Goal: Task Accomplishment & Management: Use online tool/utility

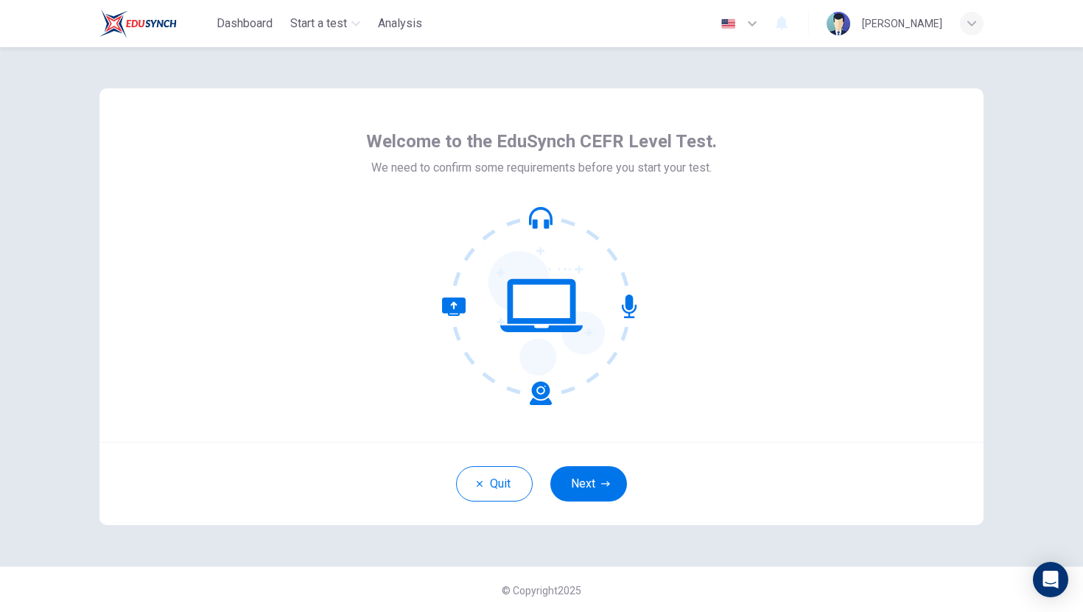
click at [586, 481] on button "Next" at bounding box center [588, 483] width 77 height 35
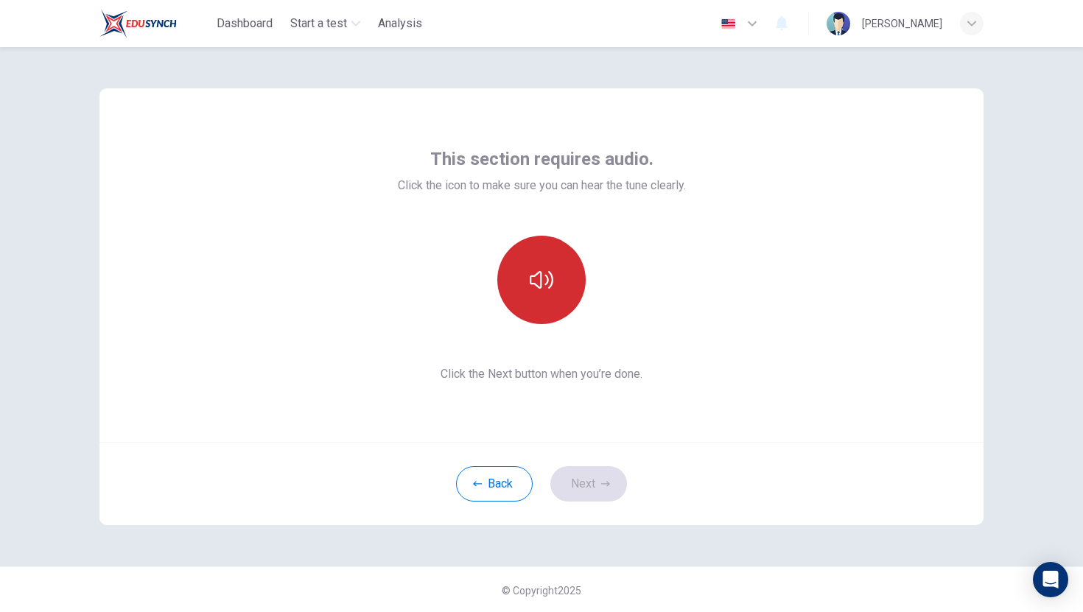
click at [547, 269] on icon "button" at bounding box center [542, 280] width 24 height 24
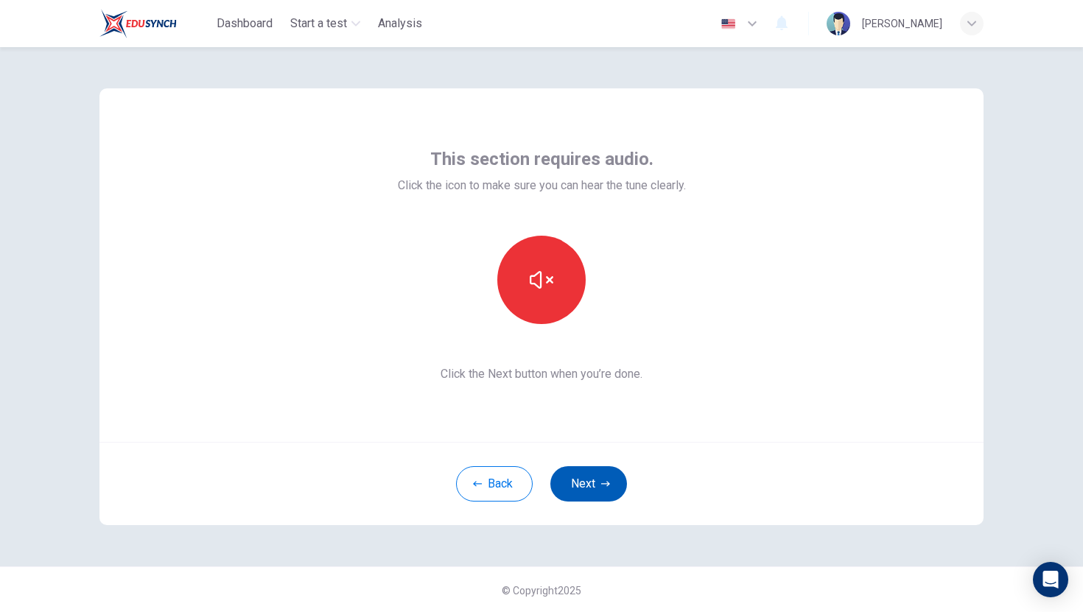
click at [594, 492] on button "Next" at bounding box center [588, 483] width 77 height 35
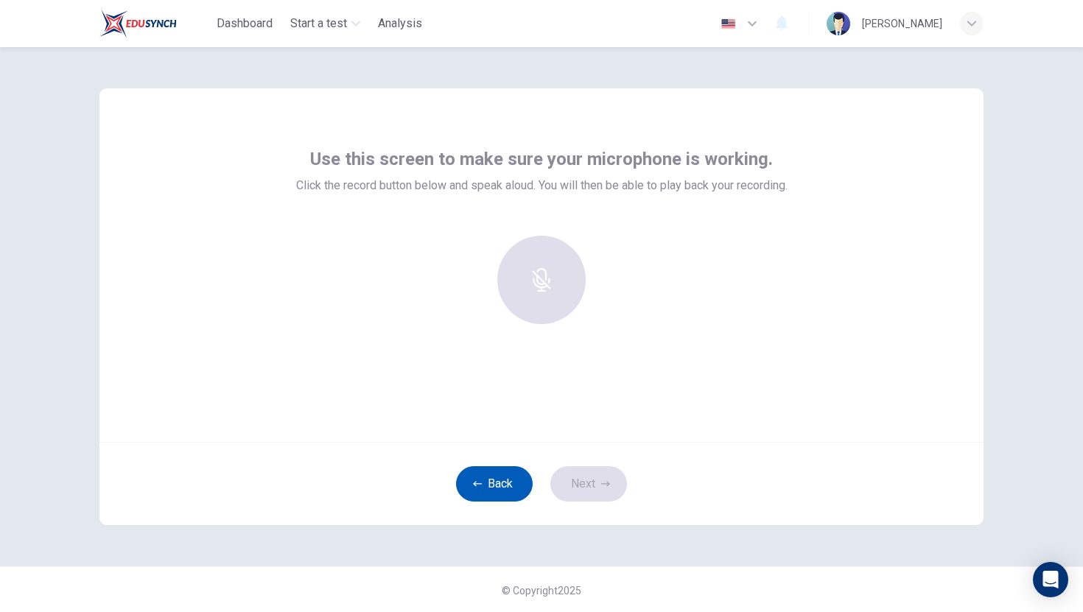
scroll to position [1, 0]
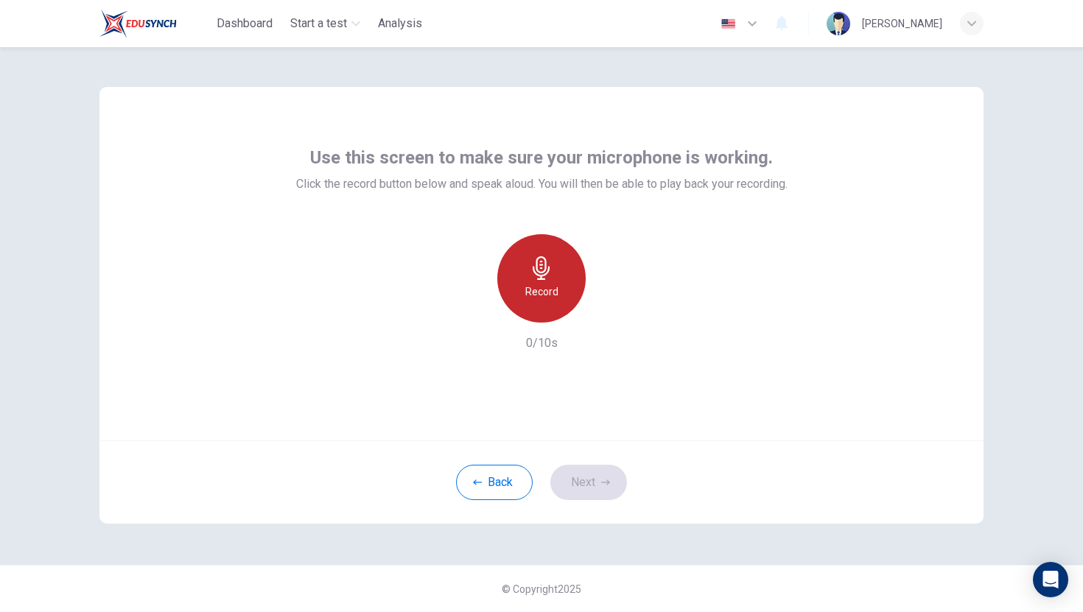
click at [558, 268] on div "Record" at bounding box center [541, 278] width 88 height 88
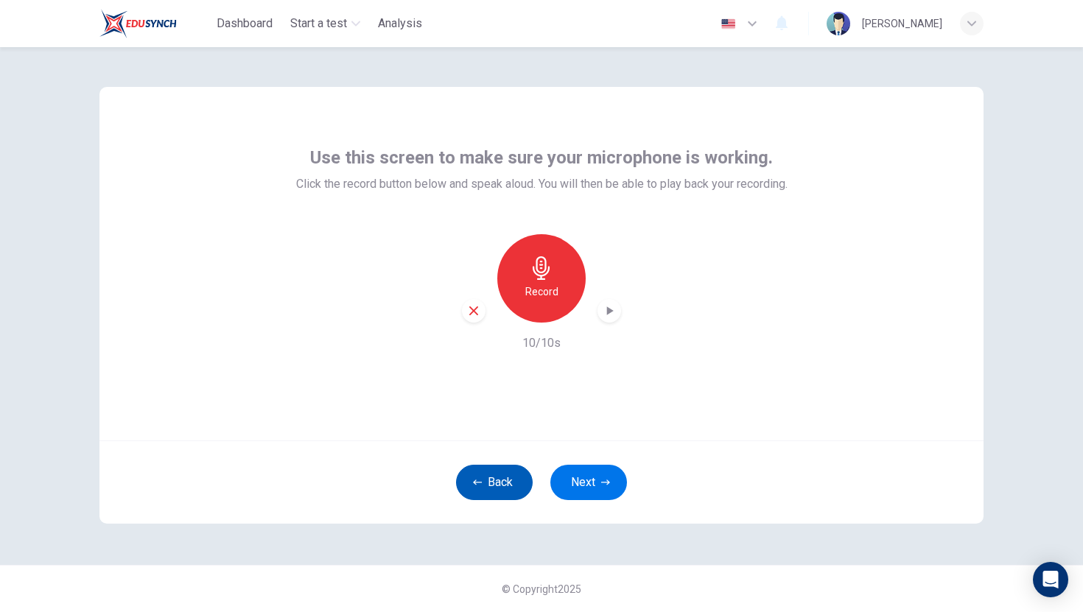
click at [474, 482] on icon "button" at bounding box center [477, 482] width 9 height 5
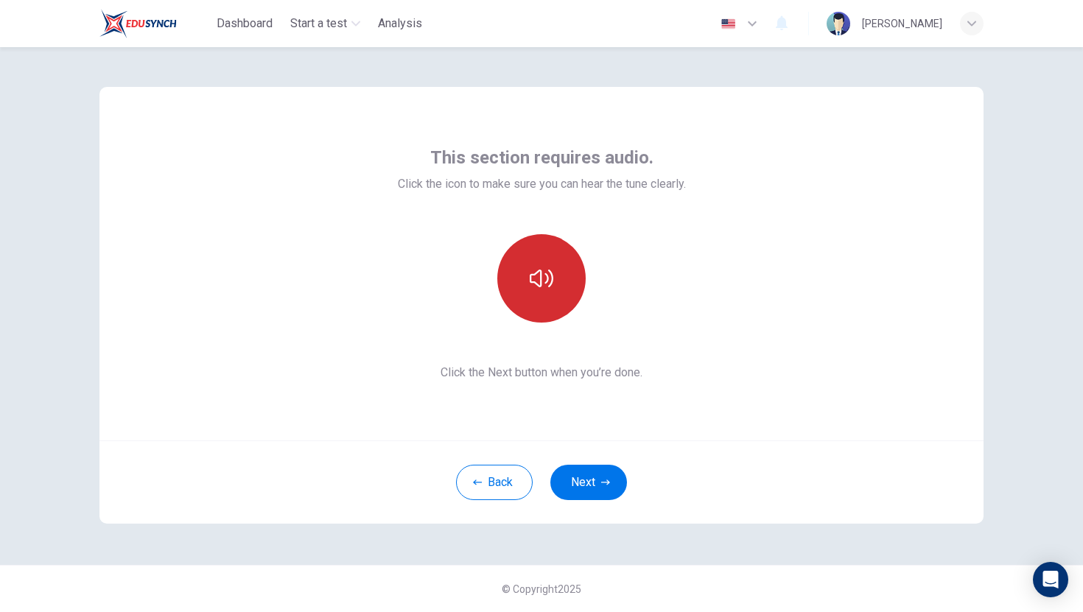
click at [533, 287] on icon "button" at bounding box center [542, 279] width 24 height 24
click at [586, 494] on button "Next" at bounding box center [588, 482] width 77 height 35
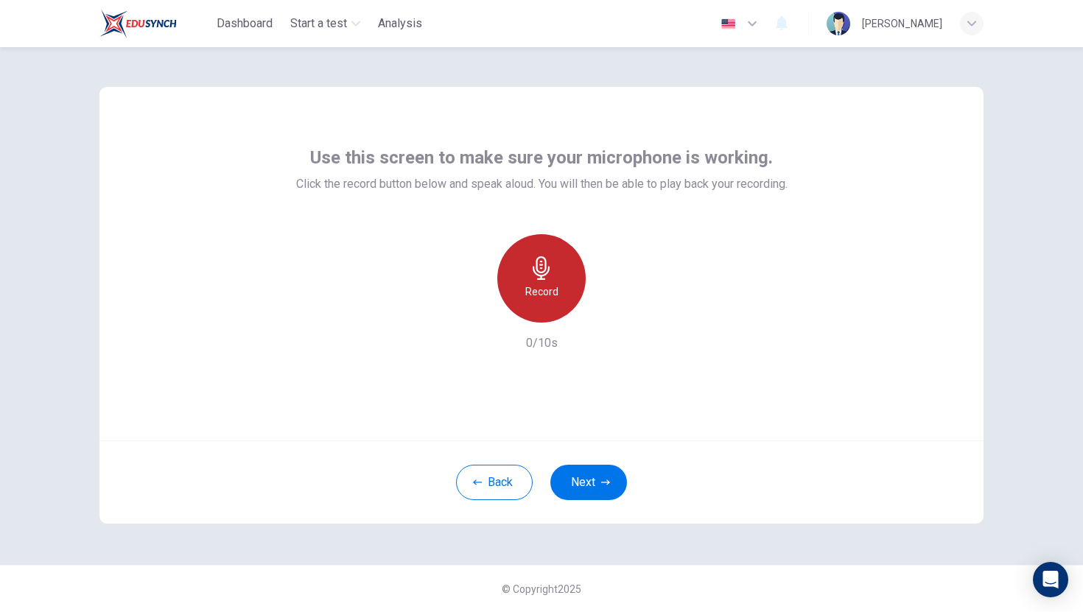
click at [549, 306] on div "Record" at bounding box center [541, 278] width 88 height 88
click at [597, 313] on div "button" at bounding box center [609, 311] width 24 height 24
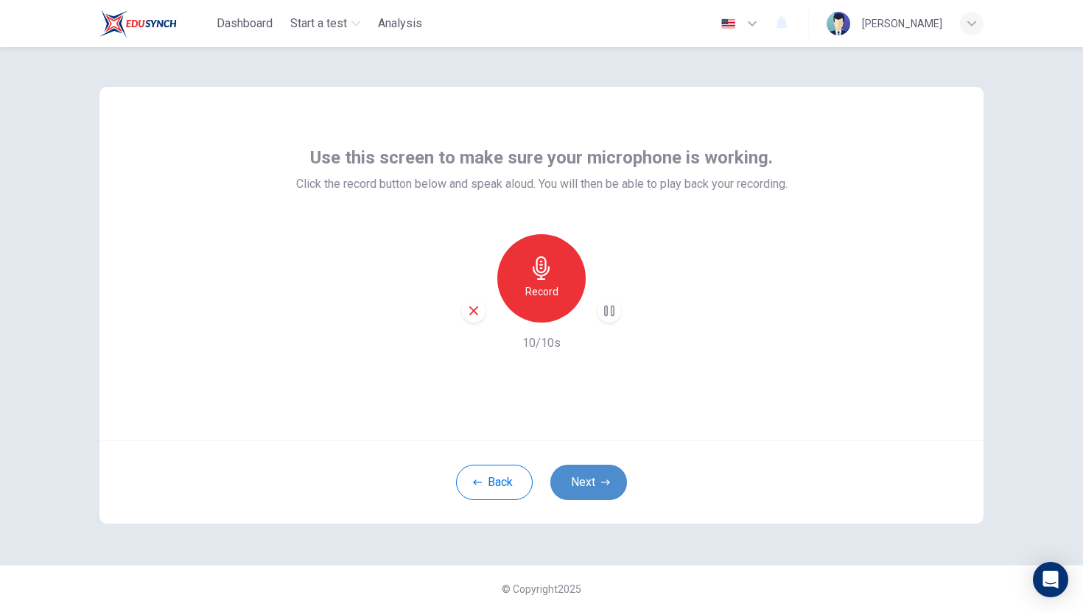
click at [586, 482] on button "Next" at bounding box center [588, 482] width 77 height 35
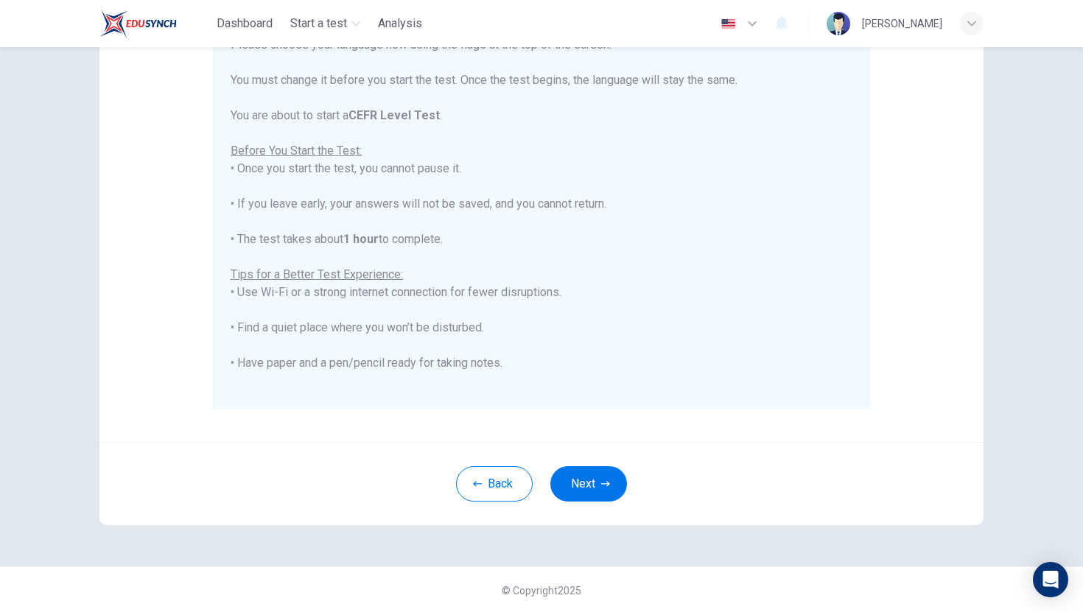
scroll to position [207, 0]
click at [594, 493] on button "Next" at bounding box center [588, 482] width 77 height 35
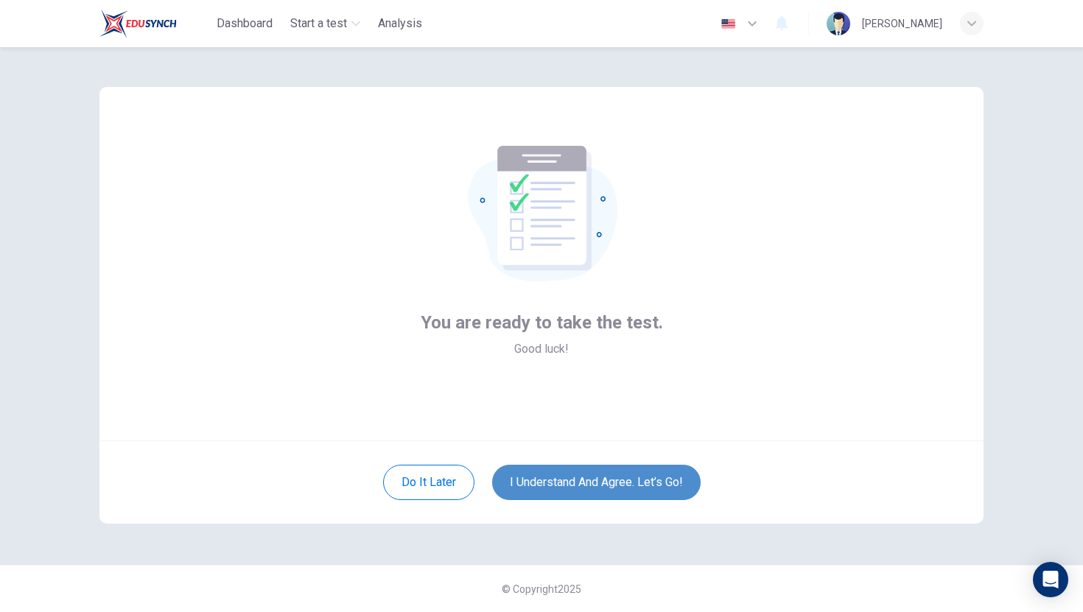
click at [633, 488] on button "I understand and agree. Let’s go!" at bounding box center [596, 482] width 208 height 35
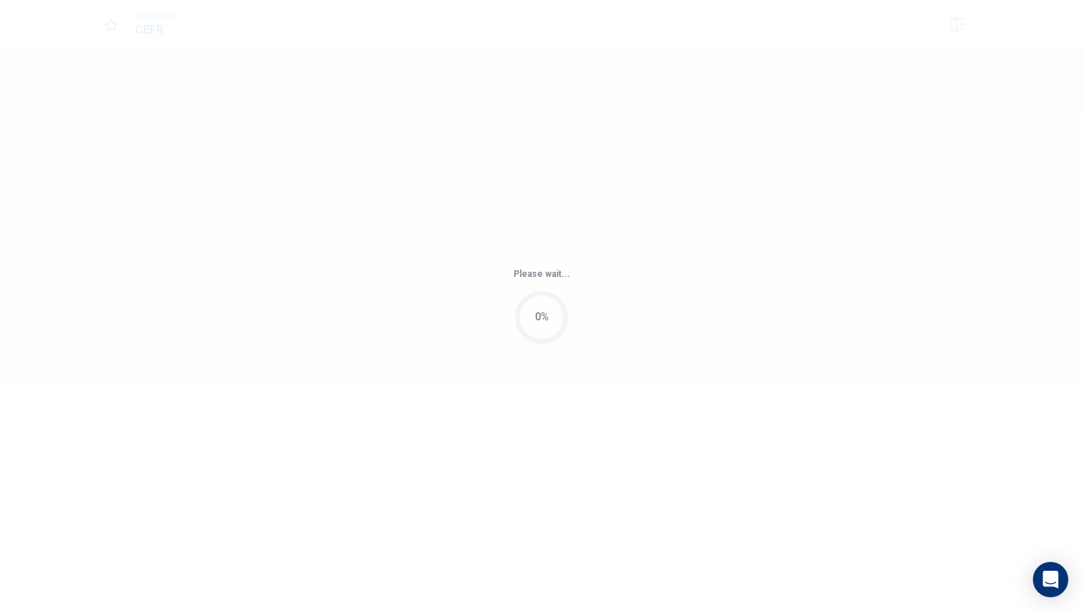
click at [656, 485] on div "Please wait... 0%" at bounding box center [541, 306] width 1083 height 612
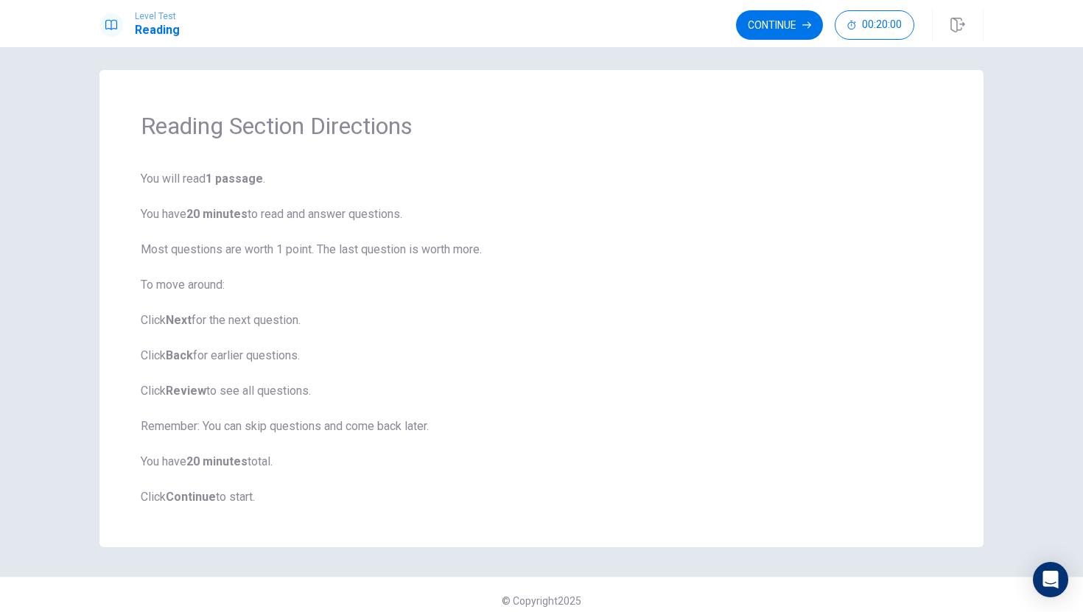
scroll to position [18, 0]
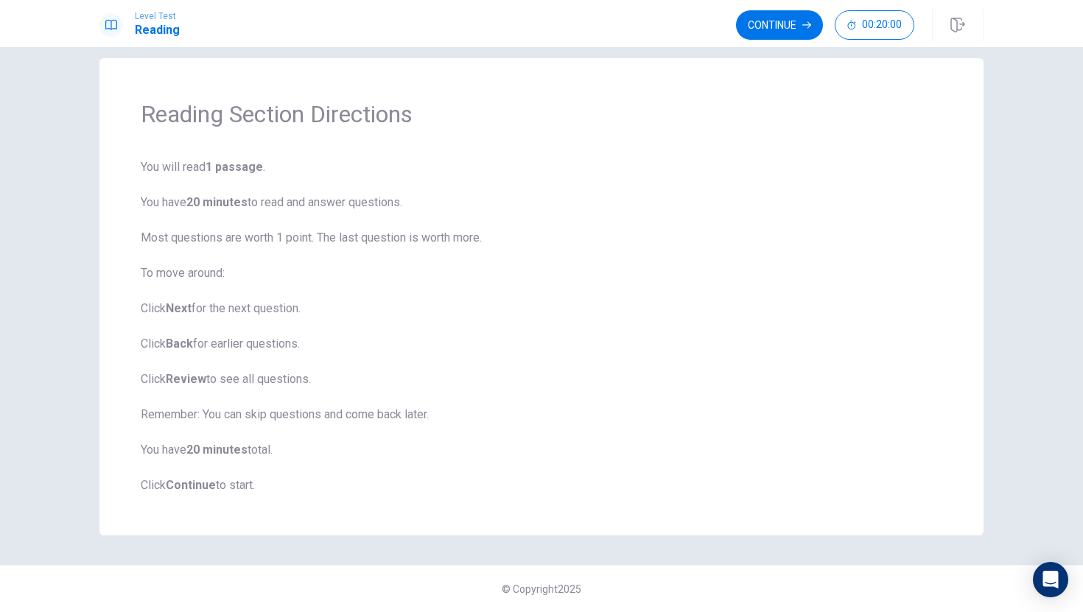
drag, startPoint x: 161, startPoint y: 176, endPoint x: 126, endPoint y: 151, distance: 43.3
click at [127, 154] on div "Reading Section Directions You will read 1 passage . You have 20 minutes to rea…" at bounding box center [541, 296] width 884 height 477
click at [769, 24] on button "Continue" at bounding box center [779, 24] width 87 height 29
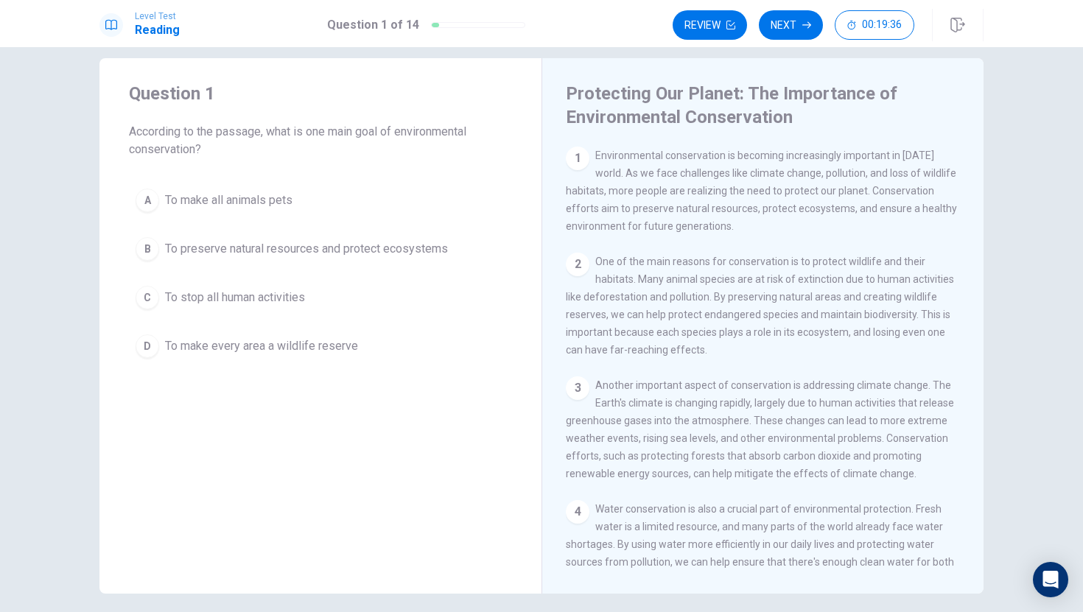
click at [1033, 196] on div "Question 1 According to the passage, what is one main goal of environmental con…" at bounding box center [541, 329] width 1083 height 565
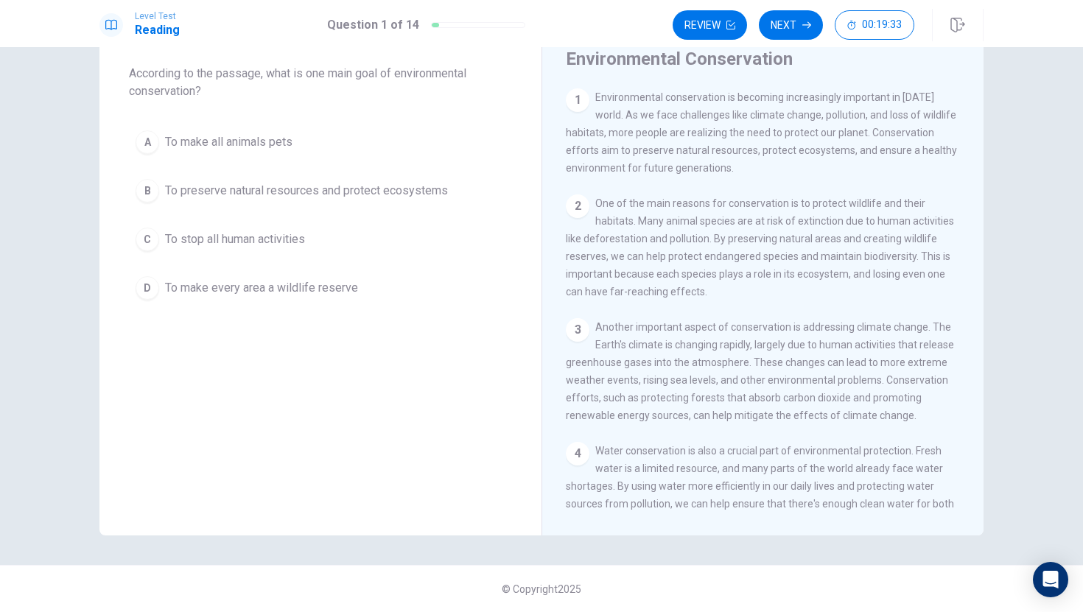
scroll to position [42, 0]
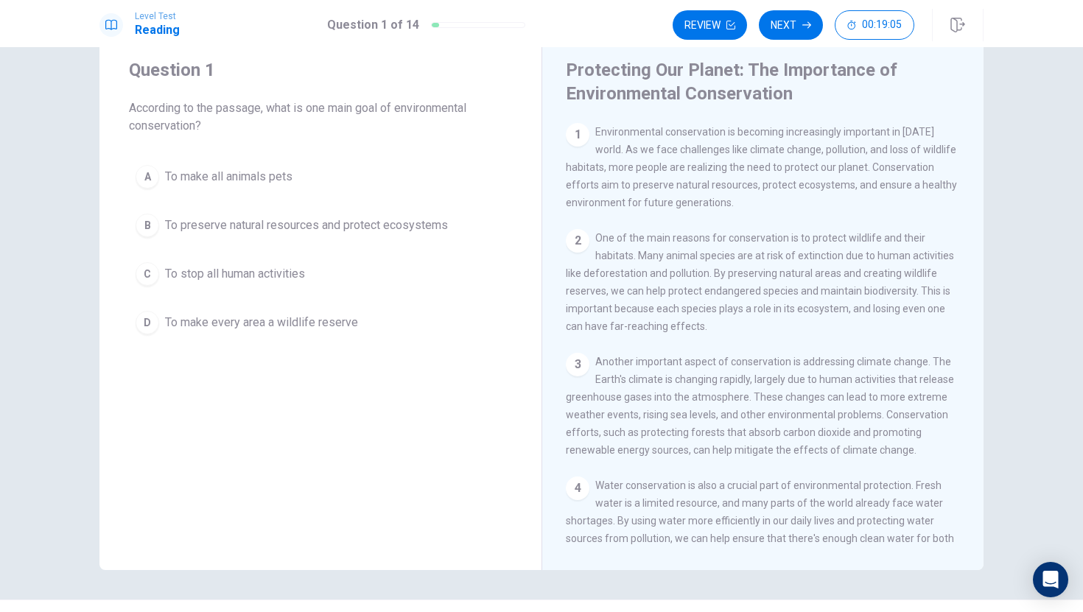
drag, startPoint x: 603, startPoint y: 135, endPoint x: 697, endPoint y: 155, distance: 95.8
click at [695, 155] on span "Environmental conservation is becoming increasingly important in [DATE] world. …" at bounding box center [761, 167] width 391 height 83
drag, startPoint x: 674, startPoint y: 152, endPoint x: 768, endPoint y: 150, distance: 94.3
click at [763, 150] on span "Environmental conservation is becoming increasingly important in [DATE] world. …" at bounding box center [761, 167] width 391 height 83
click at [846, 166] on span "Environmental conservation is becoming increasingly important in [DATE] world. …" at bounding box center [761, 167] width 391 height 83
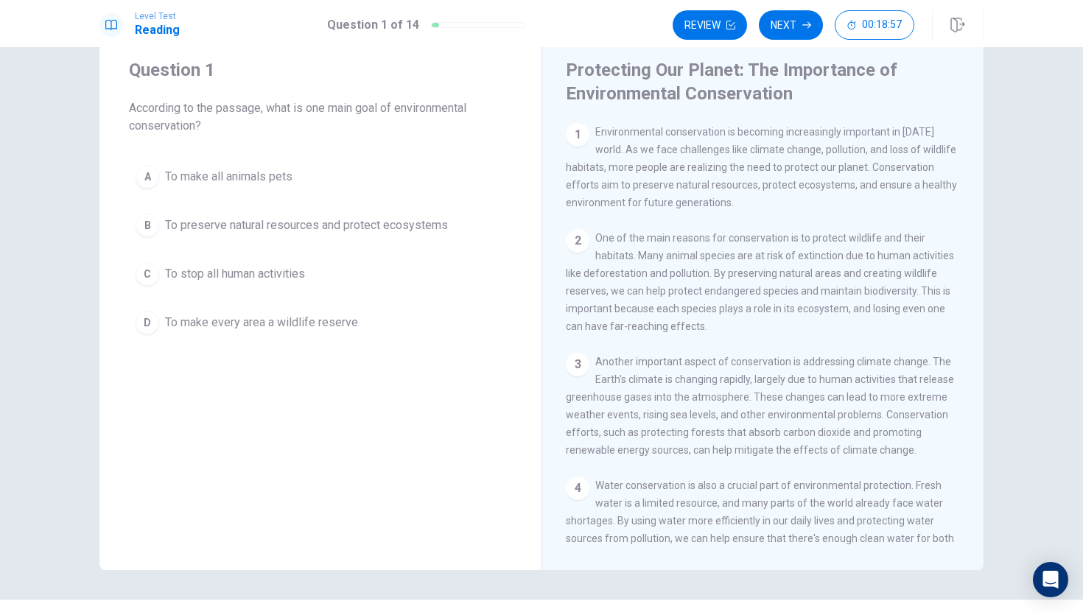
click at [152, 174] on div "A" at bounding box center [148, 177] width 24 height 24
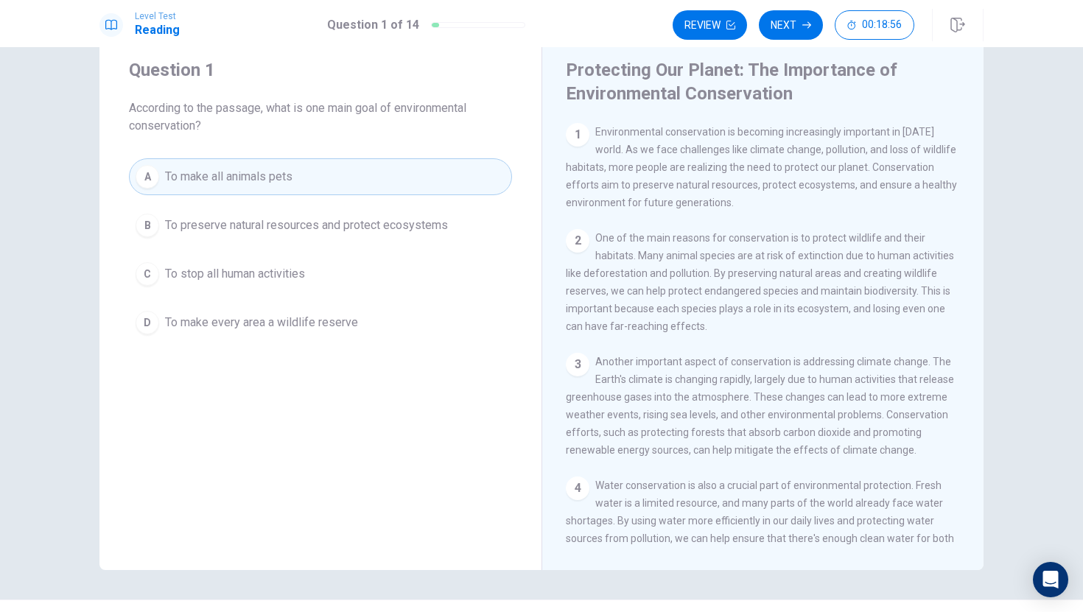
click at [124, 233] on div "Question 1 According to the passage, what is one main goal of environmental con…" at bounding box center [320, 200] width 442 height 330
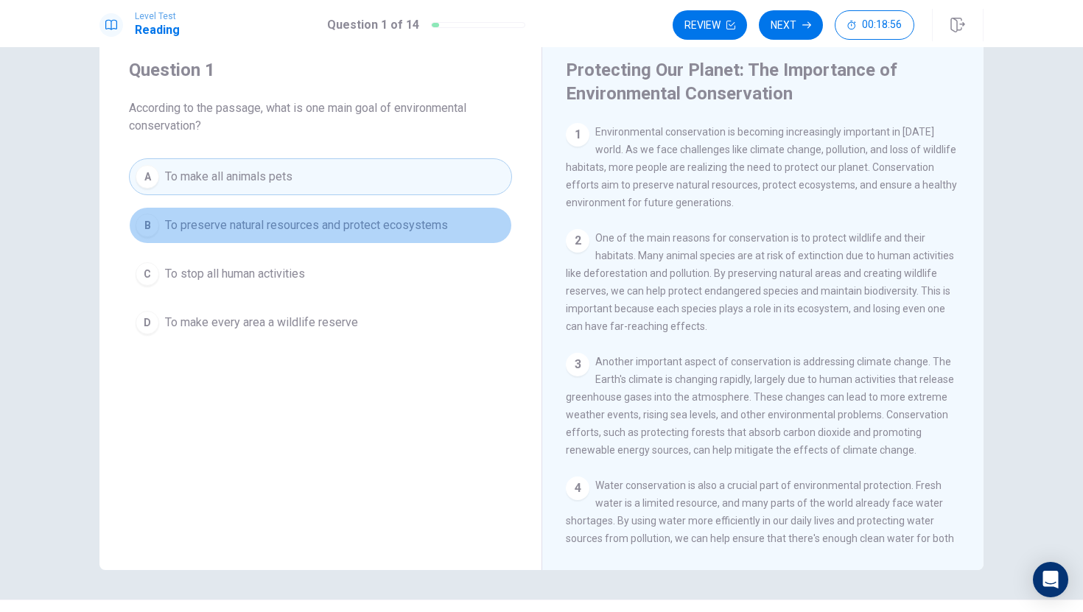
click at [164, 242] on button "B To preserve natural resources and protect ecosystems" at bounding box center [320, 225] width 383 height 37
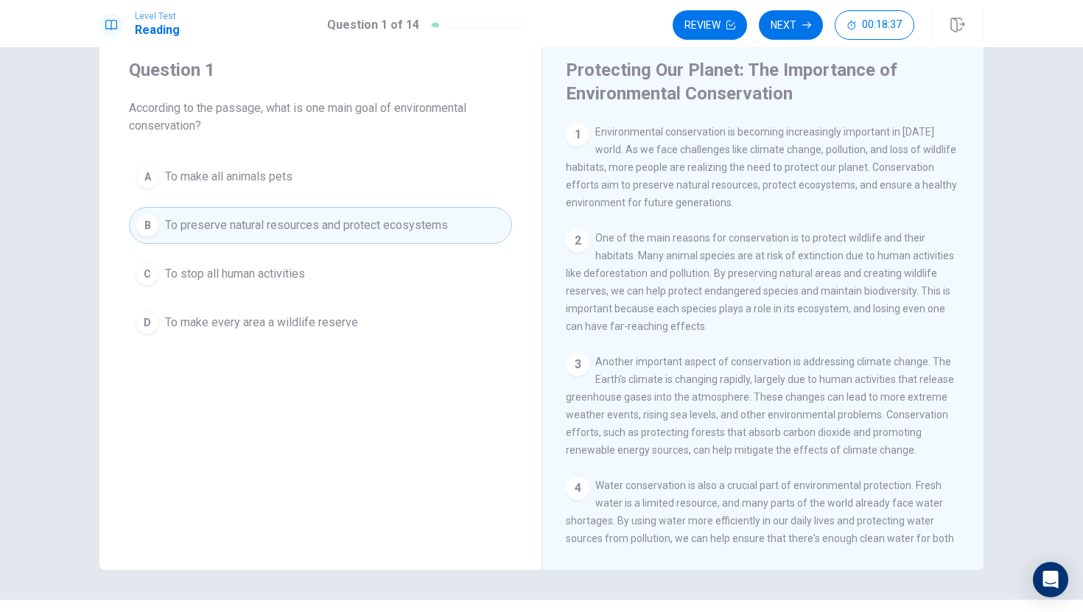
click at [997, 292] on div "Question 1 According to the passage, what is one main goal of environmental con…" at bounding box center [541, 303] width 931 height 536
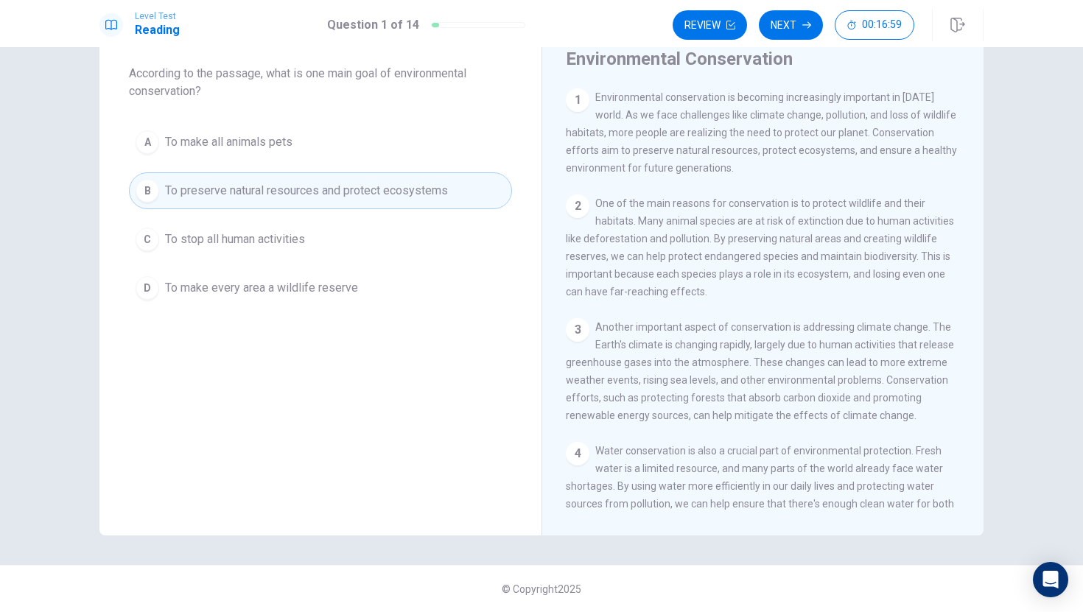
scroll to position [76, 0]
click at [854, 318] on div "1 Environmental conservation is becoming increasingly important in [DATE] world…" at bounding box center [773, 301] width 414 height 424
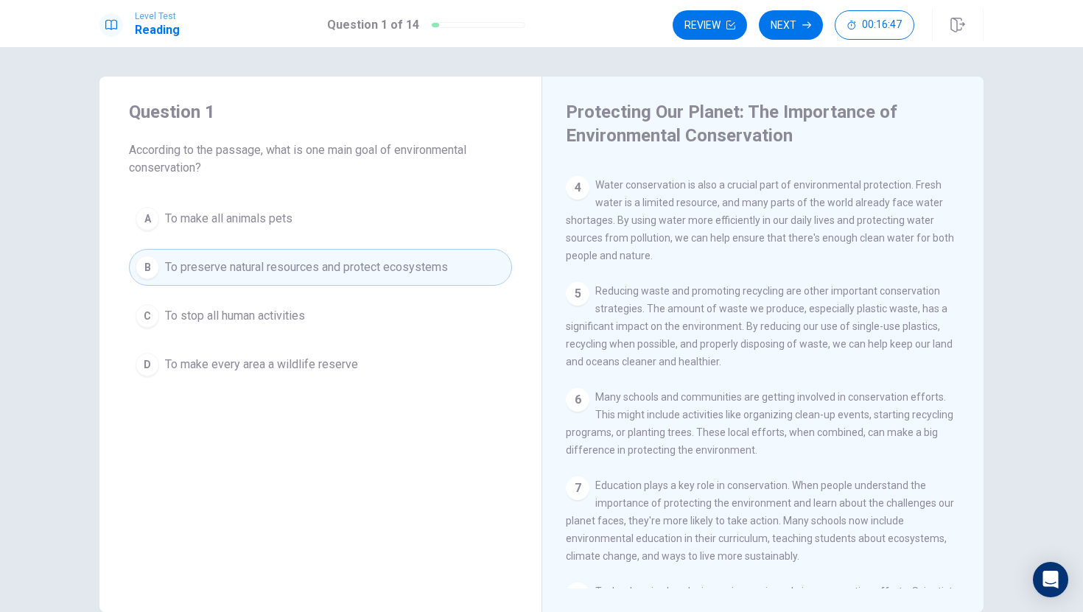
scroll to position [344, 0]
click at [774, 27] on button "Next" at bounding box center [791, 24] width 64 height 29
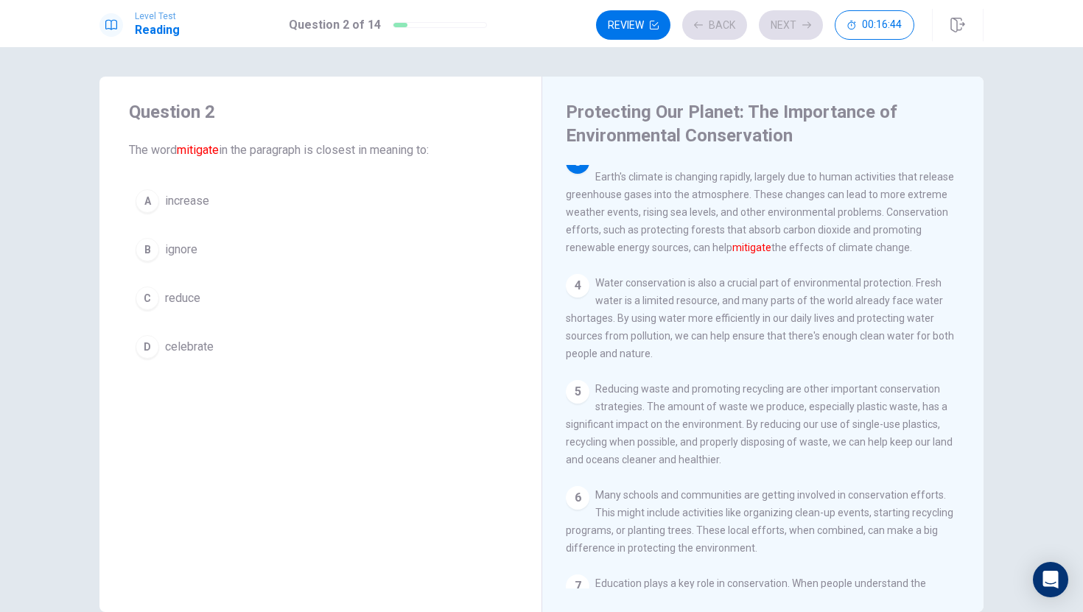
scroll to position [238, 0]
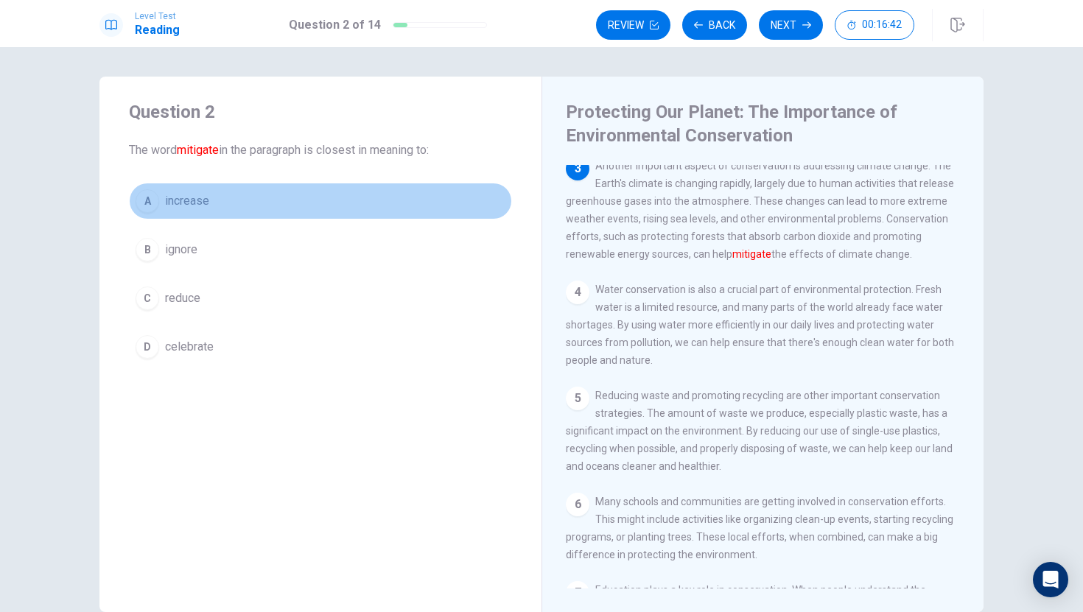
click at [172, 206] on span "increase" at bounding box center [187, 201] width 44 height 18
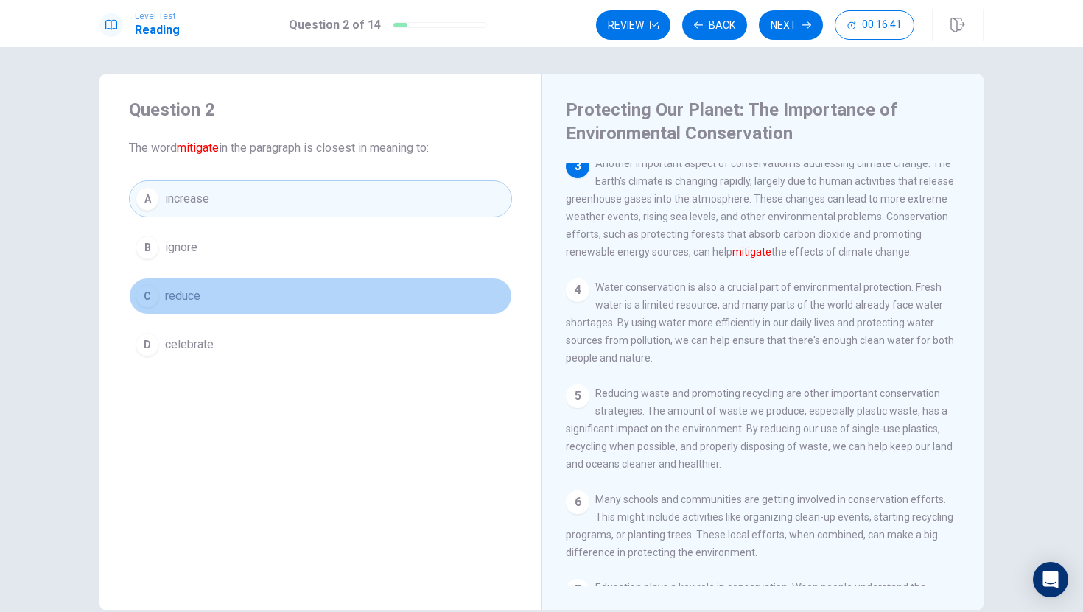
click at [146, 286] on button "C reduce" at bounding box center [320, 296] width 383 height 37
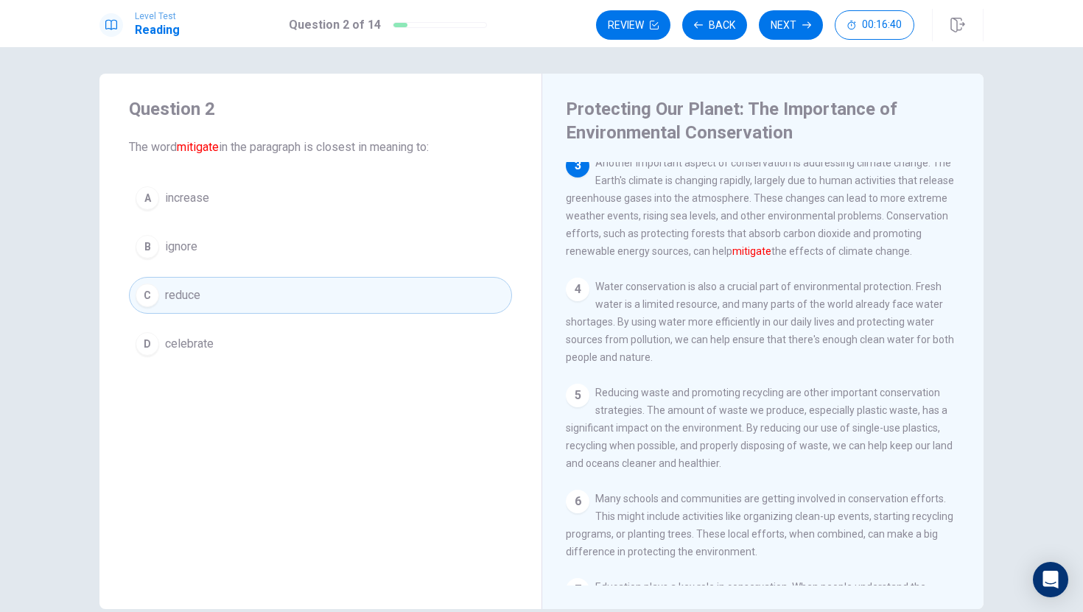
click at [147, 338] on div "D" at bounding box center [148, 344] width 24 height 24
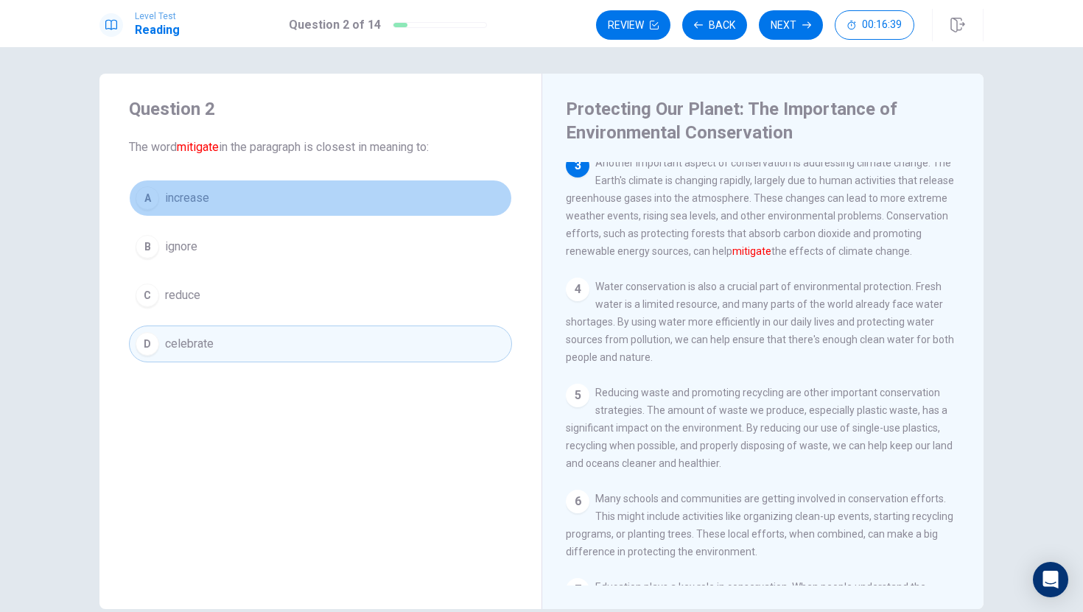
click at [242, 197] on button "A increase" at bounding box center [320, 198] width 383 height 37
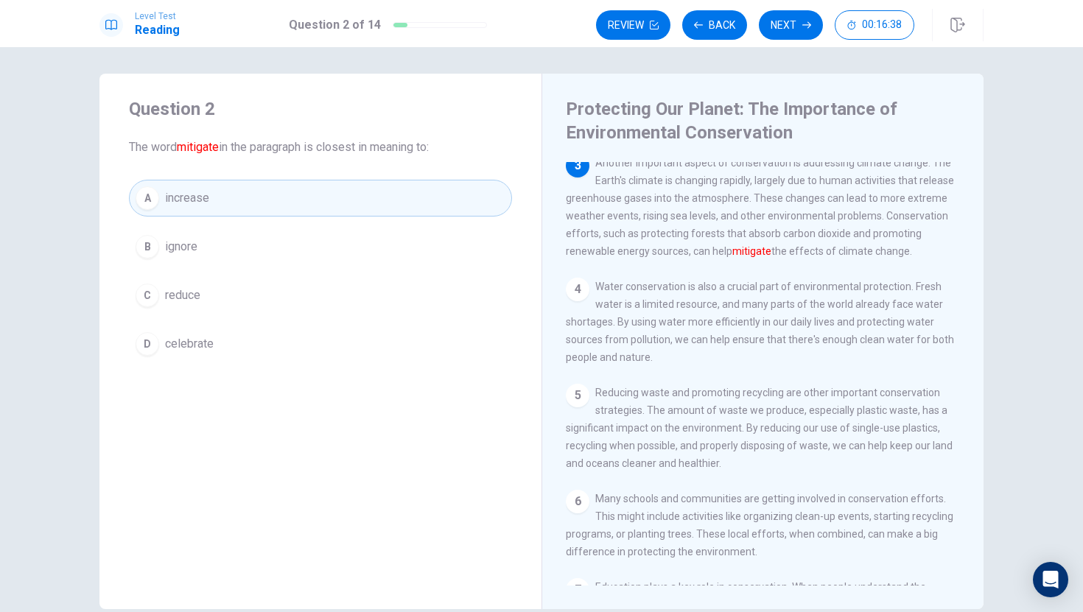
click at [242, 150] on span "The word mitigate in the paragraph is closest in meaning to:" at bounding box center [320, 147] width 383 height 18
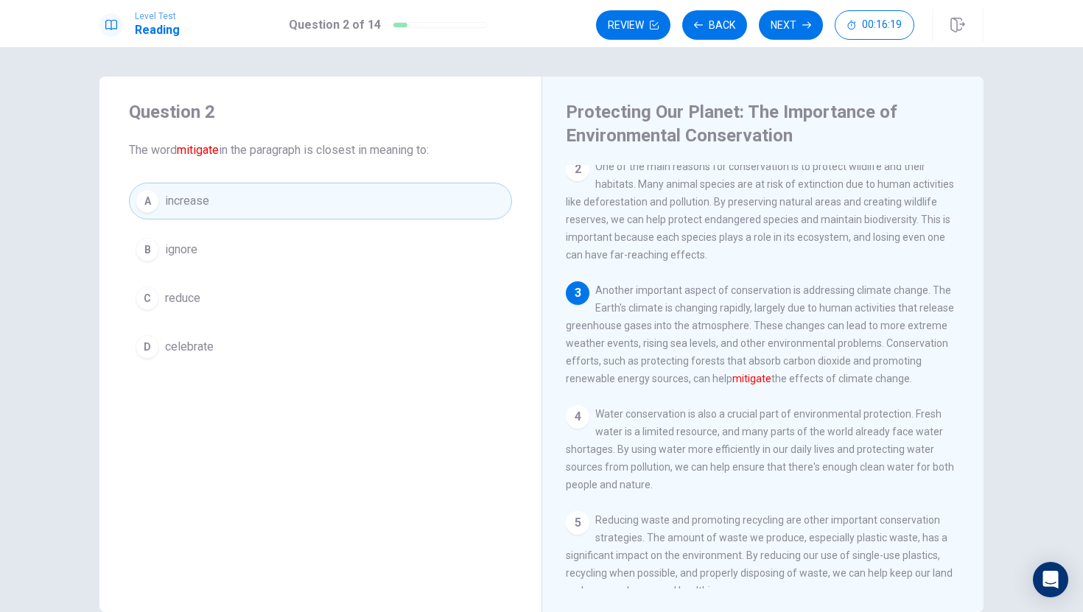
scroll to position [113, 0]
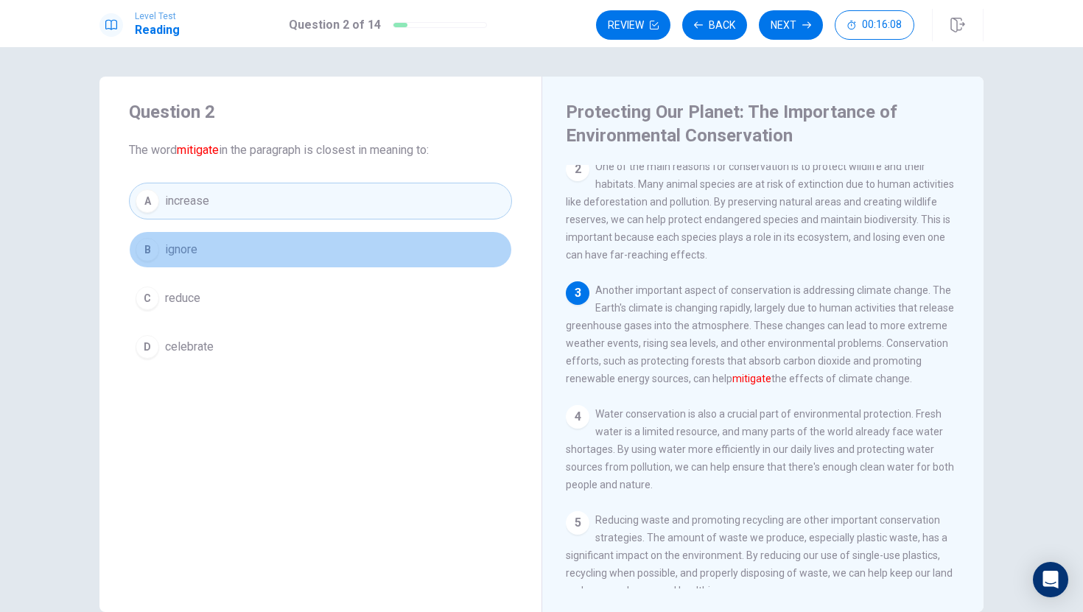
click at [223, 252] on button "B ignore" at bounding box center [320, 249] width 383 height 37
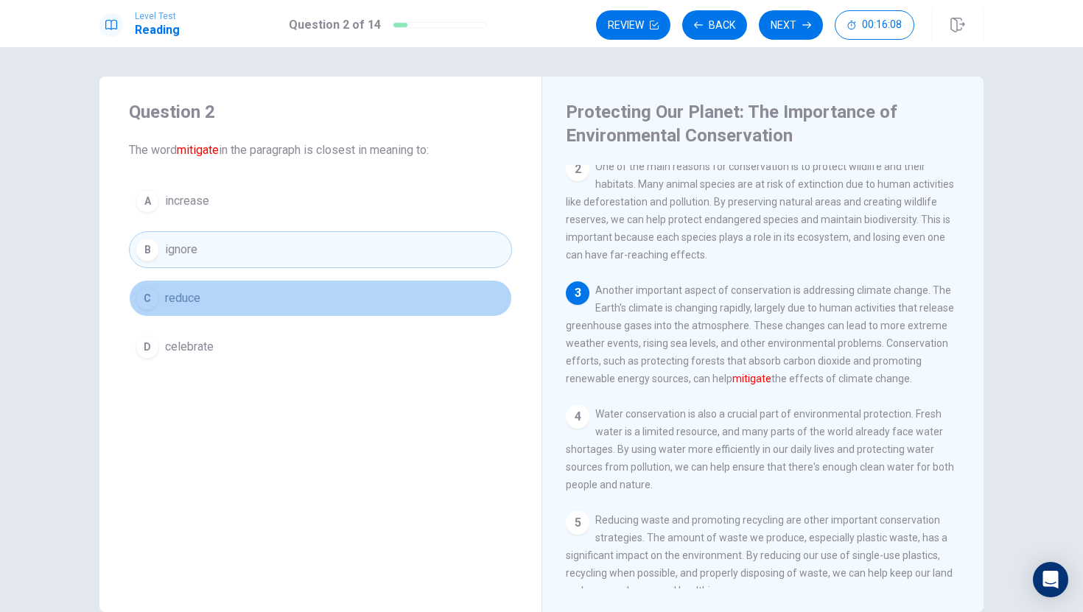
click at [208, 292] on button "C reduce" at bounding box center [320, 298] width 383 height 37
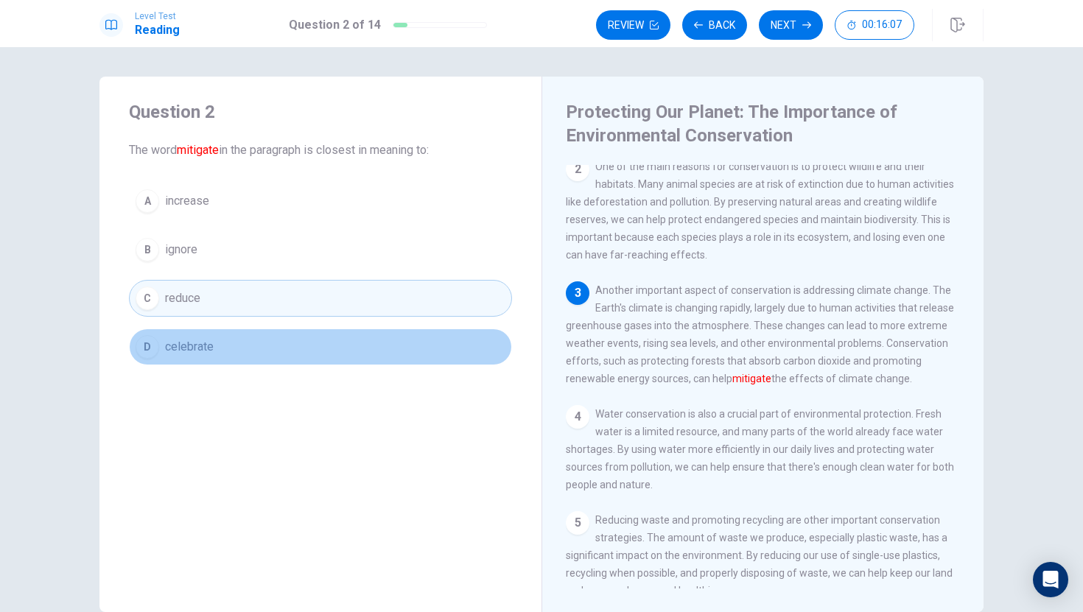
click at [201, 335] on button "D celebrate" at bounding box center [320, 347] width 383 height 37
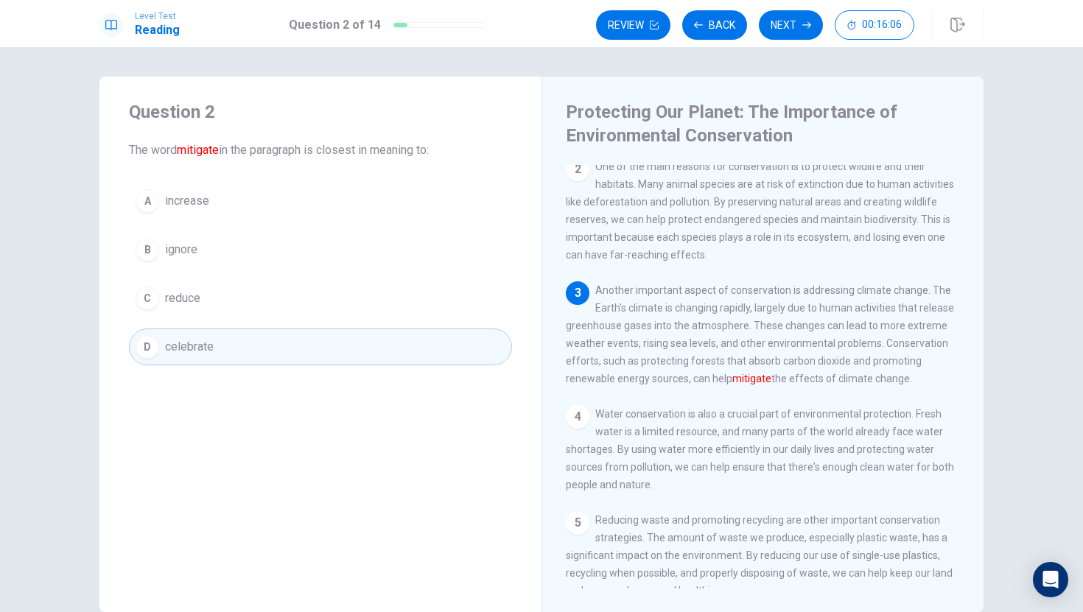
click at [232, 291] on button "C reduce" at bounding box center [320, 298] width 383 height 37
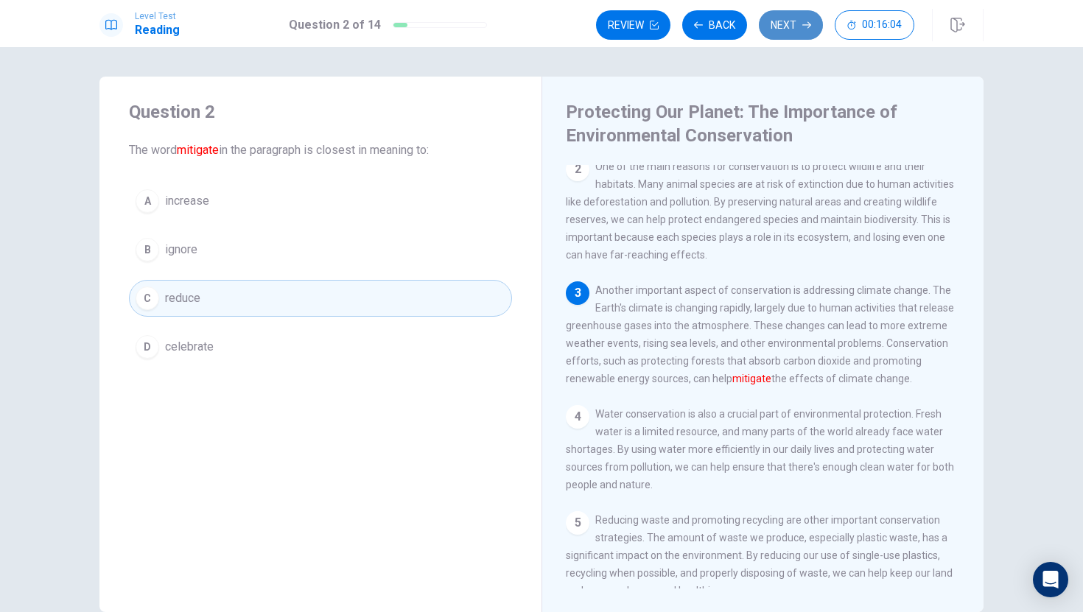
click at [793, 33] on button "Next" at bounding box center [791, 24] width 64 height 29
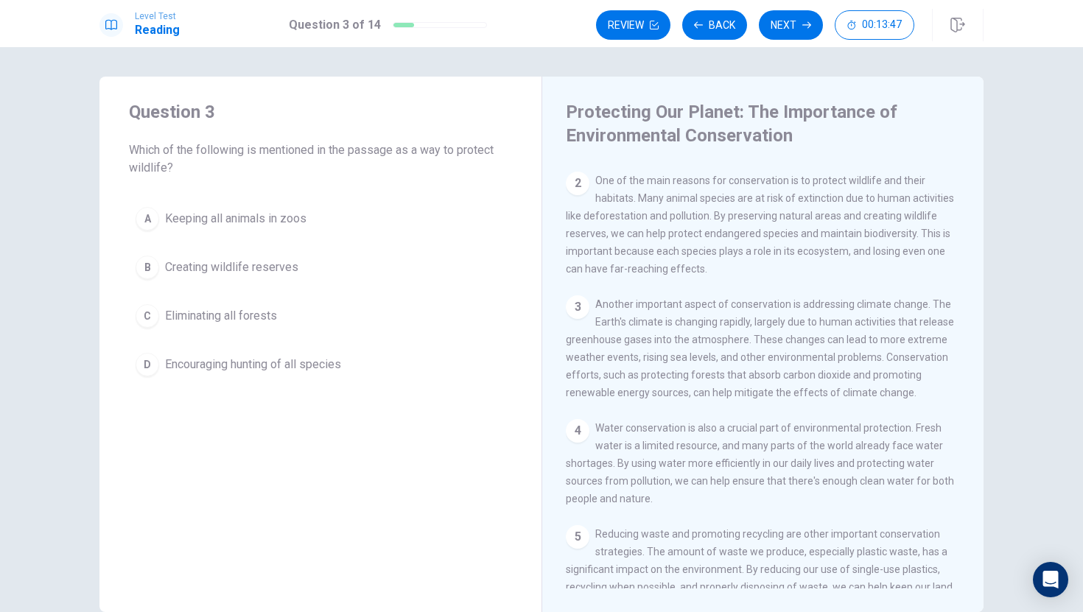
scroll to position [99, 0]
drag, startPoint x: 701, startPoint y: 399, endPoint x: 851, endPoint y: 407, distance: 149.8
click at [851, 399] on span "Another important aspect of conservation is addressing climate change. The Eart…" at bounding box center [760, 349] width 388 height 100
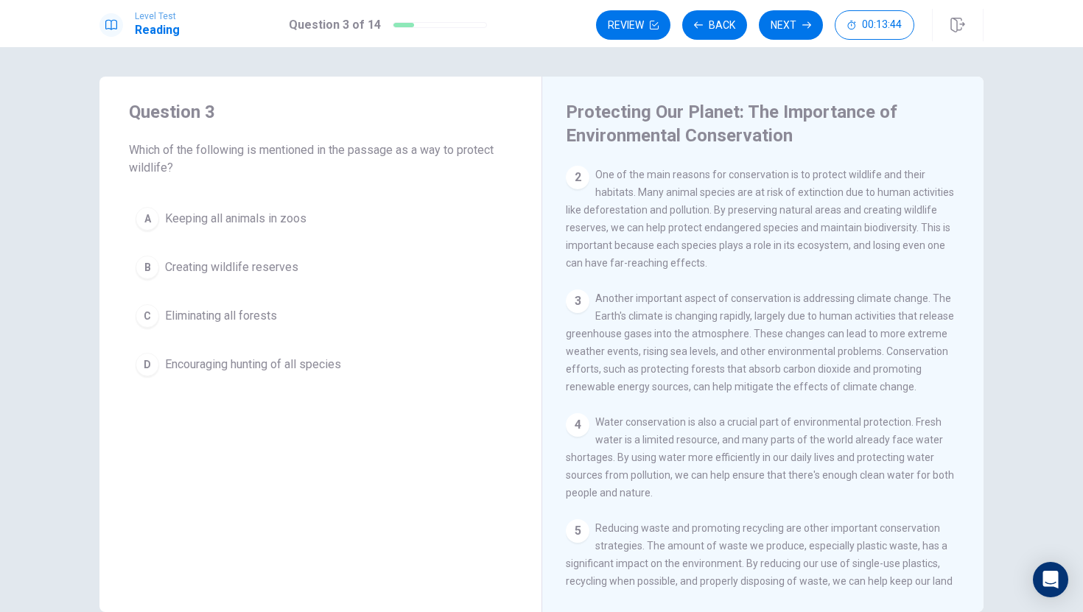
scroll to position [97, 0]
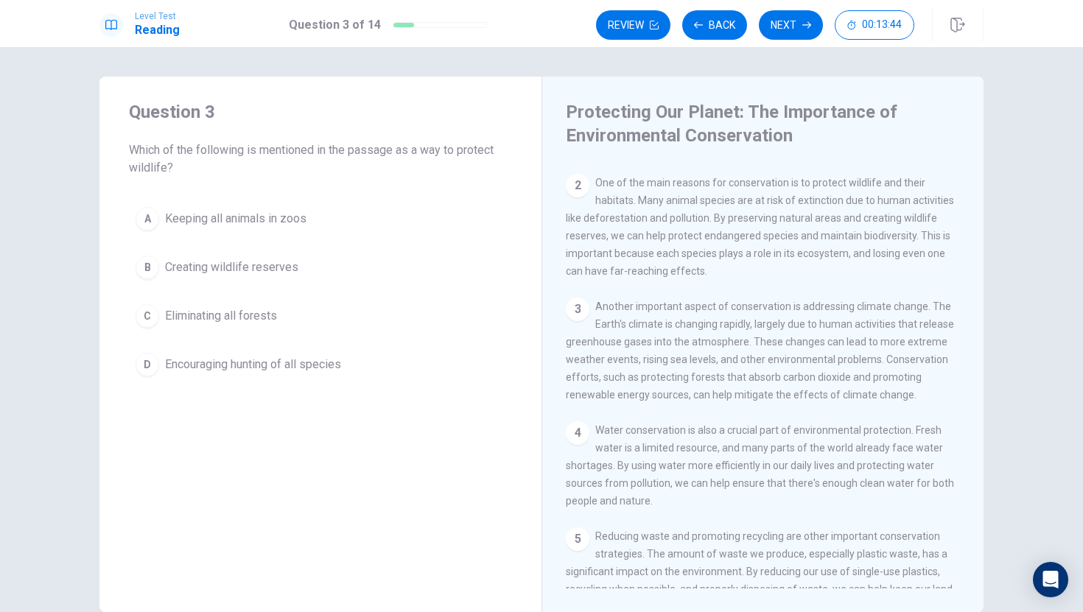
drag, startPoint x: 804, startPoint y: 361, endPoint x: 926, endPoint y: 362, distance: 122.3
click at [926, 362] on div "3 Another important aspect of conservation is addressing climate change. The Ea…" at bounding box center [763, 351] width 395 height 106
drag, startPoint x: 885, startPoint y: 374, endPoint x: 911, endPoint y: 365, distance: 28.0
click at [917, 368] on span "Another important aspect of conservation is addressing climate change. The Eart…" at bounding box center [760, 351] width 388 height 100
drag, startPoint x: 911, startPoint y: 365, endPoint x: 791, endPoint y: 364, distance: 120.1
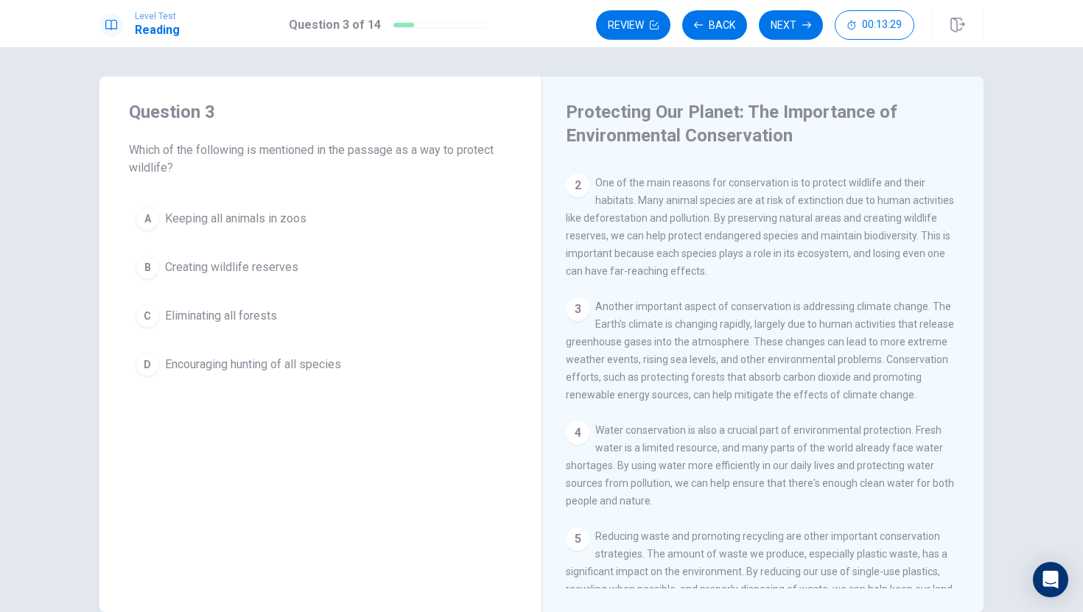
click at [740, 471] on div "4 Water conservation is also a crucial part of environmental protection. Fresh …" at bounding box center [763, 465] width 395 height 88
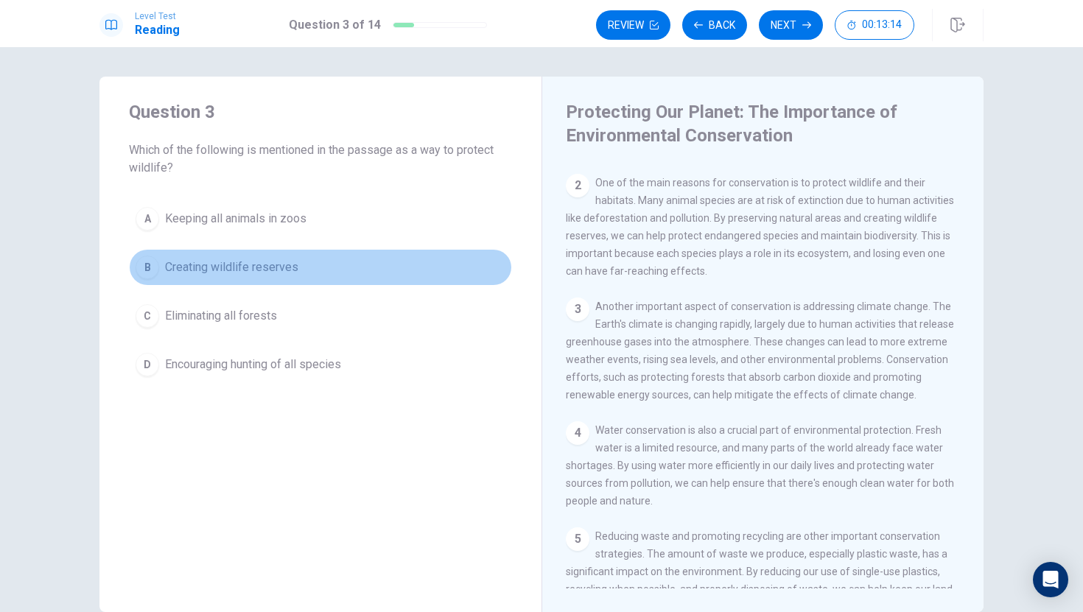
click at [233, 264] on span "Creating wildlife reserves" at bounding box center [231, 268] width 133 height 18
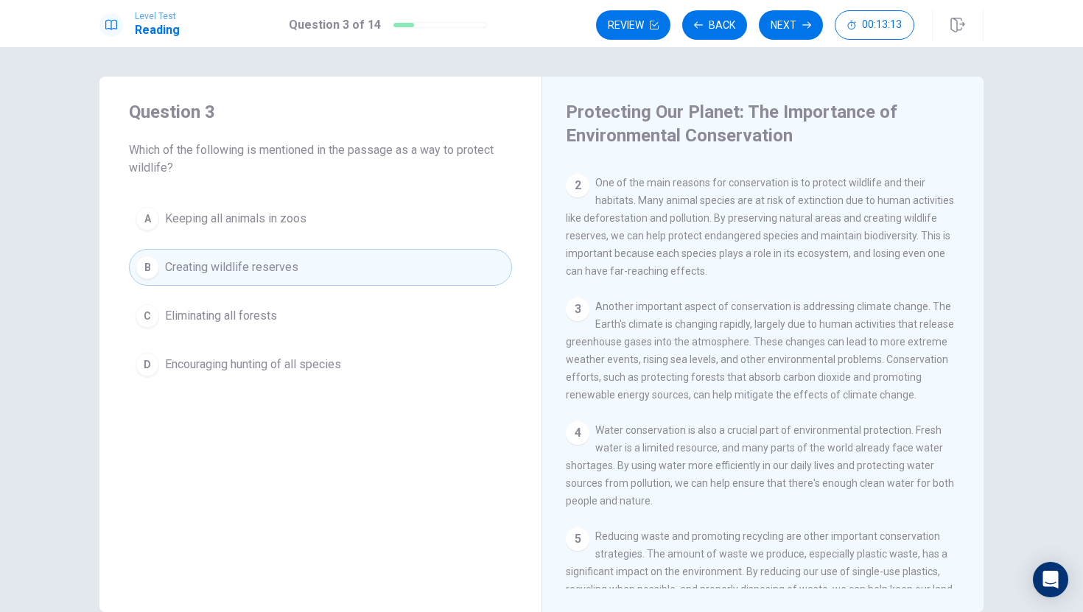
click at [210, 317] on span "Eliminating all forests" at bounding box center [221, 316] width 112 height 18
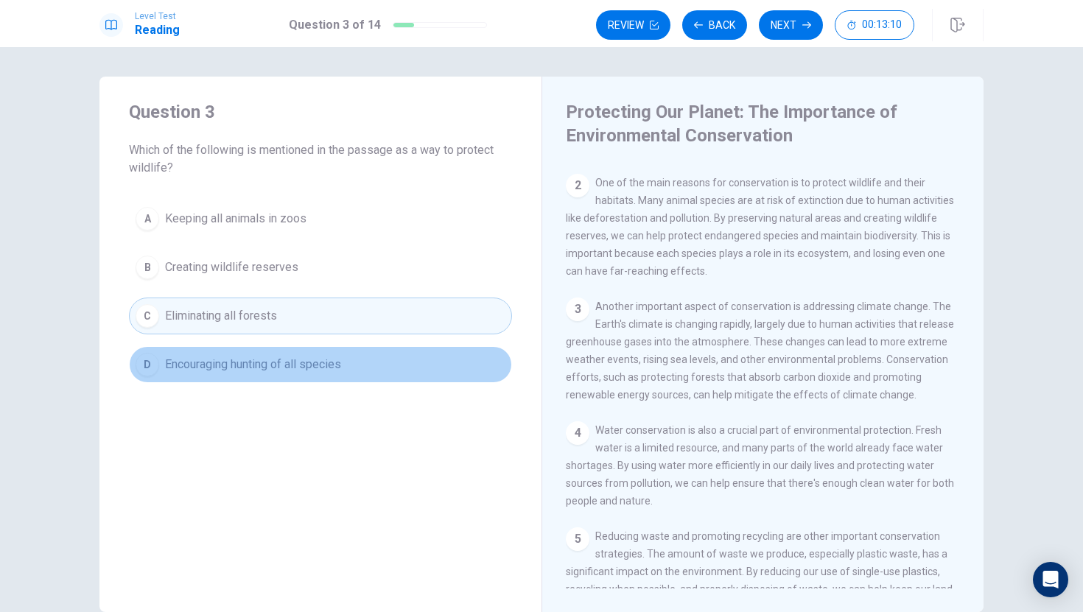
click at [195, 372] on span "Encouraging hunting of all species" at bounding box center [253, 365] width 176 height 18
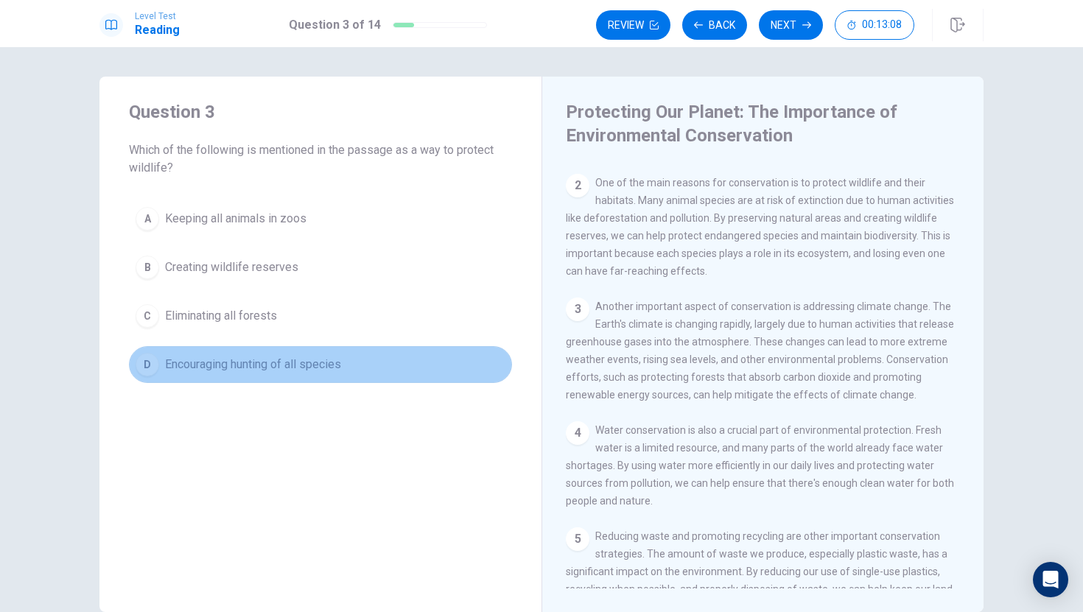
click at [200, 364] on span "Encouraging hunting of all species" at bounding box center [253, 365] width 176 height 18
click at [200, 365] on span "Encouraging hunting of all species" at bounding box center [253, 365] width 176 height 18
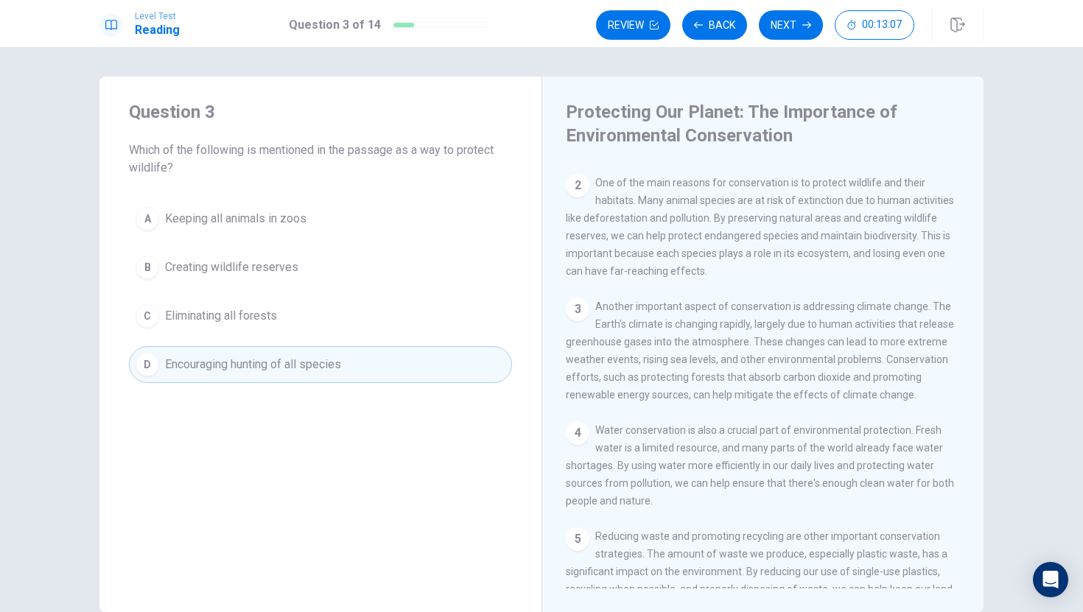
click at [200, 365] on span "Encouraging hunting of all species" at bounding box center [253, 365] width 176 height 18
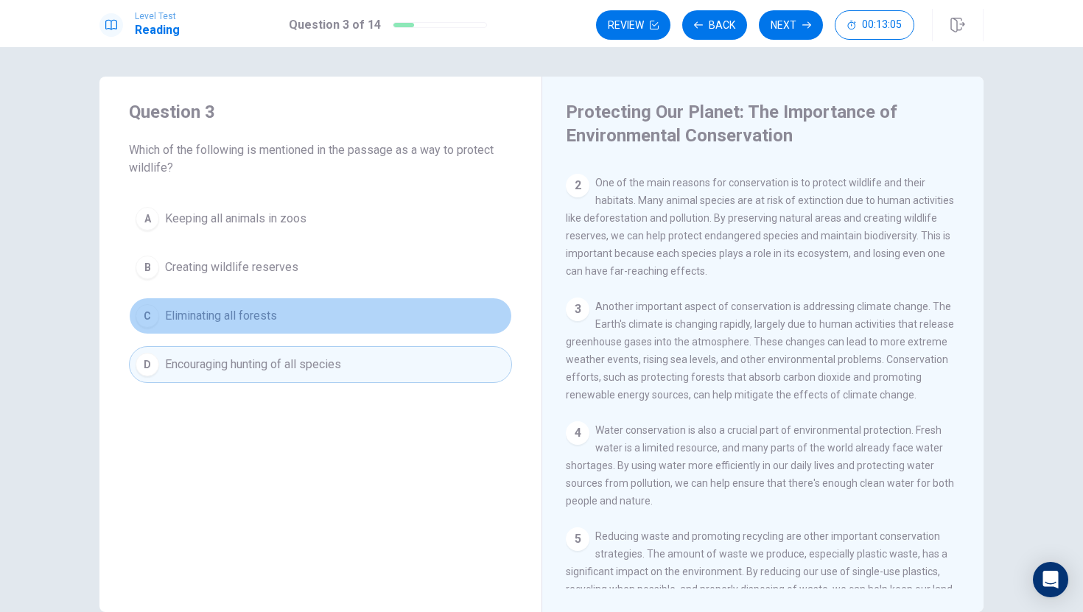
click at [320, 320] on button "C Eliminating all forests" at bounding box center [320, 316] width 383 height 37
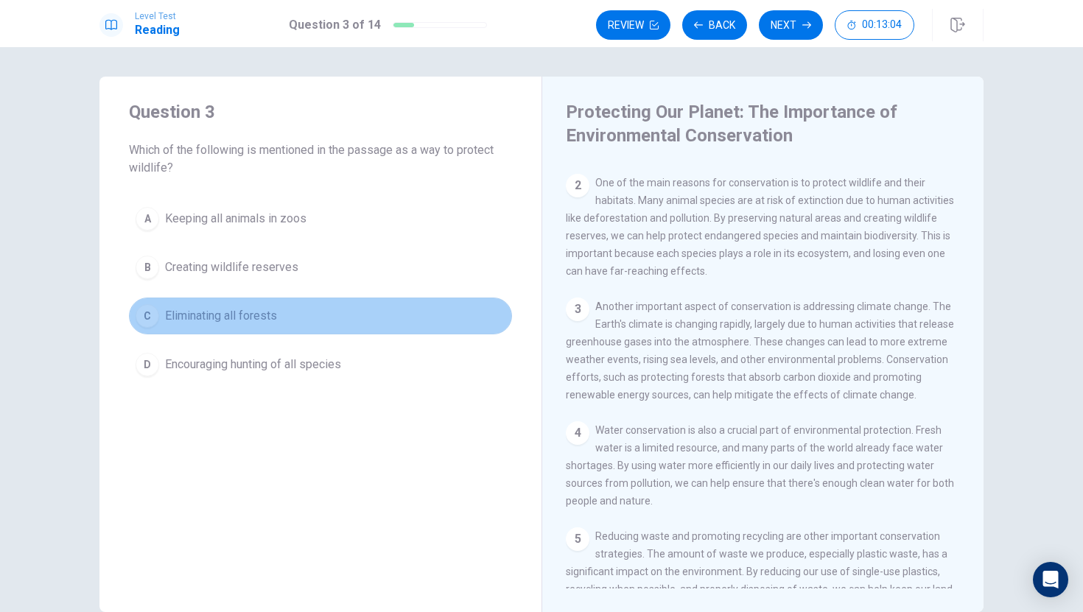
click at [306, 298] on button "C Eliminating all forests" at bounding box center [320, 316] width 383 height 37
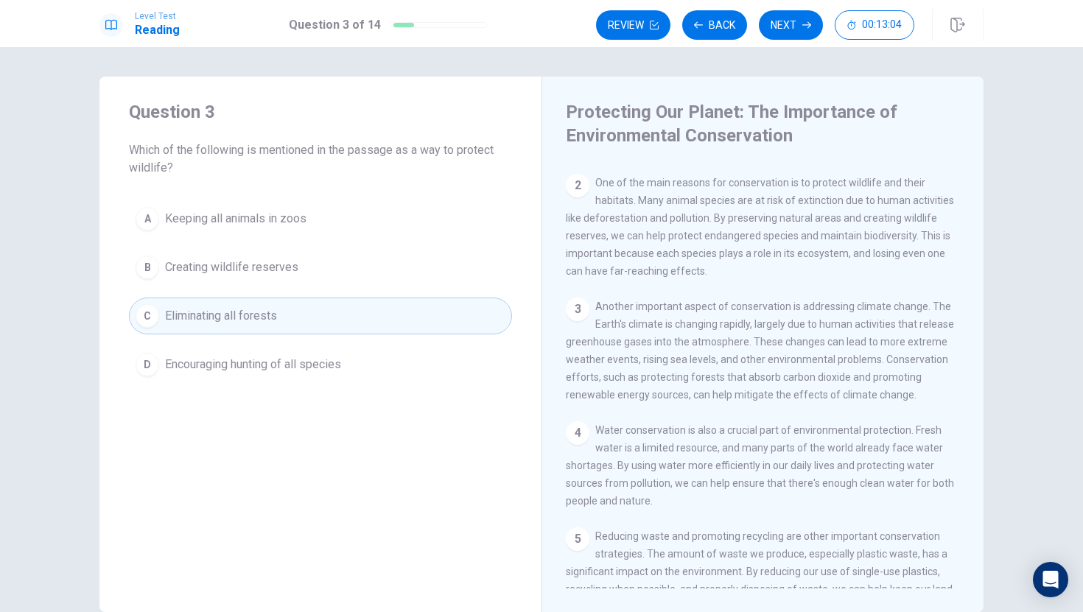
click at [305, 299] on button "C Eliminating all forests" at bounding box center [320, 316] width 383 height 37
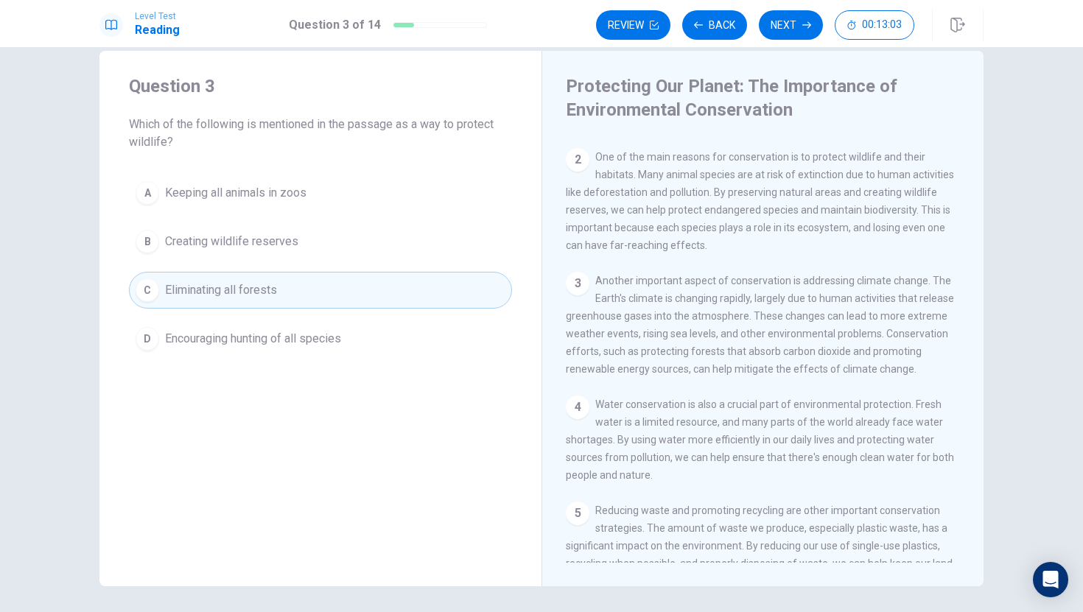
scroll to position [29, 0]
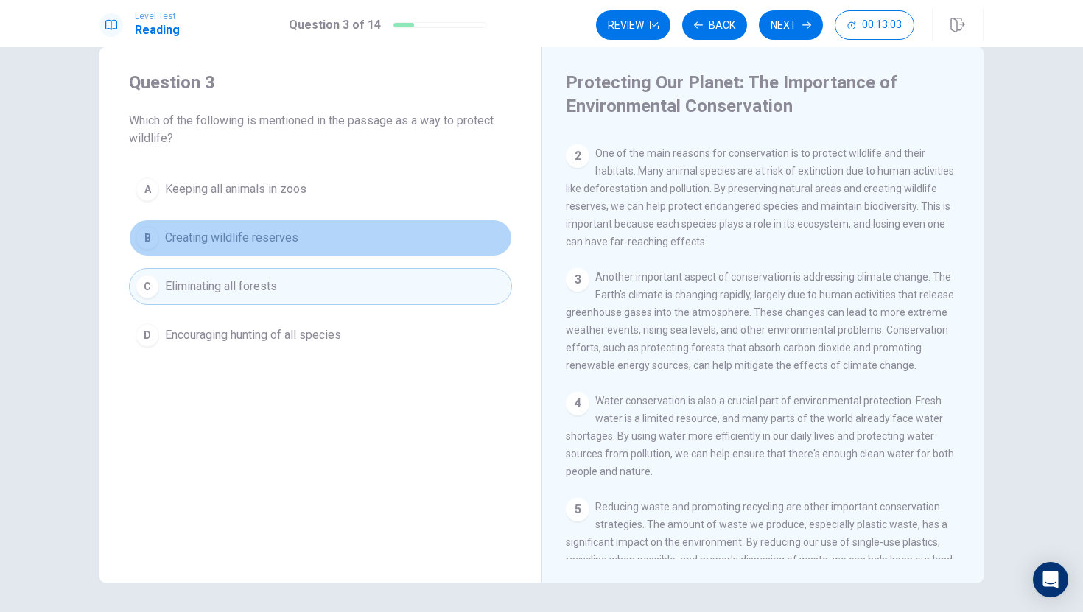
click at [270, 237] on span "Creating wildlife reserves" at bounding box center [231, 238] width 133 height 18
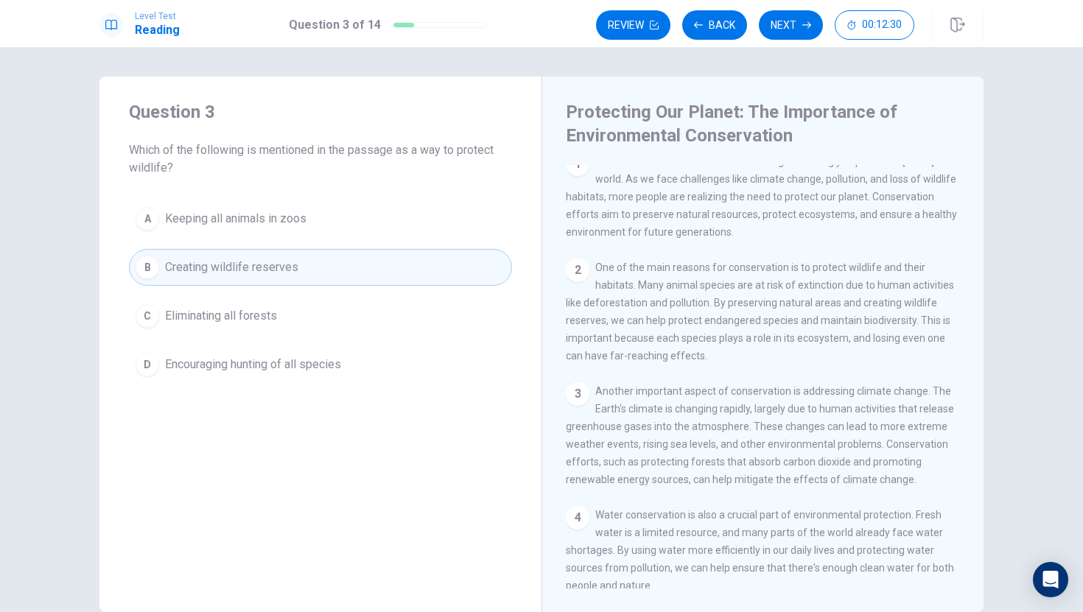
scroll to position [0, 0]
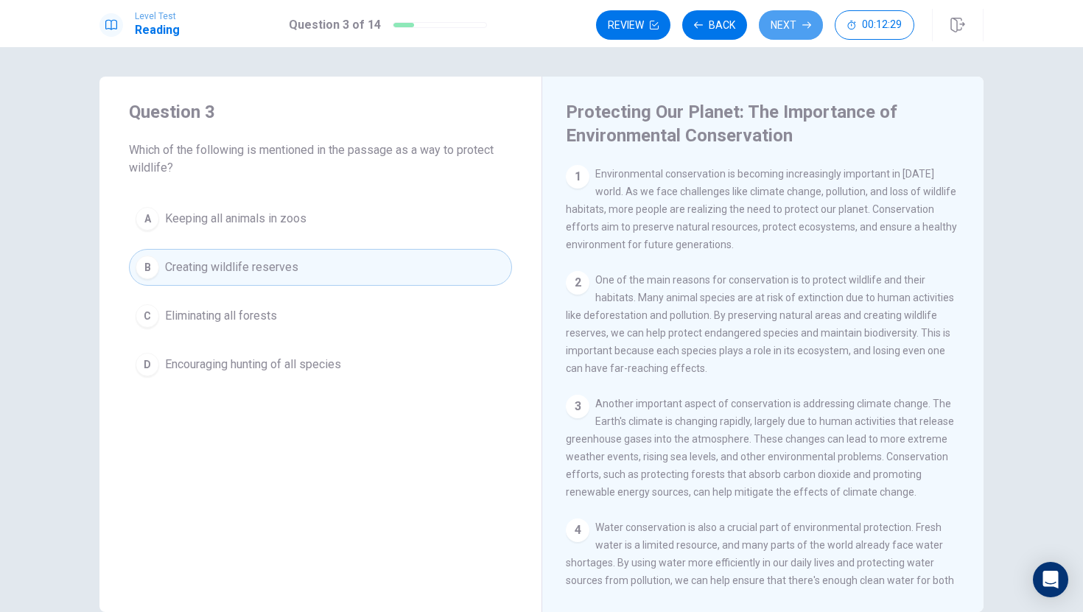
click at [782, 30] on button "Next" at bounding box center [791, 24] width 64 height 29
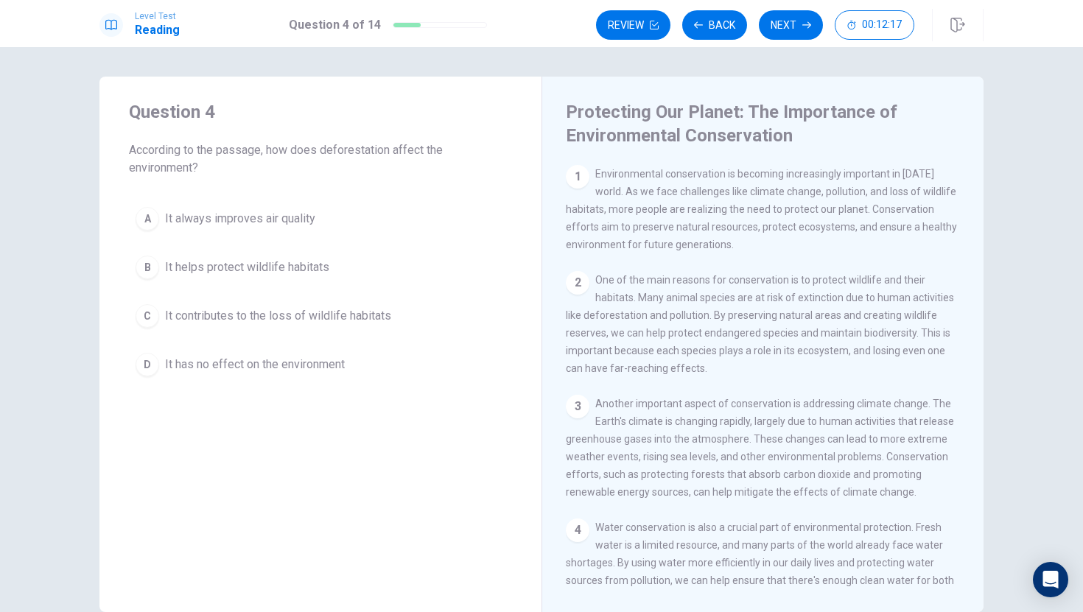
click at [678, 327] on div "2 One of the main reasons for conservation is to protect wildlife and their hab…" at bounding box center [763, 324] width 395 height 106
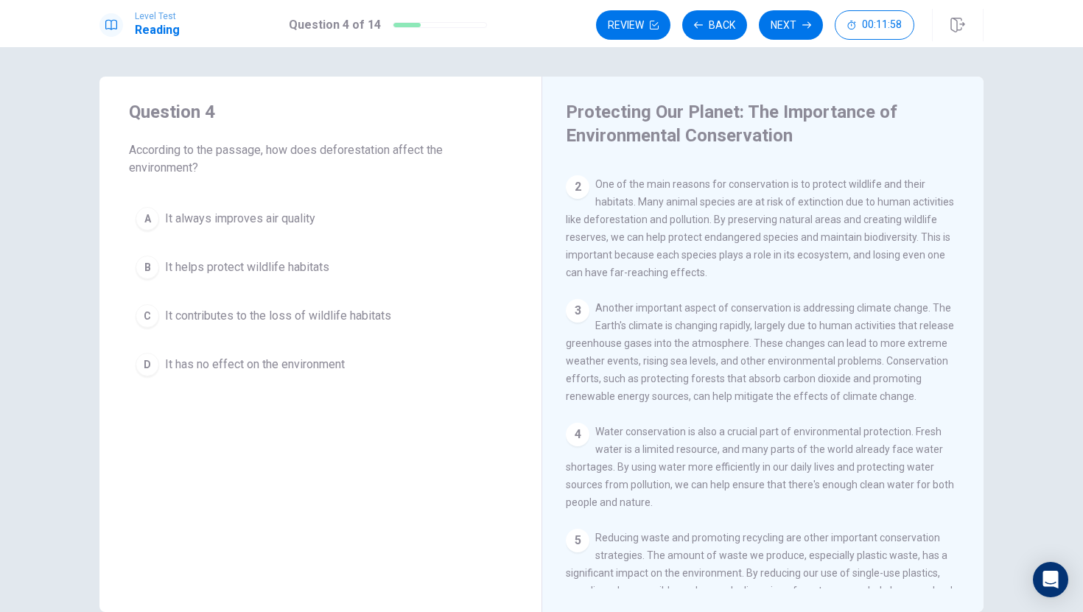
drag, startPoint x: 956, startPoint y: 527, endPoint x: 953, endPoint y: 497, distance: 30.3
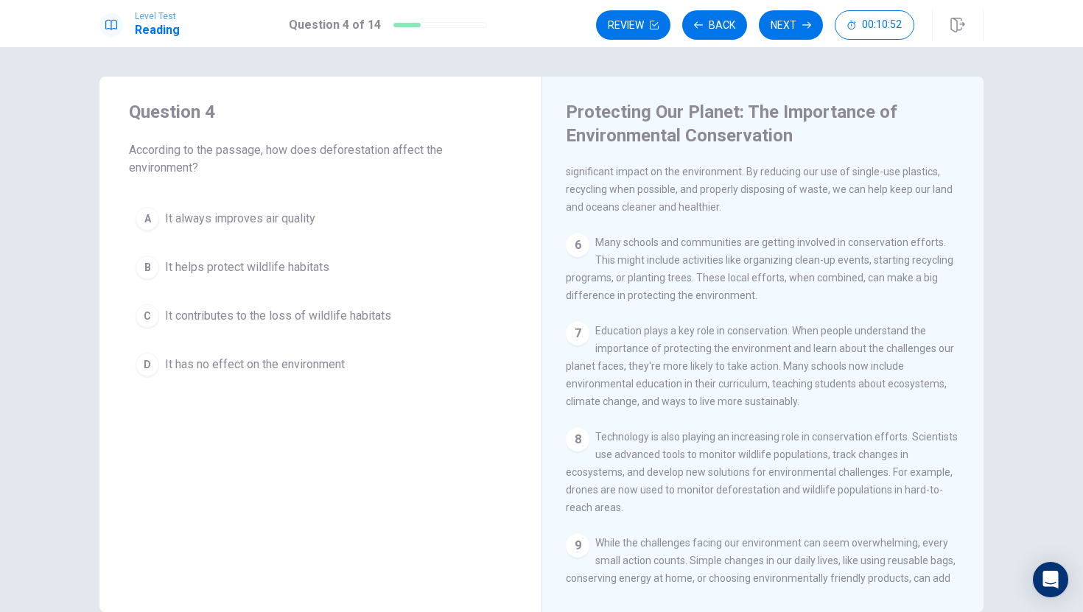
drag, startPoint x: 236, startPoint y: 158, endPoint x: 365, endPoint y: 147, distance: 128.6
click at [364, 147] on span "According to the passage, how does deforestation affect the environment?" at bounding box center [320, 158] width 383 height 35
drag, startPoint x: 368, startPoint y: 153, endPoint x: 443, endPoint y: 160, distance: 75.4
click at [445, 155] on span "According to the passage, how does deforestation affect the environment?" at bounding box center [320, 158] width 383 height 35
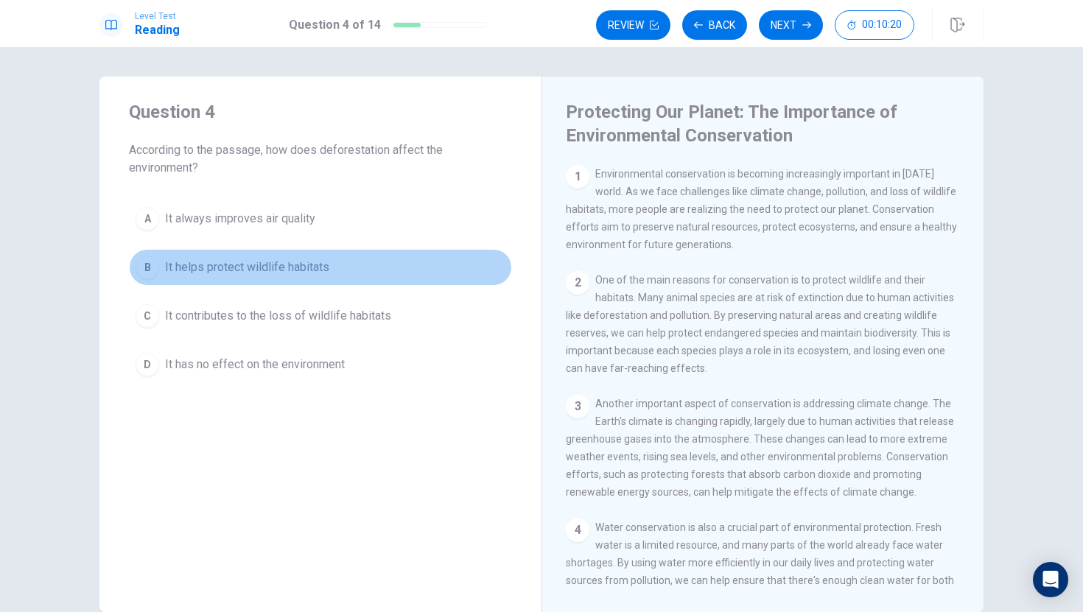
click at [270, 264] on span "It helps protect wildlife habitats" at bounding box center [247, 268] width 164 height 18
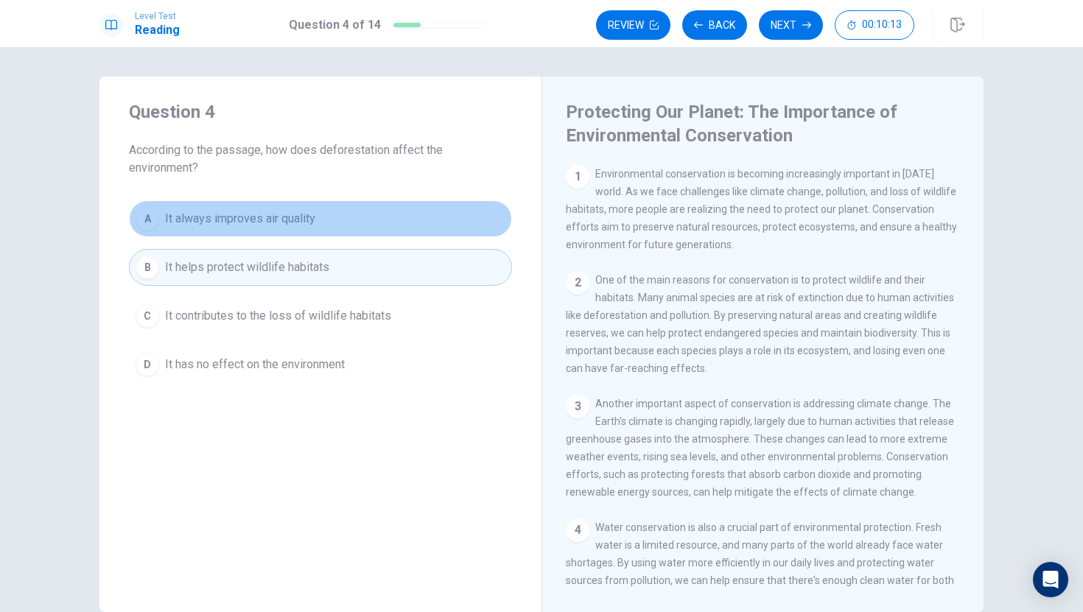
click at [277, 204] on button "A It always improves air quality" at bounding box center [320, 218] width 383 height 37
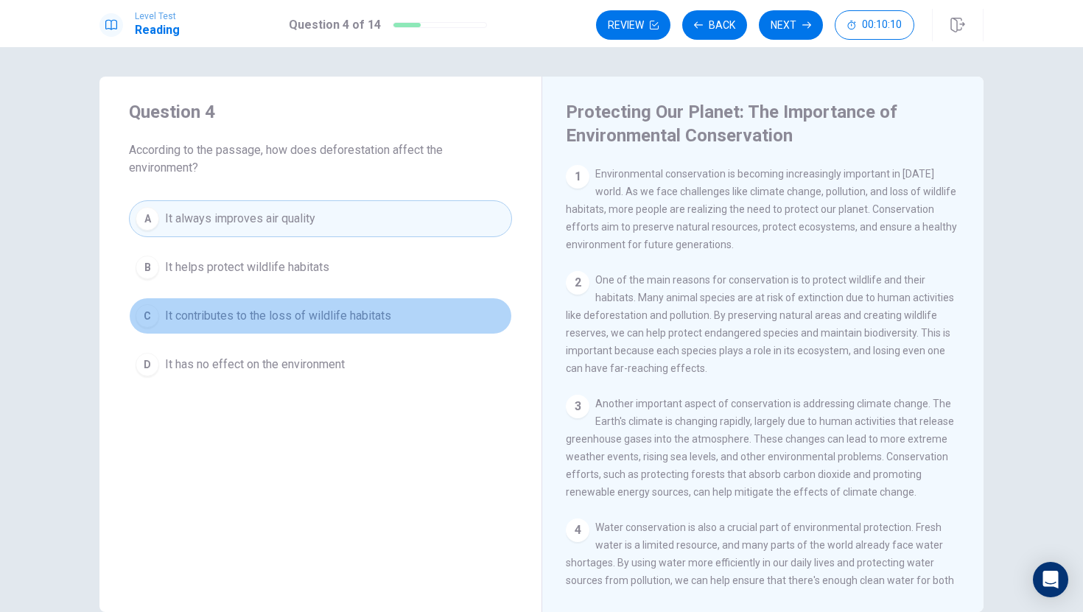
click at [327, 321] on span "It contributes to the loss of wildlife habitats" at bounding box center [278, 316] width 226 height 18
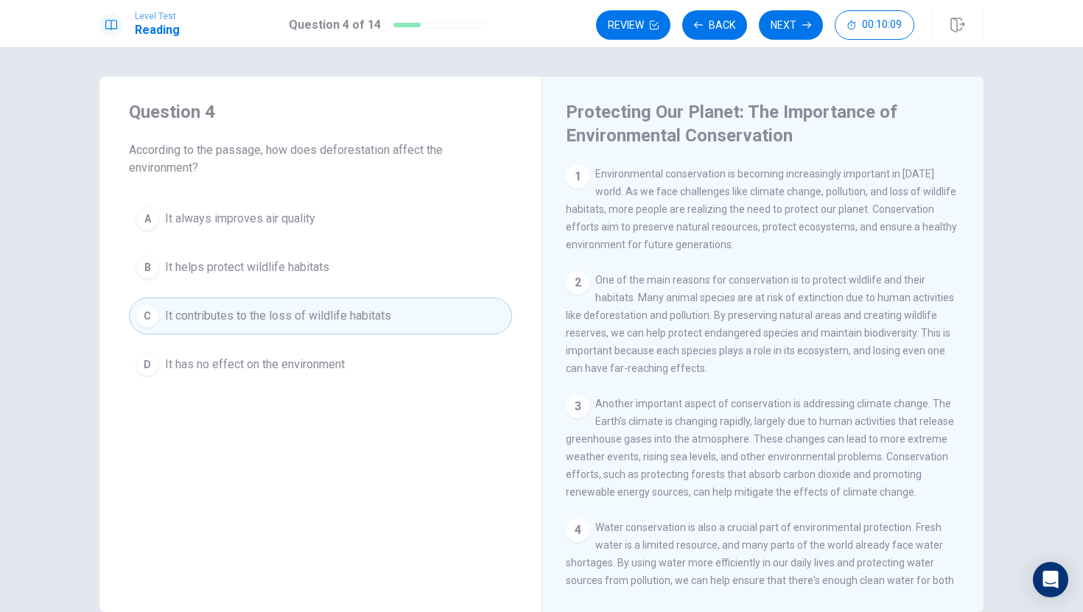
click at [330, 371] on span "It has no effect on the environment" at bounding box center [255, 365] width 180 height 18
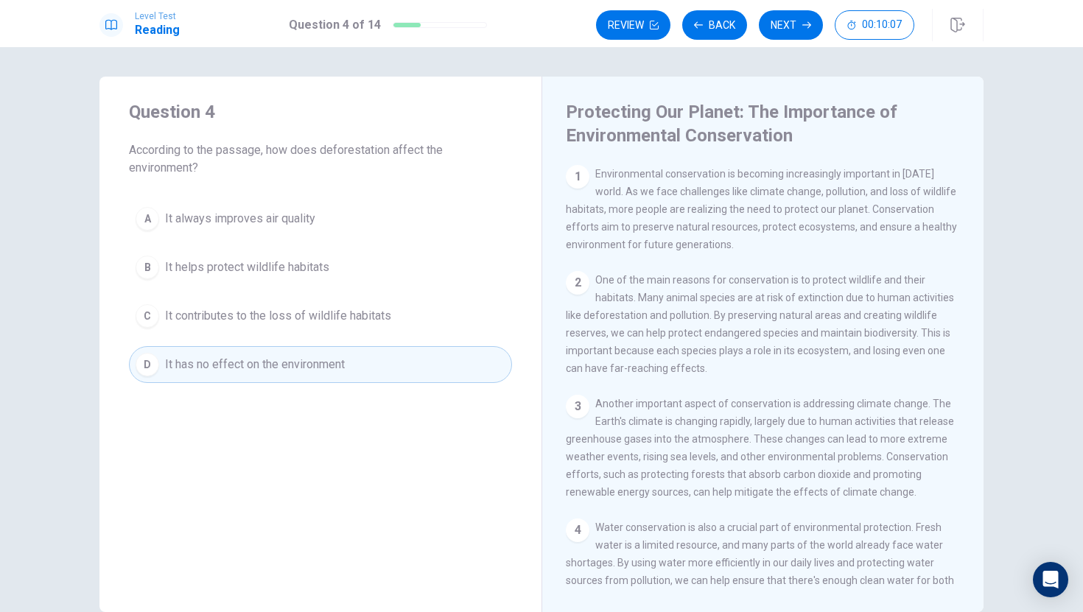
click at [361, 312] on span "It contributes to the loss of wildlife habitats" at bounding box center [278, 316] width 226 height 18
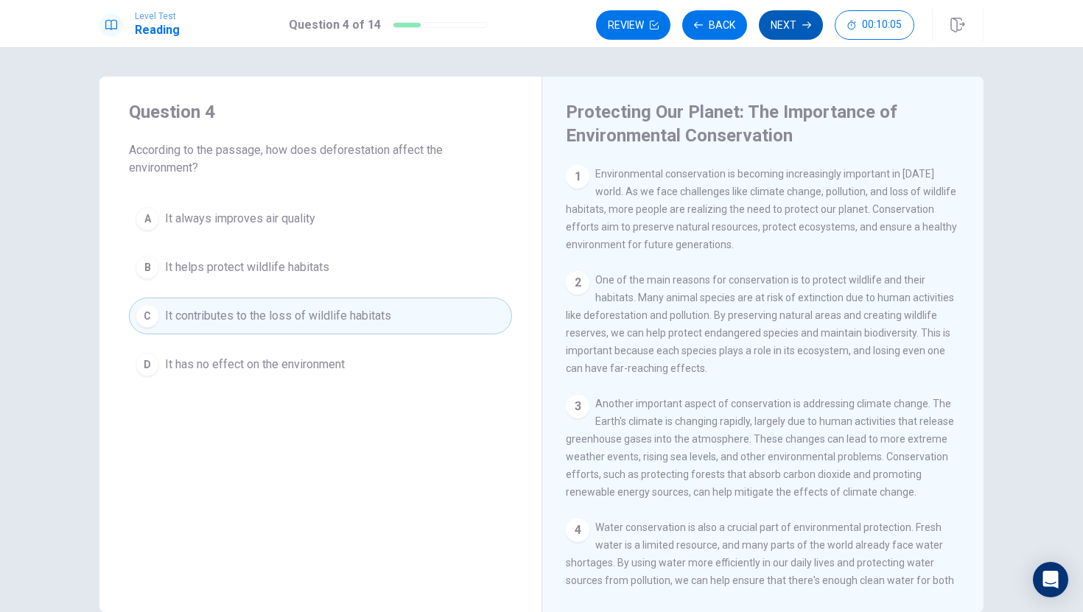
click at [805, 25] on icon "button" at bounding box center [806, 25] width 9 height 9
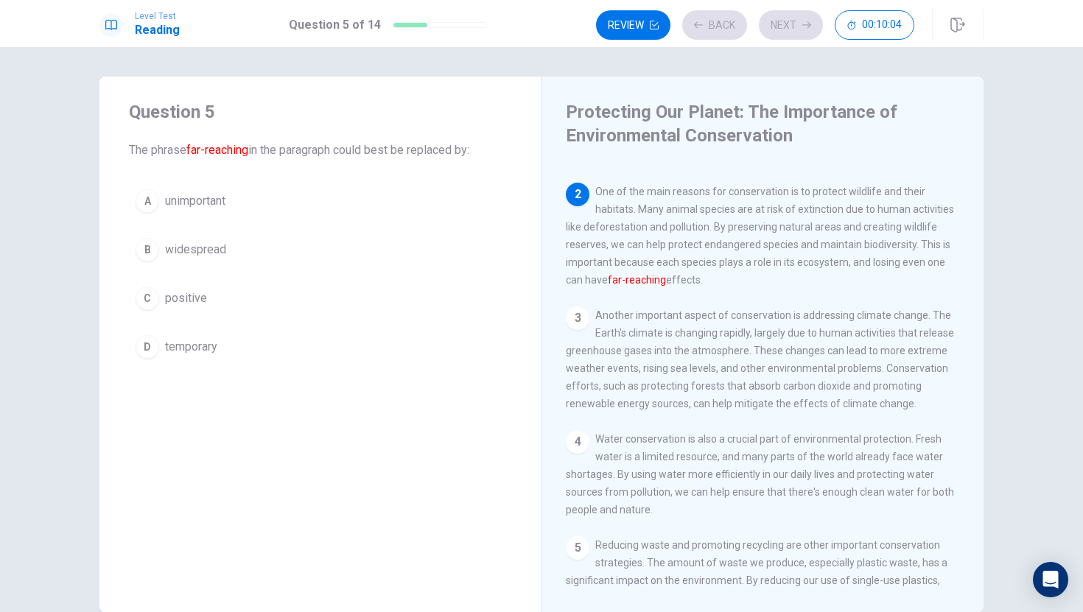
scroll to position [110, 0]
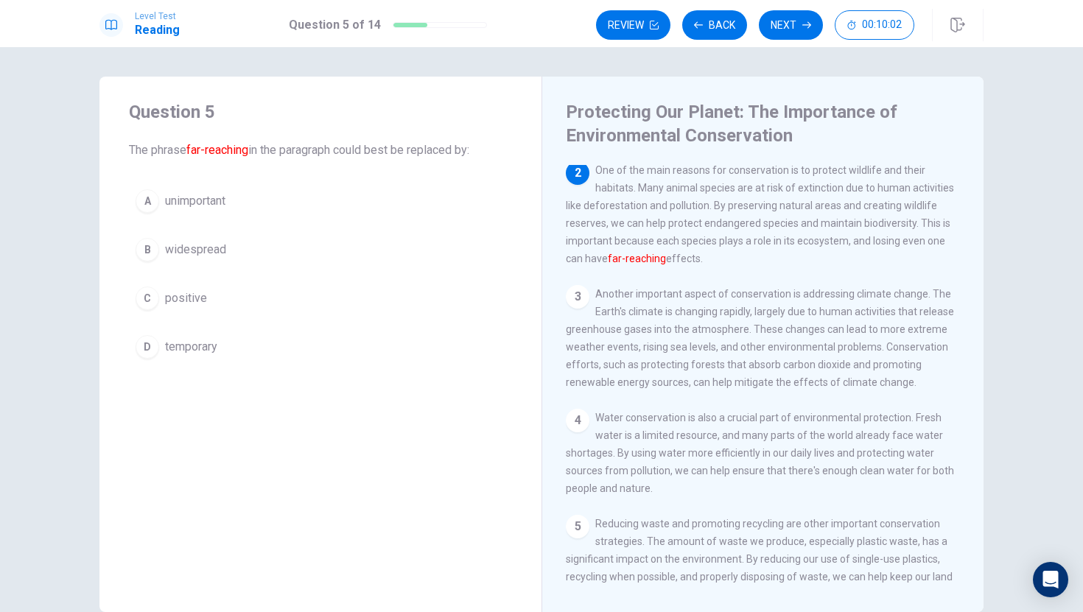
drag, startPoint x: 144, startPoint y: 152, endPoint x: 337, endPoint y: 138, distance: 193.5
click at [337, 138] on div "Question 5 The phrase far-reaching in the paragraph could best be replaced by:" at bounding box center [320, 129] width 383 height 59
click at [214, 306] on button "C positive" at bounding box center [320, 298] width 383 height 37
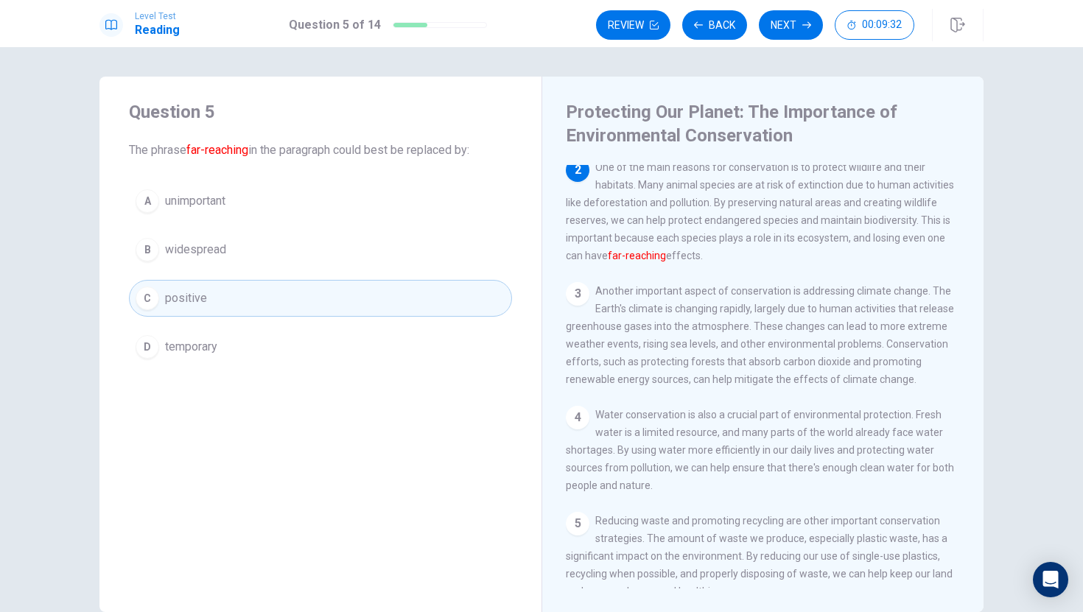
click at [218, 343] on button "D temporary" at bounding box center [320, 347] width 383 height 37
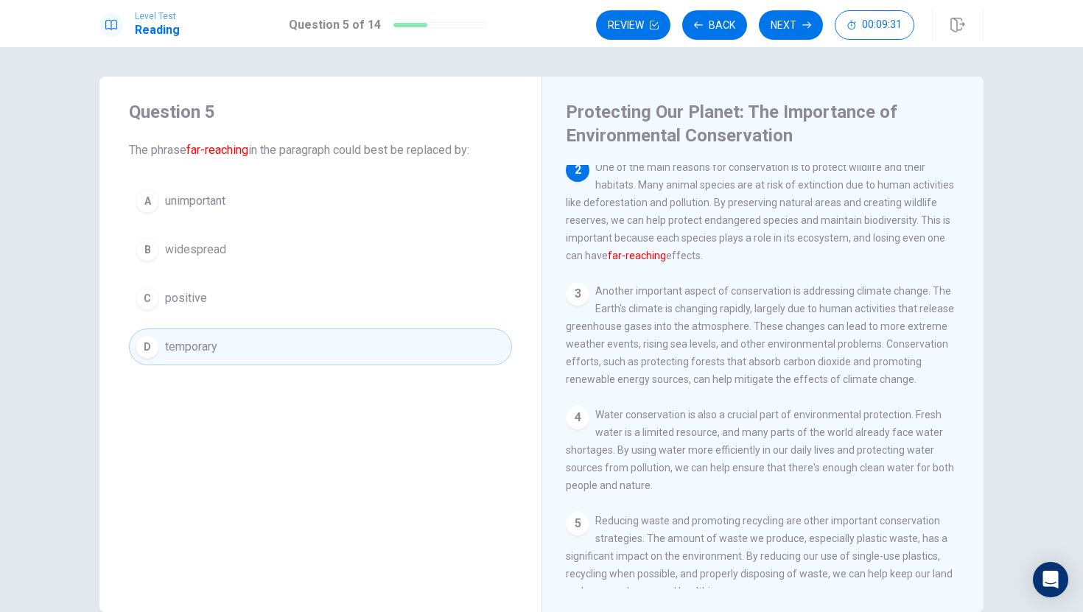
click at [246, 212] on button "A unimportant" at bounding box center [320, 201] width 383 height 37
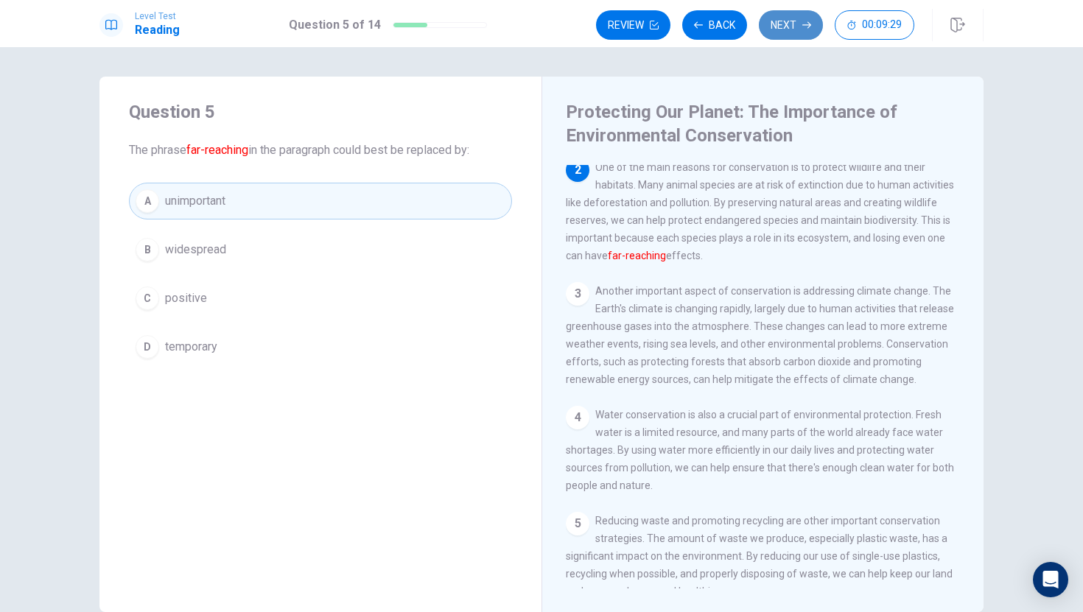
click at [809, 34] on button "Next" at bounding box center [791, 24] width 64 height 29
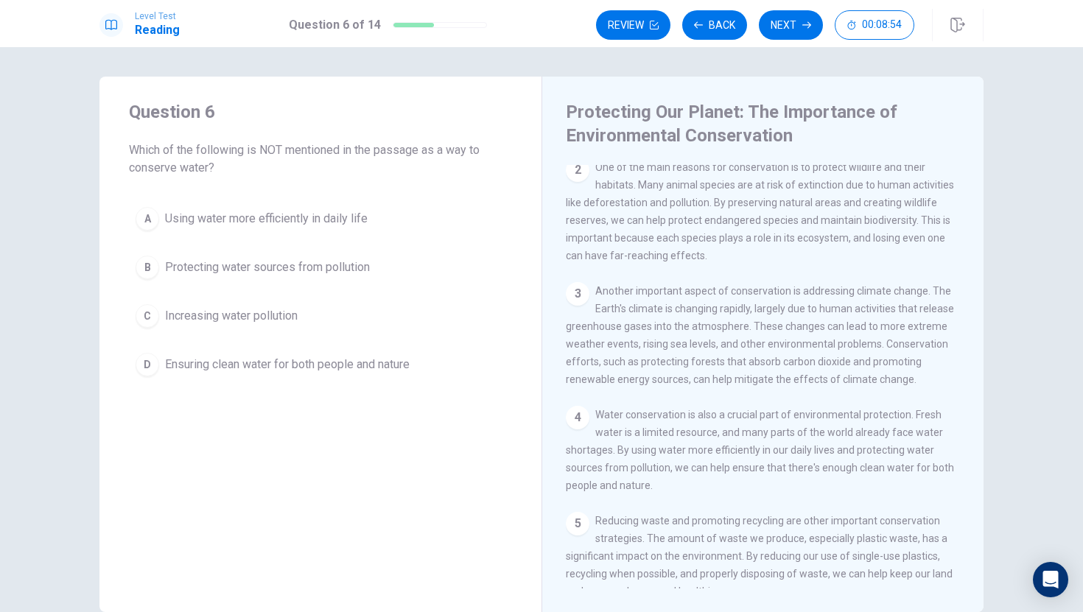
drag, startPoint x: 527, startPoint y: 420, endPoint x: 542, endPoint y: 416, distance: 15.2
click at [548, 416] on div "Protecting Our Planet: The Importance of Environmental Conservation 1 Environme…" at bounding box center [762, 345] width 442 height 536
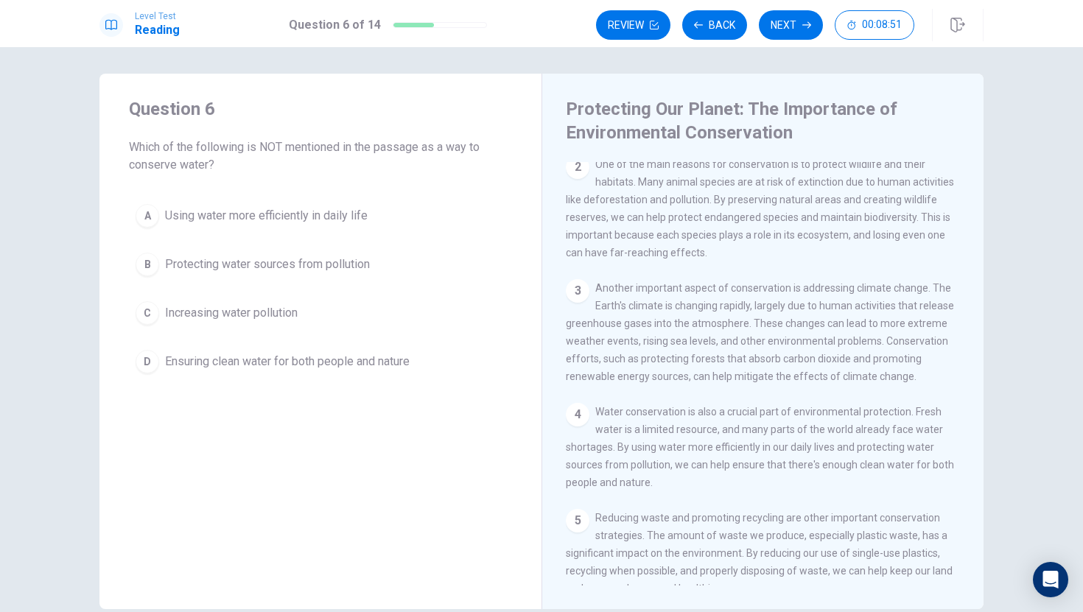
click at [551, 435] on div "Protecting Our Planet: The Importance of Environmental Conservation 1 Environme…" at bounding box center [762, 342] width 442 height 536
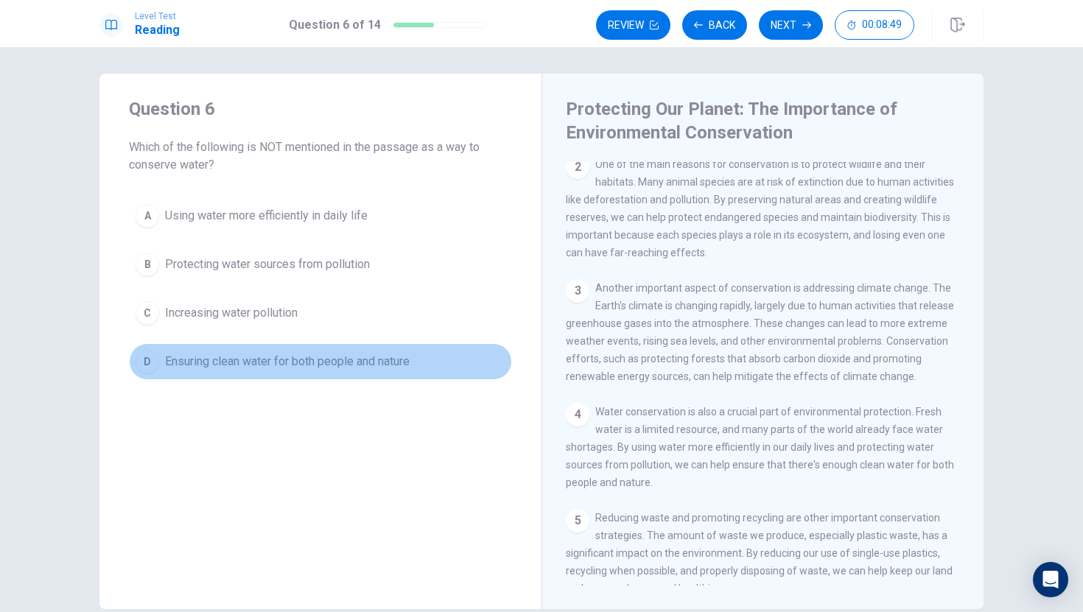
click at [287, 359] on span "Ensuring clean water for both people and nature" at bounding box center [287, 362] width 245 height 18
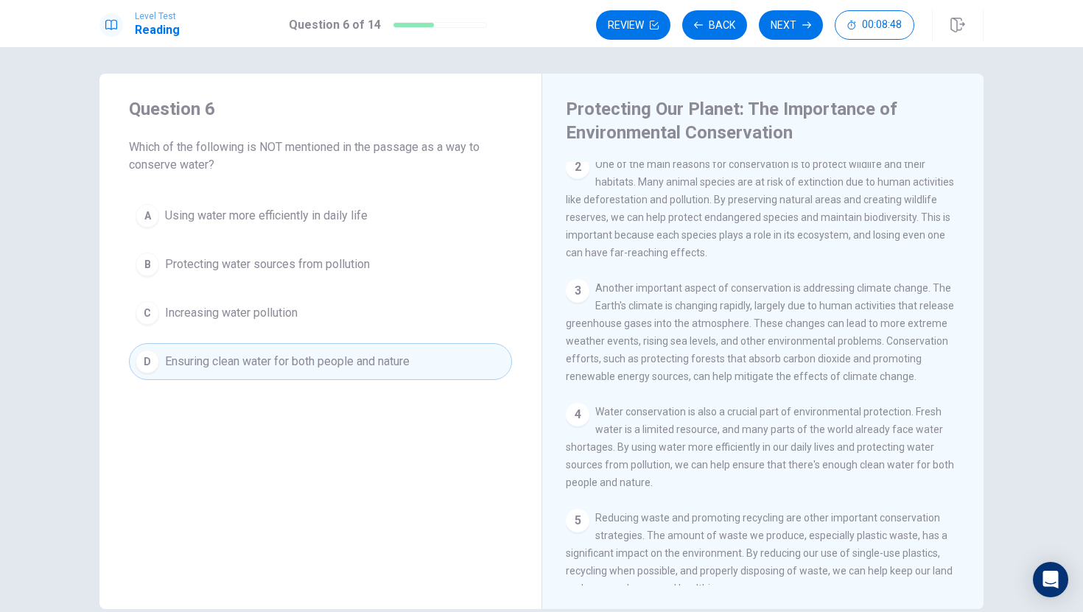
click at [302, 329] on button "C Increasing water pollution" at bounding box center [320, 313] width 383 height 37
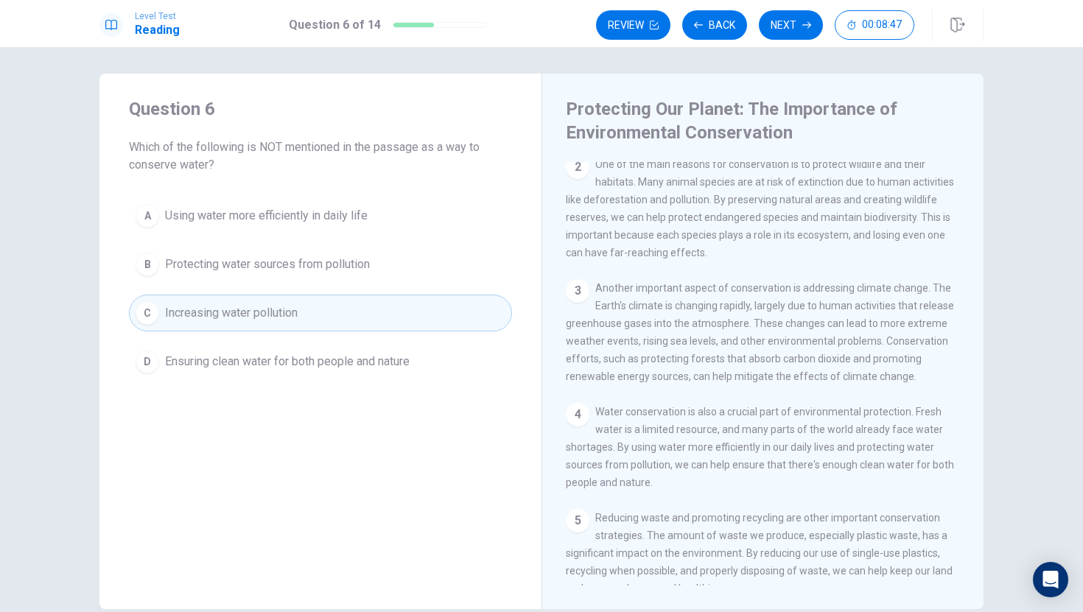
click at [304, 293] on div "A Using water more efficiently in daily life B Protecting water sources from po…" at bounding box center [320, 288] width 383 height 183
click at [310, 285] on div "A Using water more efficiently in daily life B Protecting water sources from po…" at bounding box center [320, 288] width 383 height 183
click at [308, 284] on div "A Using water more efficiently in daily life B Protecting water sources from po…" at bounding box center [320, 288] width 383 height 183
click at [306, 284] on div "A Using water more efficiently in daily life B Protecting water sources from po…" at bounding box center [320, 288] width 383 height 183
drag, startPoint x: 305, startPoint y: 284, endPoint x: 329, endPoint y: 273, distance: 26.0
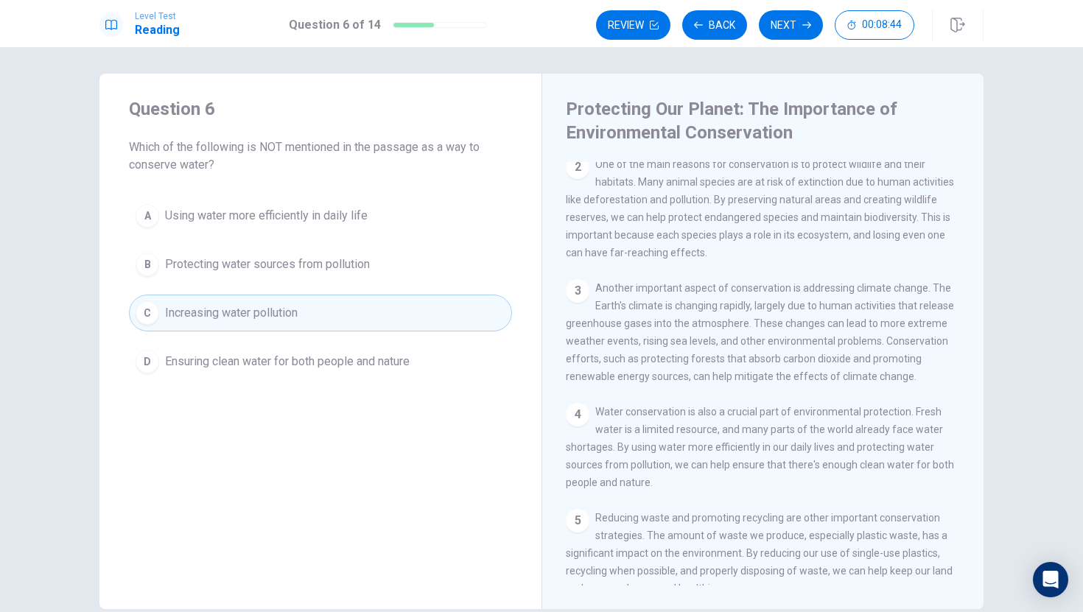
click at [305, 283] on div "A Using water more efficiently in daily life B Protecting water sources from po…" at bounding box center [320, 288] width 383 height 183
click at [342, 286] on div "A Using water more efficiently in daily life B Protecting water sources from po…" at bounding box center [320, 288] width 383 height 183
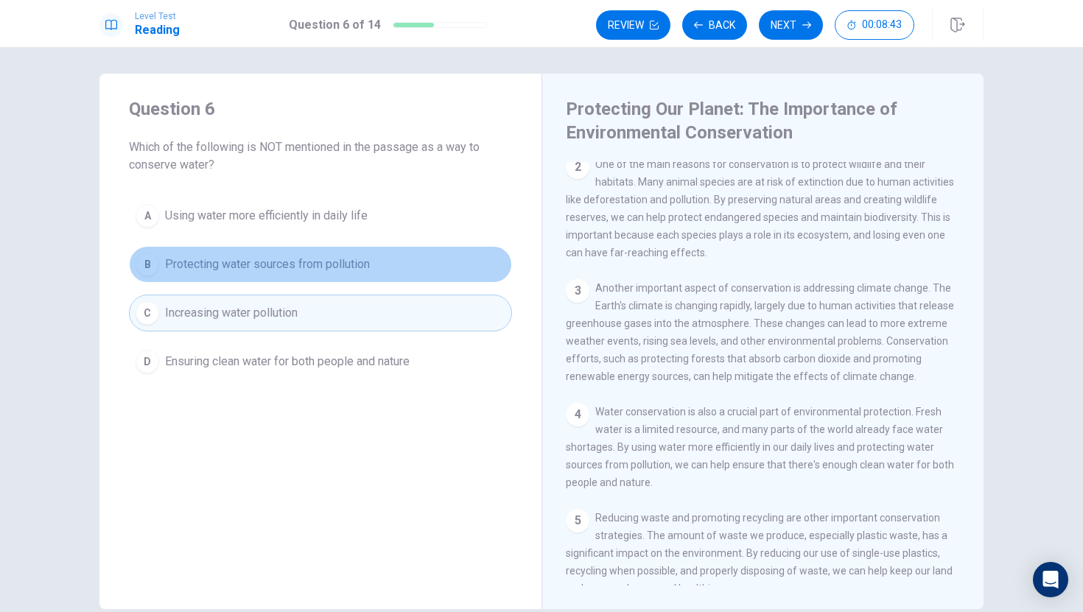
drag, startPoint x: 334, startPoint y: 262, endPoint x: 130, endPoint y: 233, distance: 206.9
click at [335, 260] on span "Protecting water sources from pollution" at bounding box center [267, 265] width 205 height 18
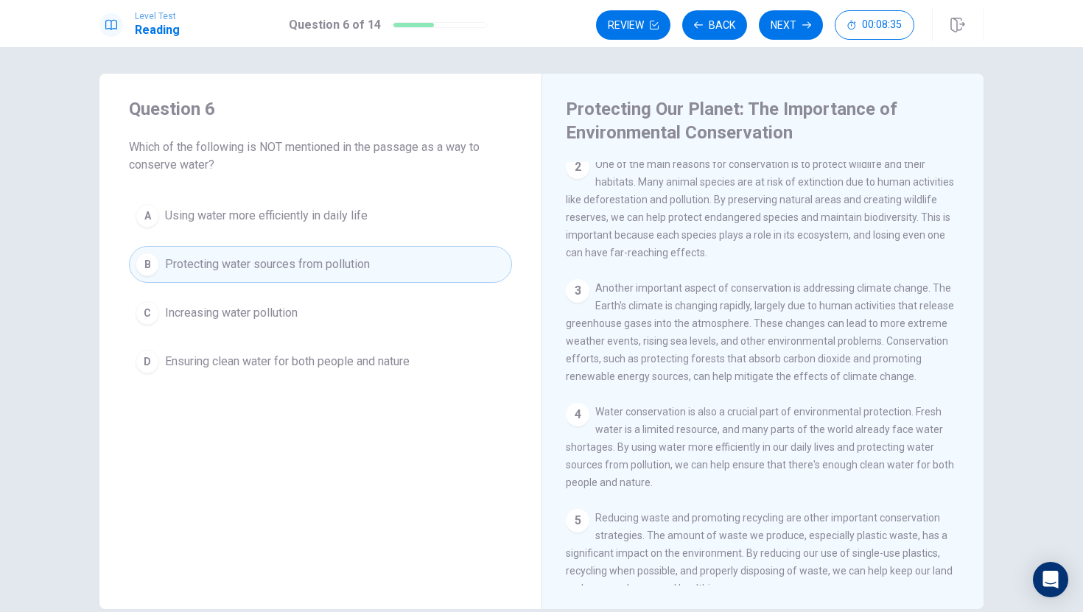
drag, startPoint x: 178, startPoint y: 153, endPoint x: 189, endPoint y: 159, distance: 13.2
click at [185, 155] on span "Which of the following is NOT mentioned in the passage as a way to conserve wat…" at bounding box center [320, 155] width 383 height 35
drag, startPoint x: 275, startPoint y: 291, endPoint x: 275, endPoint y: 300, distance: 8.8
click at [275, 300] on div "A Using water more efficiently in daily life B Protecting water sources from po…" at bounding box center [320, 285] width 383 height 183
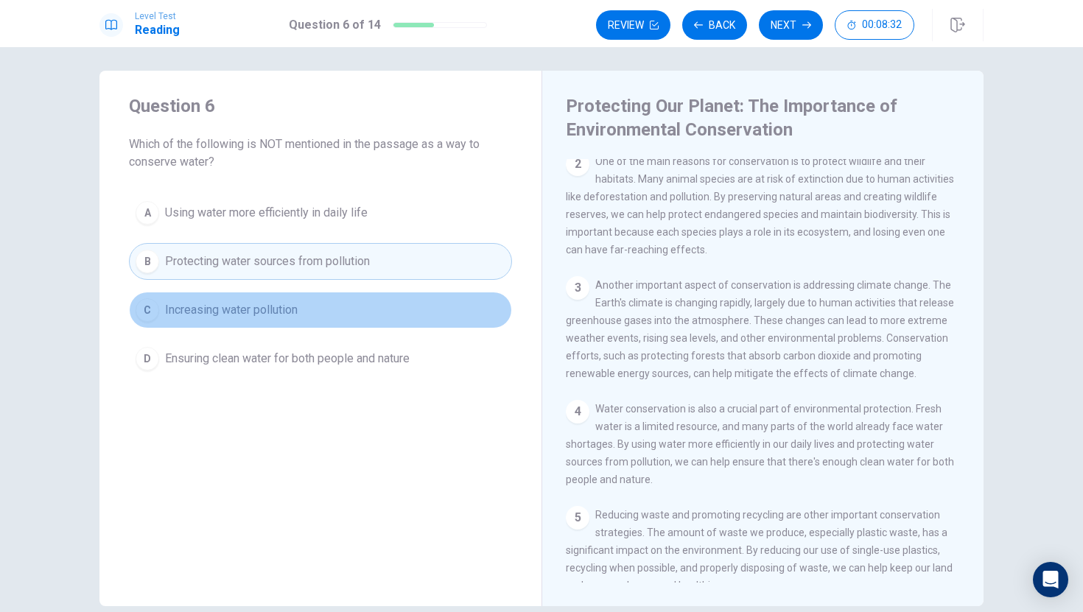
click at [276, 304] on span "Increasing water pollution" at bounding box center [231, 310] width 133 height 18
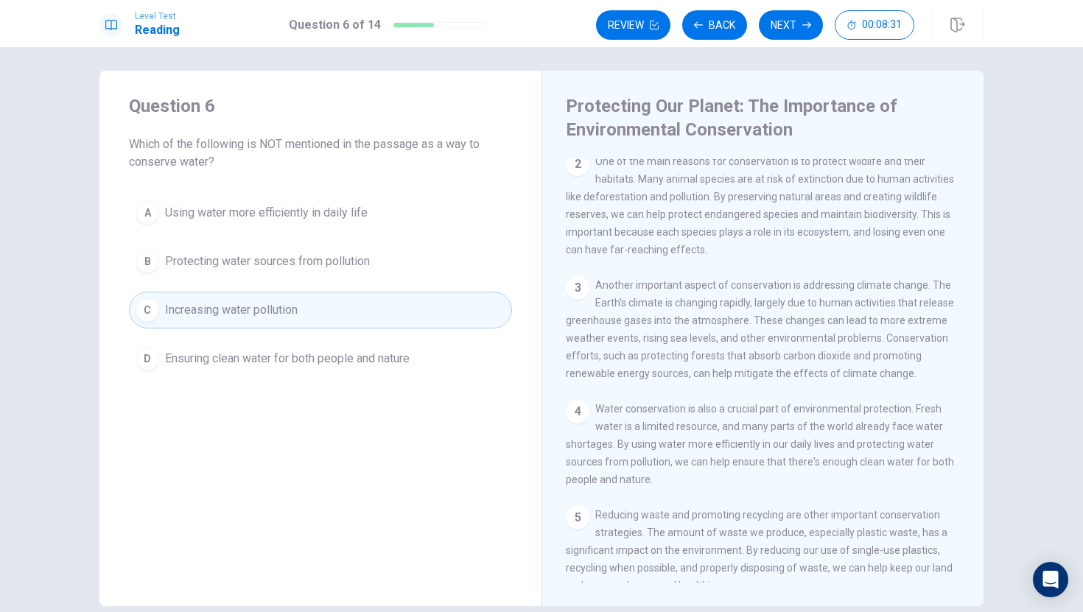
drag, startPoint x: 280, startPoint y: 320, endPoint x: 280, endPoint y: 347, distance: 26.5
click at [280, 346] on div "A Using water more efficiently in daily life B Protecting water sources from po…" at bounding box center [320, 285] width 383 height 183
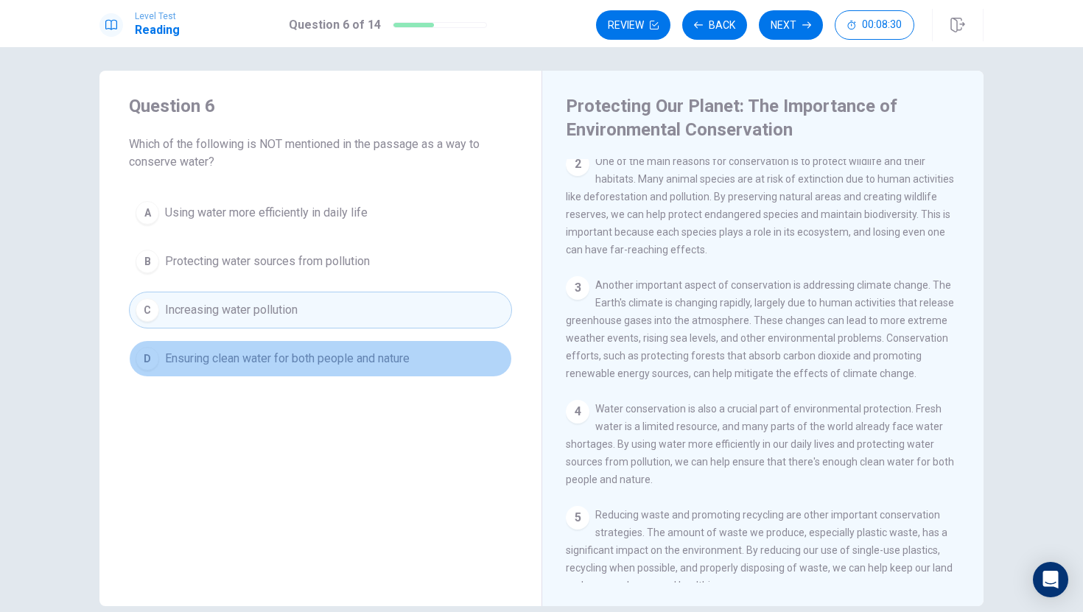
click at [278, 354] on span "Ensuring clean water for both people and nature" at bounding box center [287, 359] width 245 height 18
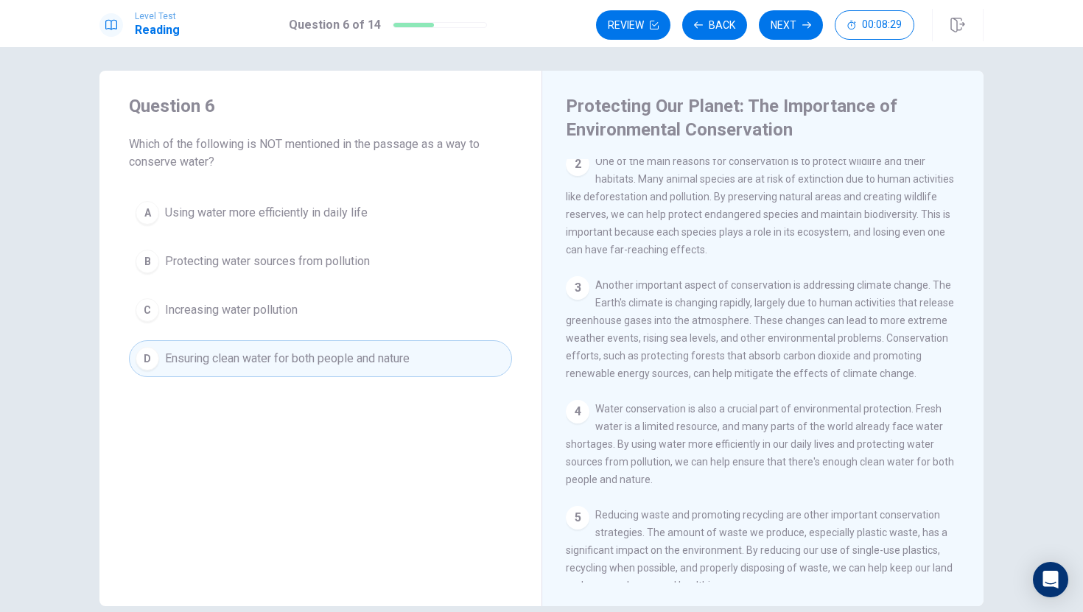
click at [278, 354] on span "Ensuring clean water for both people and nature" at bounding box center [287, 359] width 245 height 18
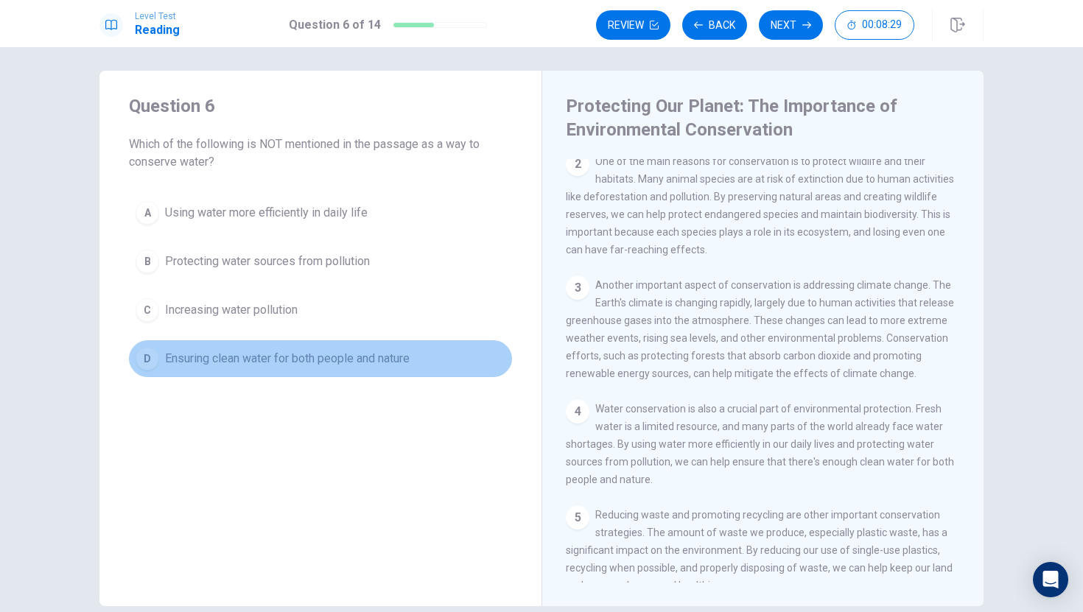
click at [278, 355] on span "Ensuring clean water for both people and nature" at bounding box center [287, 359] width 245 height 18
click at [278, 356] on span "Ensuring clean water for both people and nature" at bounding box center [287, 359] width 245 height 18
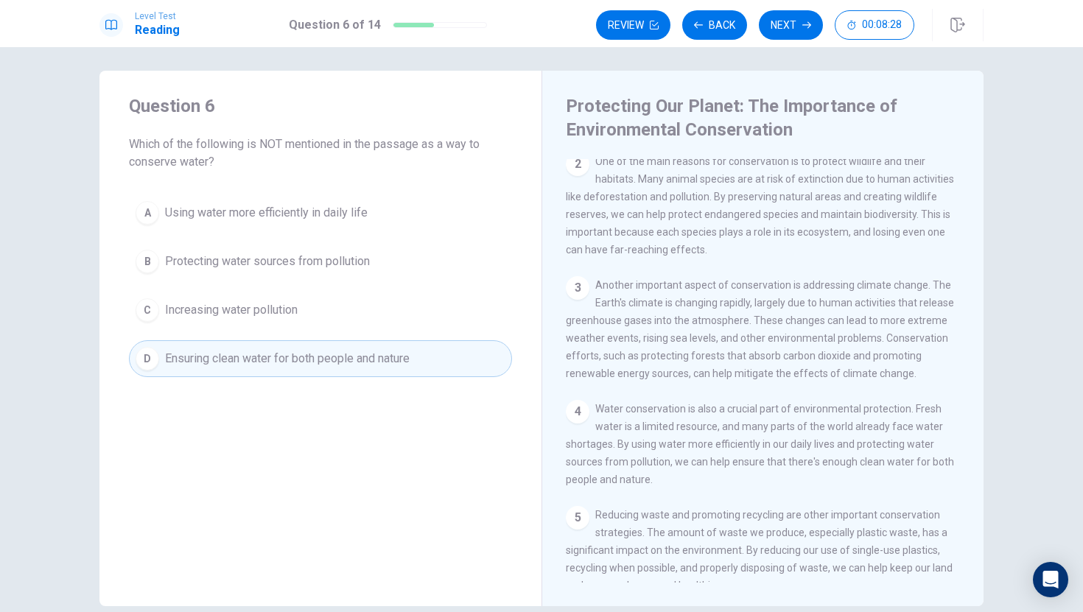
click at [278, 356] on span "Ensuring clean water for both people and nature" at bounding box center [287, 359] width 245 height 18
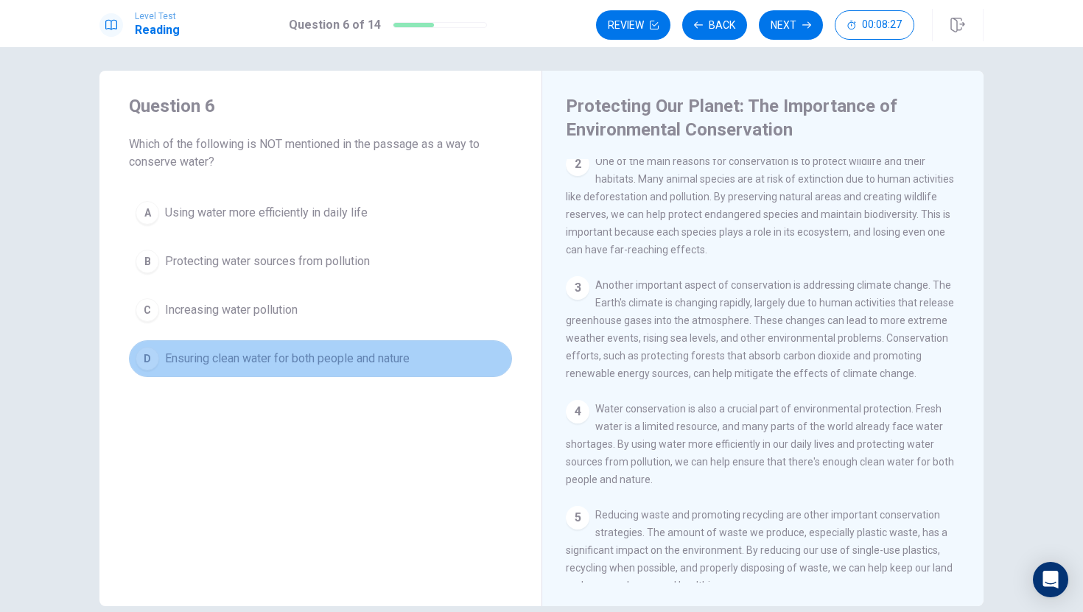
click at [281, 354] on span "Ensuring clean water for both people and nature" at bounding box center [287, 359] width 245 height 18
click at [282, 353] on span "Ensuring clean water for both people and nature" at bounding box center [287, 359] width 245 height 18
click at [284, 352] on span "Ensuring clean water for both people and nature" at bounding box center [287, 359] width 245 height 18
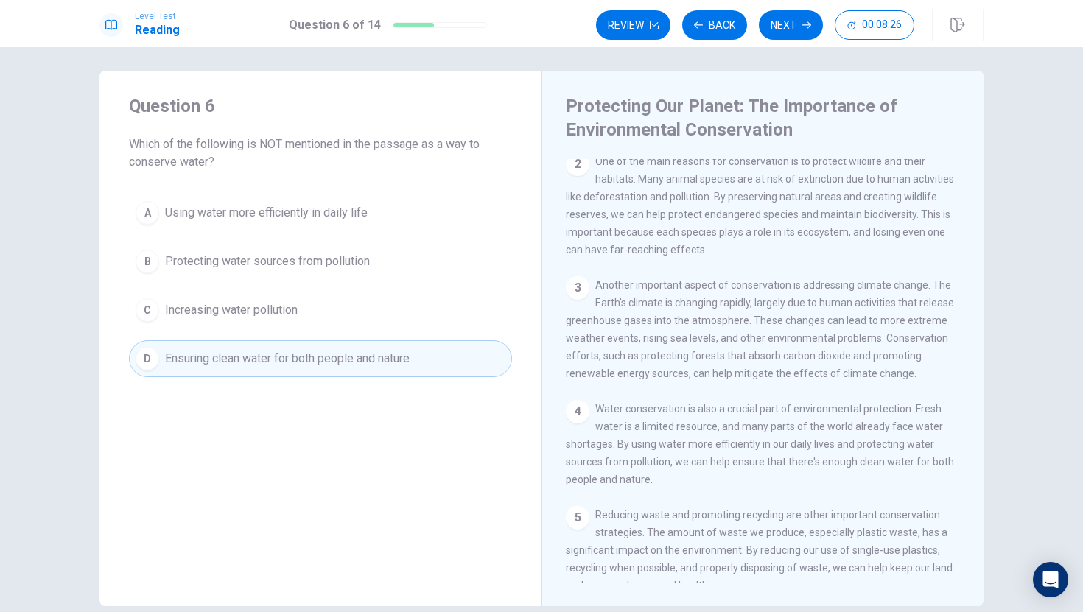
click at [286, 351] on span "Ensuring clean water for both people and nature" at bounding box center [287, 359] width 245 height 18
click at [288, 351] on span "Ensuring clean water for both people and nature" at bounding box center [287, 359] width 245 height 18
click at [290, 351] on span "Ensuring clean water for both people and nature" at bounding box center [287, 359] width 245 height 18
click at [292, 351] on span "Ensuring clean water for both people and nature" at bounding box center [287, 359] width 245 height 18
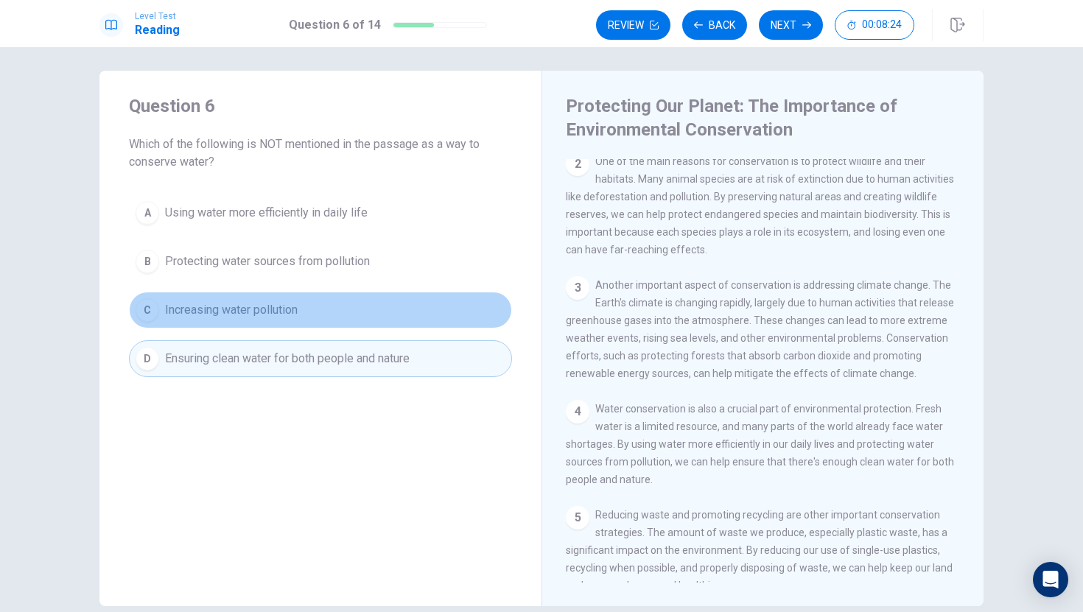
drag, startPoint x: 268, startPoint y: 312, endPoint x: 255, endPoint y: 304, distance: 15.2
click at [260, 307] on span "Increasing water pollution" at bounding box center [231, 310] width 133 height 18
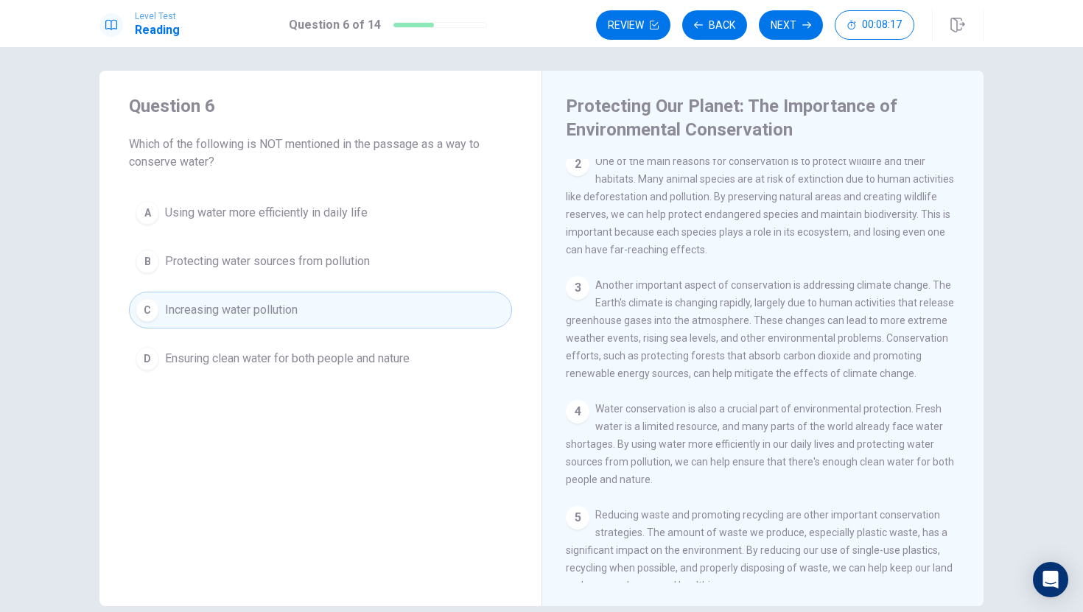
click at [360, 222] on button "A Using water more efficiently in daily life" at bounding box center [320, 212] width 383 height 37
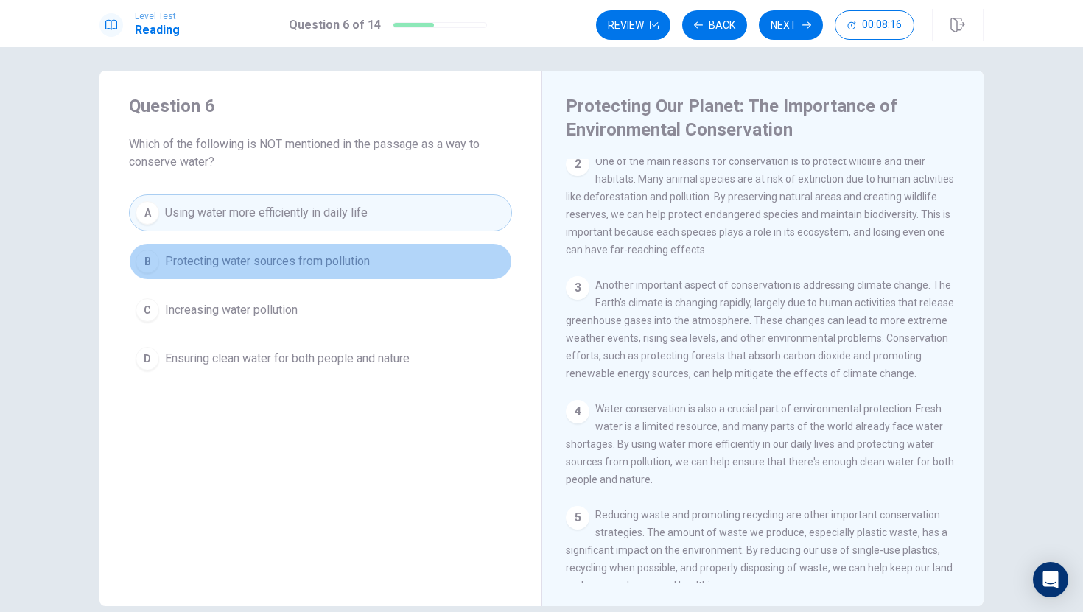
click at [345, 272] on button "B Protecting water sources from pollution" at bounding box center [320, 261] width 383 height 37
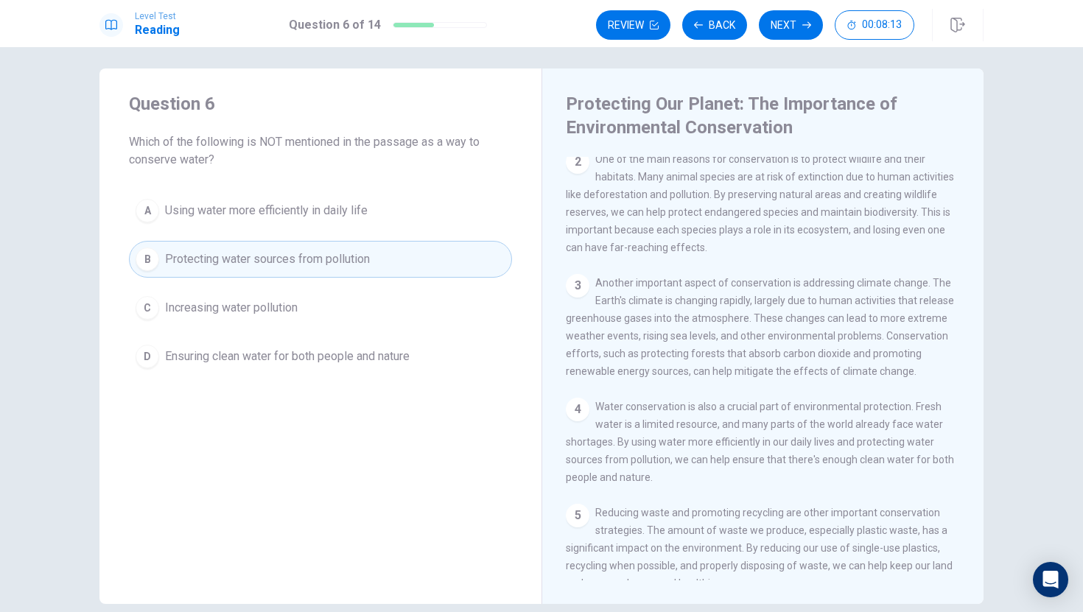
scroll to position [9, 0]
click at [266, 328] on div "A Using water more efficiently in daily life B Protecting water sources from po…" at bounding box center [320, 283] width 383 height 183
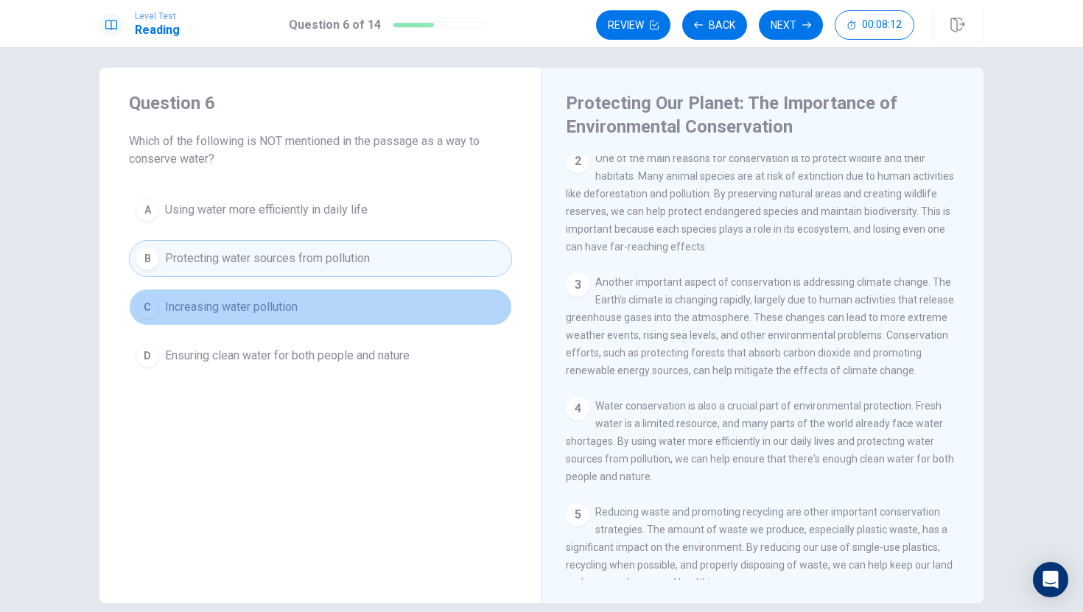
click at [271, 319] on button "C Increasing water pollution" at bounding box center [320, 307] width 383 height 37
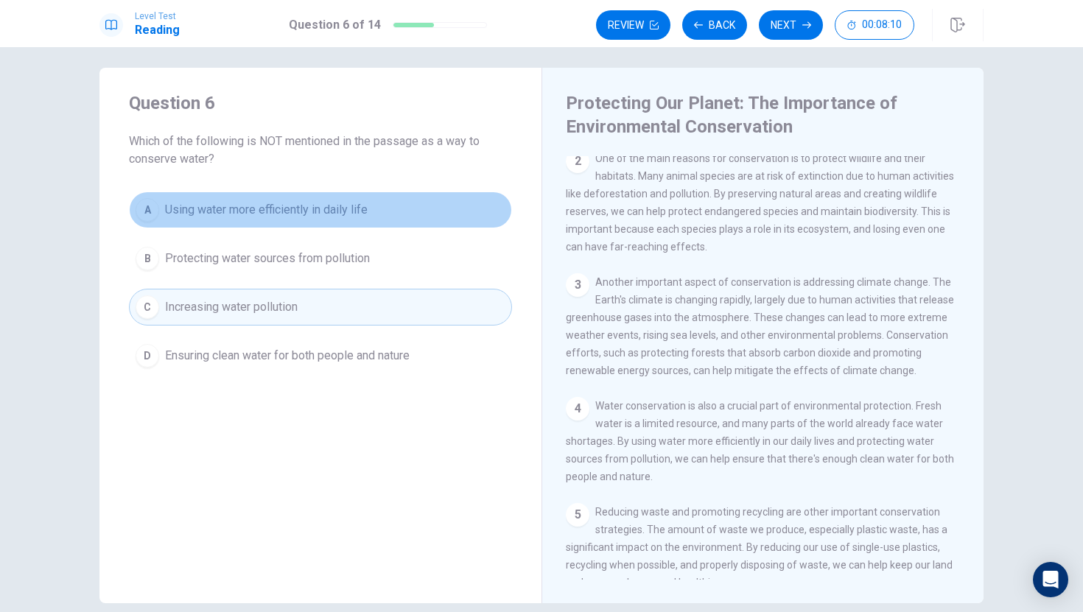
click at [213, 211] on span "Using water more efficiently in daily life" at bounding box center [266, 210] width 203 height 18
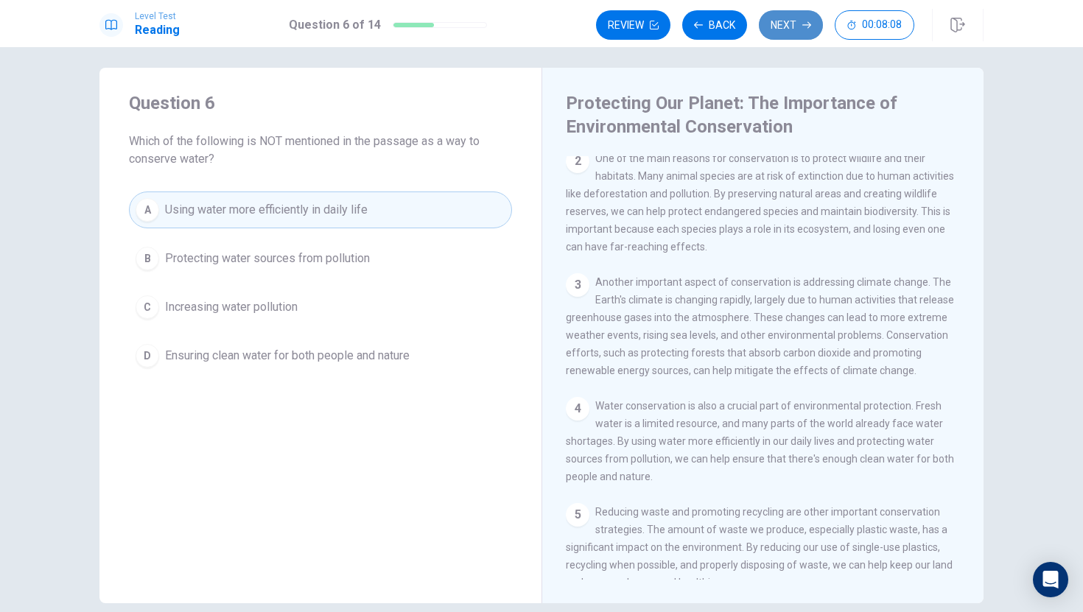
click at [798, 18] on button "Next" at bounding box center [791, 24] width 64 height 29
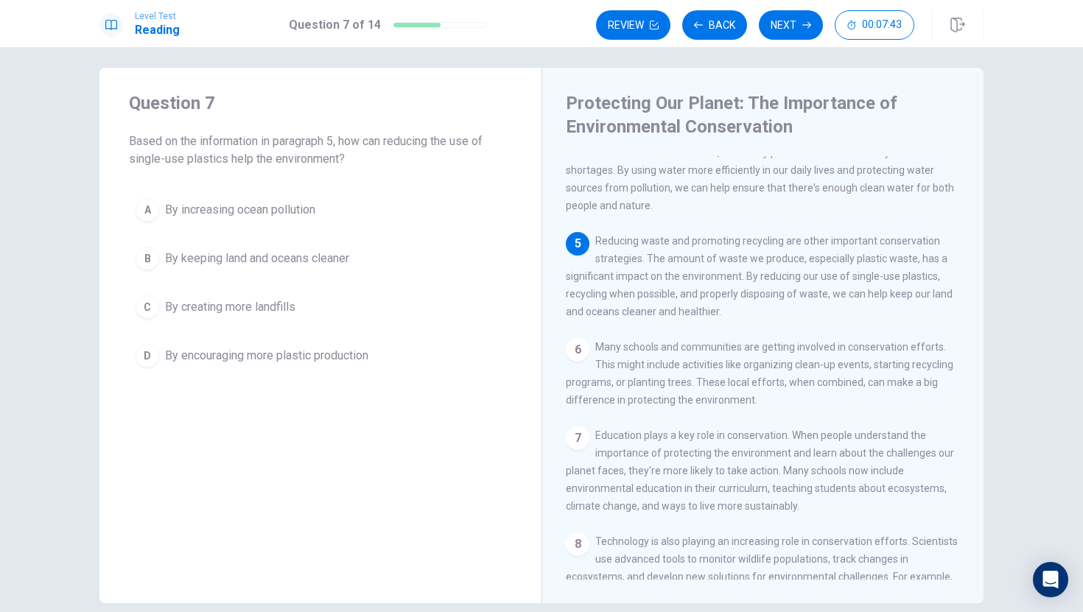
scroll to position [384, 0]
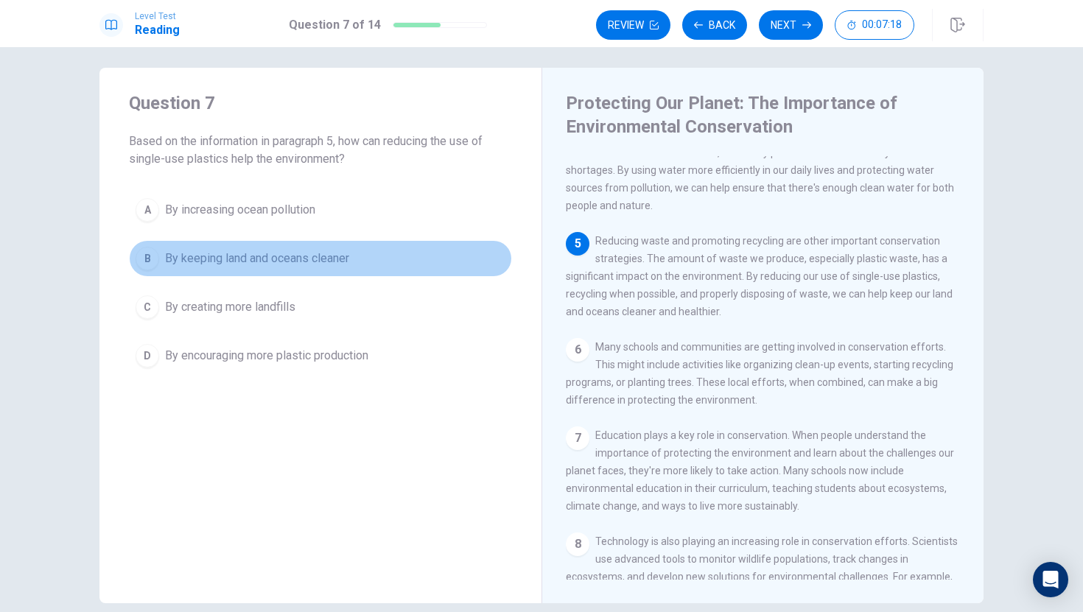
click at [323, 255] on span "By keeping land and oceans cleaner" at bounding box center [257, 259] width 184 height 18
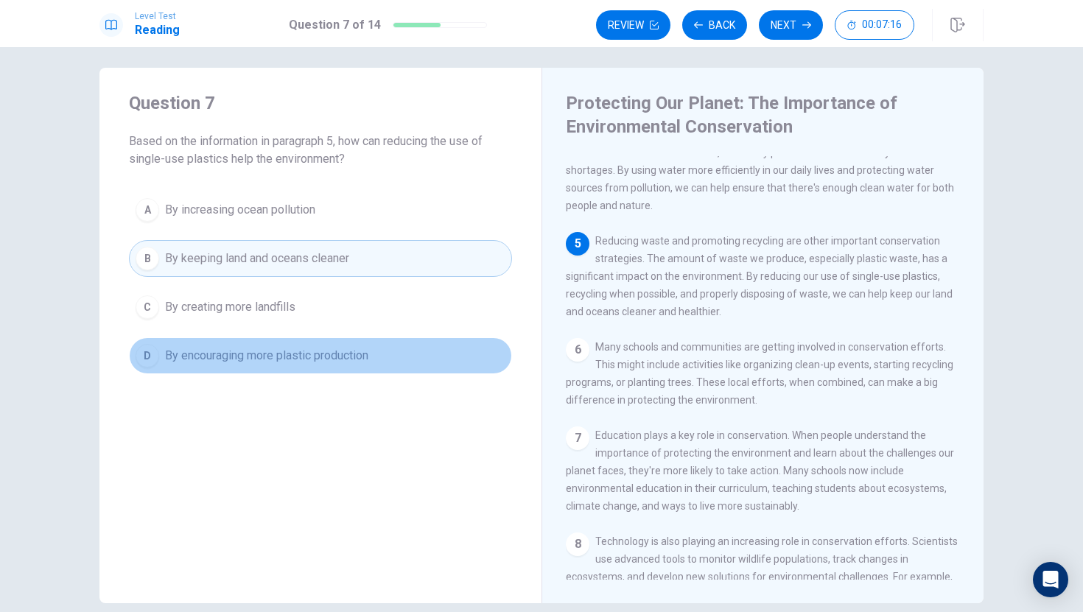
click at [333, 356] on span "By encouraging more plastic production" at bounding box center [266, 356] width 203 height 18
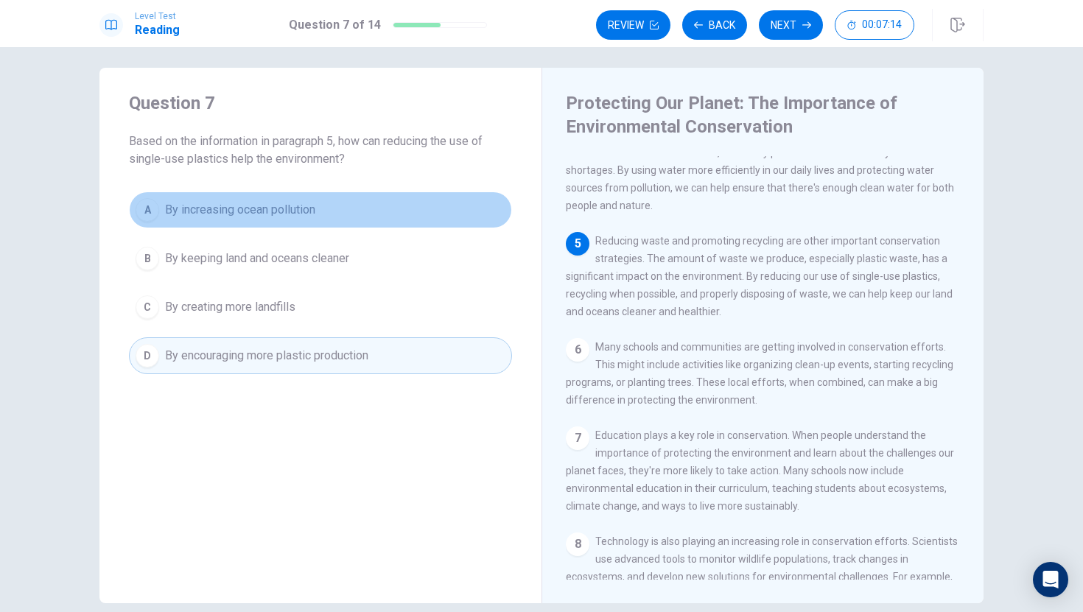
click at [279, 207] on span "By increasing ocean pollution" at bounding box center [240, 210] width 150 height 18
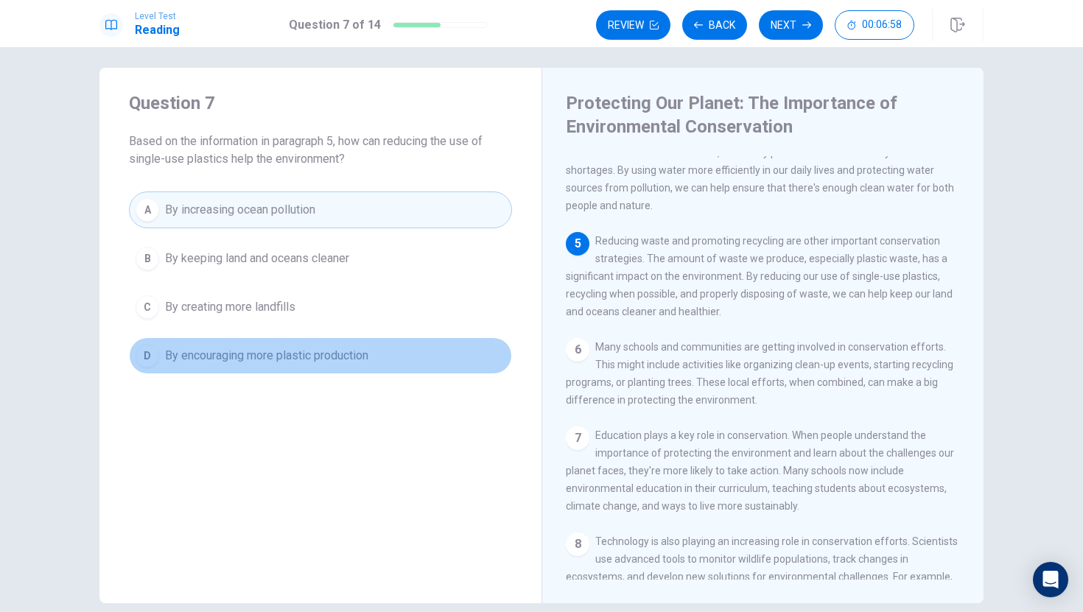
drag, startPoint x: 350, startPoint y: 351, endPoint x: 371, endPoint y: 361, distance: 23.7
click at [371, 361] on button "D By encouraging more plastic production" at bounding box center [320, 355] width 383 height 37
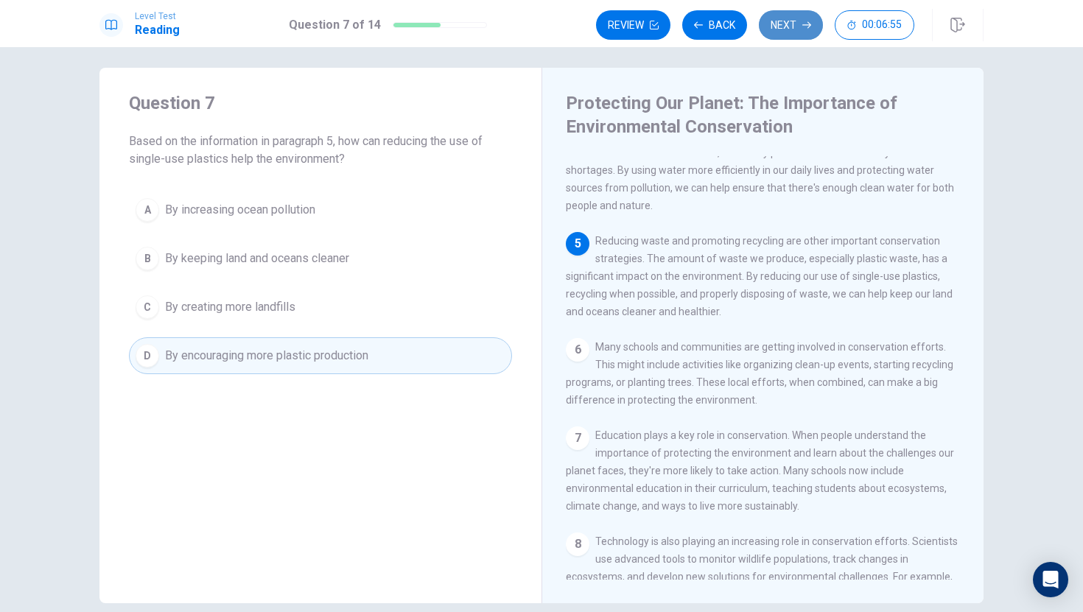
click at [775, 27] on button "Next" at bounding box center [791, 24] width 64 height 29
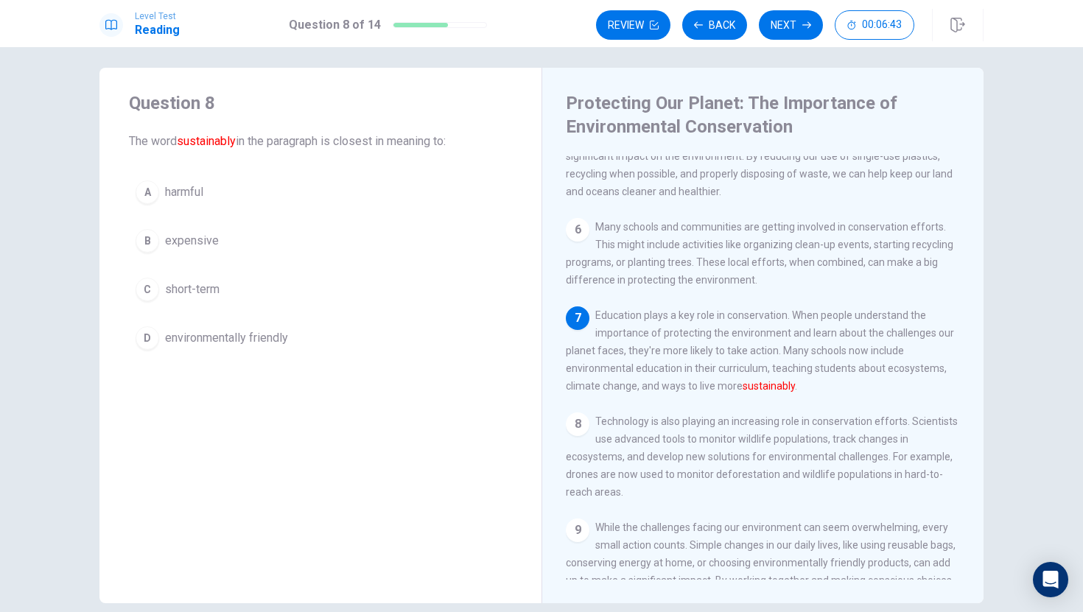
scroll to position [504, 0]
click at [566, 436] on div "8" at bounding box center [578, 425] width 24 height 24
click at [566, 433] on div "8" at bounding box center [578, 422] width 24 height 24
drag, startPoint x: 569, startPoint y: 443, endPoint x: 678, endPoint y: 423, distance: 111.6
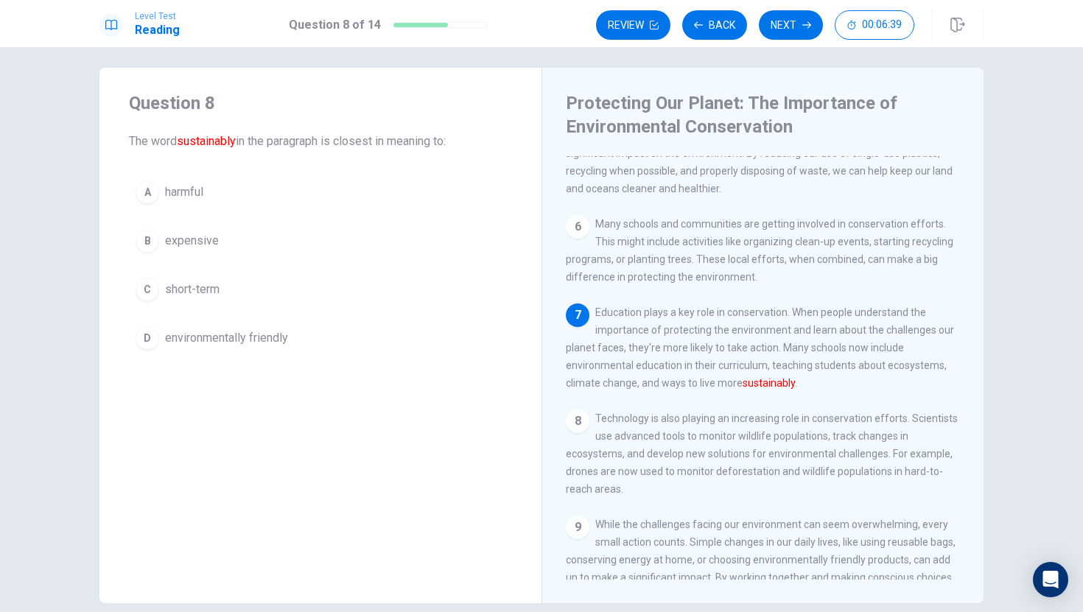
click at [643, 446] on div "8 Technology is also playing an increasing role in conservation efforts. Scient…" at bounding box center [763, 454] width 395 height 88
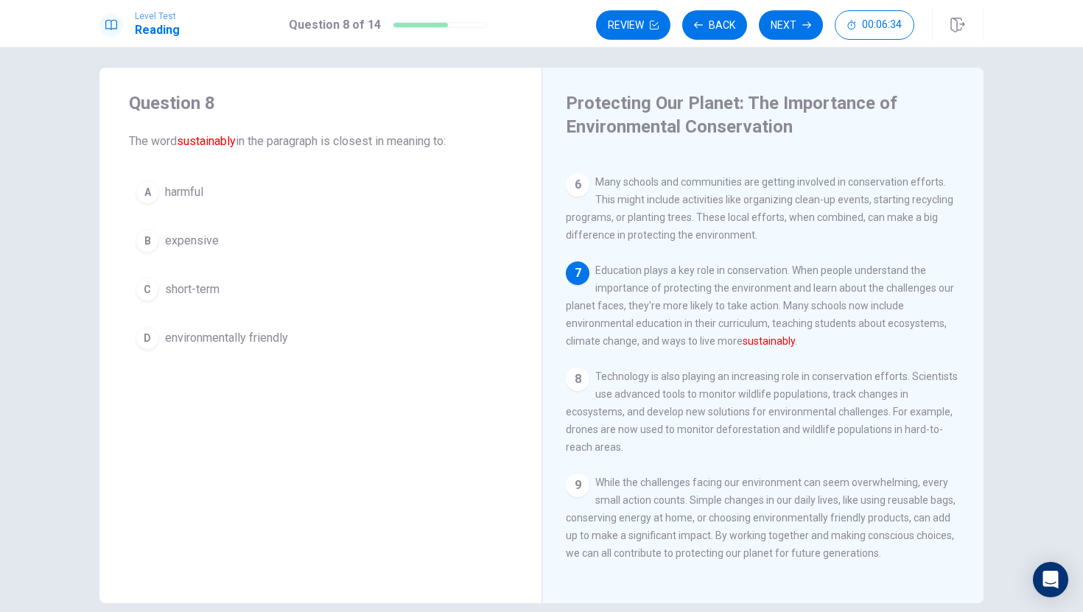
scroll to position [12, 0]
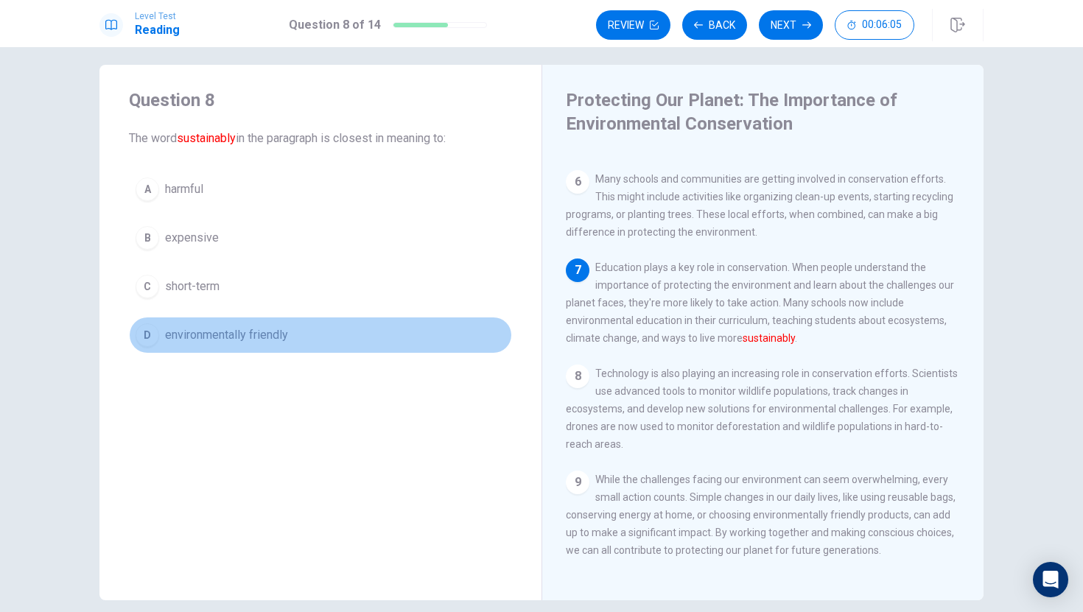
click at [182, 331] on span "environmentally friendly" at bounding box center [226, 335] width 123 height 18
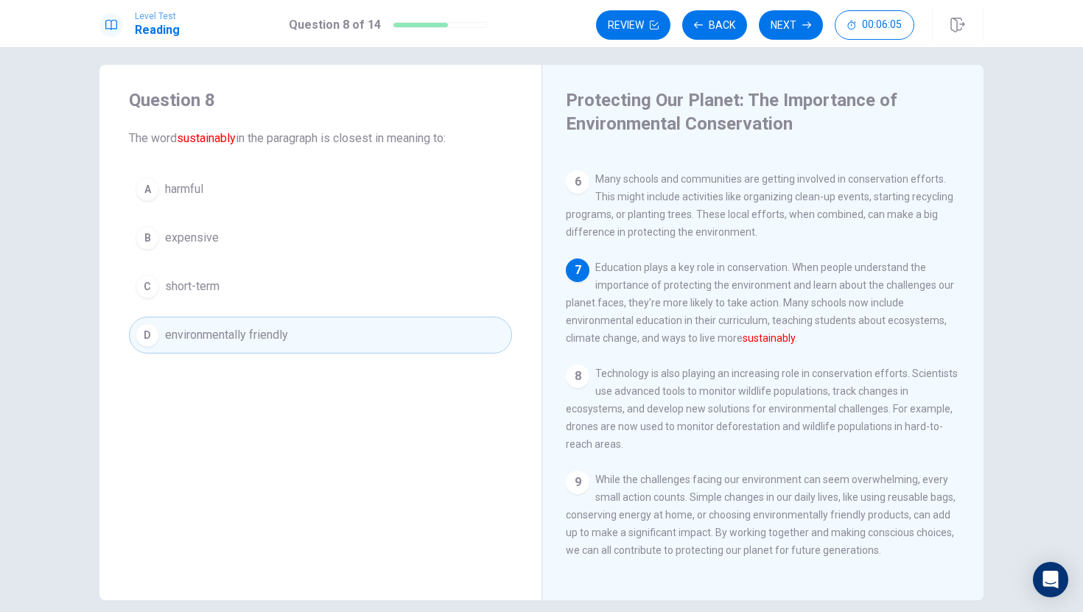
click at [182, 331] on span "environmentally friendly" at bounding box center [226, 335] width 123 height 18
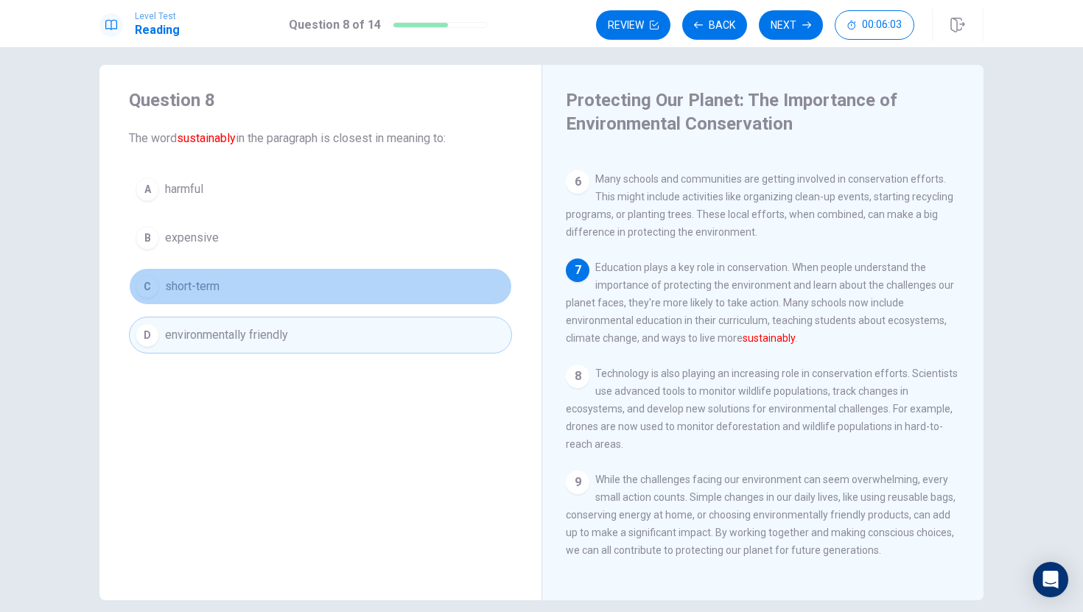
drag, startPoint x: 197, startPoint y: 294, endPoint x: 204, endPoint y: 261, distance: 33.8
click at [204, 266] on div "A harmful B expensive C short-term D environmentally friendly" at bounding box center [320, 262] width 383 height 183
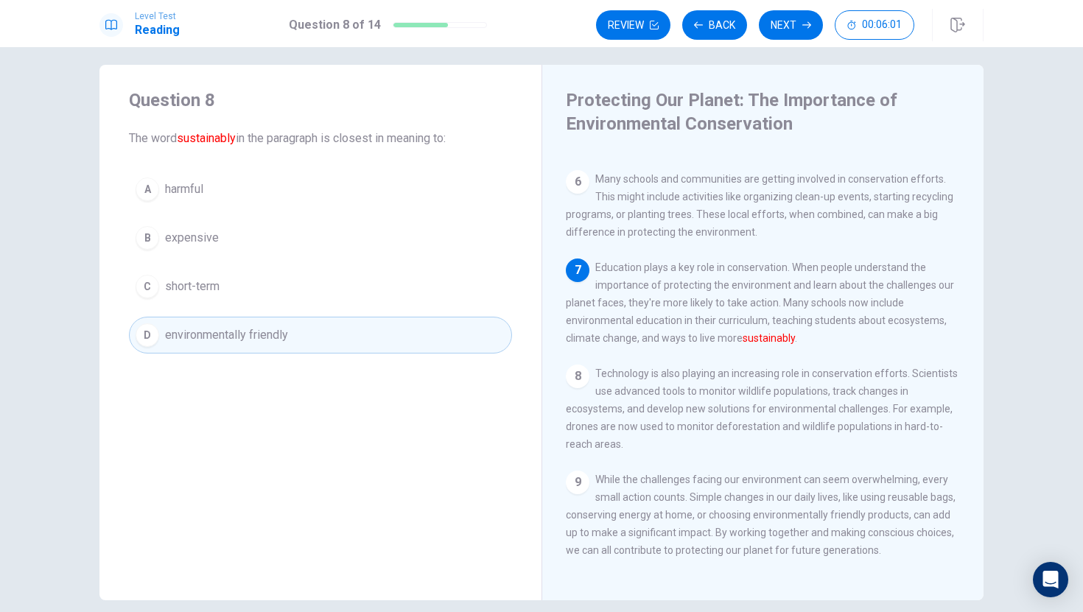
drag, startPoint x: 206, startPoint y: 240, endPoint x: 182, endPoint y: 286, distance: 51.4
click at [182, 286] on div "A harmful B expensive C short-term D environmentally friendly" at bounding box center [320, 262] width 383 height 183
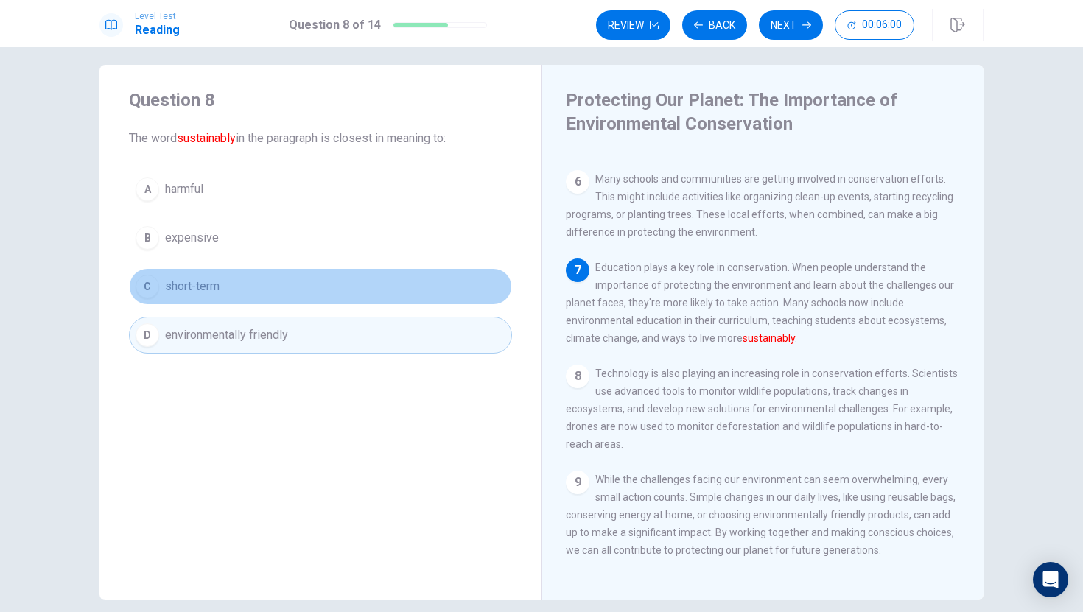
click at [147, 296] on div "C" at bounding box center [148, 287] width 24 height 24
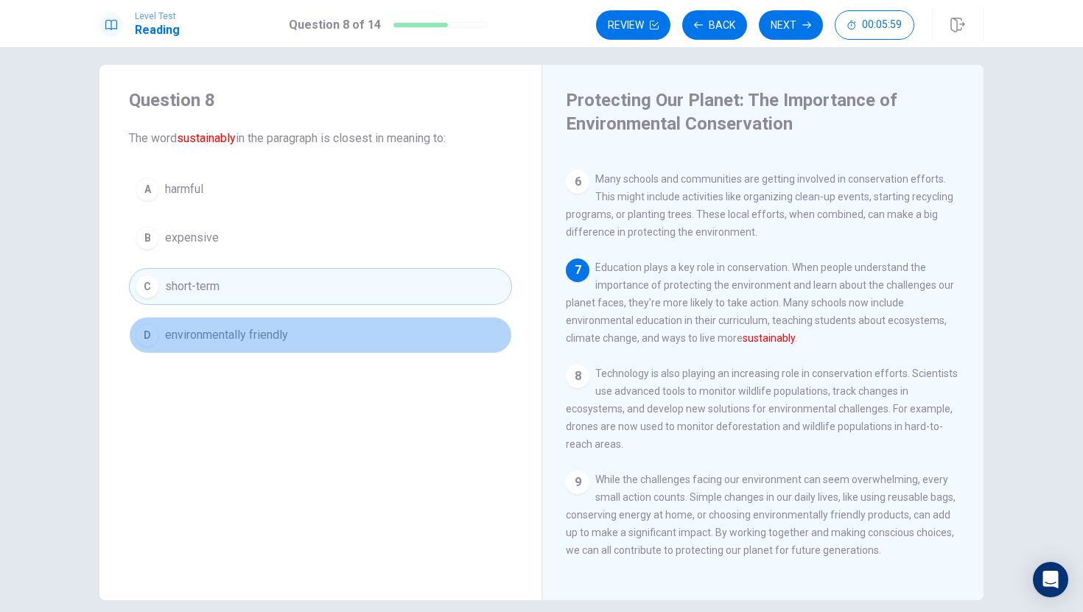
click at [213, 338] on span "environmentally friendly" at bounding box center [226, 335] width 123 height 18
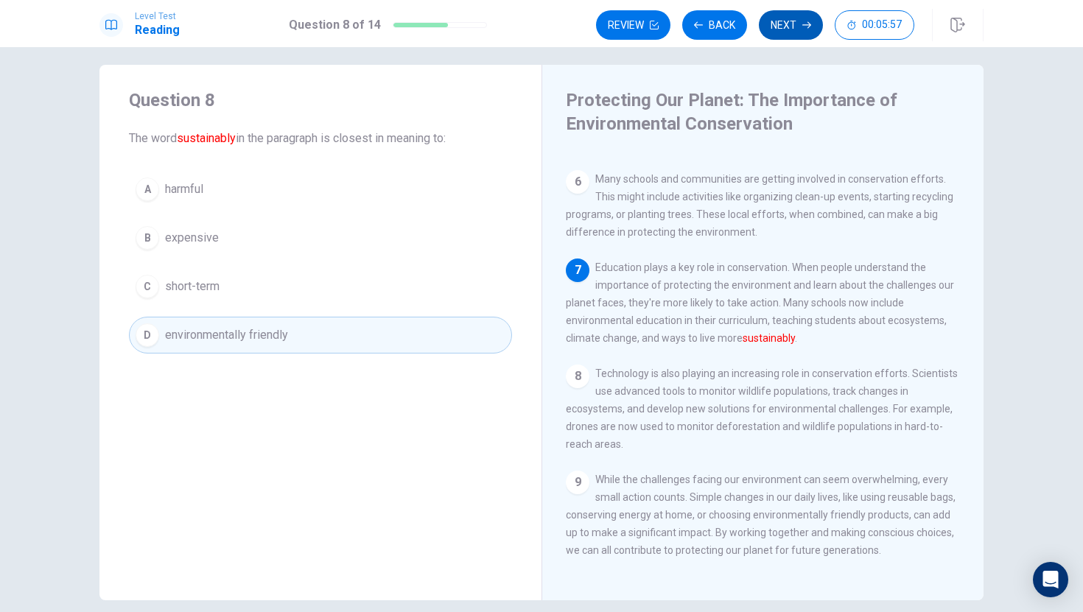
click at [774, 15] on button "Next" at bounding box center [791, 24] width 64 height 29
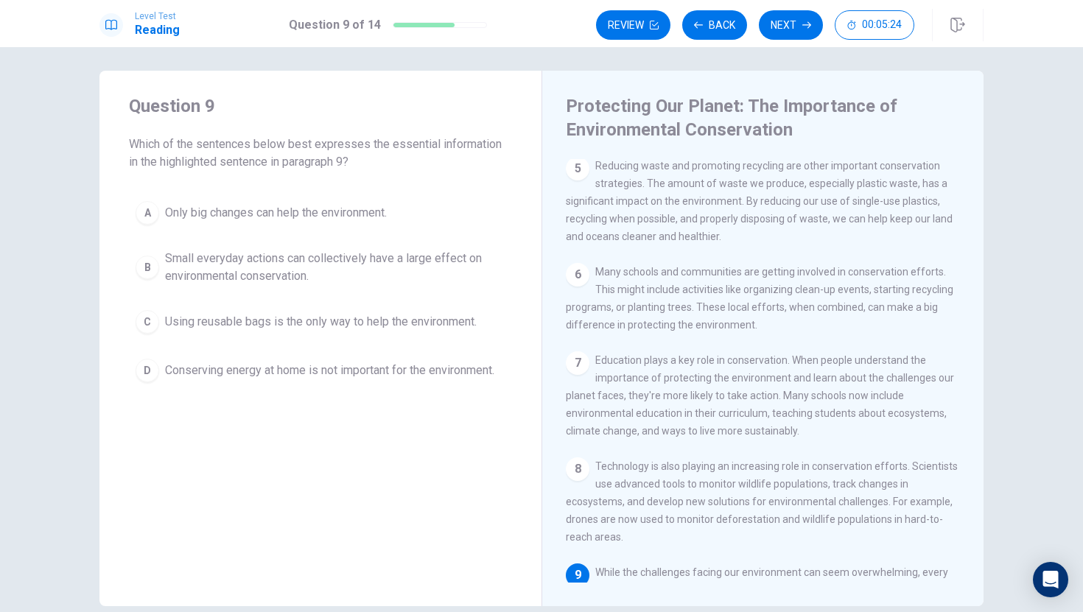
scroll to position [583, 0]
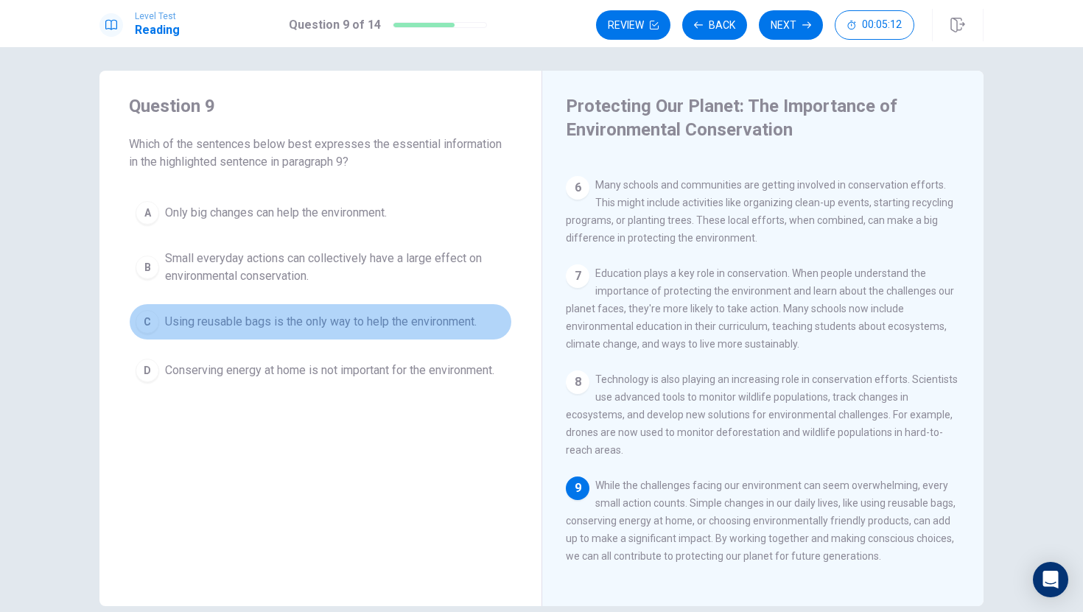
click at [288, 318] on span "Using reusable bags is the only way to help the environment." at bounding box center [321, 322] width 312 height 18
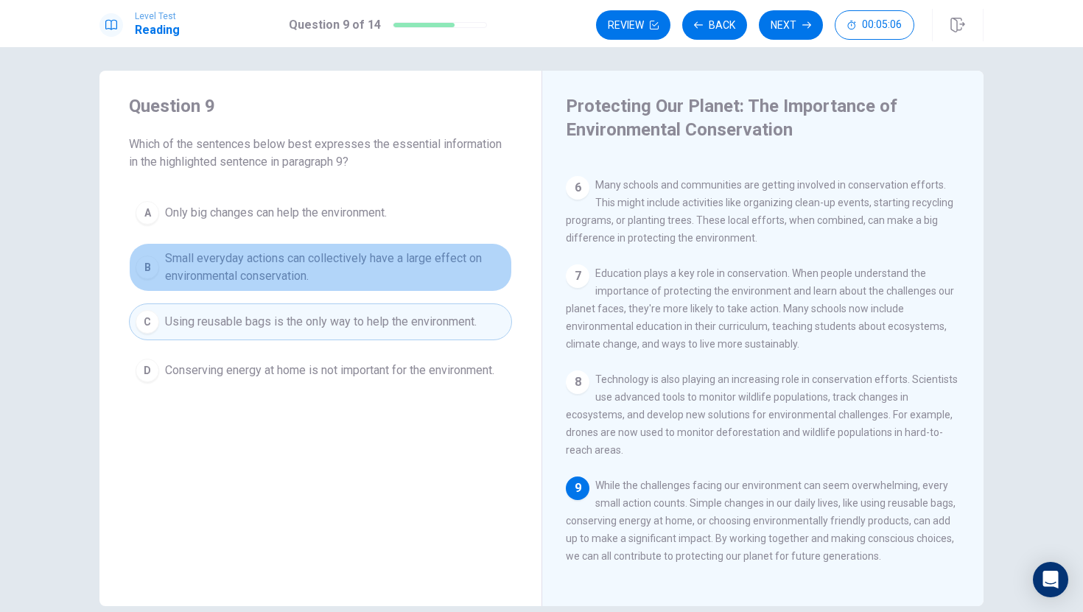
click at [226, 281] on span "Small everyday actions can collectively have a large effect on environmental co…" at bounding box center [335, 267] width 340 height 35
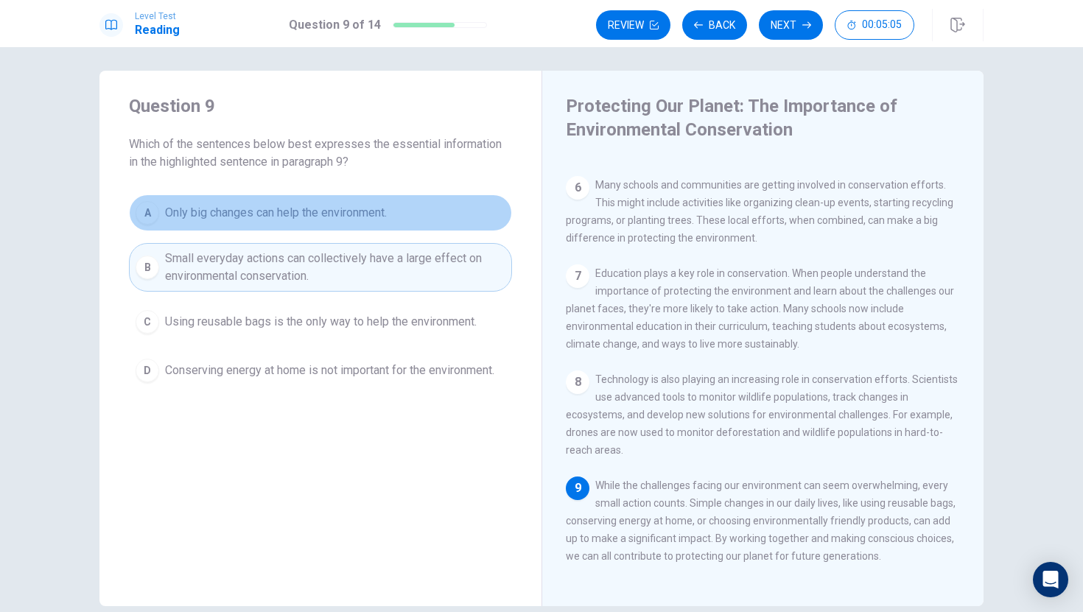
click at [218, 222] on button "A Only big changes can help the environment." at bounding box center [320, 212] width 383 height 37
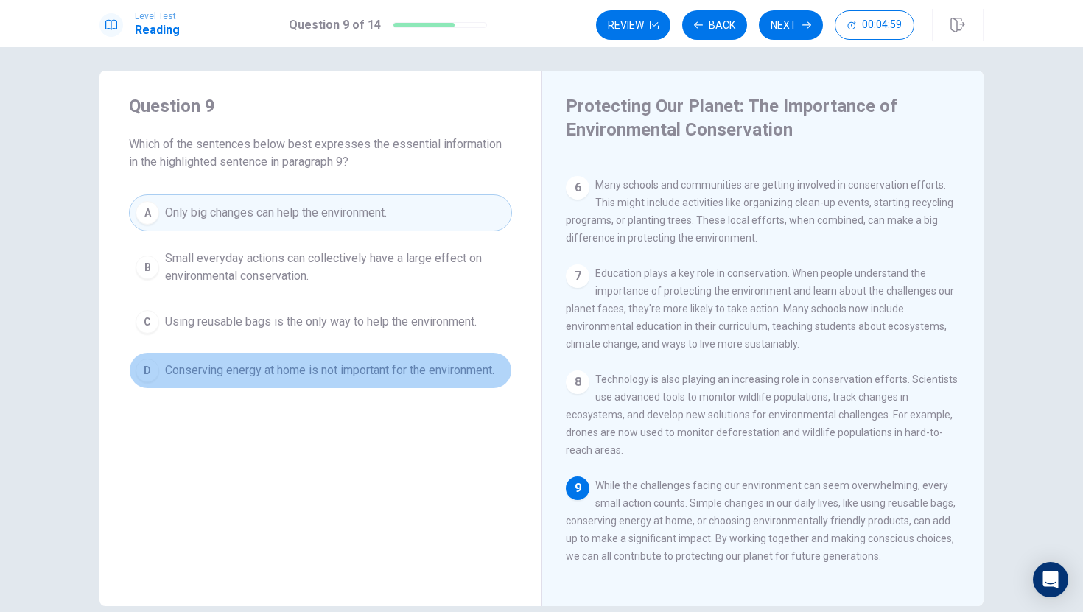
drag, startPoint x: 309, startPoint y: 385, endPoint x: 332, endPoint y: 362, distance: 32.8
click at [307, 382] on button "D Conserving energy at home is not important for the environment." at bounding box center [320, 370] width 383 height 37
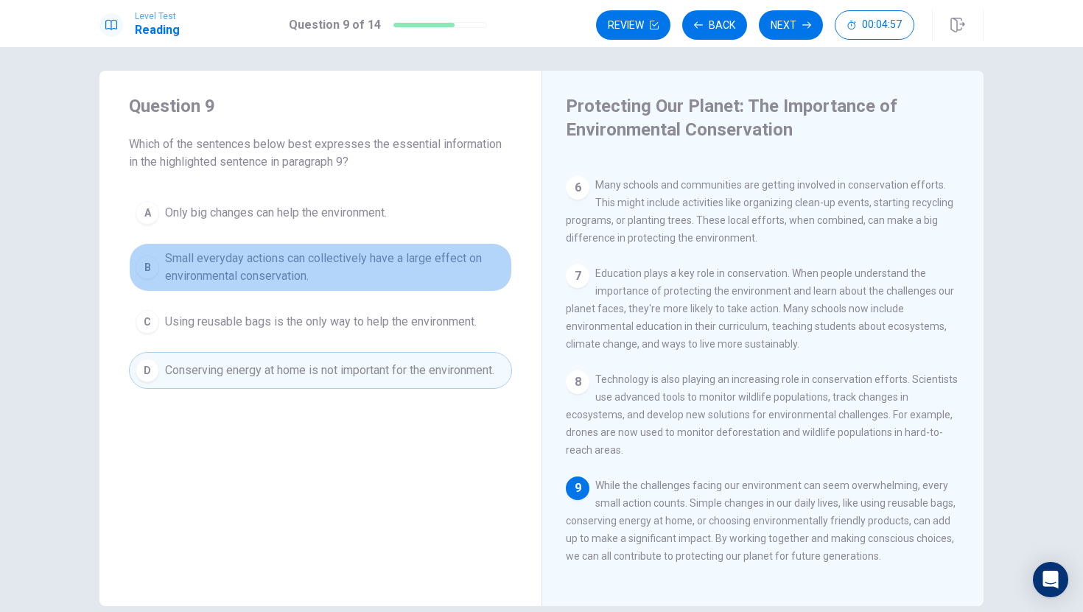
drag, startPoint x: 471, startPoint y: 252, endPoint x: 463, endPoint y: 257, distance: 9.6
click at [469, 252] on span "Small everyday actions can collectively have a large effect on environmental co…" at bounding box center [335, 267] width 340 height 35
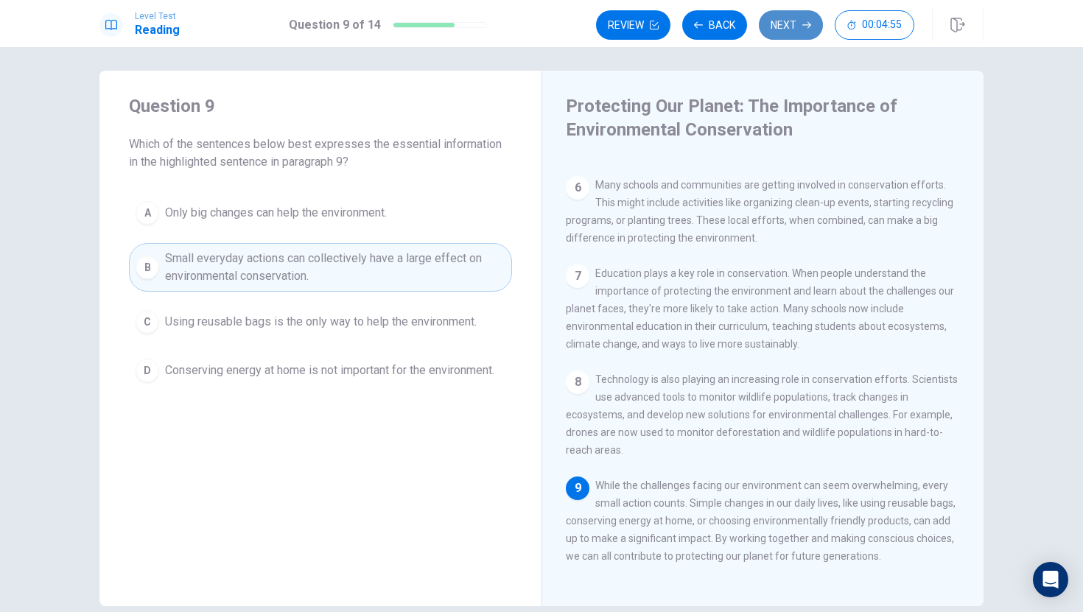
click at [805, 26] on icon "button" at bounding box center [806, 25] width 9 height 9
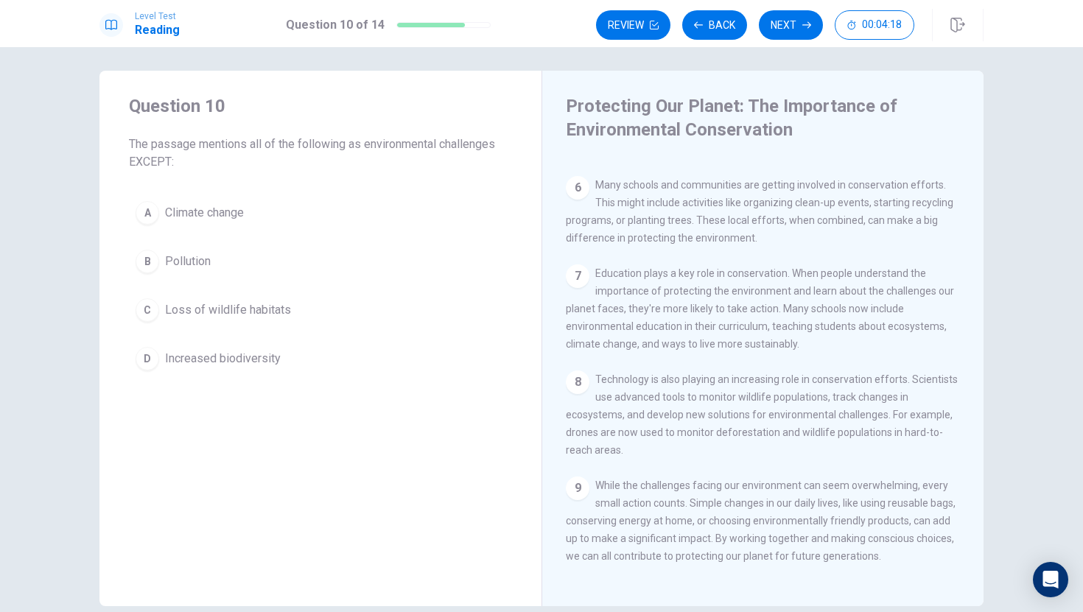
drag, startPoint x: 232, startPoint y: 321, endPoint x: 266, endPoint y: 368, distance: 57.5
click at [266, 368] on div "A Climate change B Pollution C Loss of wildlife habitats D Increased biodiversi…" at bounding box center [320, 285] width 383 height 183
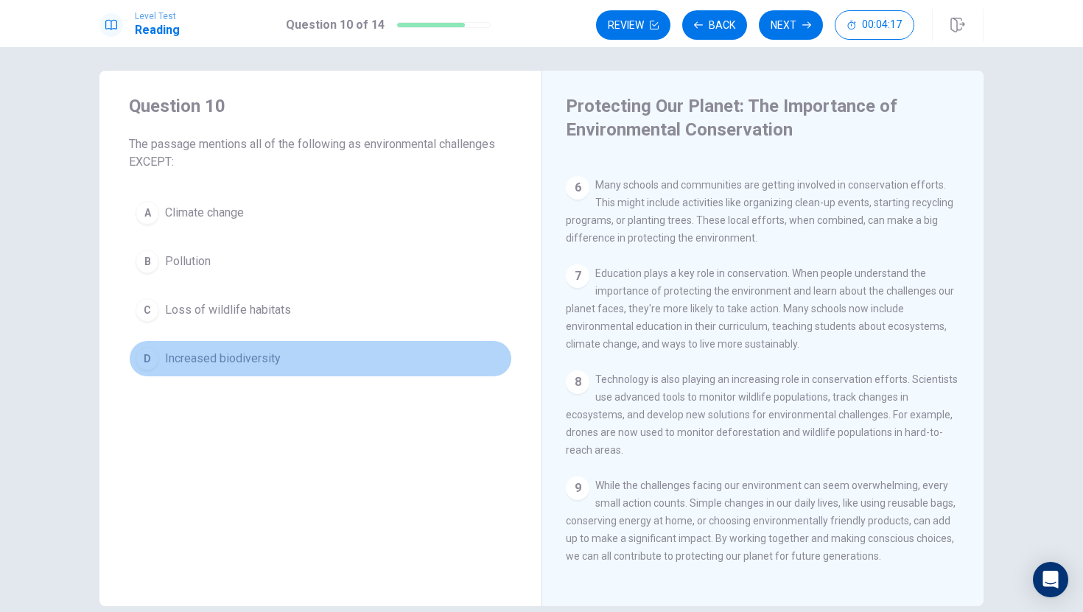
click at [266, 368] on button "D Increased biodiversity" at bounding box center [320, 358] width 383 height 37
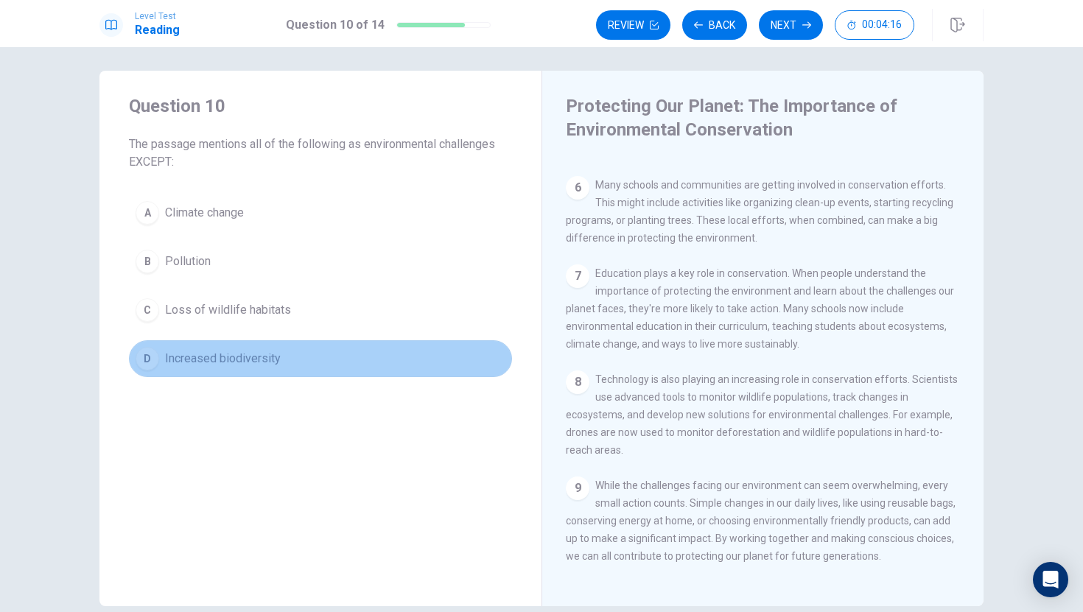
click at [277, 369] on button "D Increased biodiversity" at bounding box center [320, 358] width 383 height 37
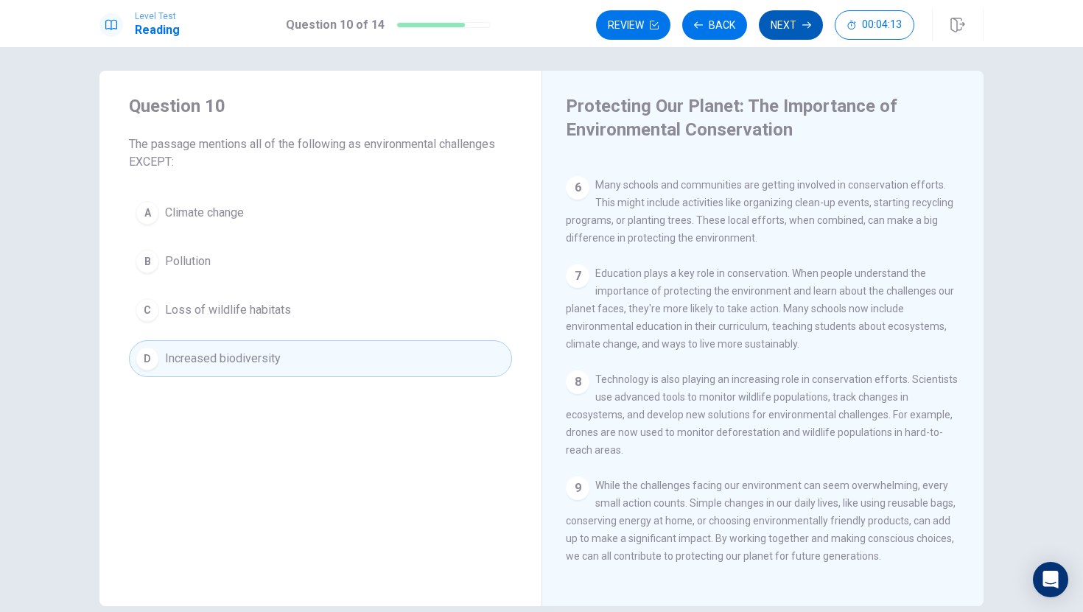
click at [816, 29] on button "Next" at bounding box center [791, 24] width 64 height 29
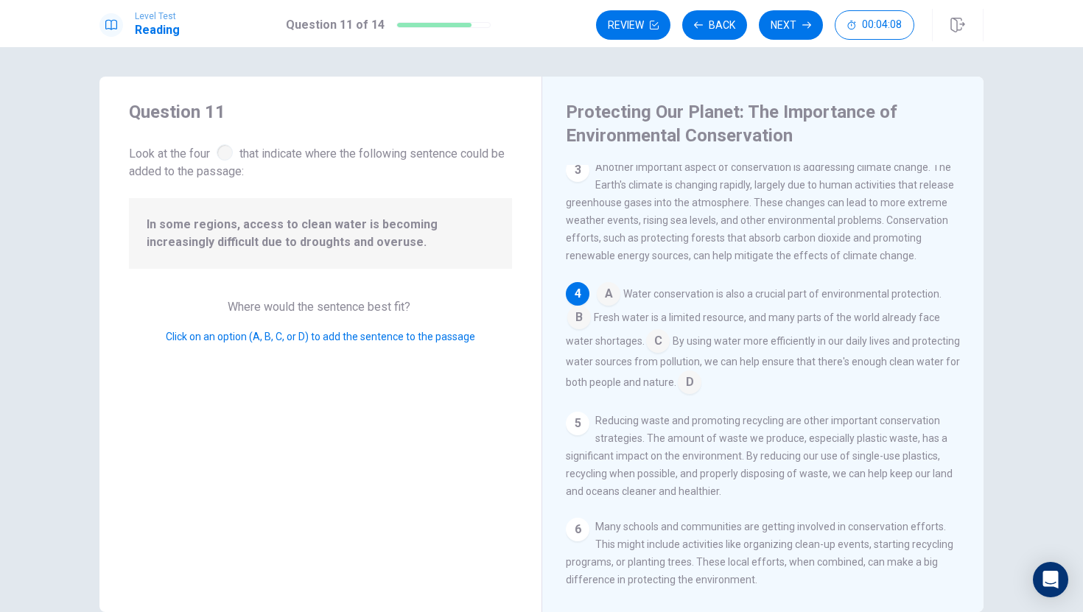
scroll to position [238, 0]
click at [609, 298] on input at bounding box center [609, 294] width 24 height 24
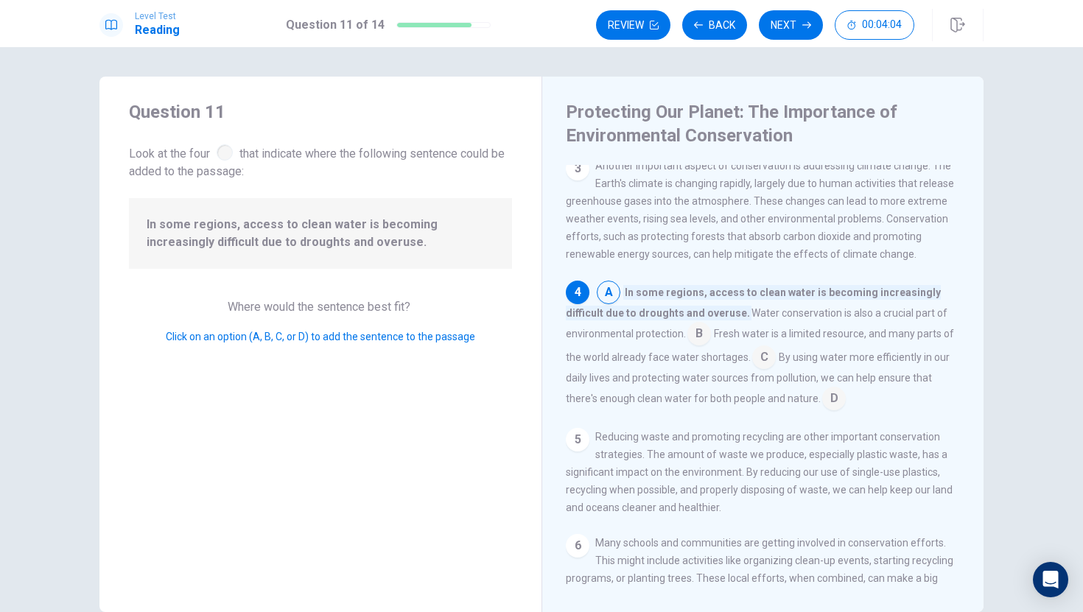
click at [693, 345] on input at bounding box center [699, 335] width 24 height 24
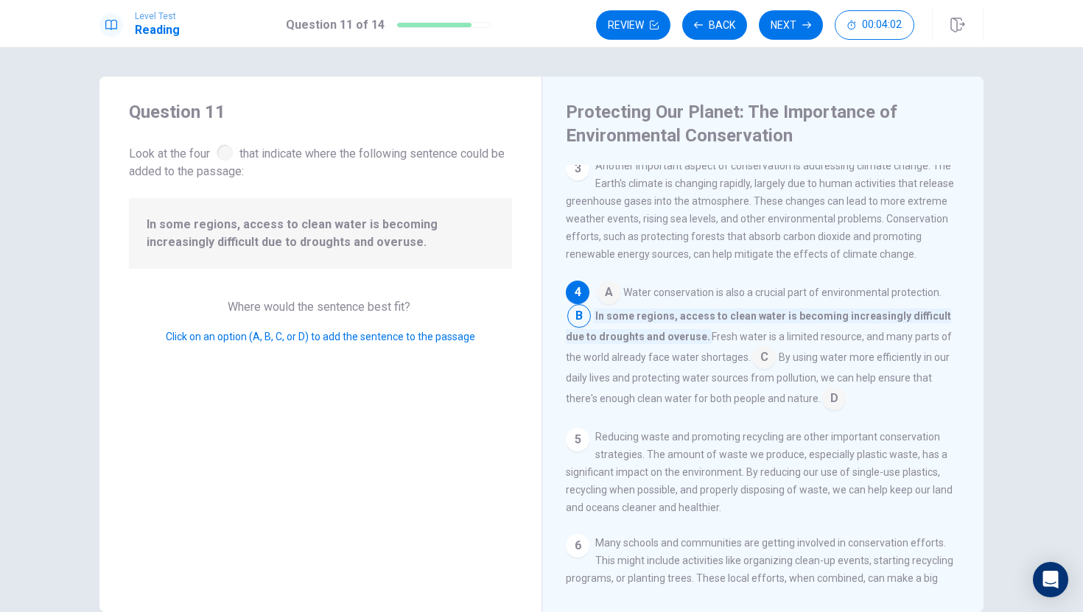
click at [752, 364] on input at bounding box center [764, 359] width 24 height 24
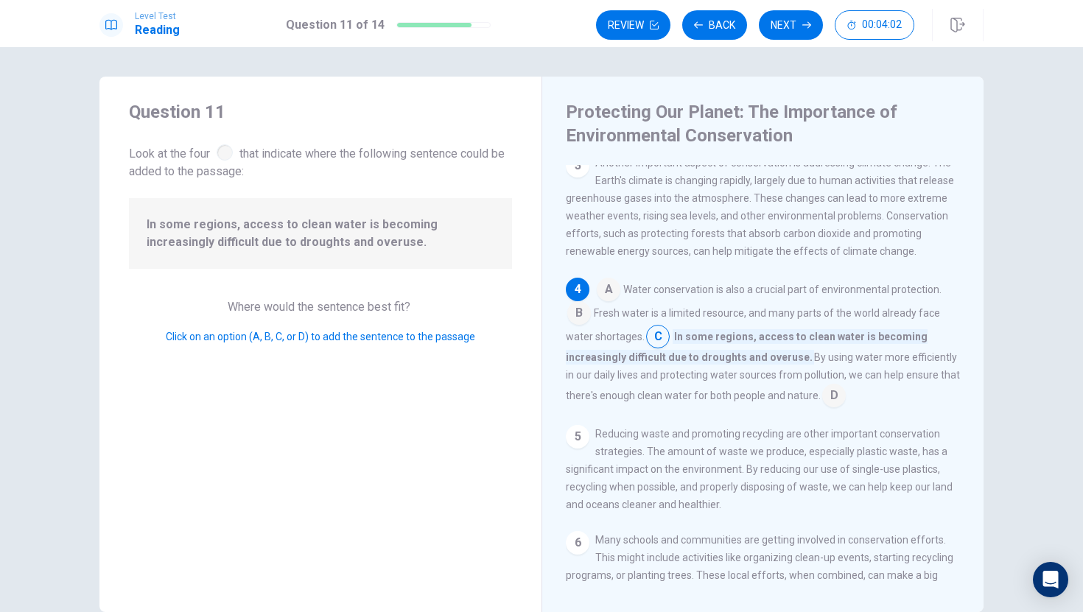
scroll to position [241, 0]
click at [846, 409] on input at bounding box center [834, 397] width 24 height 24
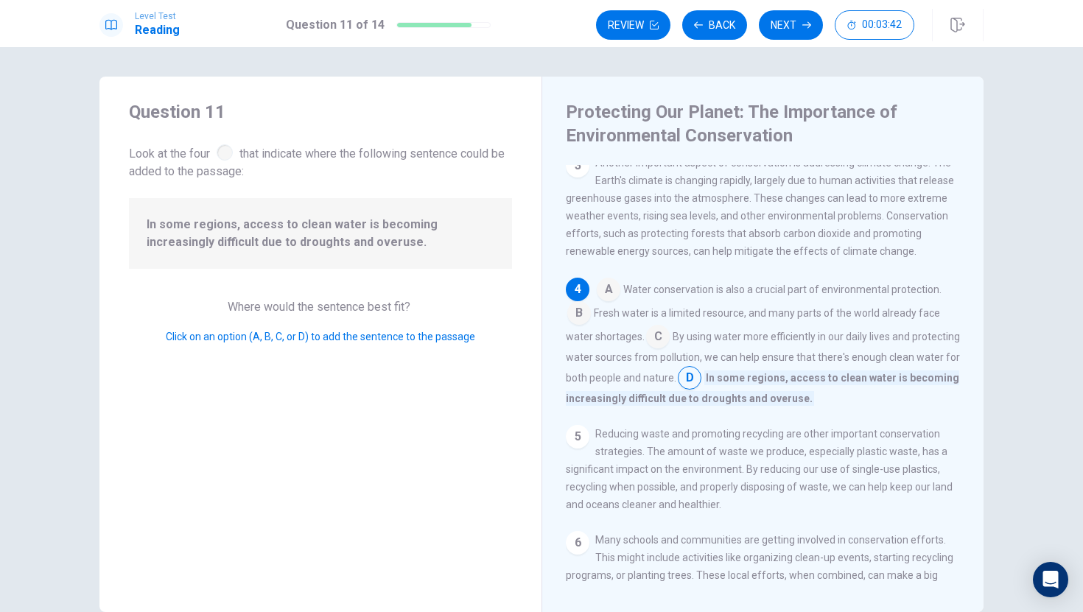
click at [701, 391] on input at bounding box center [690, 380] width 24 height 24
click at [778, 19] on button "Next" at bounding box center [791, 24] width 64 height 29
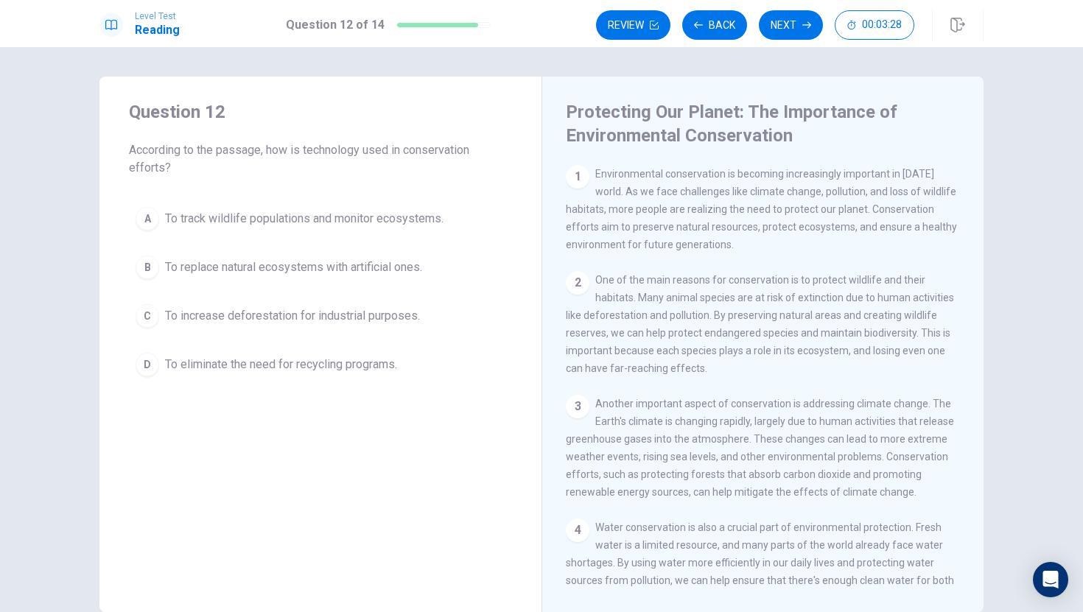
drag, startPoint x: 301, startPoint y: 148, endPoint x: 472, endPoint y: 166, distance: 171.9
click at [443, 160] on span "According to the passage, how is technology used in conservation efforts?" at bounding box center [320, 158] width 383 height 35
click at [477, 166] on span "According to the passage, how is technology used in conservation efforts?" at bounding box center [320, 158] width 383 height 35
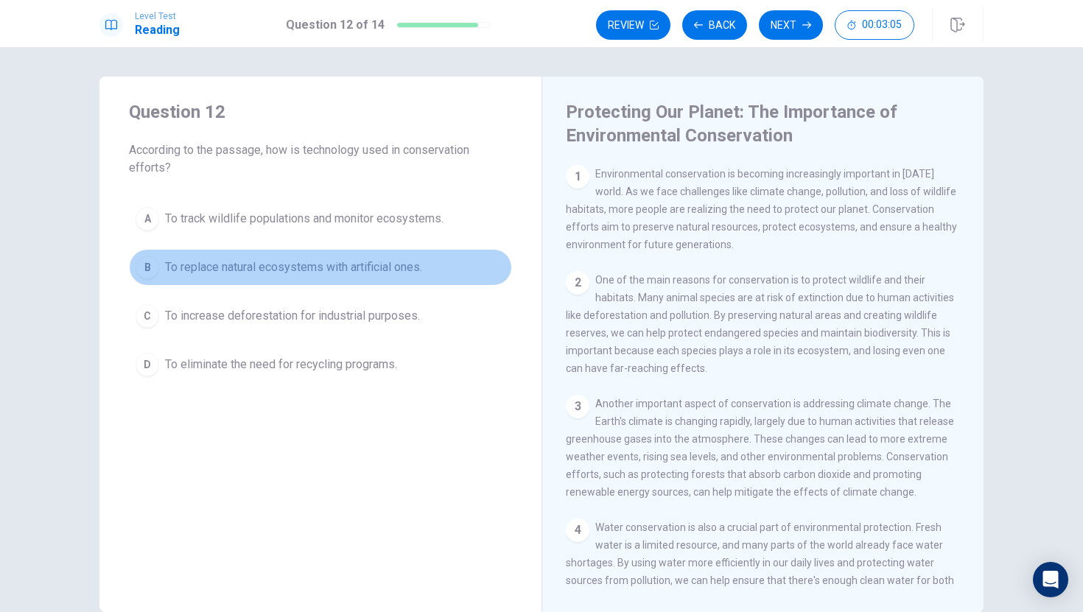
click at [147, 267] on div "B" at bounding box center [148, 268] width 24 height 24
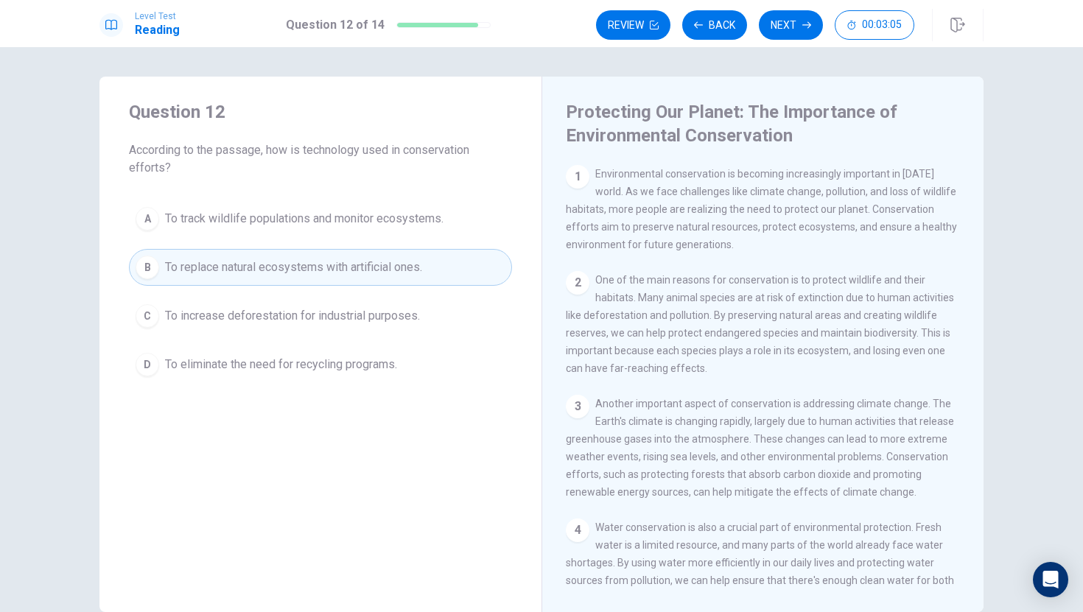
click at [147, 267] on div "B" at bounding box center [148, 268] width 24 height 24
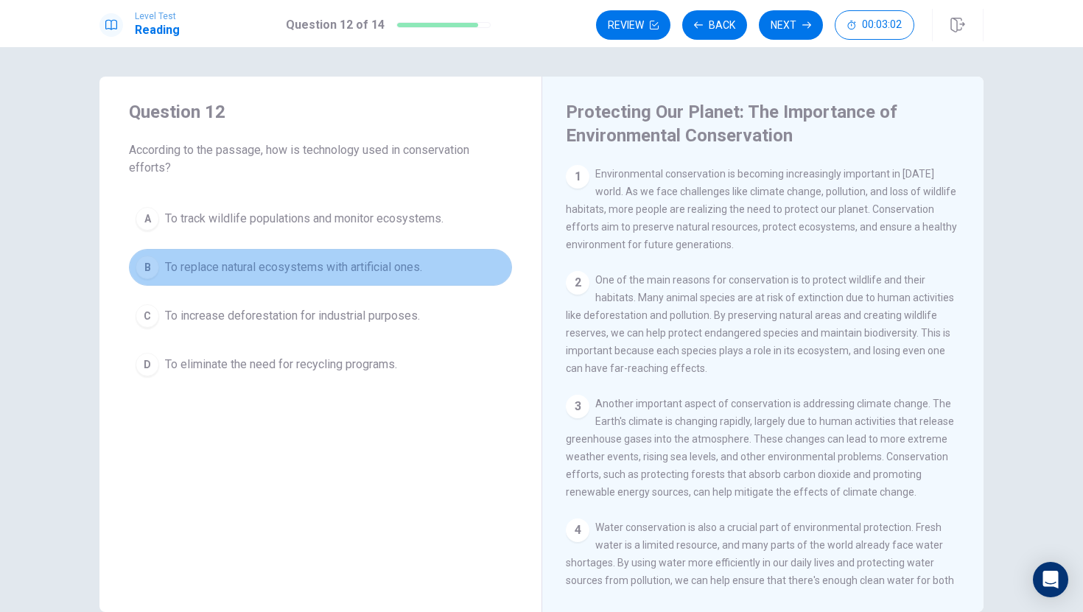
click at [147, 267] on div "B" at bounding box center [148, 268] width 24 height 24
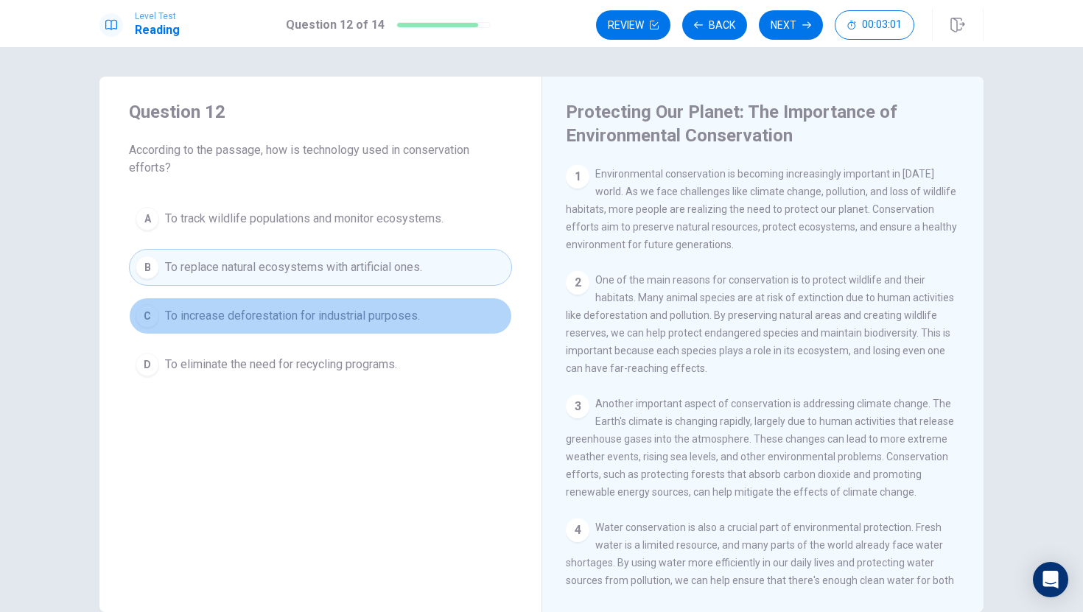
click at [142, 306] on div "C" at bounding box center [148, 316] width 24 height 24
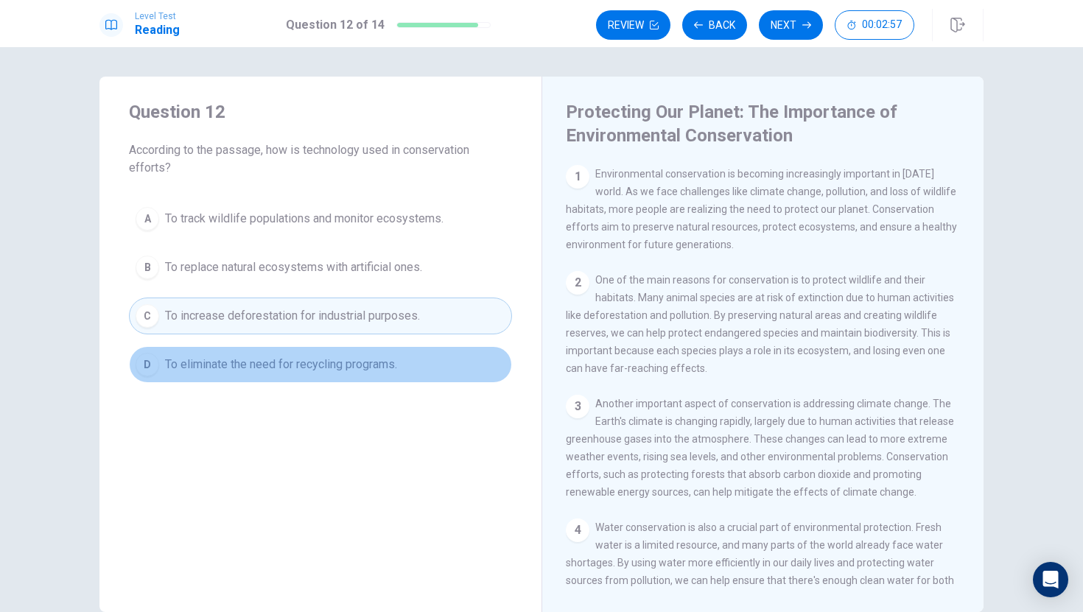
click at [419, 357] on button "D To eliminate the need for recycling programs." at bounding box center [320, 364] width 383 height 37
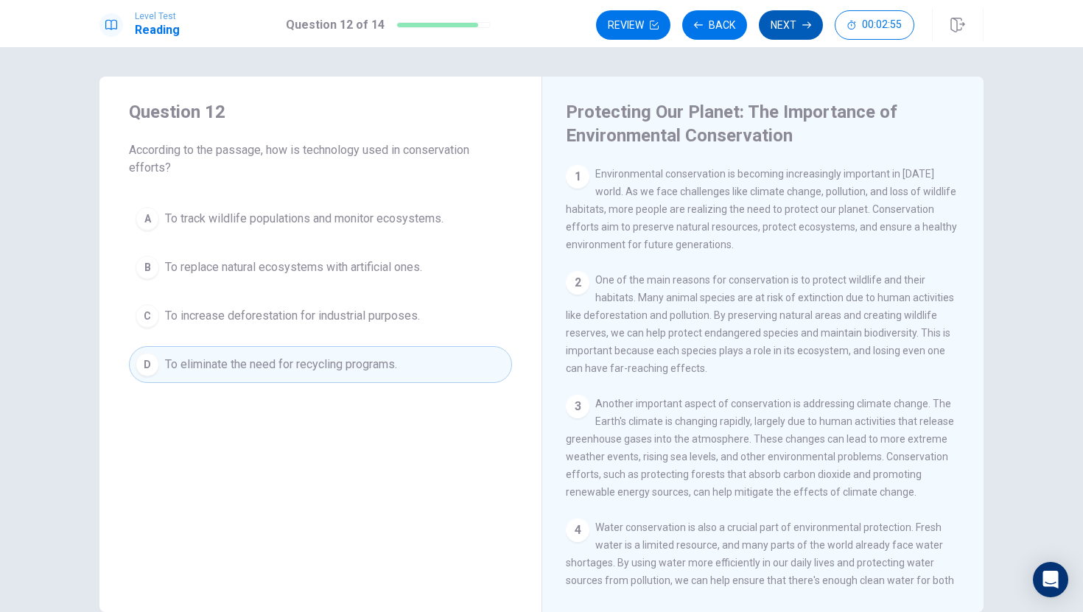
click at [780, 28] on button "Next" at bounding box center [791, 24] width 64 height 29
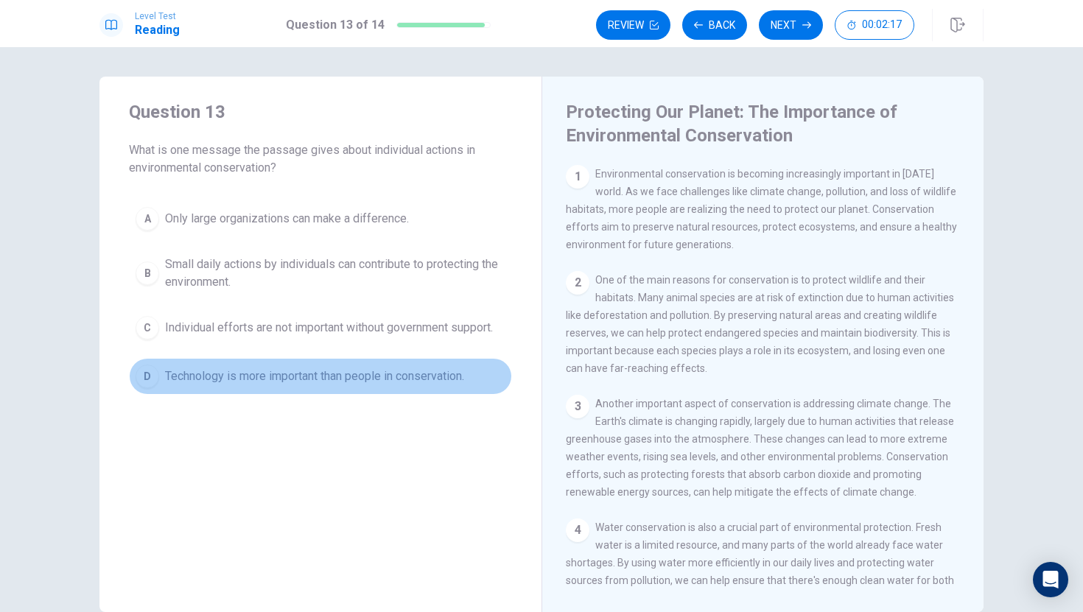
click at [359, 381] on span "Technology is more important than people in conservation." at bounding box center [314, 377] width 299 height 18
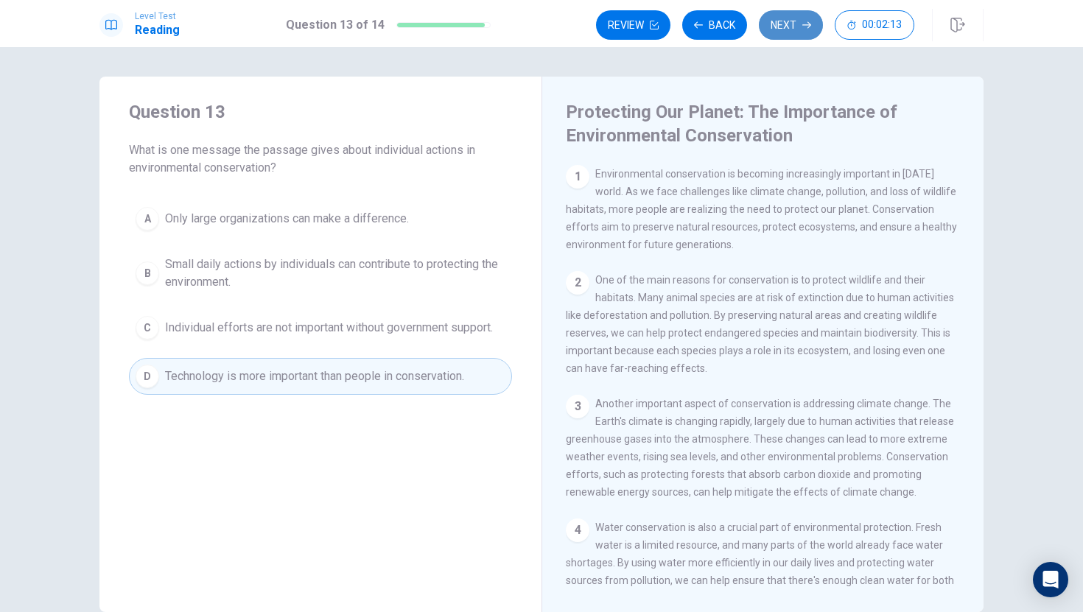
click at [779, 32] on button "Next" at bounding box center [791, 24] width 64 height 29
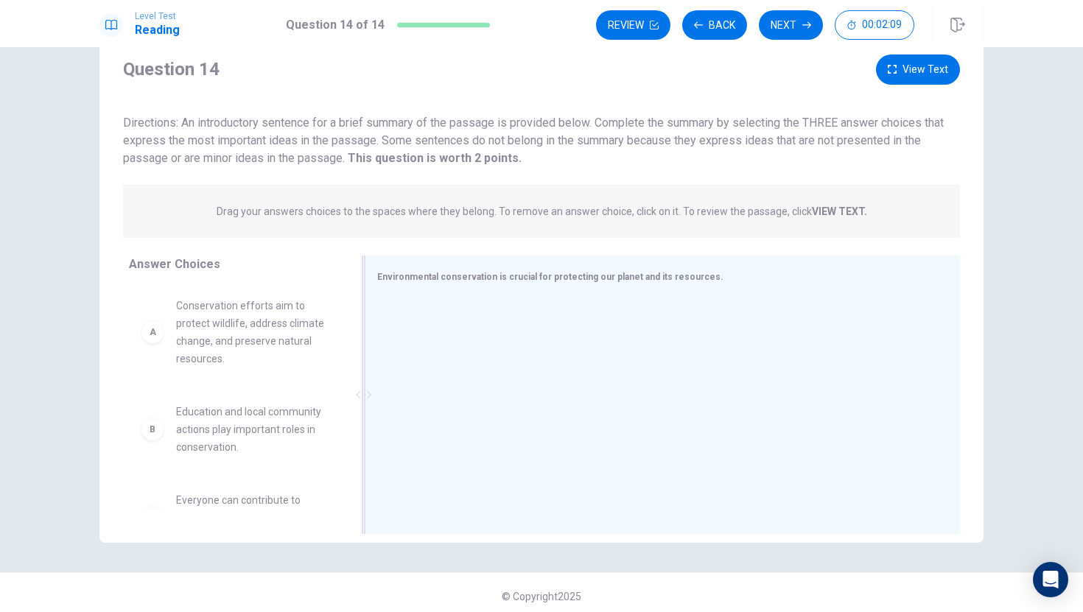
scroll to position [53, 0]
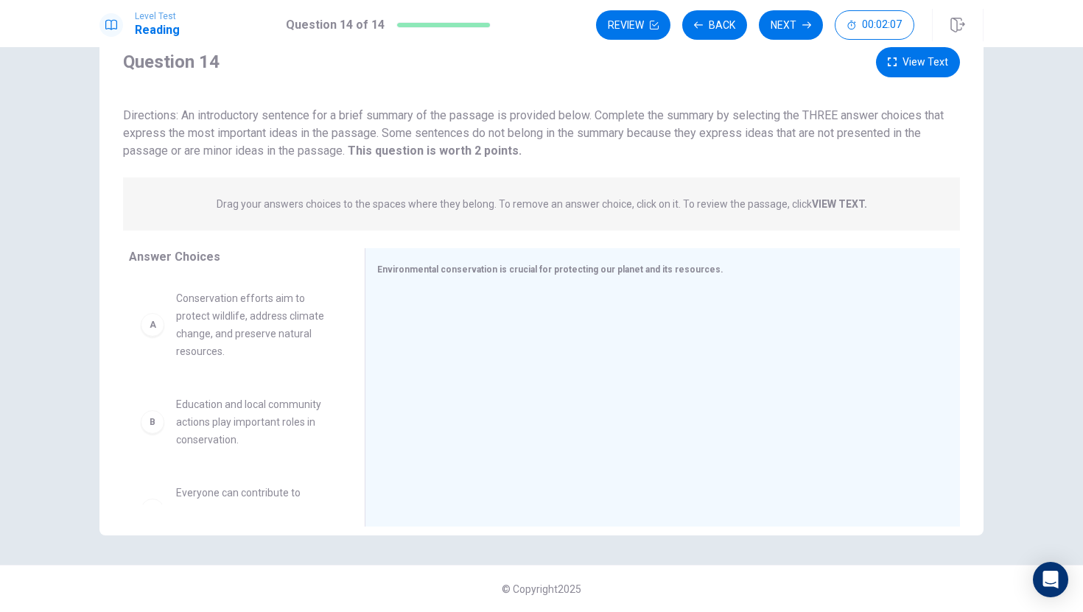
click at [349, 399] on div "Answer Choices A Conservation efforts aim to protect wildlife, address climate …" at bounding box center [231, 391] width 265 height 286
click at [161, 428] on div "B Education and local community actions play important roles in conservation." at bounding box center [235, 422] width 189 height 53
click at [142, 416] on div "B" at bounding box center [153, 422] width 24 height 24
click at [180, 438] on span "Education and local community actions play important roles in conservation." at bounding box center [252, 422] width 153 height 53
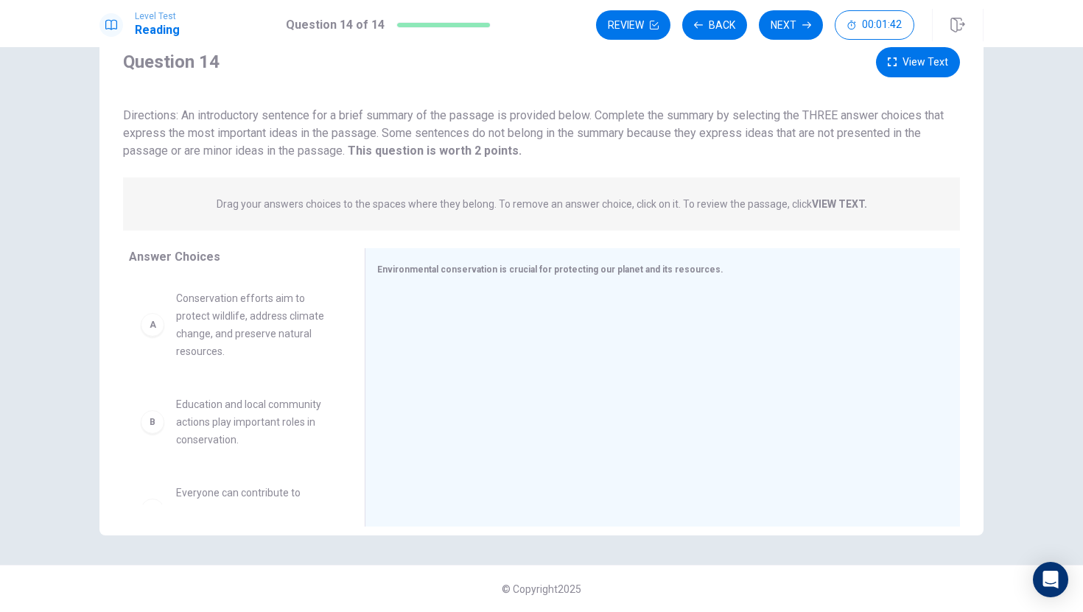
scroll to position [50, 0]
click at [155, 432] on div "B" at bounding box center [153, 425] width 24 height 24
drag, startPoint x: 147, startPoint y: 332, endPoint x: 169, endPoint y: 332, distance: 22.1
click at [147, 332] on div "A" at bounding box center [153, 328] width 24 height 24
click at [622, 374] on div at bounding box center [656, 391] width 559 height 197
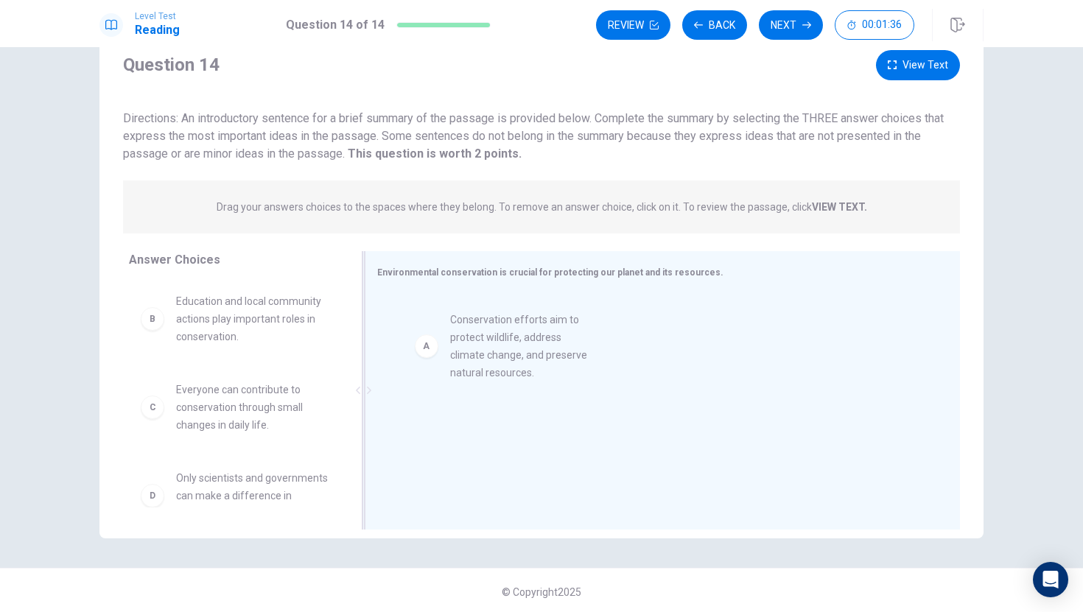
drag, startPoint x: 193, startPoint y: 315, endPoint x: 482, endPoint y: 331, distance: 289.2
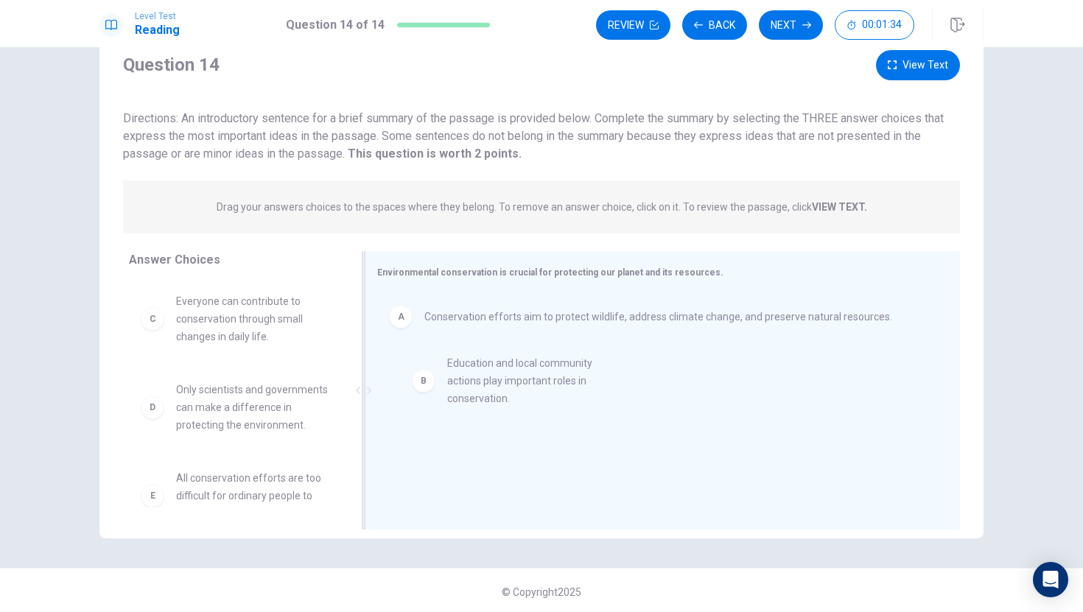
drag, startPoint x: 272, startPoint y: 305, endPoint x: 593, endPoint y: 375, distance: 328.7
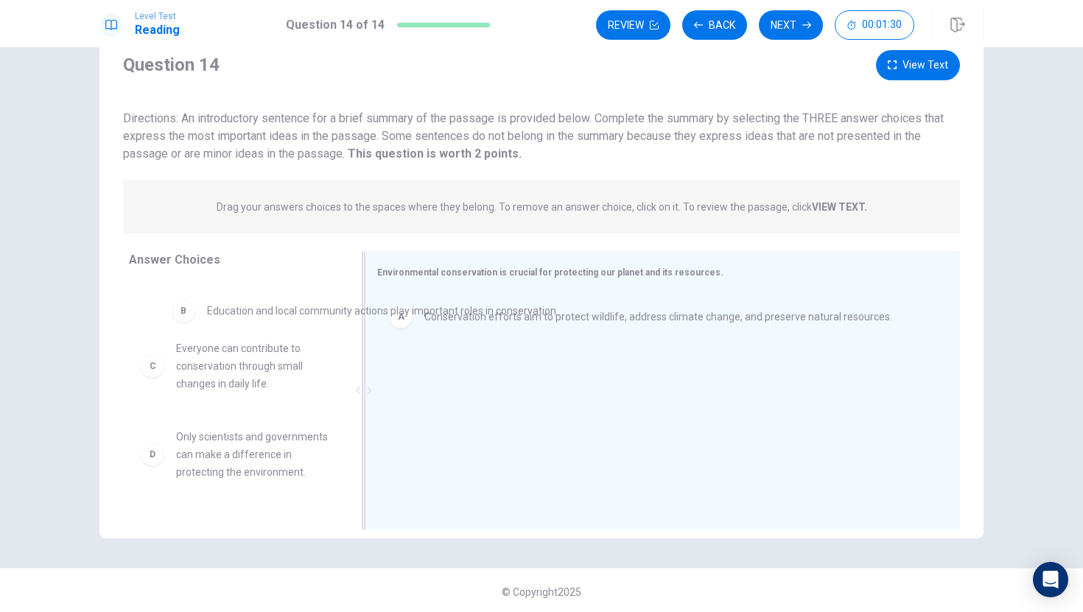
drag, startPoint x: 487, startPoint y: 385, endPoint x: 262, endPoint y: 316, distance: 235.1
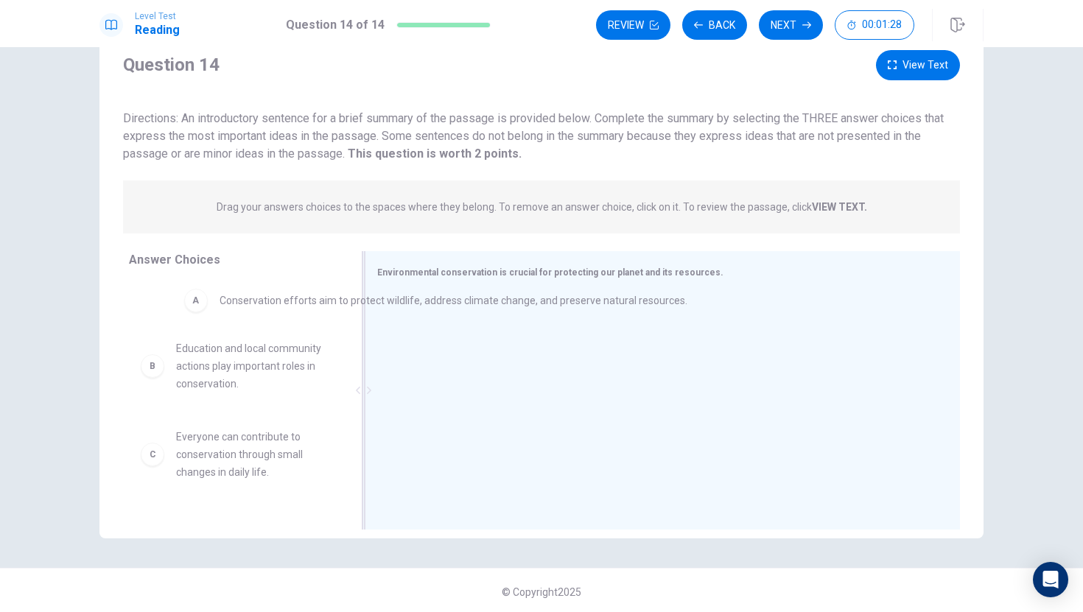
drag, startPoint x: 539, startPoint y: 320, endPoint x: 328, endPoint y: 303, distance: 212.1
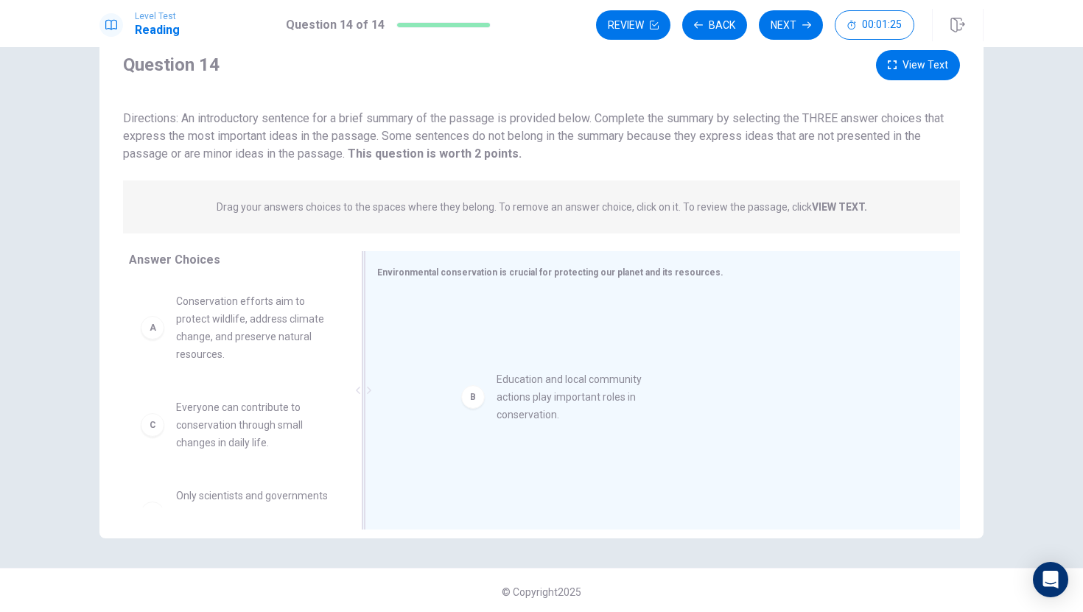
drag, startPoint x: 273, startPoint y: 423, endPoint x: 622, endPoint y: 385, distance: 351.3
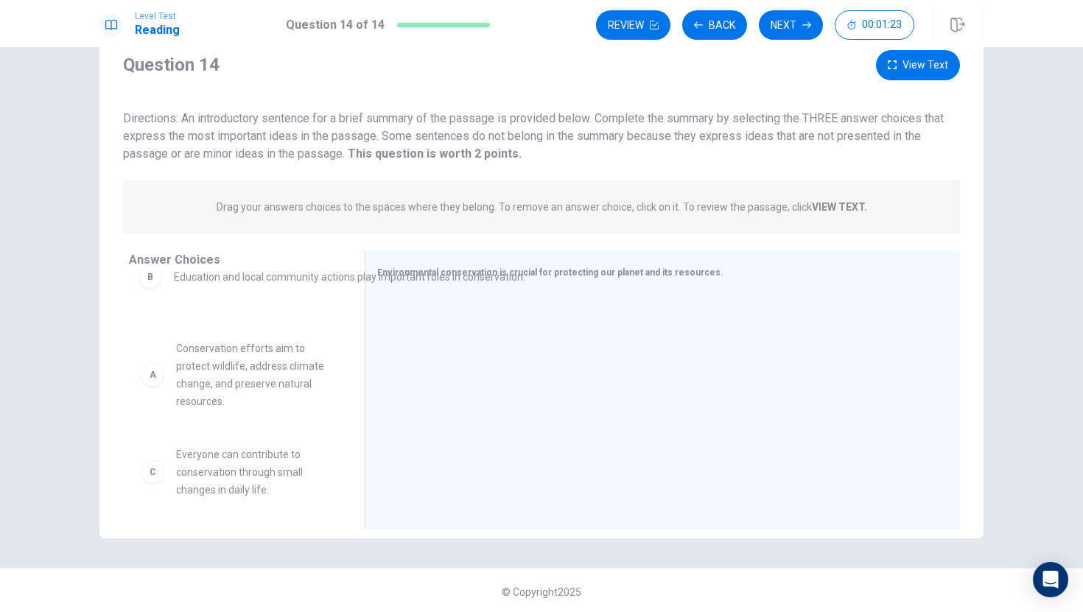
drag, startPoint x: 471, startPoint y: 320, endPoint x: 221, endPoint y: 285, distance: 252.1
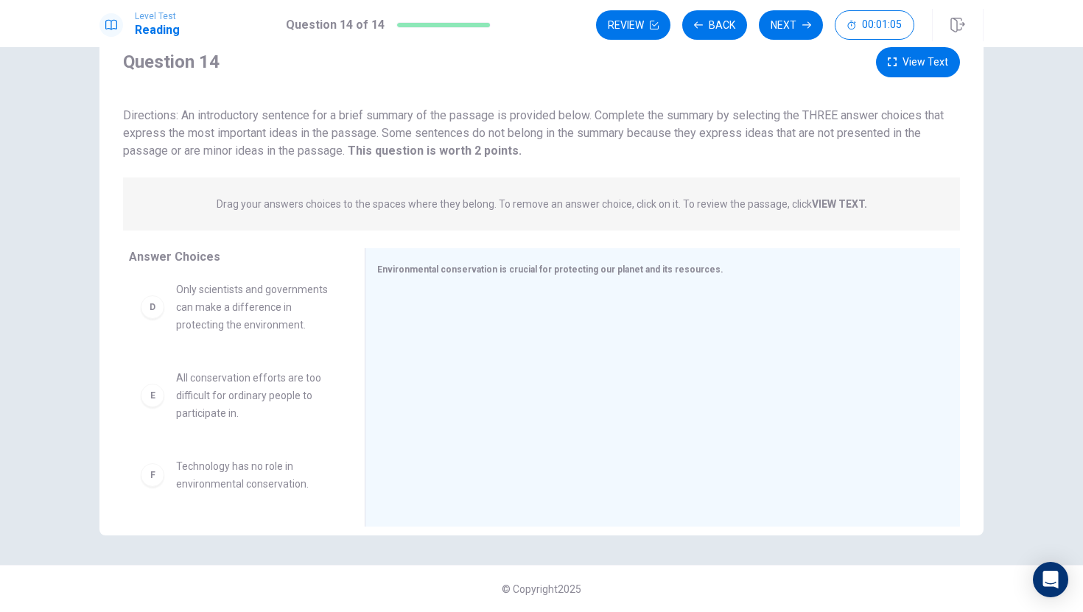
scroll to position [301, 0]
drag, startPoint x: 242, startPoint y: 392, endPoint x: 564, endPoint y: 357, distance: 324.5
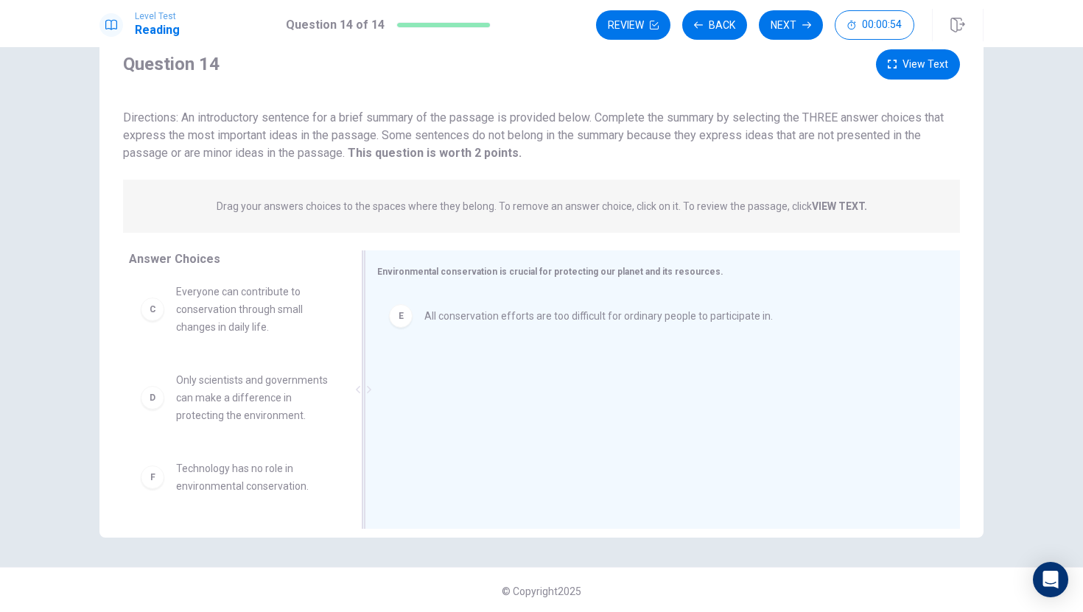
scroll to position [50, 0]
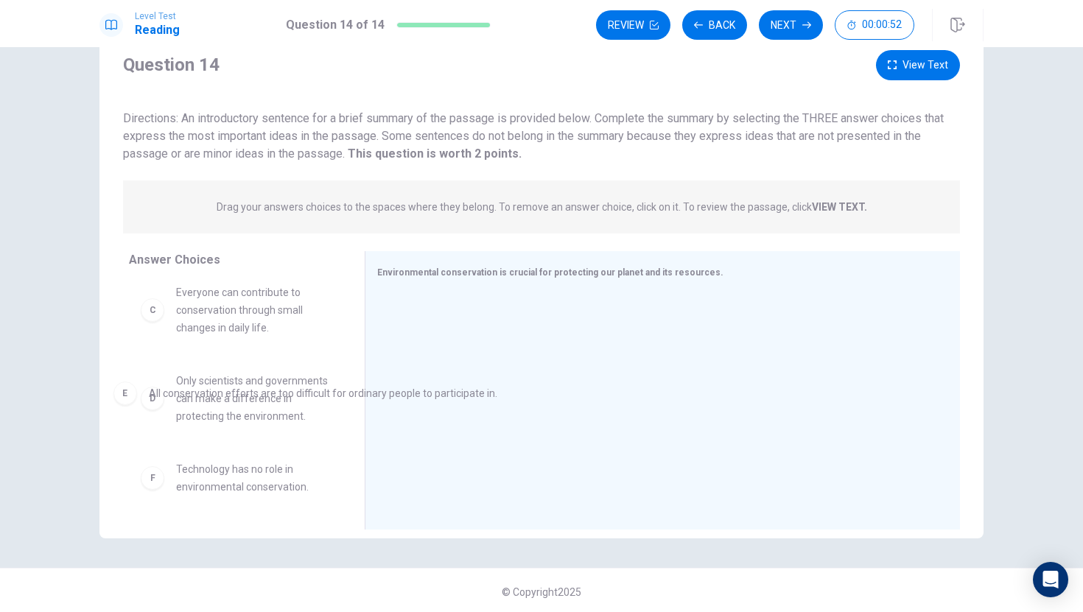
drag, startPoint x: 505, startPoint y: 315, endPoint x: 225, endPoint y: 396, distance: 292.1
drag, startPoint x: 527, startPoint y: 327, endPoint x: 214, endPoint y: 379, distance: 317.3
drag, startPoint x: 520, startPoint y: 327, endPoint x: 14, endPoint y: 366, distance: 507.6
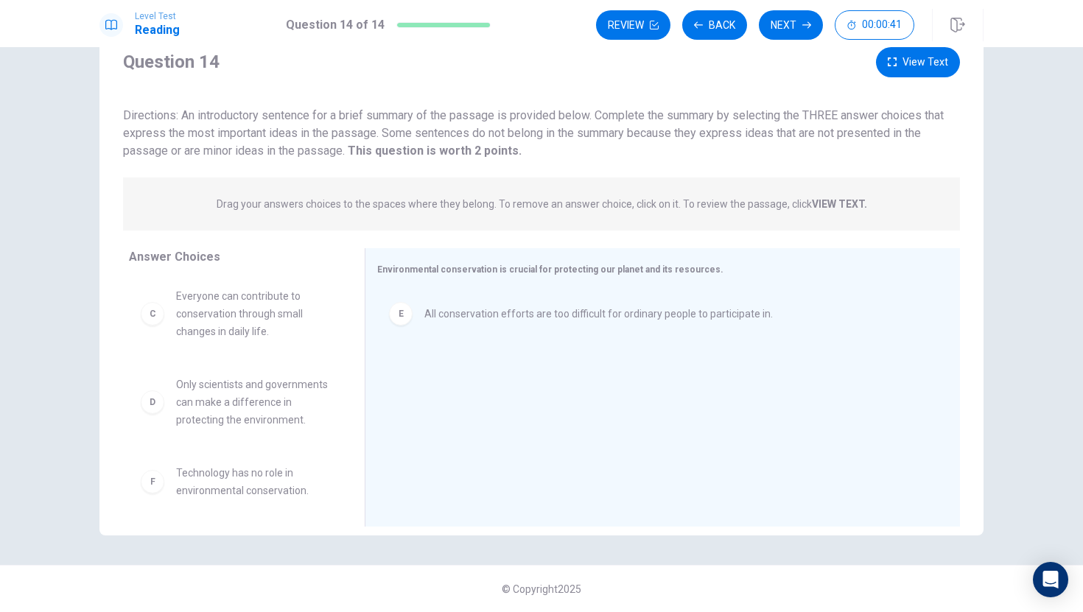
scroll to position [0, 0]
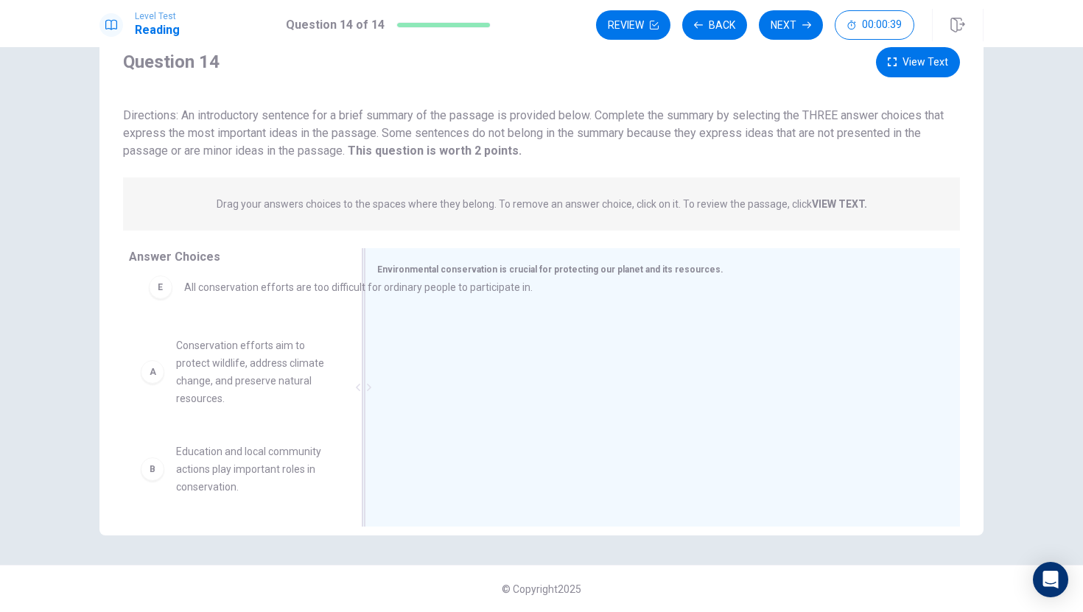
drag, startPoint x: 439, startPoint y: 321, endPoint x: 188, endPoint y: 290, distance: 253.2
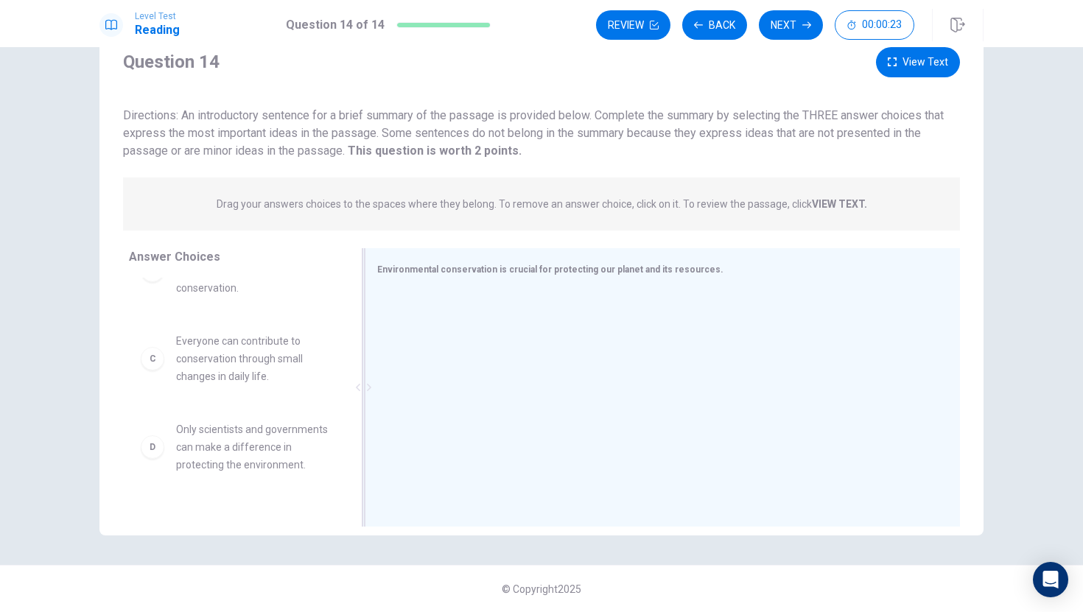
scroll to position [149, 0]
drag, startPoint x: 201, startPoint y: 379, endPoint x: 284, endPoint y: 386, distance: 83.5
drag, startPoint x: 208, startPoint y: 348, endPoint x: 564, endPoint y: 337, distance: 356.7
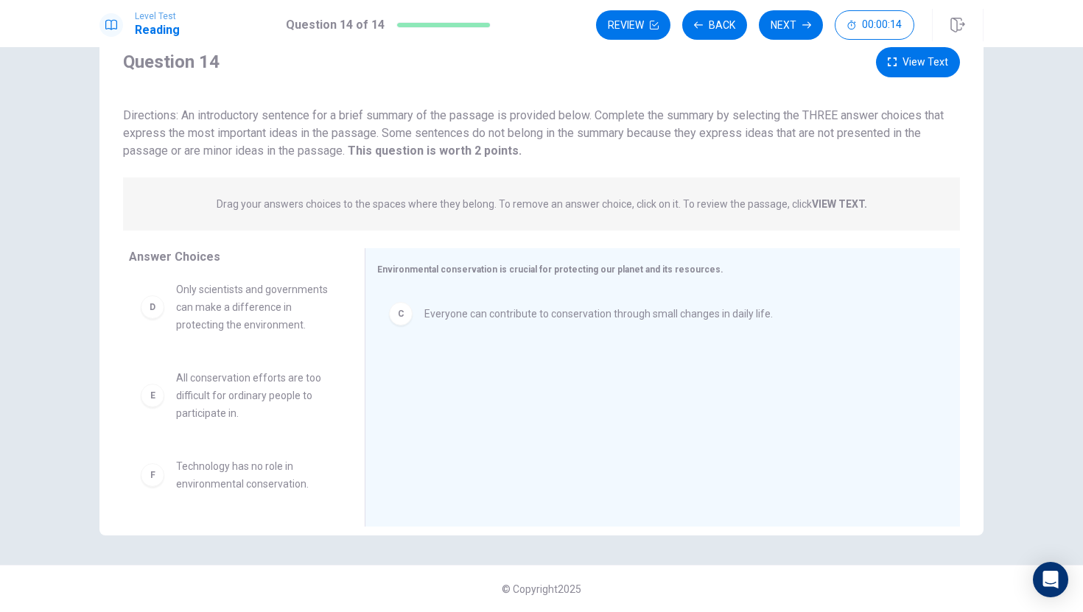
scroll to position [221, 0]
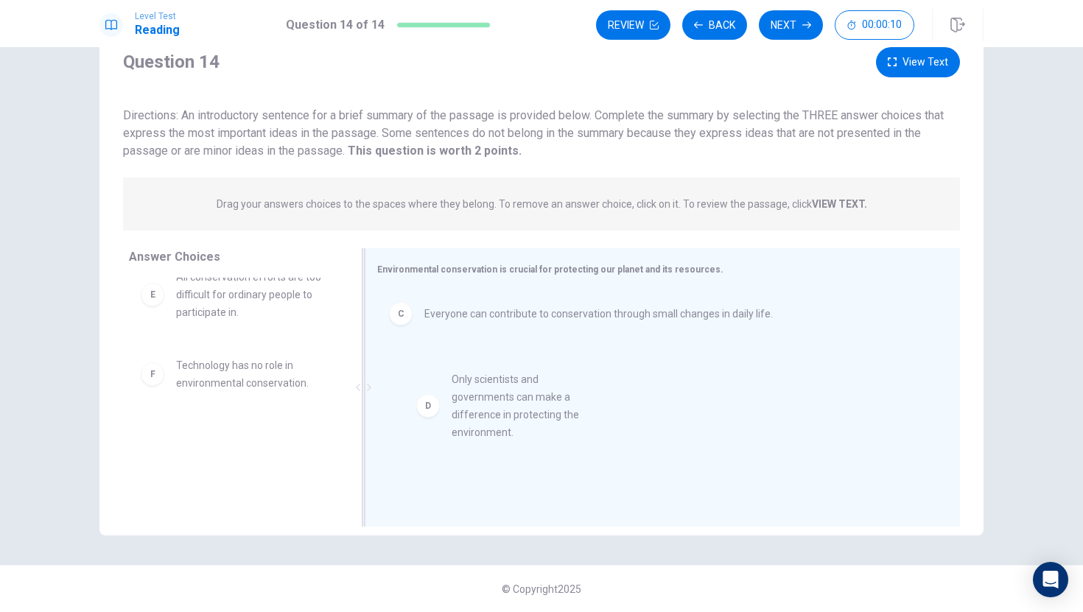
drag, startPoint x: 241, startPoint y: 313, endPoint x: 541, endPoint y: 427, distance: 320.6
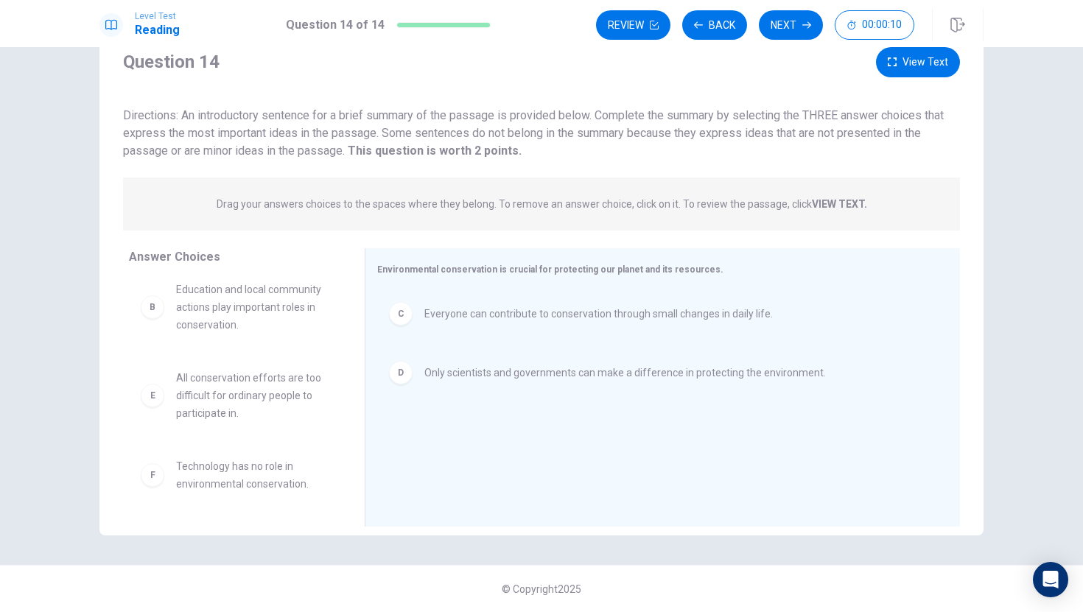
scroll to position [115, 0]
click at [779, 29] on button "Next" at bounding box center [791, 24] width 64 height 29
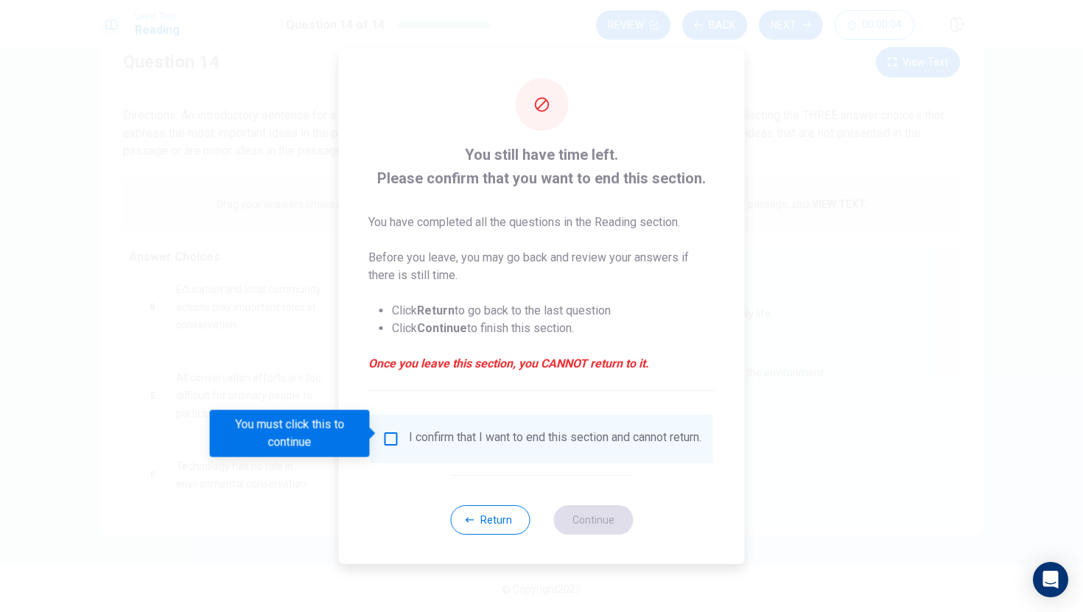
click at [399, 435] on div "I confirm that I want to end this section and cannot return." at bounding box center [541, 439] width 319 height 18
click at [395, 435] on input "You must click this to continue" at bounding box center [391, 439] width 18 height 18
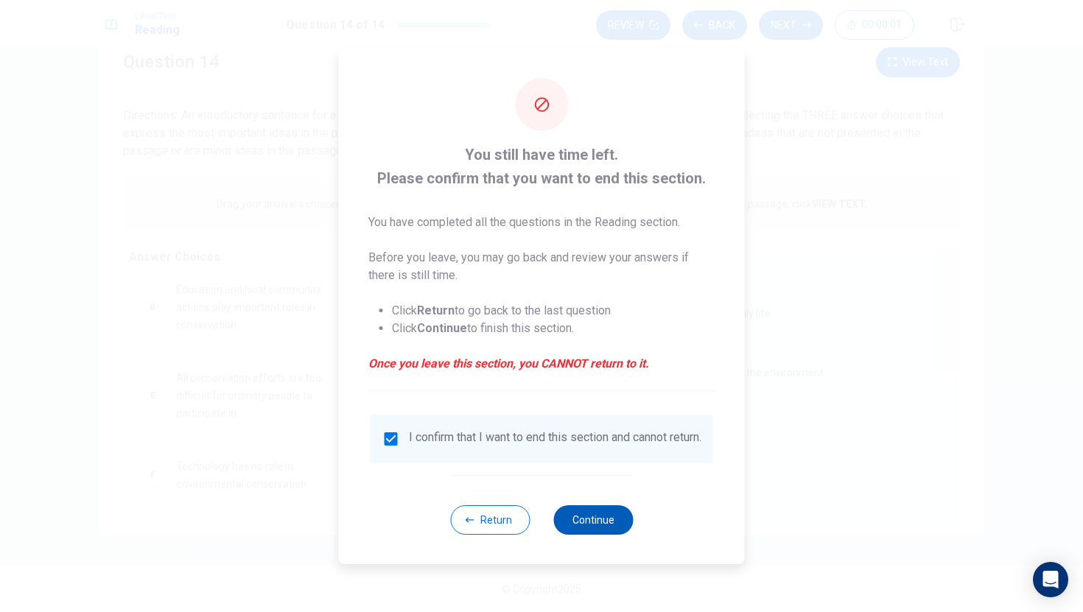
click at [614, 519] on button "Continue" at bounding box center [593, 519] width 80 height 29
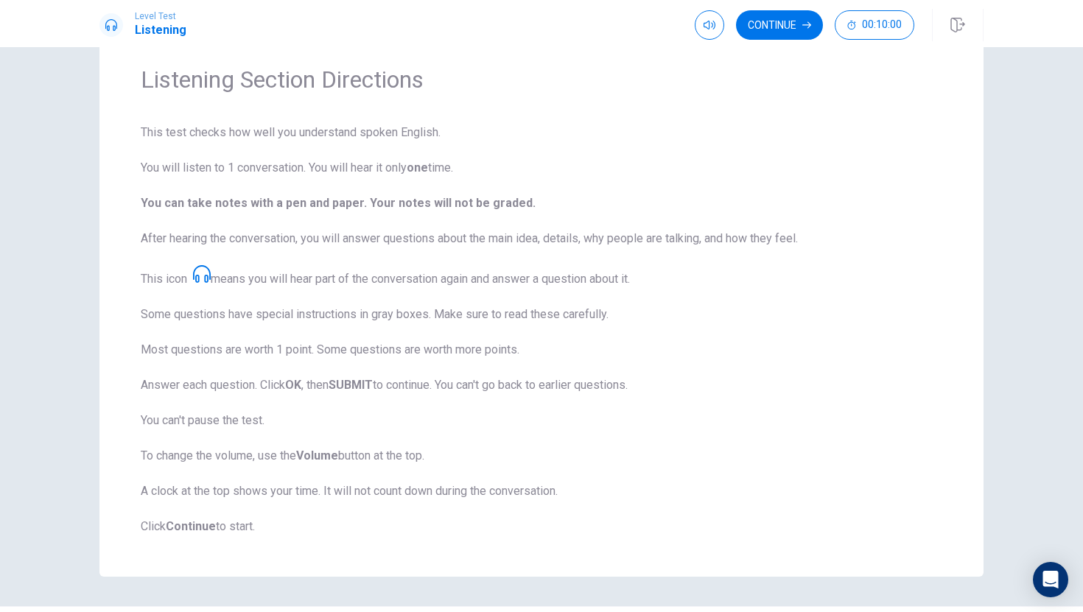
click at [200, 279] on icon at bounding box center [202, 274] width 18 height 18
click at [201, 278] on icon at bounding box center [202, 274] width 18 height 18
click at [203, 272] on icon at bounding box center [202, 274] width 18 height 18
click at [206, 267] on icon at bounding box center [202, 274] width 18 height 18
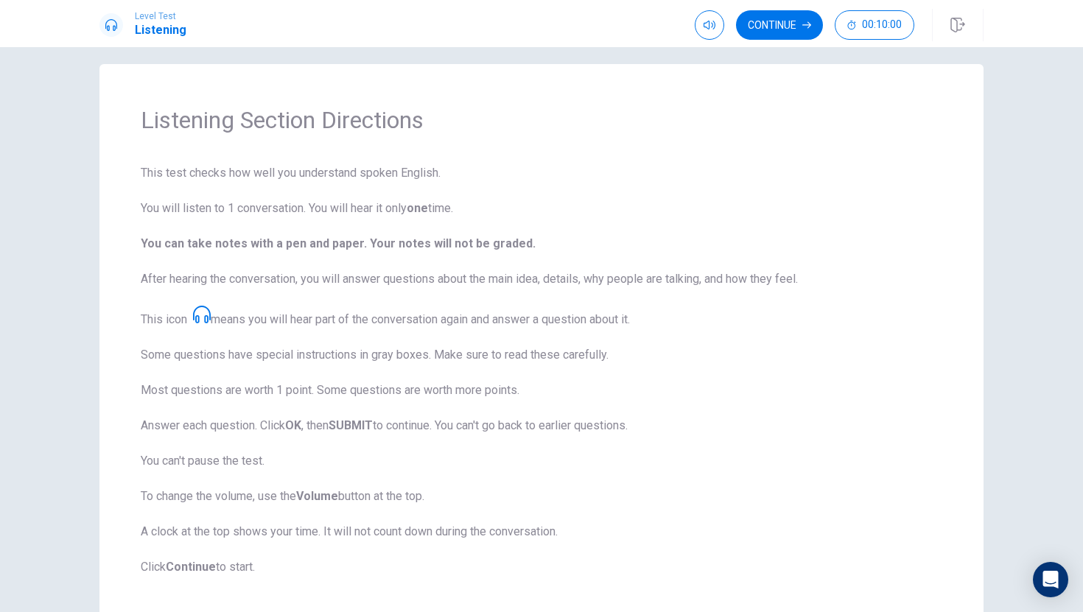
scroll to position [0, 0]
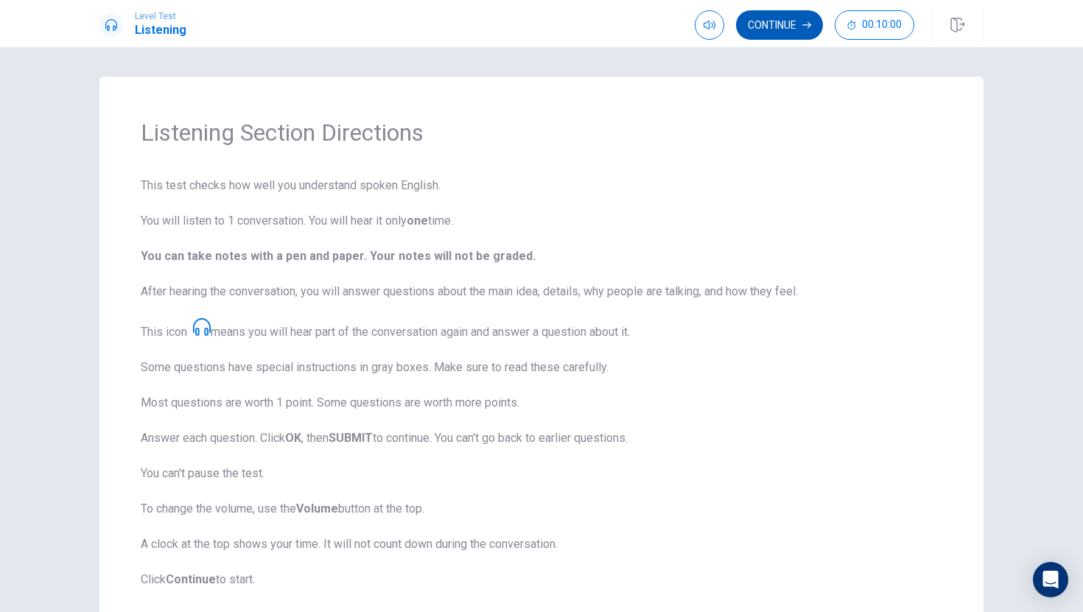
click at [775, 32] on button "Continue" at bounding box center [779, 24] width 87 height 29
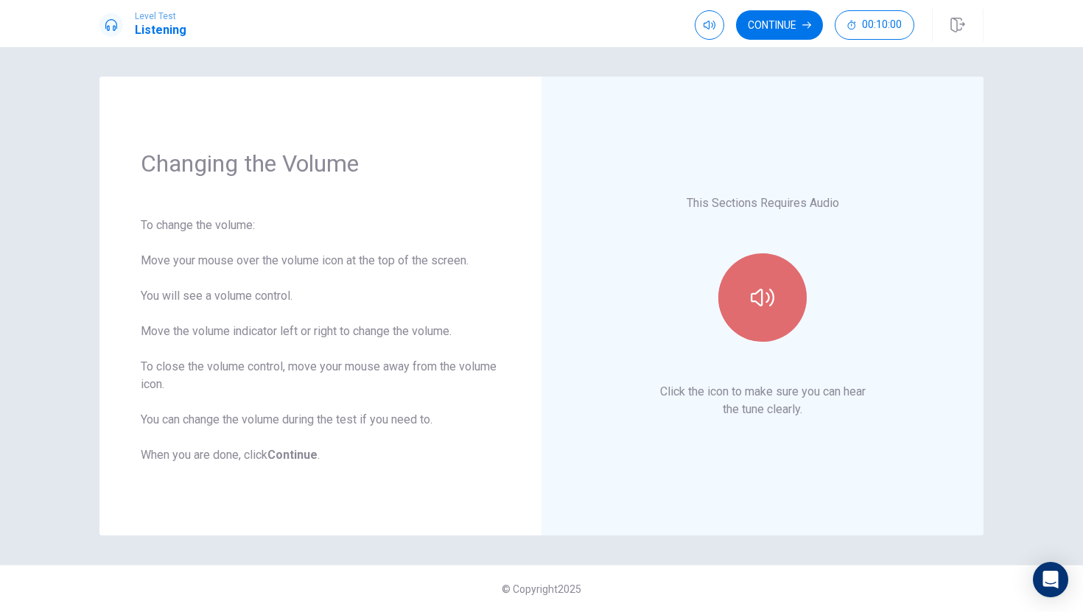
click at [748, 281] on button "button" at bounding box center [762, 297] width 88 height 88
click at [781, 283] on button "button" at bounding box center [762, 297] width 88 height 88
click at [789, 271] on button "button" at bounding box center [762, 297] width 88 height 88
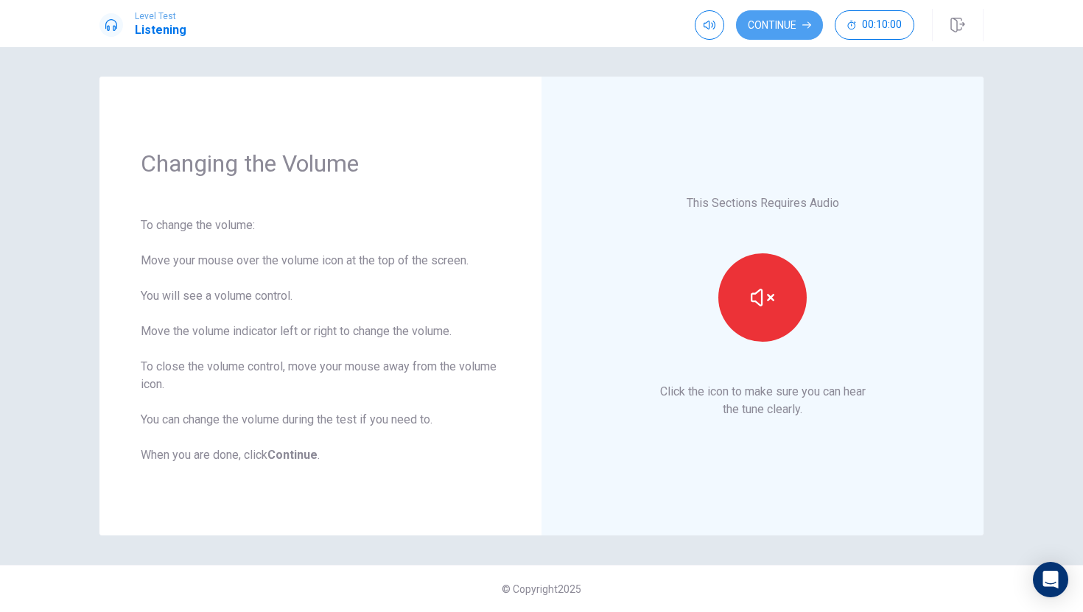
click at [788, 36] on button "Continue" at bounding box center [779, 24] width 87 height 29
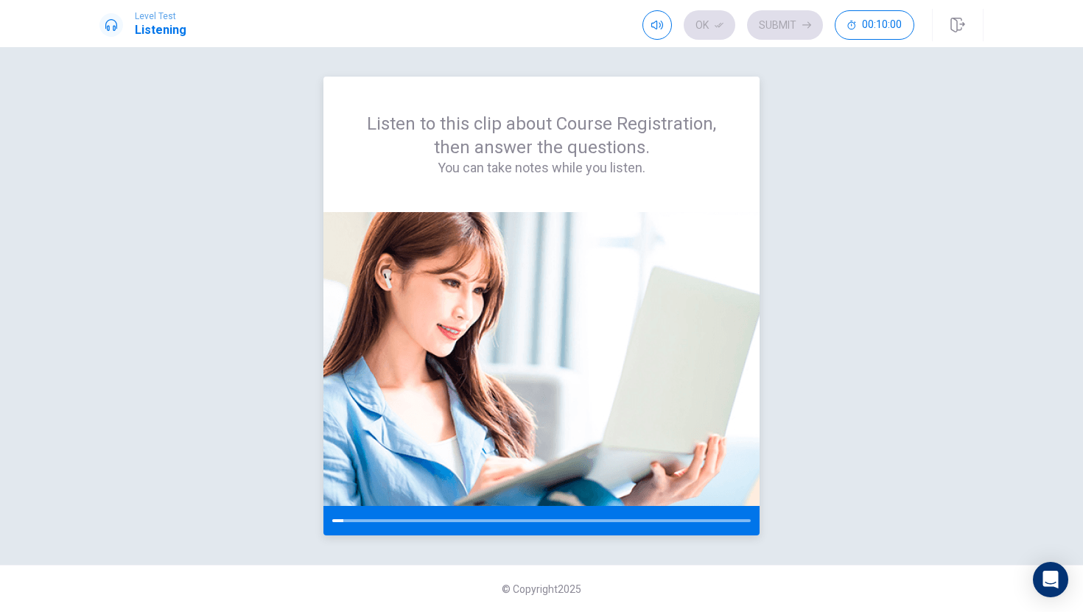
click at [580, 298] on img at bounding box center [541, 359] width 436 height 294
click at [412, 313] on img at bounding box center [541, 359] width 436 height 294
click at [499, 259] on img at bounding box center [541, 359] width 436 height 294
click at [520, 223] on img at bounding box center [541, 359] width 436 height 294
click at [432, 523] on div at bounding box center [541, 520] width 436 height 29
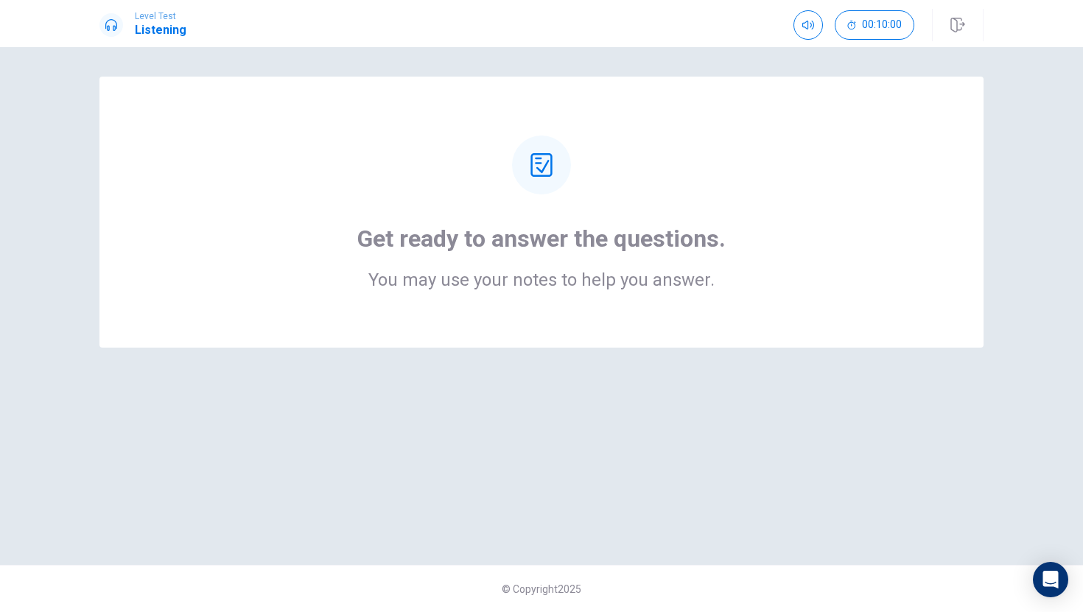
click at [657, 244] on h1 "Get ready to answer the questions." at bounding box center [541, 238] width 368 height 29
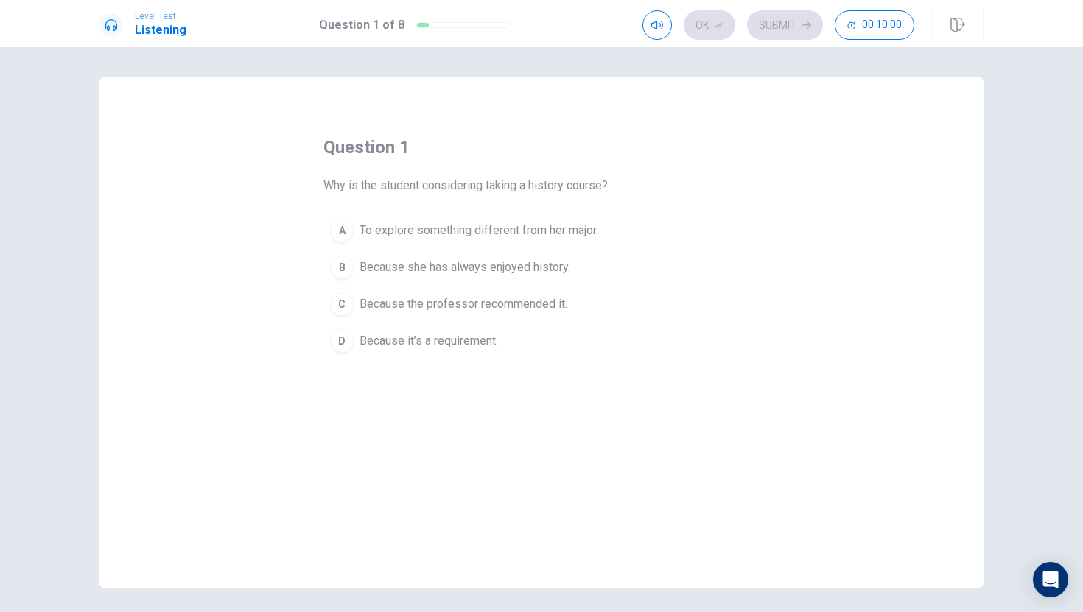
click at [425, 287] on button "C Because the professor recommended it." at bounding box center [541, 304] width 436 height 37
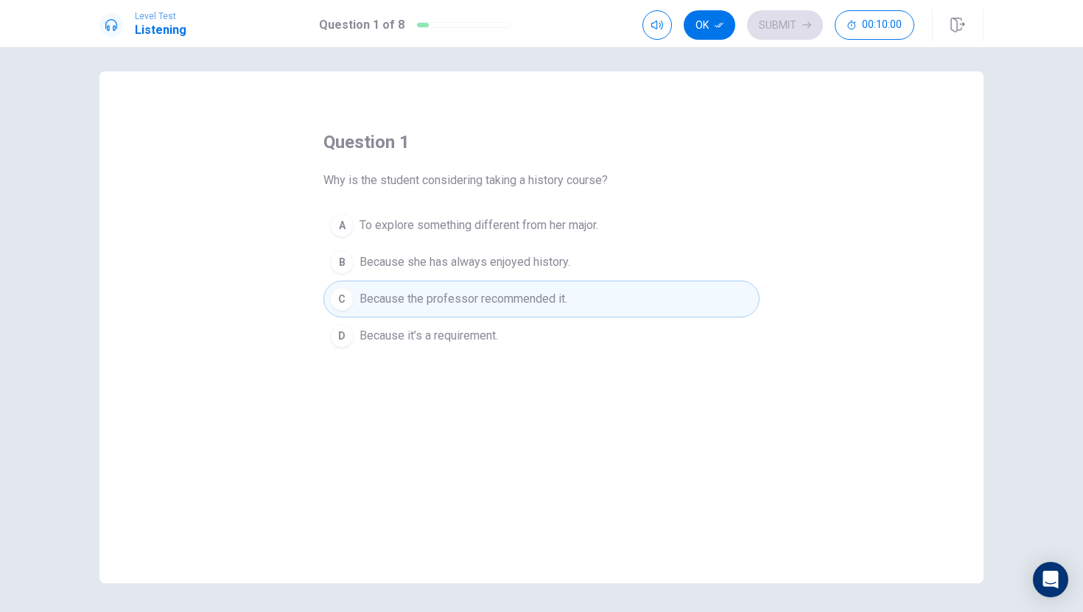
scroll to position [6, 0]
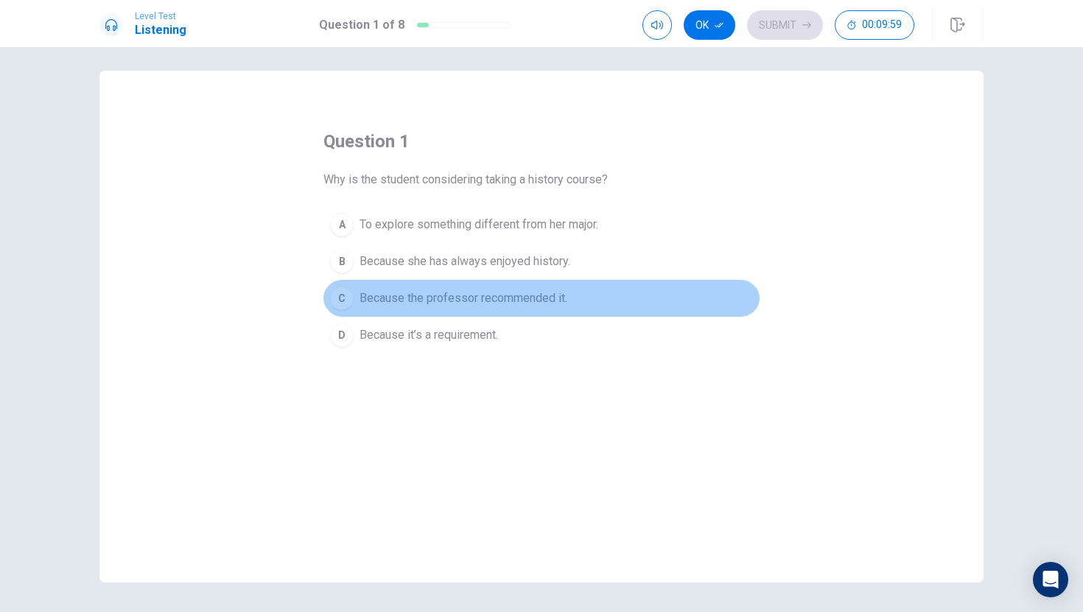
click at [422, 282] on button "C Because the professor recommended it." at bounding box center [541, 298] width 436 height 37
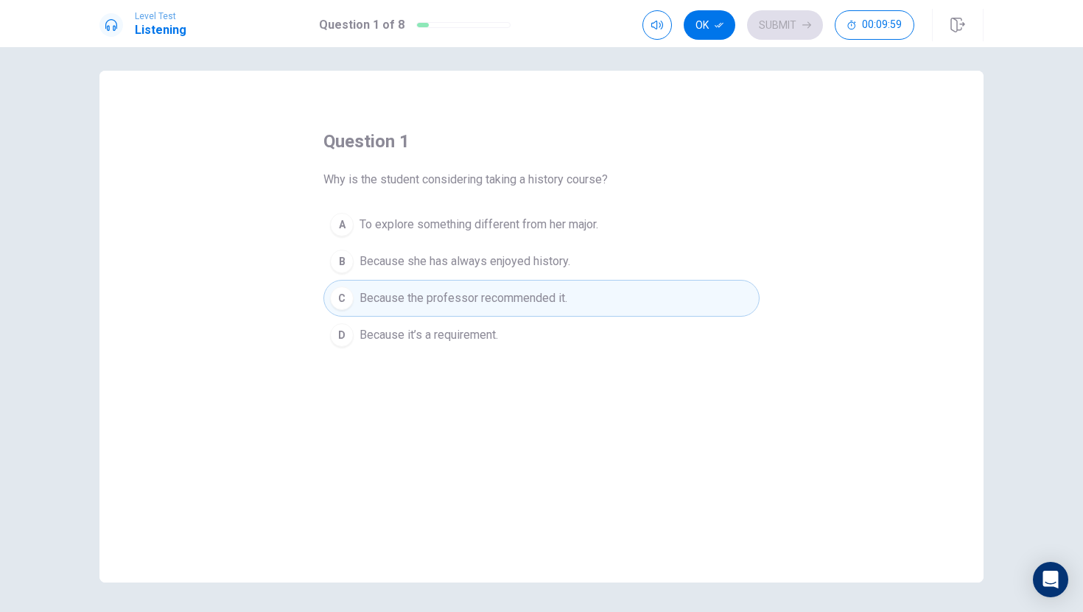
drag, startPoint x: 427, startPoint y: 272, endPoint x: 430, endPoint y: 261, distance: 11.6
click at [427, 271] on button "B Because she has always enjoyed history." at bounding box center [541, 261] width 436 height 37
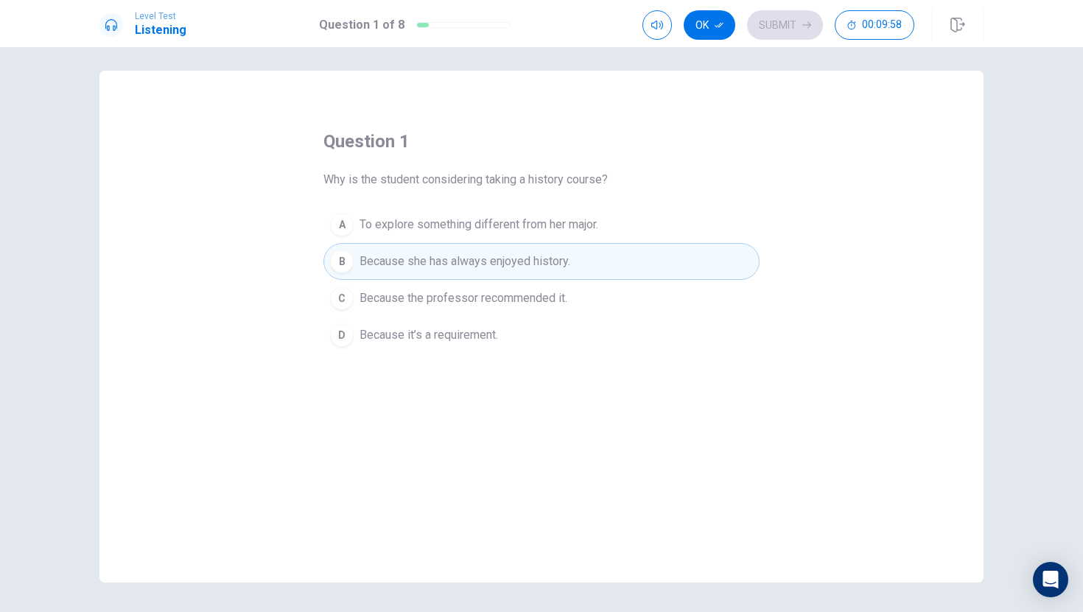
drag, startPoint x: 432, startPoint y: 256, endPoint x: 394, endPoint y: 177, distance: 88.3
click at [394, 177] on div "question 1 Why is the student considering taking a history course? A To explore…" at bounding box center [541, 242] width 436 height 224
drag, startPoint x: 394, startPoint y: 177, endPoint x: 389, endPoint y: 189, distance: 13.5
click at [392, 181] on span "Why is the student considering taking a history course?" at bounding box center [465, 180] width 284 height 18
click at [389, 189] on div "question 1 Why is the student considering taking a history course? A To explore…" at bounding box center [541, 242] width 436 height 224
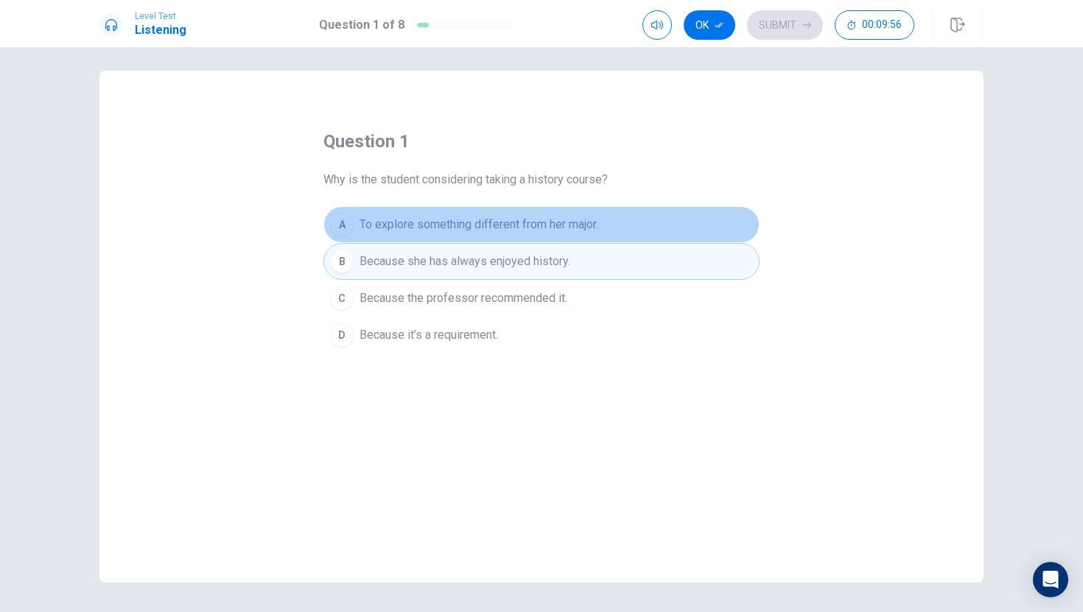
click at [365, 239] on button "A To explore something different from her major." at bounding box center [541, 224] width 436 height 37
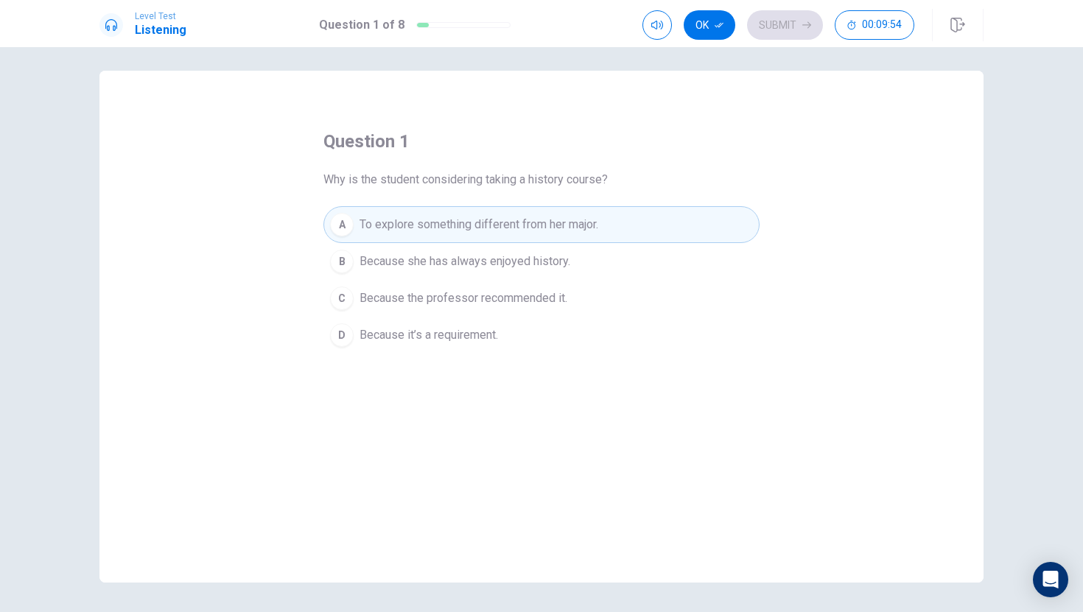
click at [359, 261] on span "Because she has always enjoyed history." at bounding box center [464, 262] width 211 height 18
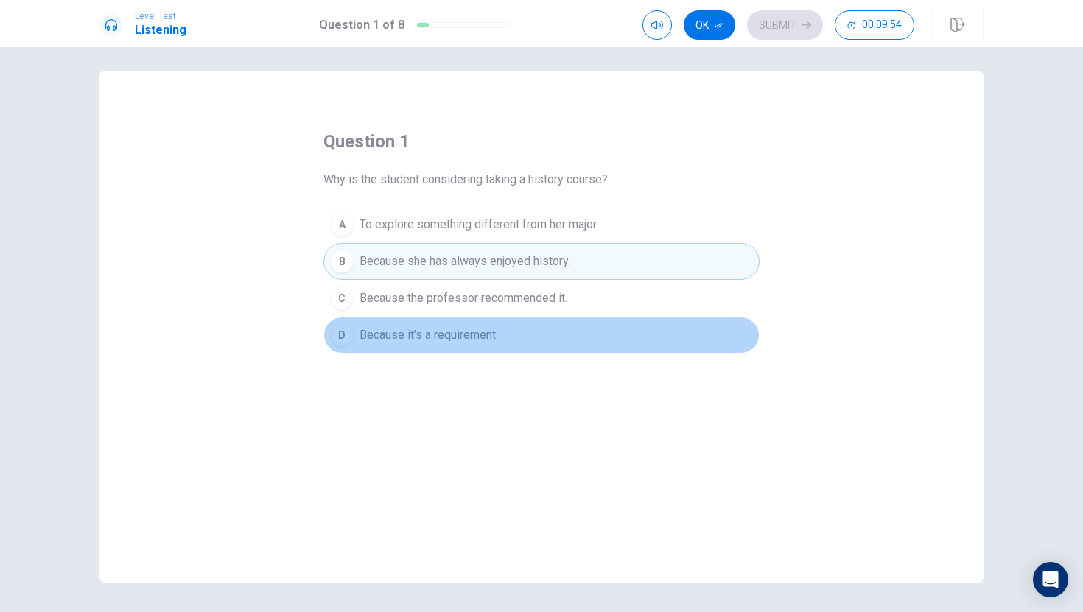
click at [360, 318] on button "D Because it’s a requirement." at bounding box center [541, 335] width 436 height 37
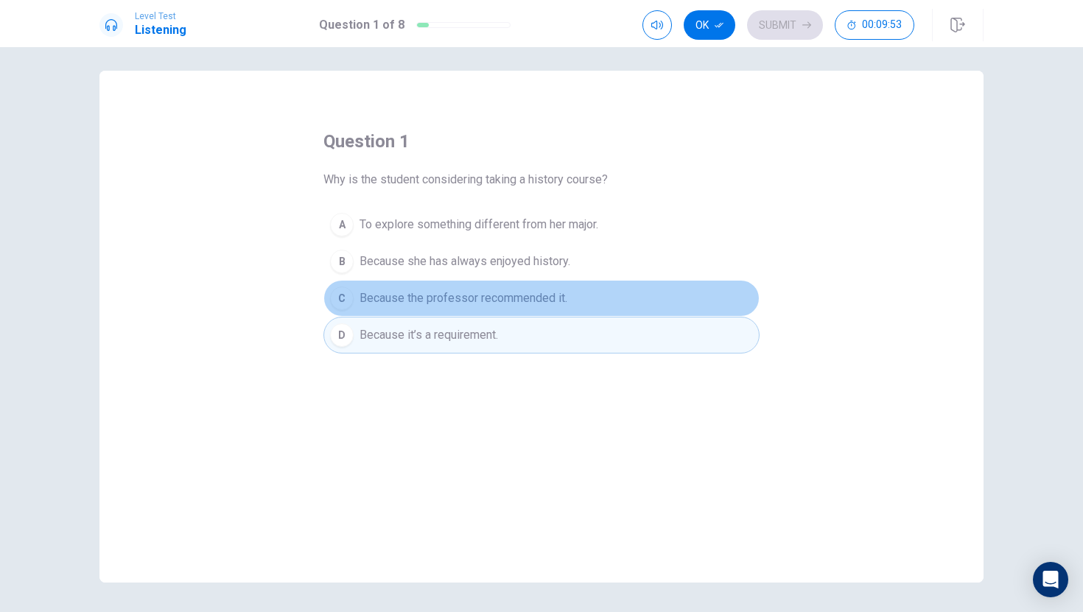
click at [375, 298] on span "Because the professor recommended it." at bounding box center [463, 299] width 208 height 18
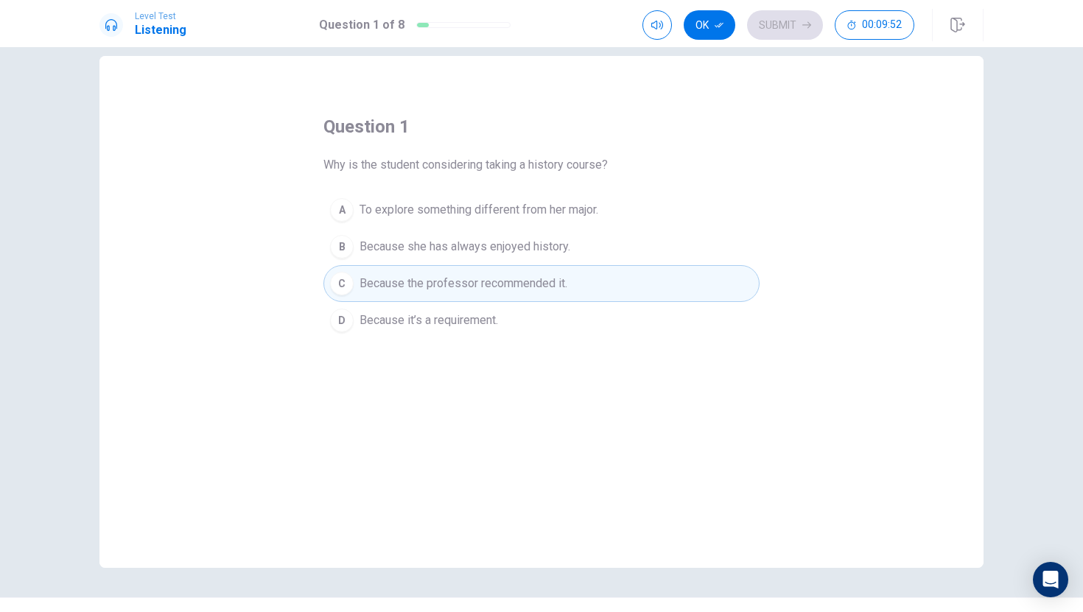
scroll to position [24, 0]
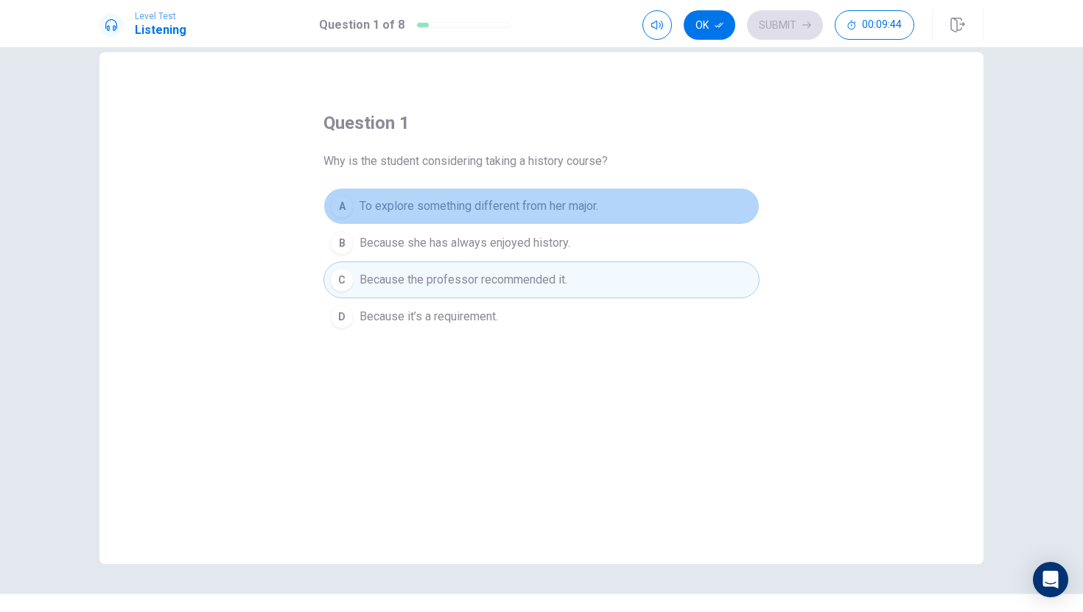
click at [577, 192] on button "A To explore something different from her major." at bounding box center [541, 206] width 436 height 37
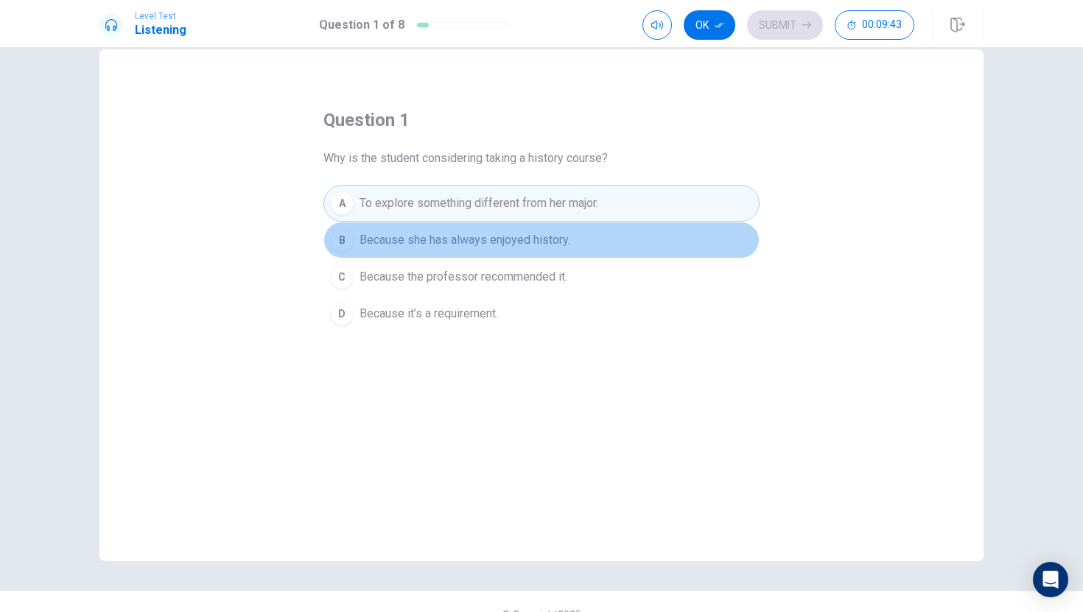
click at [521, 246] on span "Because she has always enjoyed history." at bounding box center [464, 240] width 211 height 18
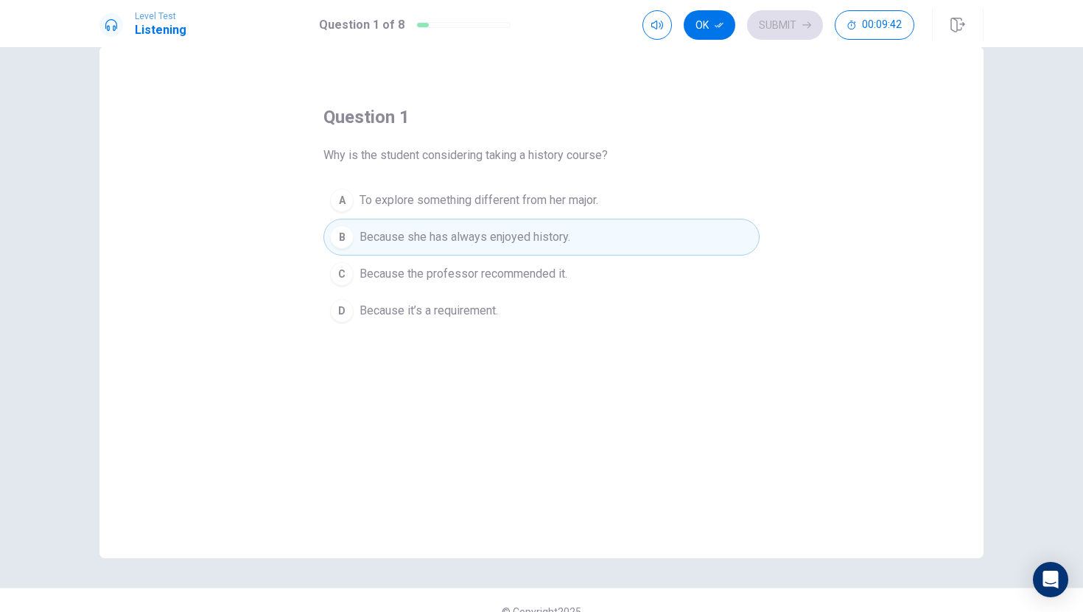
scroll to position [30, 0]
drag, startPoint x: 516, startPoint y: 259, endPoint x: 513, endPoint y: 268, distance: 9.8
click at [514, 267] on button "C Because the professor recommended it." at bounding box center [541, 274] width 436 height 37
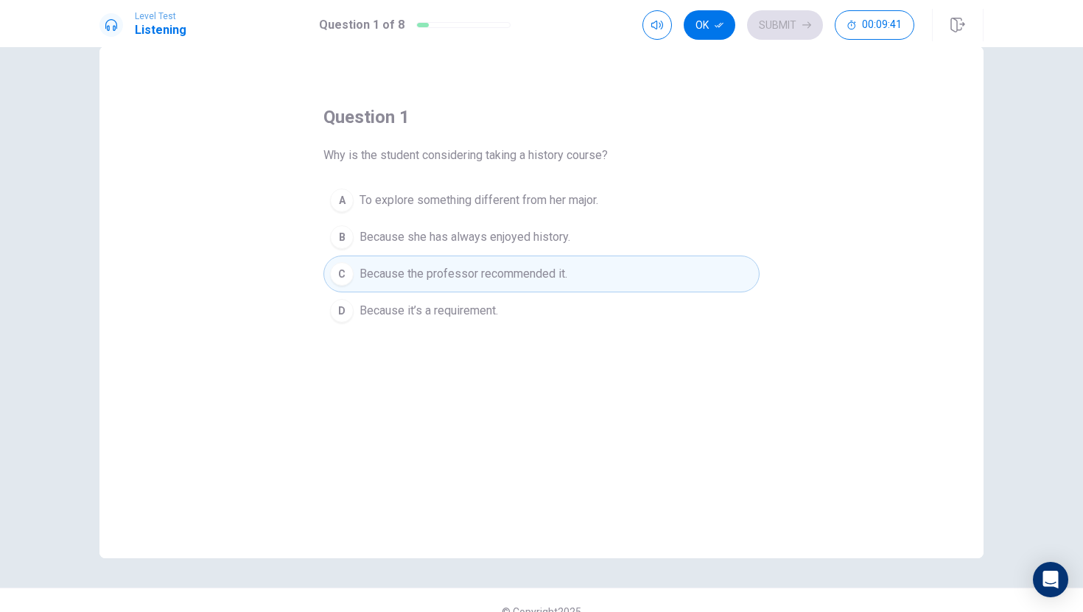
click at [505, 307] on button "D Because it’s a requirement." at bounding box center [541, 310] width 436 height 37
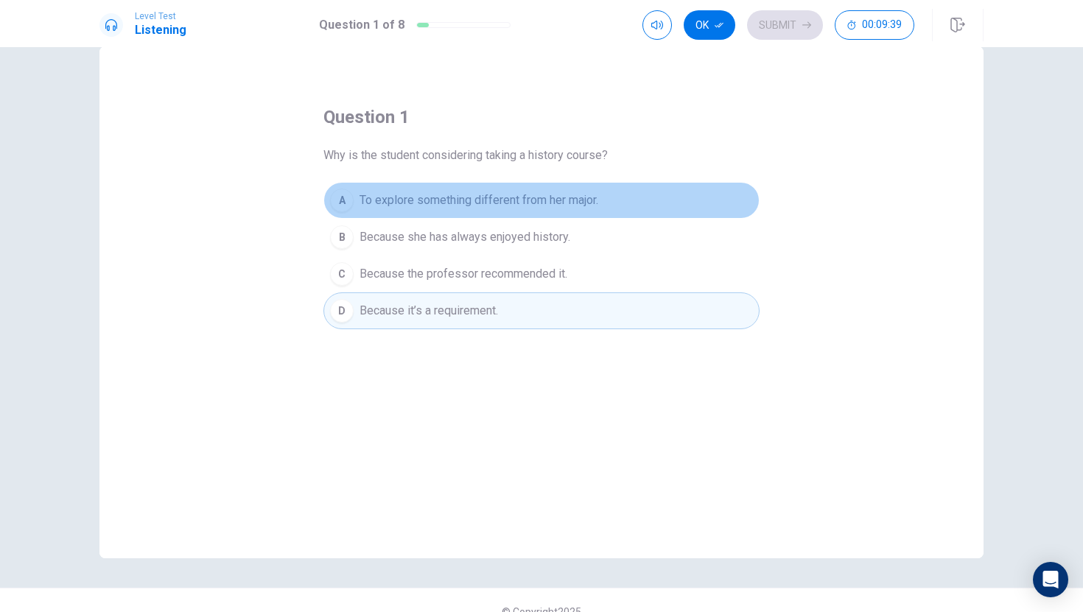
click at [572, 203] on span "To explore something different from her major." at bounding box center [478, 201] width 239 height 18
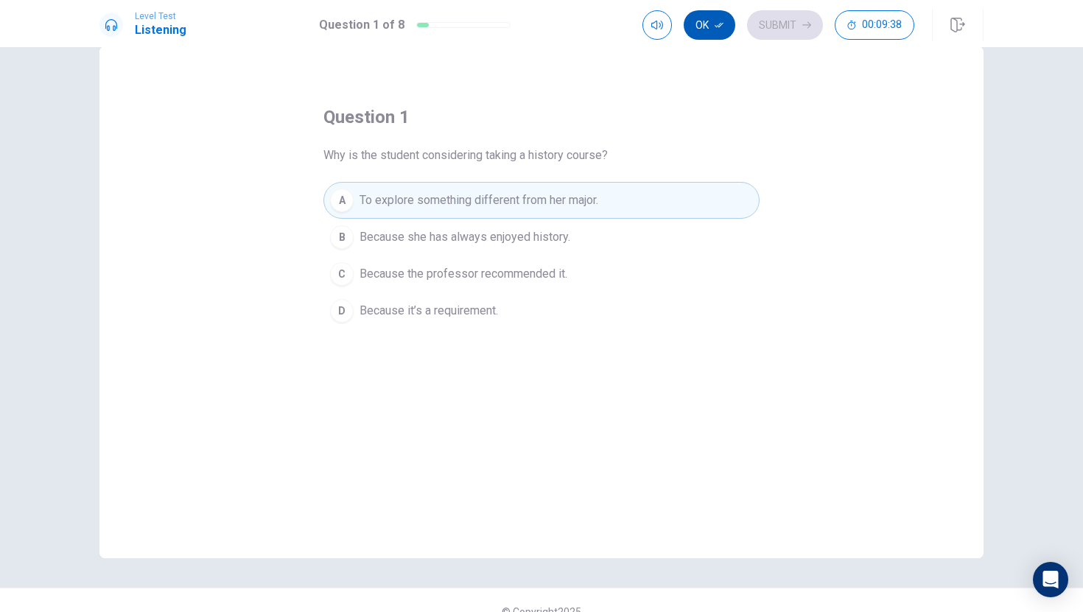
click at [722, 27] on icon "button" at bounding box center [719, 25] width 9 height 9
click at [773, 29] on button "Submit" at bounding box center [785, 24] width 76 height 29
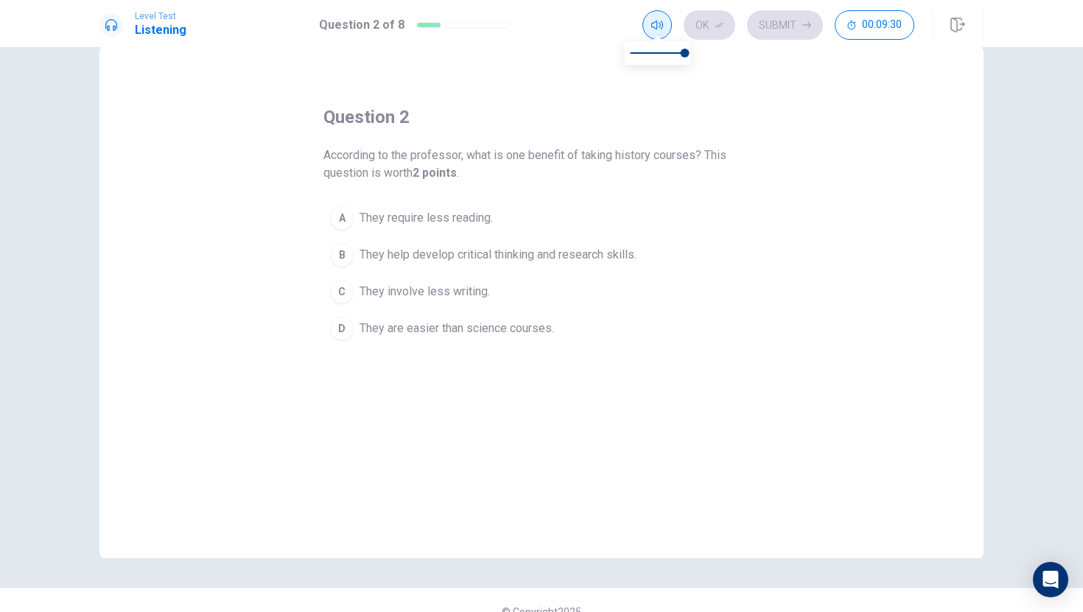
click at [666, 26] on button "button" at bounding box center [656, 24] width 29 height 29
click at [650, 50] on span at bounding box center [658, 53] width 55 height 21
type input "1"
drag, startPoint x: 651, startPoint y: 54, endPoint x: 769, endPoint y: 63, distance: 118.2
click at [760, 63] on body "Level Test Listening Question 2 of 8 Ok Submit 00:09:26 Question 2 of 8 00:09:2…" at bounding box center [541, 306] width 1083 height 612
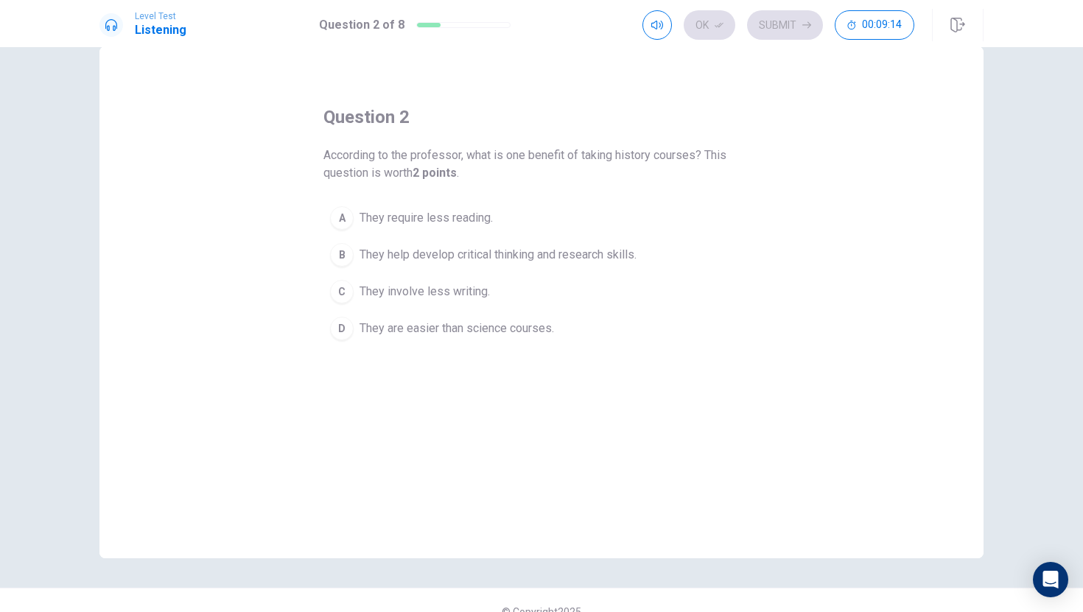
click at [337, 215] on div "A" at bounding box center [342, 218] width 24 height 24
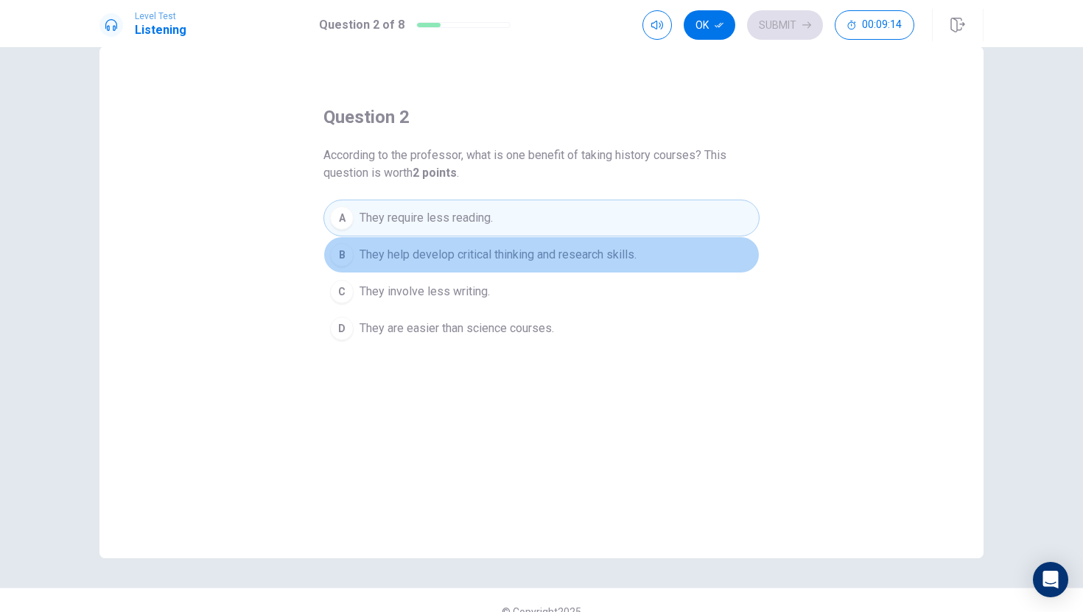
click at [342, 248] on div "B" at bounding box center [342, 255] width 24 height 24
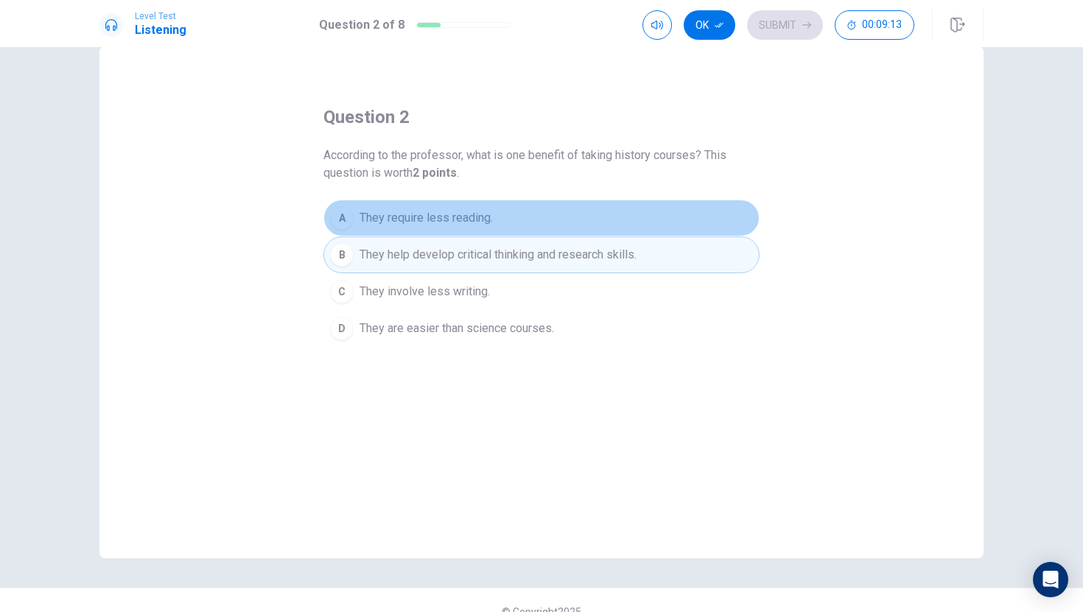
click at [369, 219] on span "They require less reading." at bounding box center [425, 218] width 133 height 18
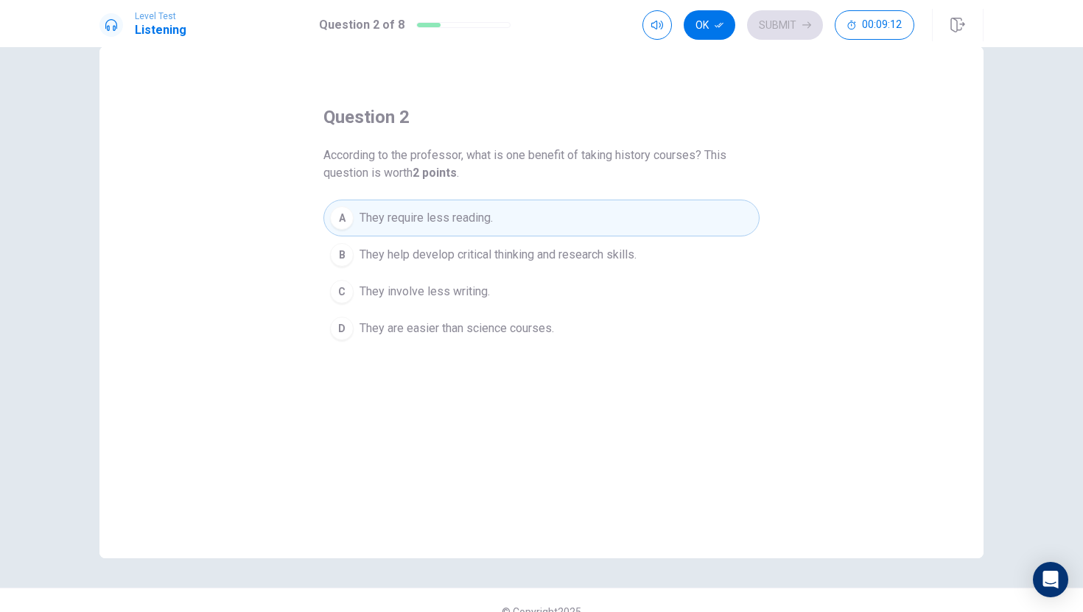
click at [359, 245] on button "B They help develop critical thinking and research skills." at bounding box center [541, 254] width 436 height 37
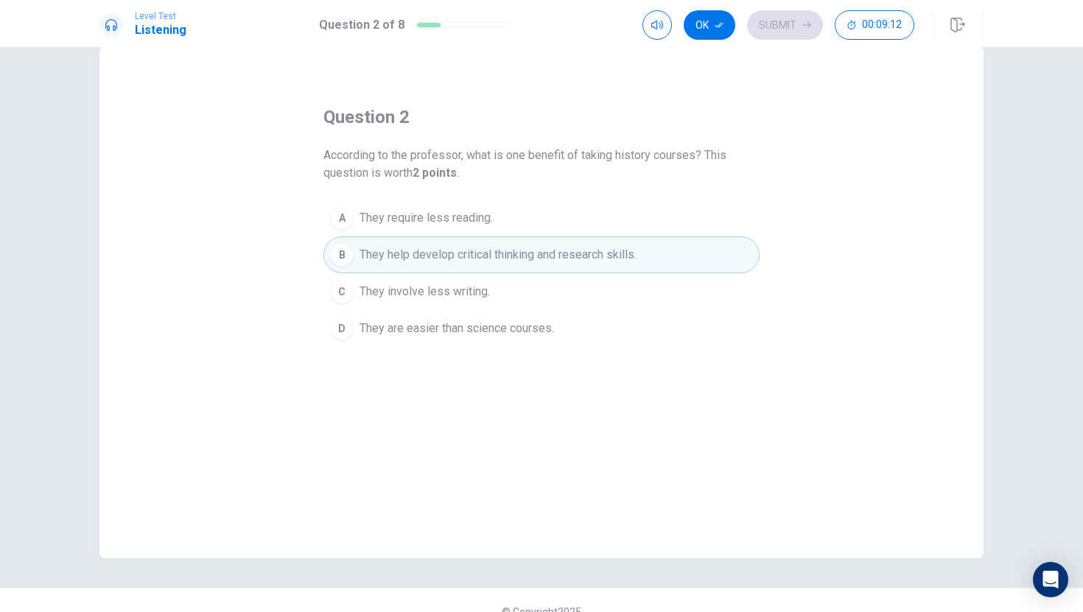
click at [406, 192] on div "question 2 According to the professor, what is one benefit of taking history co…" at bounding box center [541, 226] width 436 height 242
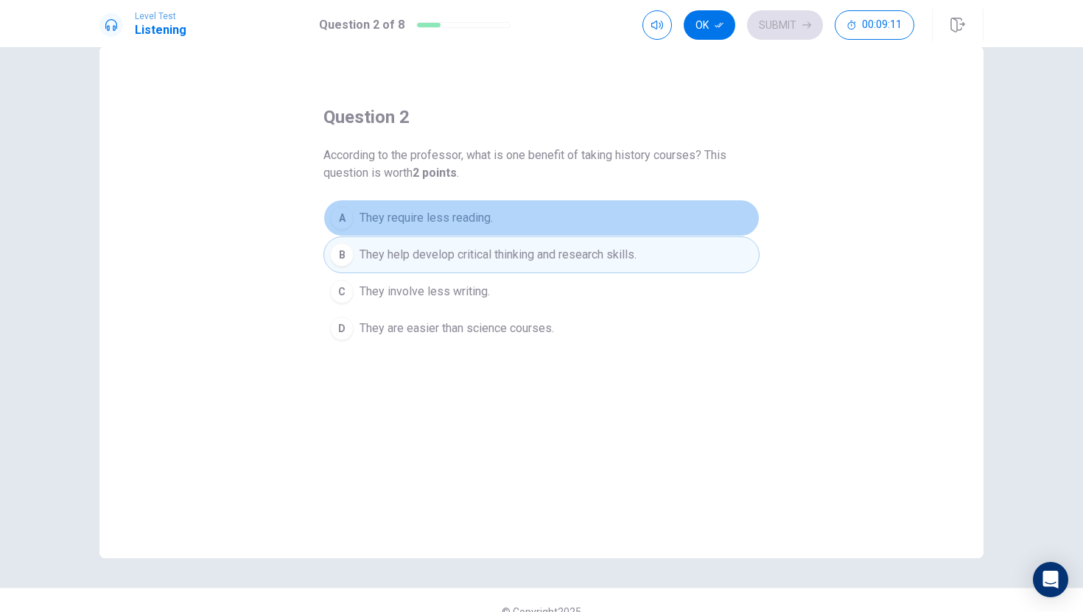
click at [399, 202] on button "A They require less reading." at bounding box center [541, 218] width 436 height 37
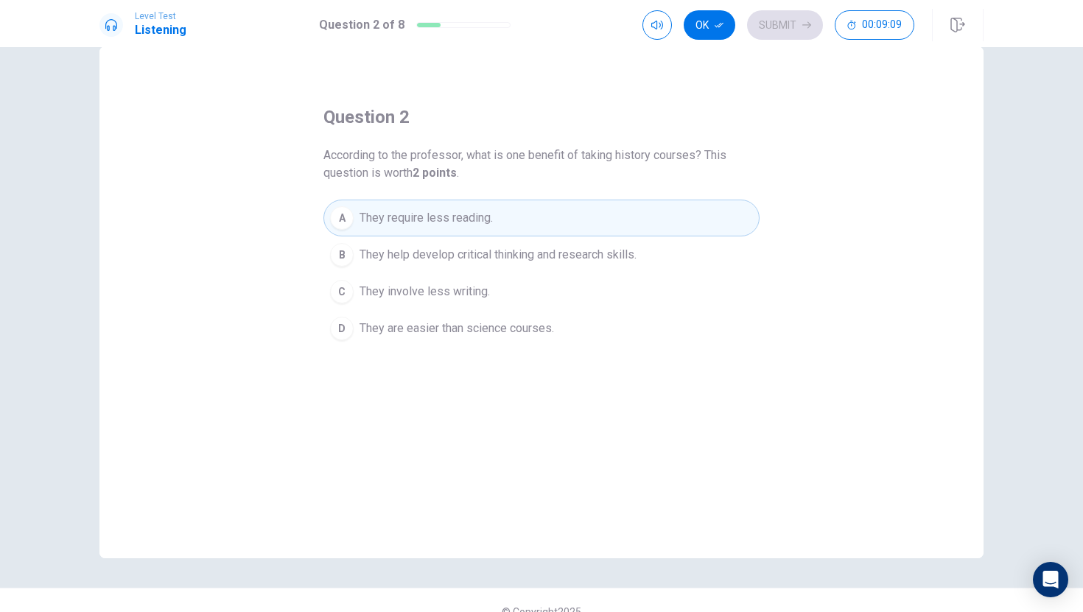
drag, startPoint x: 372, startPoint y: 160, endPoint x: 619, endPoint y: 180, distance: 247.6
click at [617, 181] on span "According to the professor, what is one benefit of taking history courses? This…" at bounding box center [541, 164] width 436 height 35
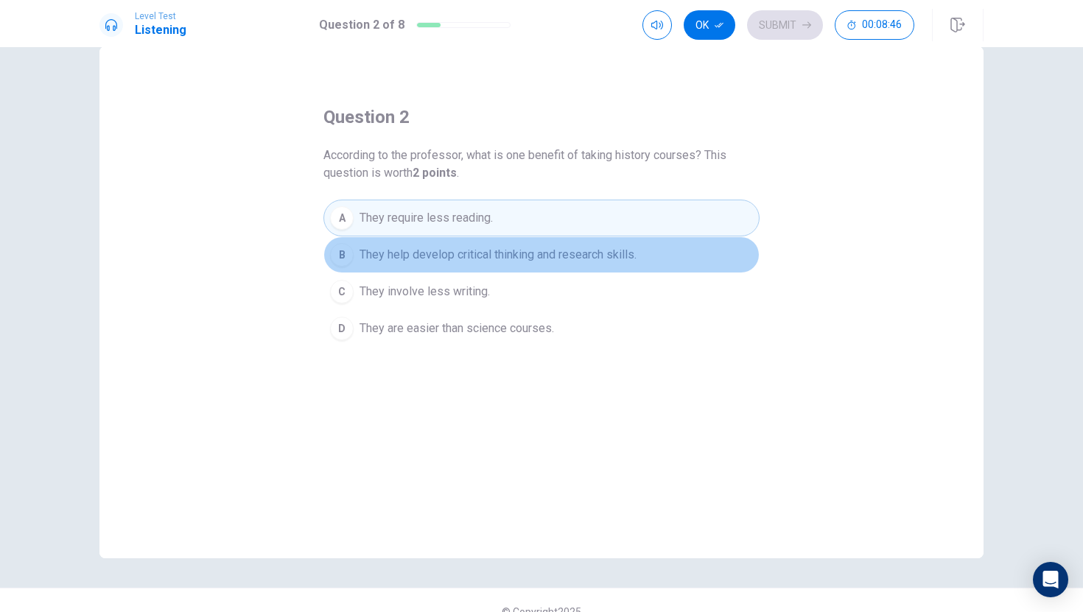
click at [427, 267] on button "B They help develop critical thinking and research skills." at bounding box center [541, 254] width 436 height 37
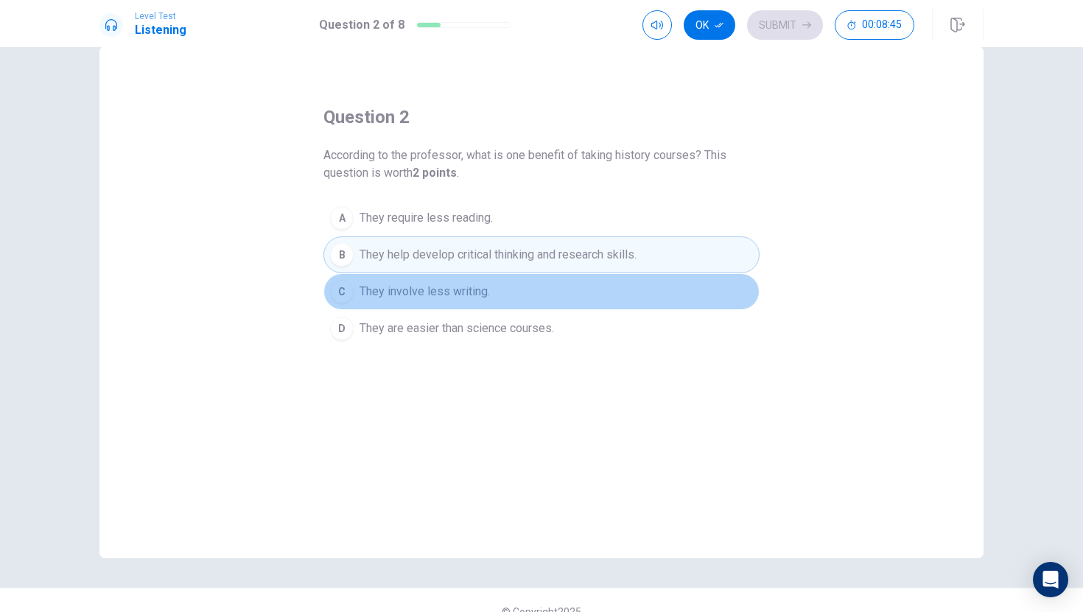
drag, startPoint x: 417, startPoint y: 288, endPoint x: 476, endPoint y: 214, distance: 94.9
click at [417, 288] on span "They involve less writing." at bounding box center [424, 292] width 130 height 18
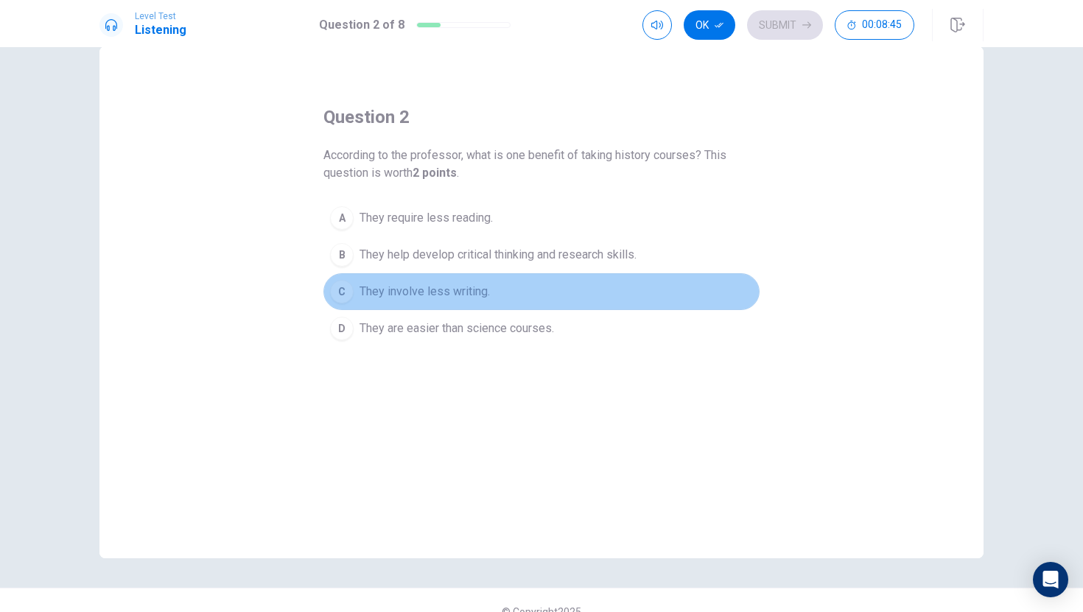
click at [459, 276] on button "C They involve less writing." at bounding box center [541, 291] width 436 height 37
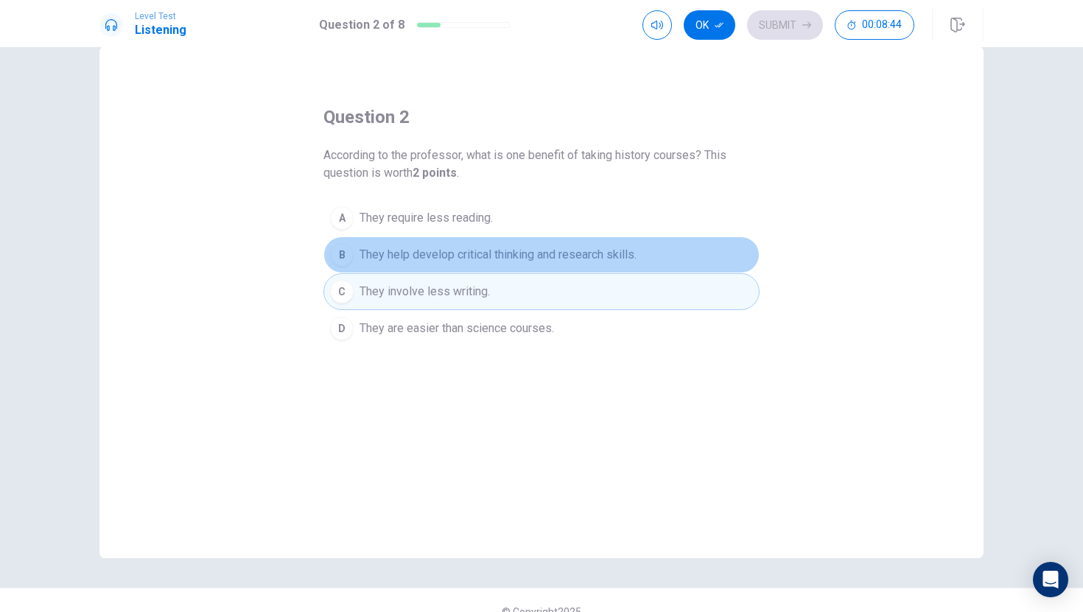
click at [464, 265] on button "B They help develop critical thinking and research skills." at bounding box center [541, 254] width 436 height 37
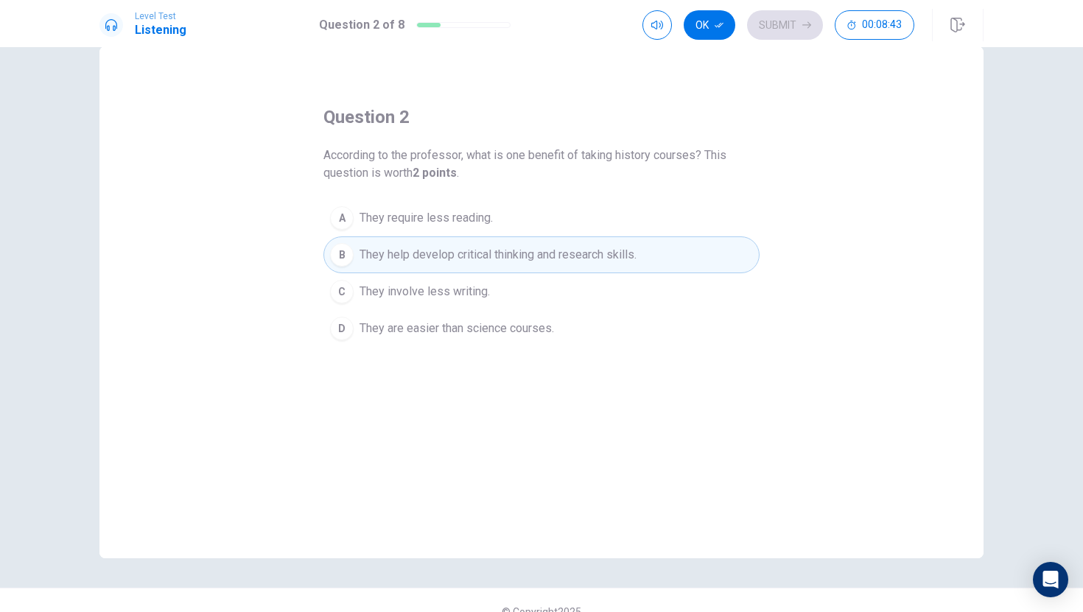
click at [450, 283] on span "They involve less writing." at bounding box center [424, 292] width 130 height 18
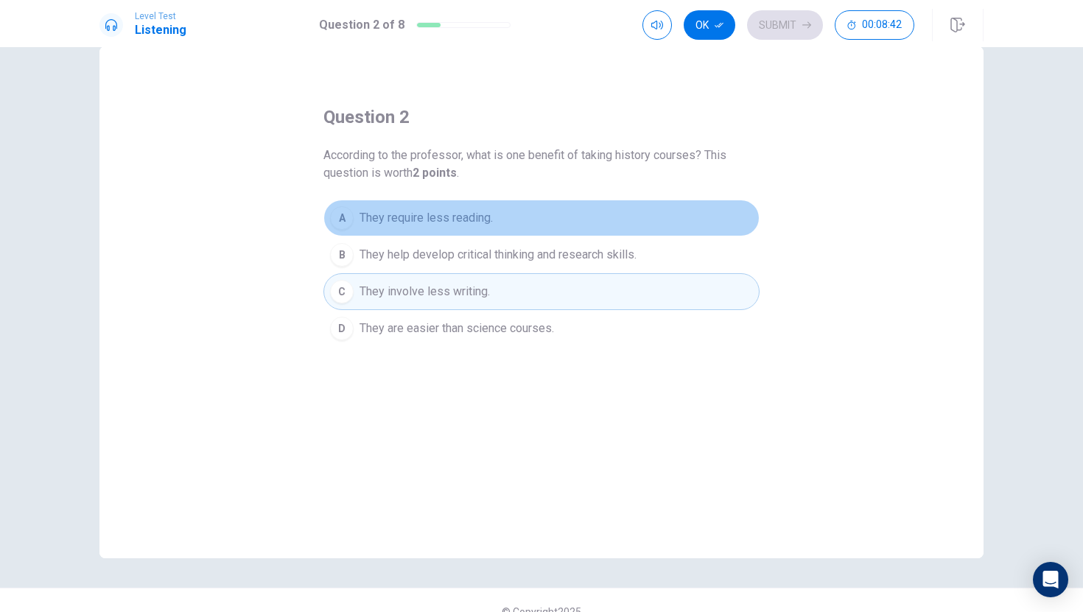
drag, startPoint x: 475, startPoint y: 226, endPoint x: 457, endPoint y: 273, distance: 49.7
click at [475, 232] on button "A They require less reading." at bounding box center [541, 218] width 436 height 37
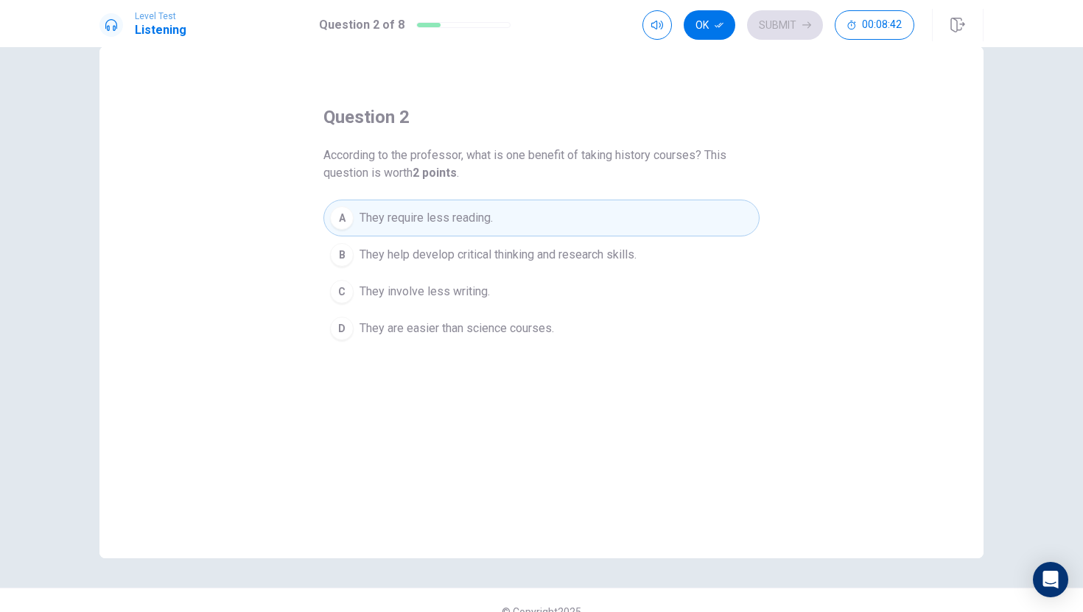
click at [453, 280] on button "C They involve less writing." at bounding box center [541, 291] width 436 height 37
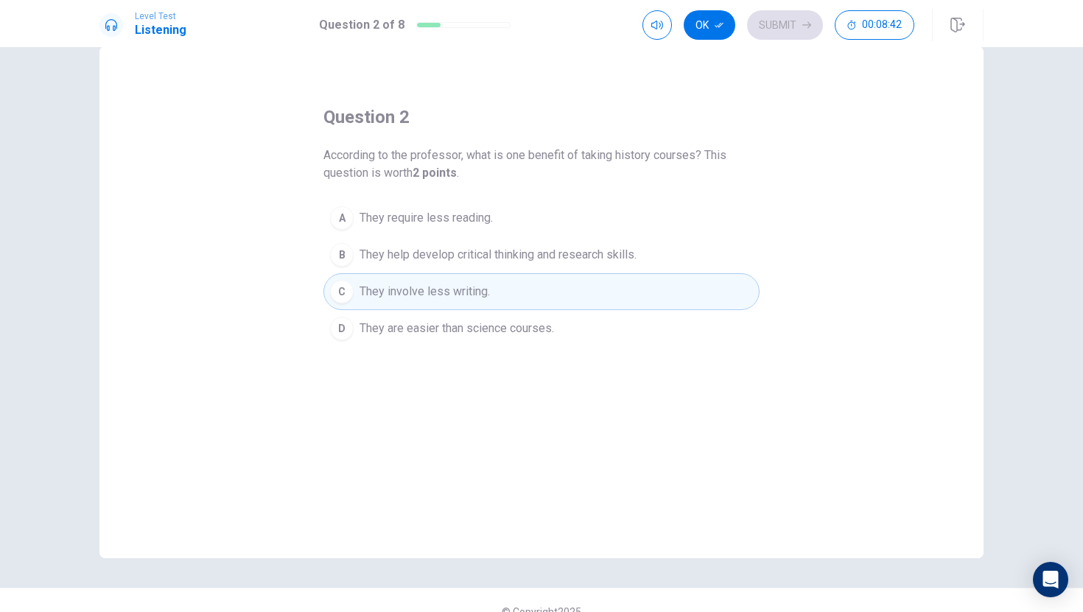
drag, startPoint x: 515, startPoint y: 136, endPoint x: 503, endPoint y: 180, distance: 45.7
click at [508, 172] on div "question 2 According to the professor, what is one benefit of taking history co…" at bounding box center [541, 226] width 436 height 242
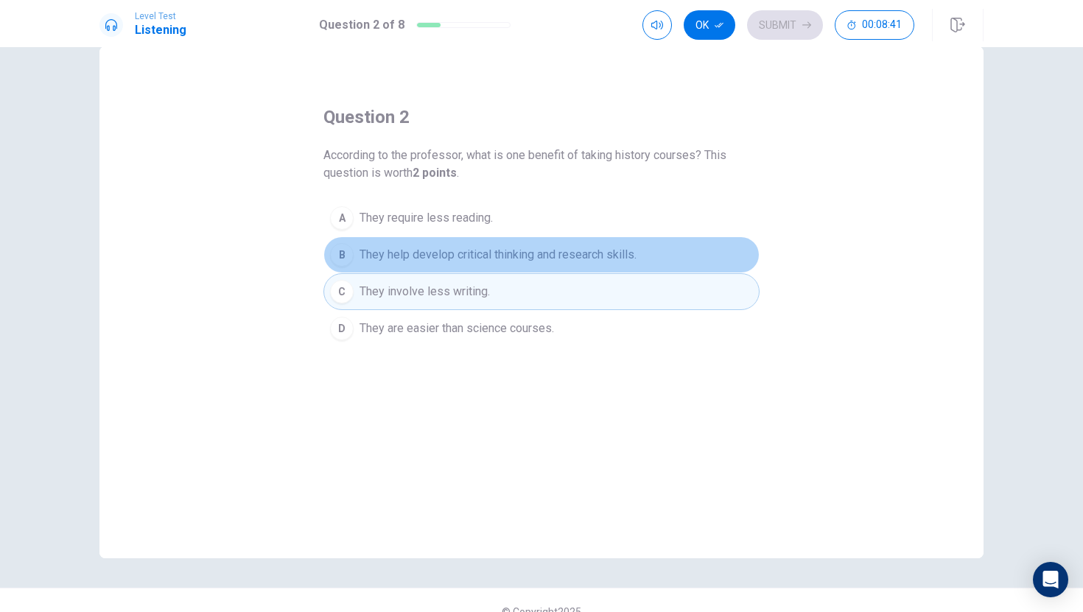
click at [475, 260] on span "They help develop critical thinking and research skills." at bounding box center [497, 255] width 277 height 18
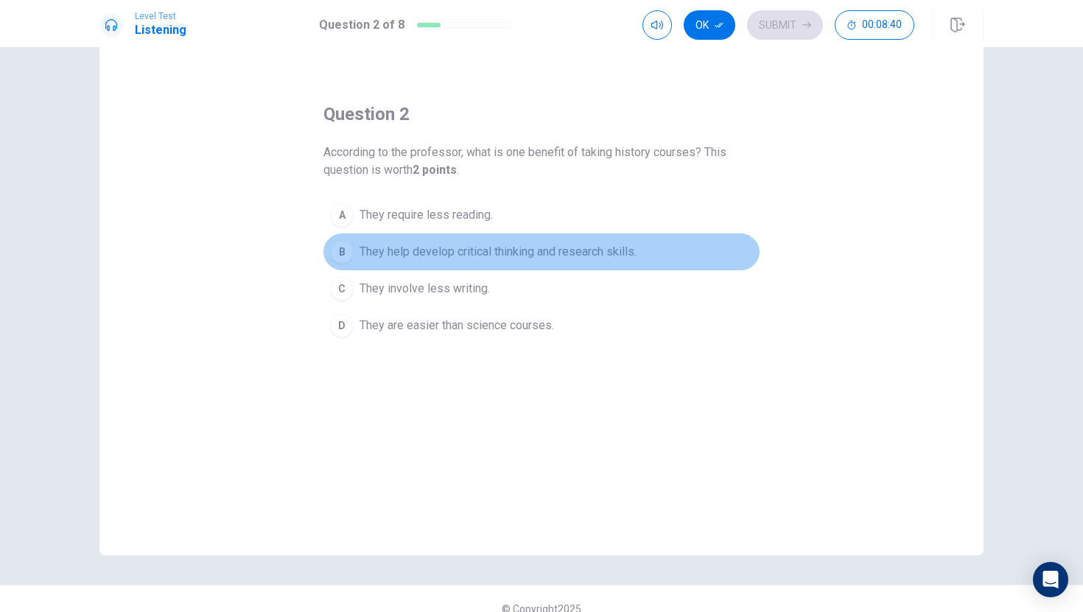
scroll to position [33, 0]
click at [471, 264] on button "B They help develop critical thinking and research skills." at bounding box center [541, 252] width 436 height 37
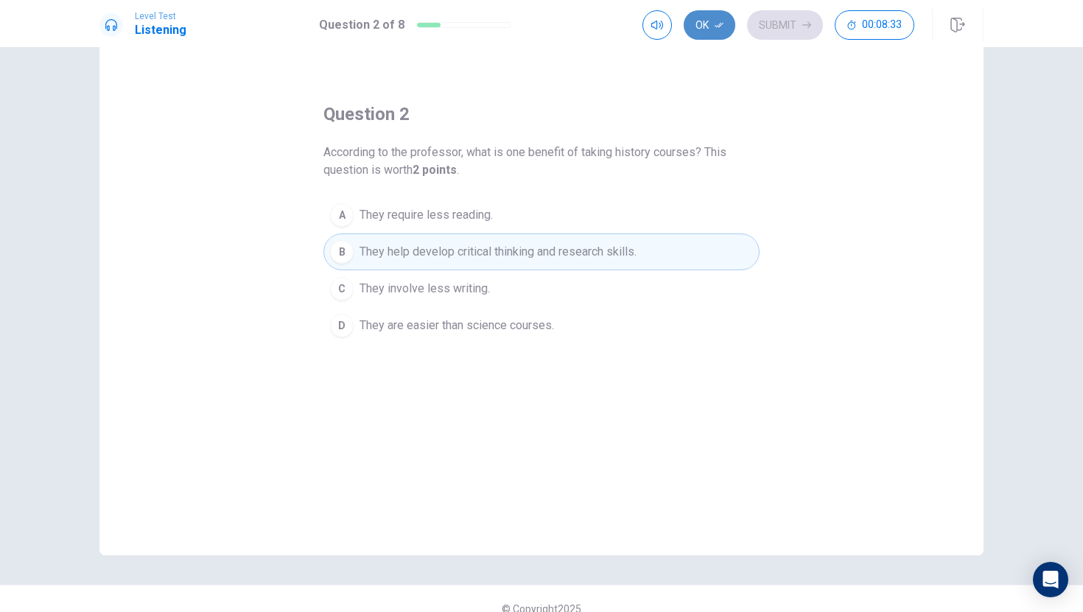
click at [722, 29] on icon "button" at bounding box center [719, 25] width 9 height 9
click at [812, 29] on button "Submit" at bounding box center [785, 24] width 76 height 29
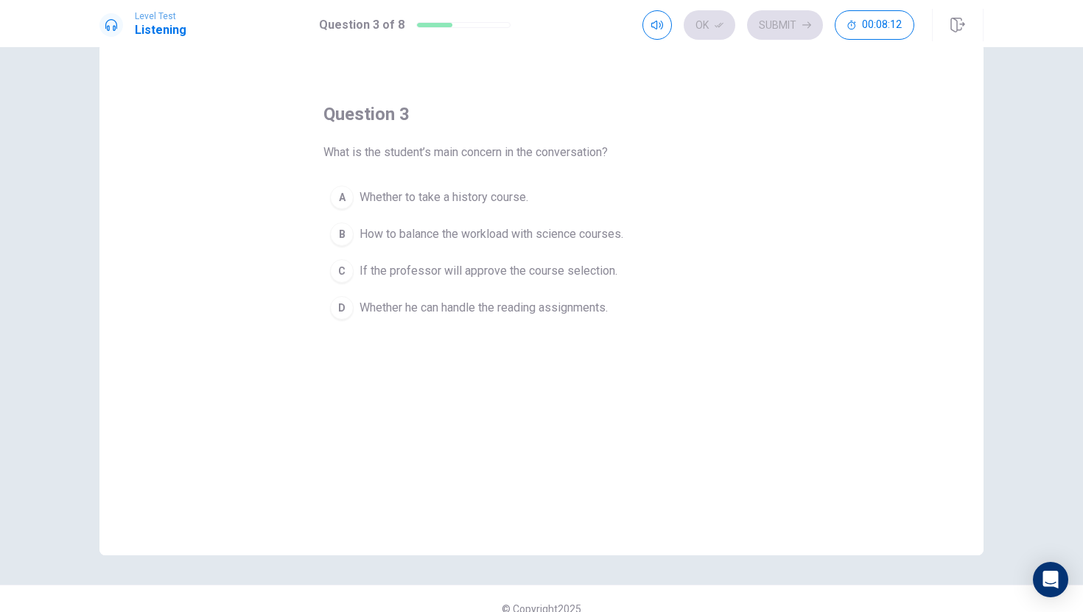
drag, startPoint x: 520, startPoint y: 153, endPoint x: 599, endPoint y: 150, distance: 78.9
drag, startPoint x: 399, startPoint y: 215, endPoint x: 397, endPoint y: 236, distance: 20.7
click at [397, 236] on div "question 3 What is the student’s main concern in the conversation? A Whether to…" at bounding box center [541, 214] width 436 height 224
drag, startPoint x: 368, startPoint y: 203, endPoint x: 1020, endPoint y: 326, distance: 663.3
click at [1020, 326] on div "question 3 What is the student’s main concern in the conversation? A Whether to…" at bounding box center [541, 329] width 1083 height 565
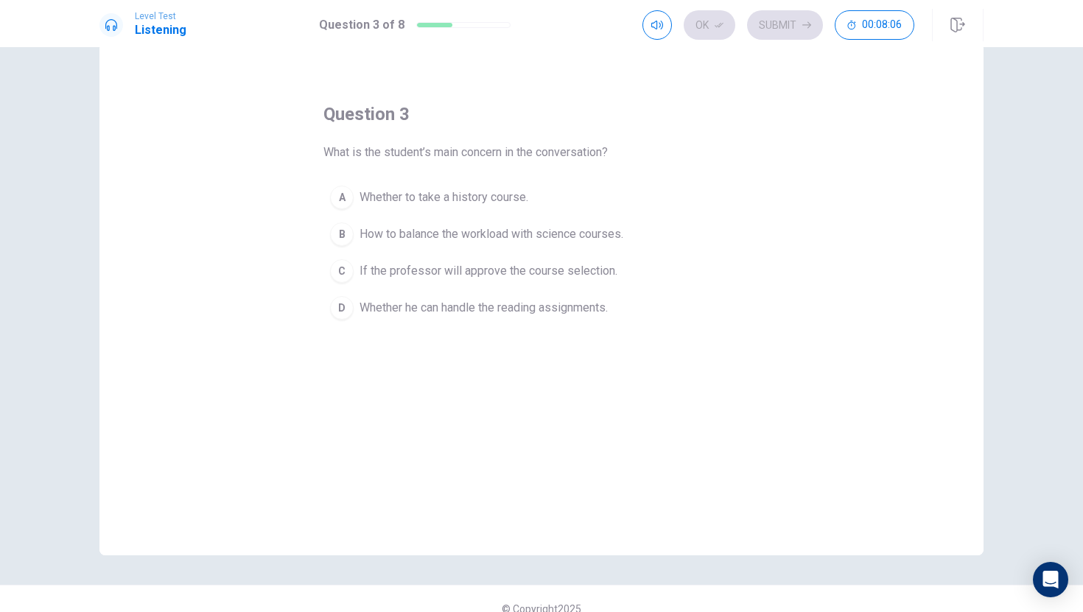
drag, startPoint x: 387, startPoint y: 211, endPoint x: 909, endPoint y: 306, distance: 530.2
click at [939, 307] on div "question 3 What is the student’s main concern in the conversation? A Whether to…" at bounding box center [541, 299] width 884 height 512
drag, startPoint x: 521, startPoint y: 243, endPoint x: 1082, endPoint y: 377, distance: 577.1
click at [1081, 361] on div "question 3 What is the student’s main concern in the conversation? A Whether to…" at bounding box center [541, 329] width 1083 height 565
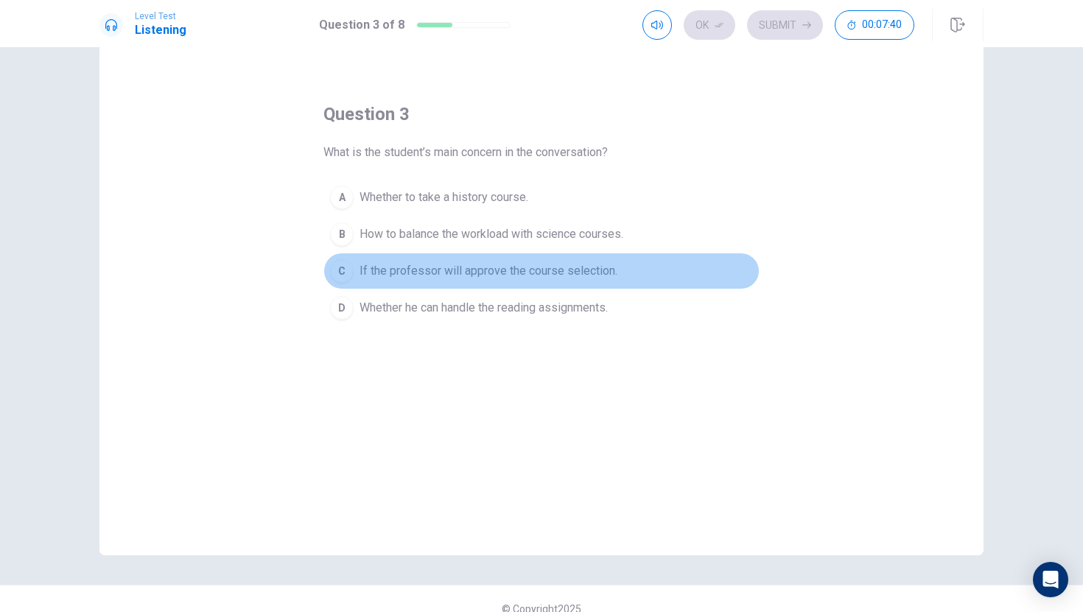
click at [533, 269] on span "If the professor will approve the course selection." at bounding box center [488, 271] width 258 height 18
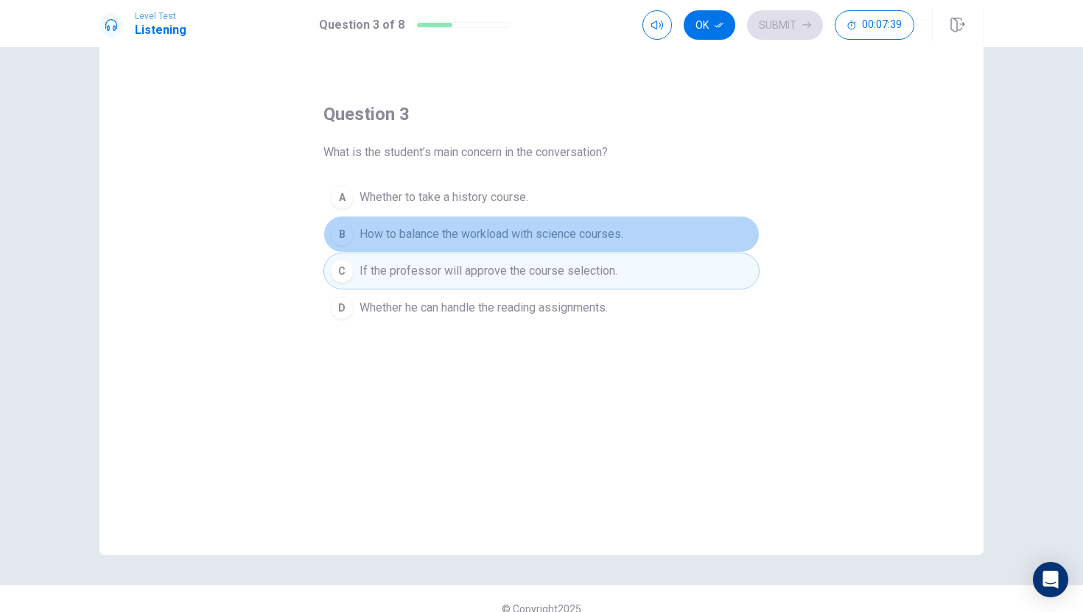
click at [468, 236] on span "How to balance the workload with science courses." at bounding box center [491, 234] width 264 height 18
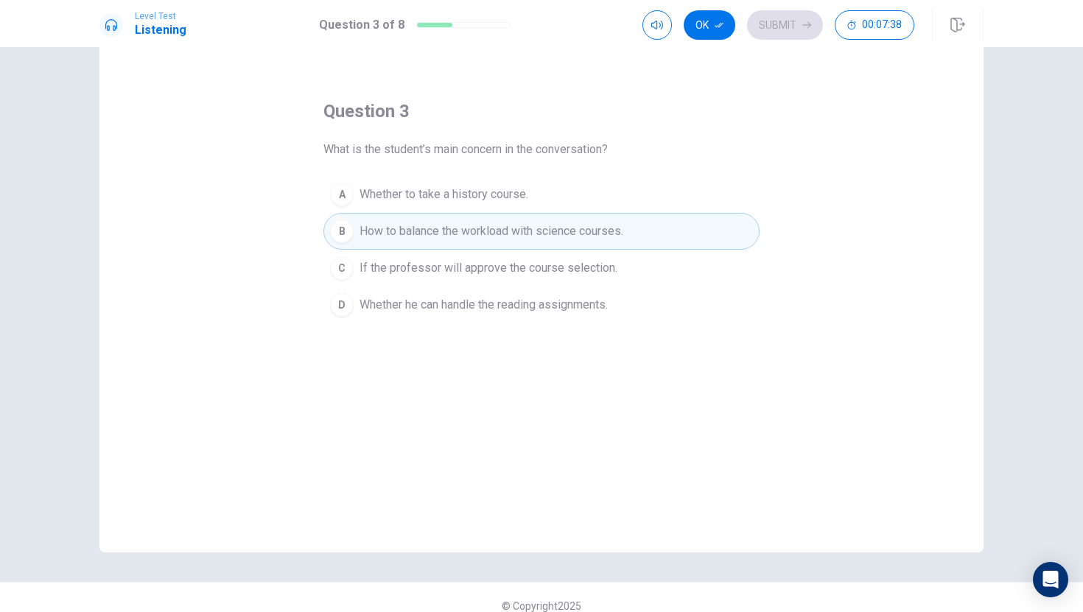
scroll to position [36, 0]
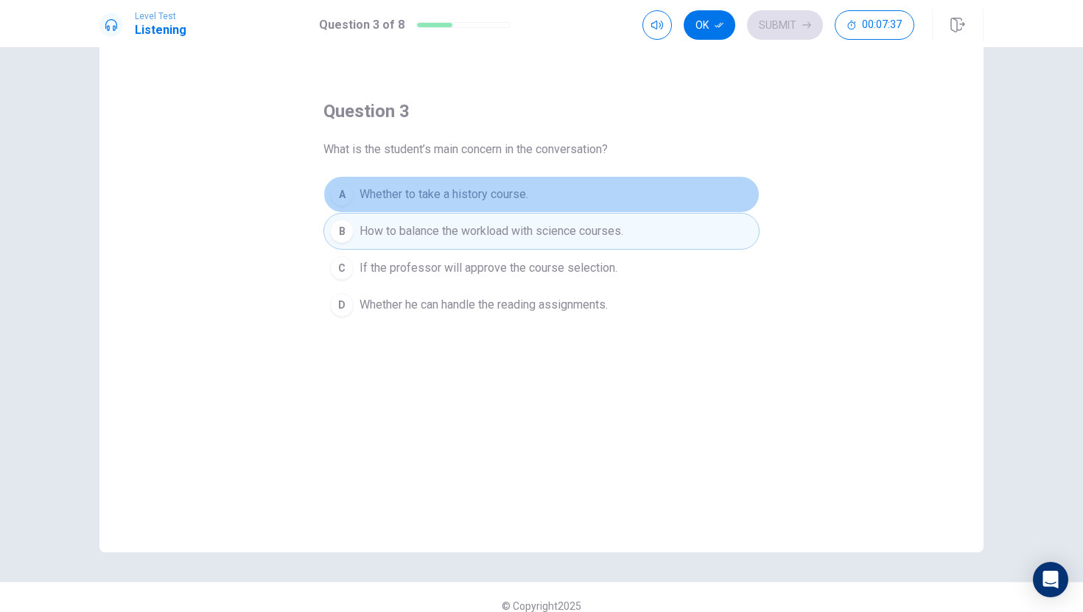
click at [478, 208] on button "A Whether to take a history course." at bounding box center [541, 194] width 436 height 37
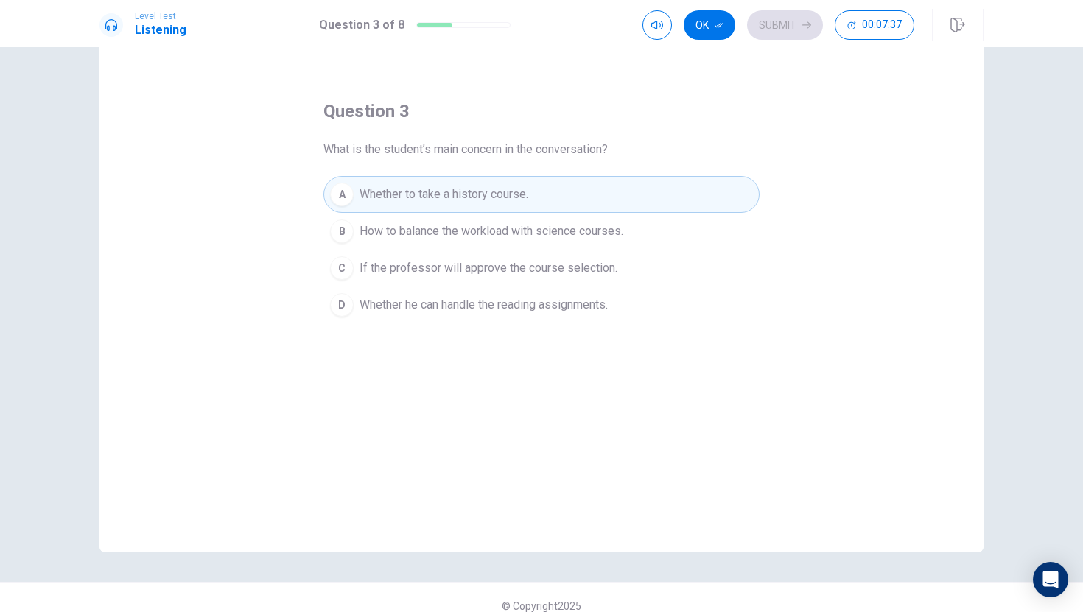
click at [480, 172] on div "question 3 What is the student’s main concern in the conversation? A Whether to…" at bounding box center [541, 211] width 436 height 224
click at [475, 131] on div "question 3 What is the student’s main concern in the conversation? A Whether to…" at bounding box center [541, 211] width 436 height 224
click at [451, 147] on span "What is the student’s main concern in the conversation?" at bounding box center [465, 150] width 284 height 18
drag, startPoint x: 429, startPoint y: 159, endPoint x: 402, endPoint y: 175, distance: 31.3
click at [427, 160] on div "question 3 What is the student’s main concern in the conversation? A Whether to…" at bounding box center [541, 211] width 436 height 224
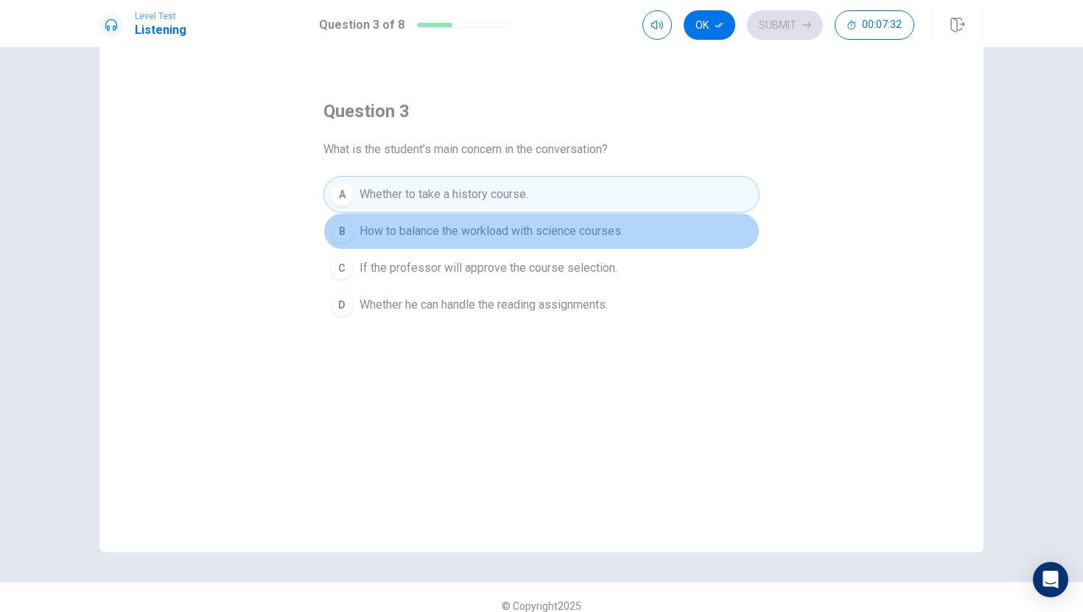
click at [443, 237] on span "How to balance the workload with science courses." at bounding box center [491, 231] width 264 height 18
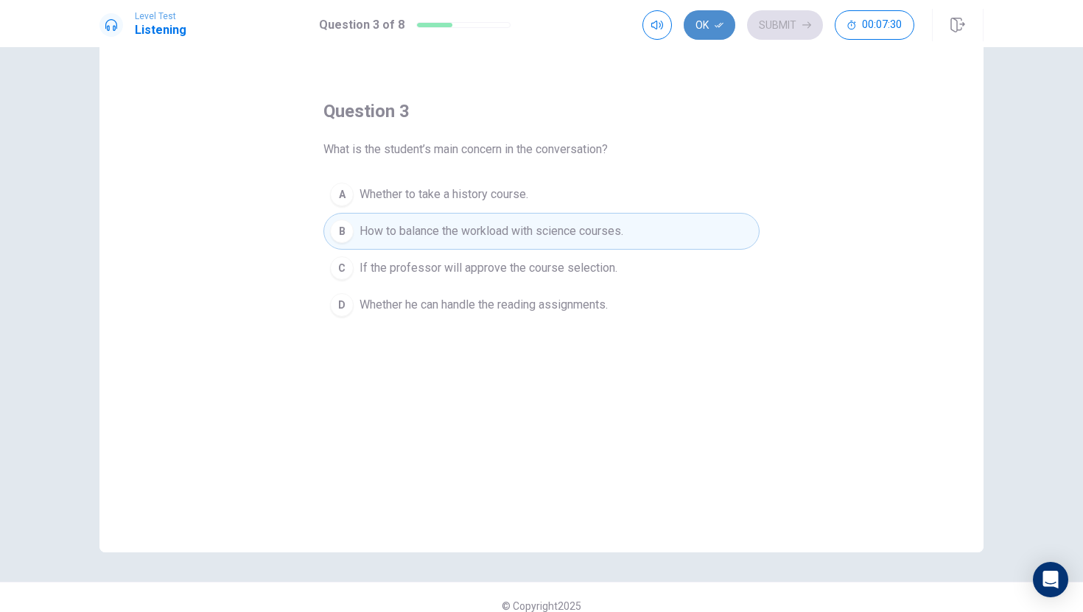
click at [699, 21] on button "Ok" at bounding box center [710, 24] width 52 height 29
click at [715, 16] on div "Ok Submit 00:07:29" at bounding box center [778, 24] width 272 height 29
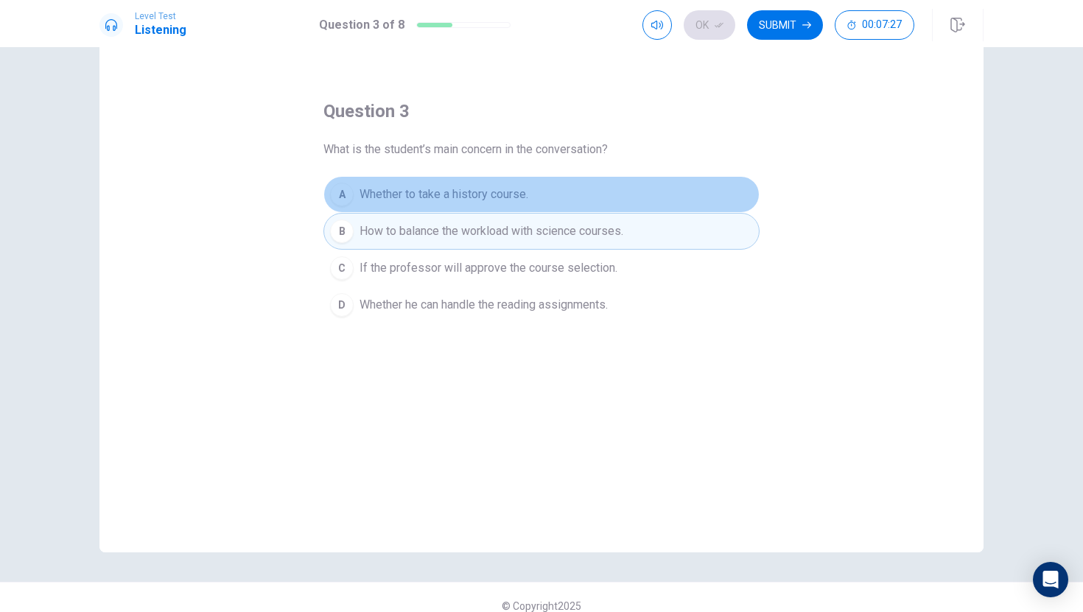
click at [519, 183] on button "A Whether to take a history course." at bounding box center [541, 194] width 436 height 37
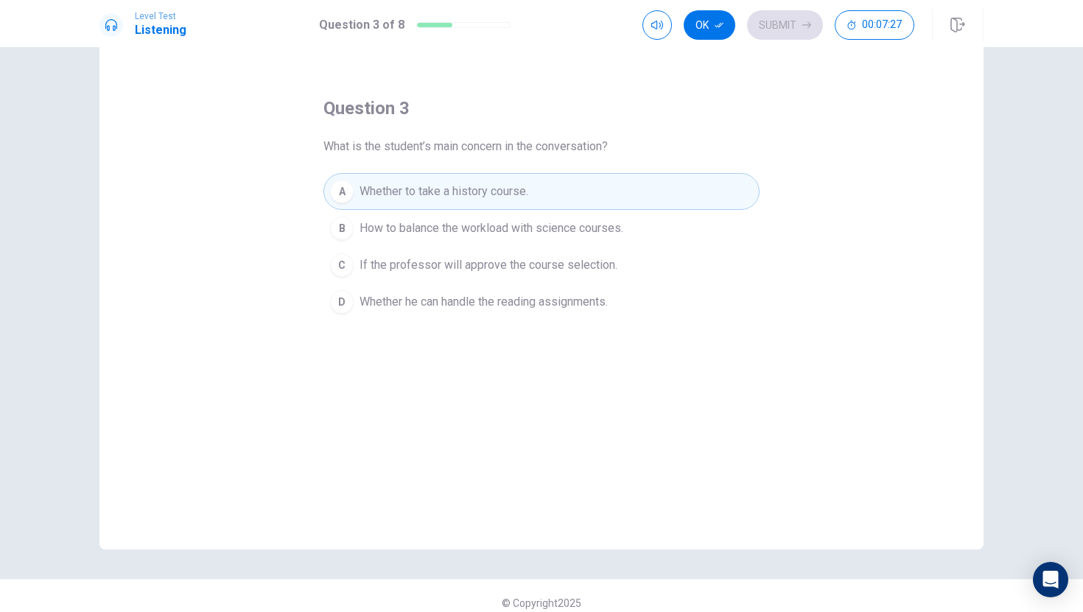
scroll to position [39, 0]
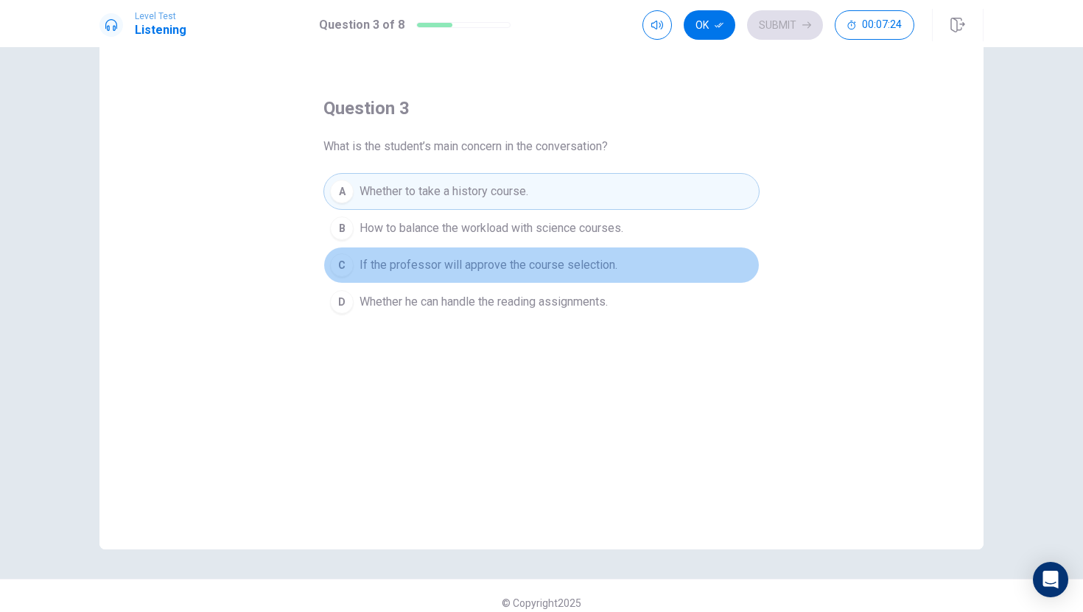
click at [514, 263] on span "If the professor will approve the course selection." at bounding box center [488, 265] width 258 height 18
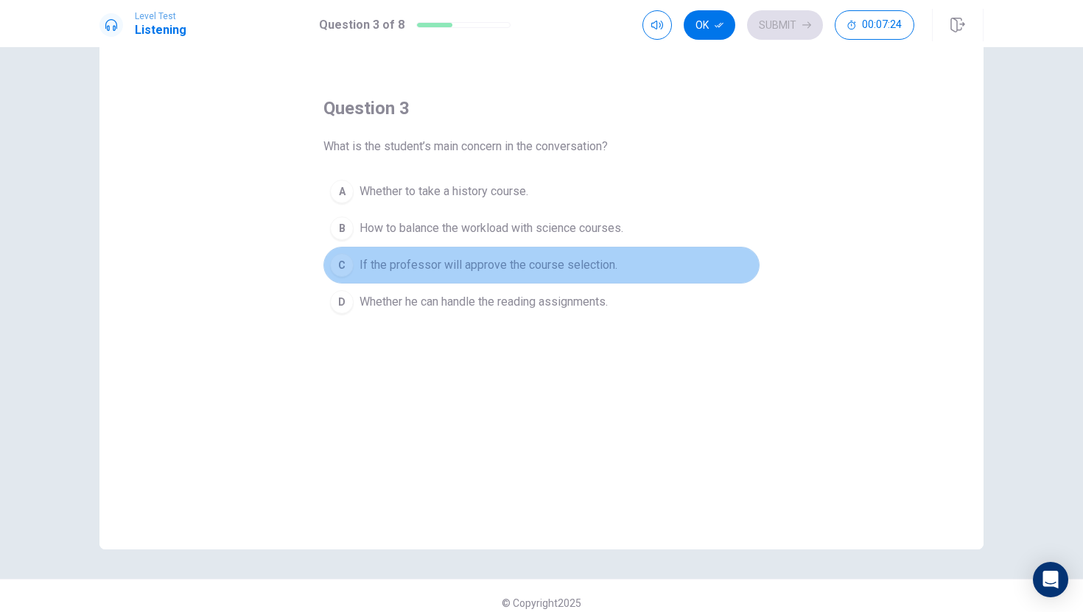
click at [514, 263] on span "If the professor will approve the course selection." at bounding box center [488, 265] width 258 height 18
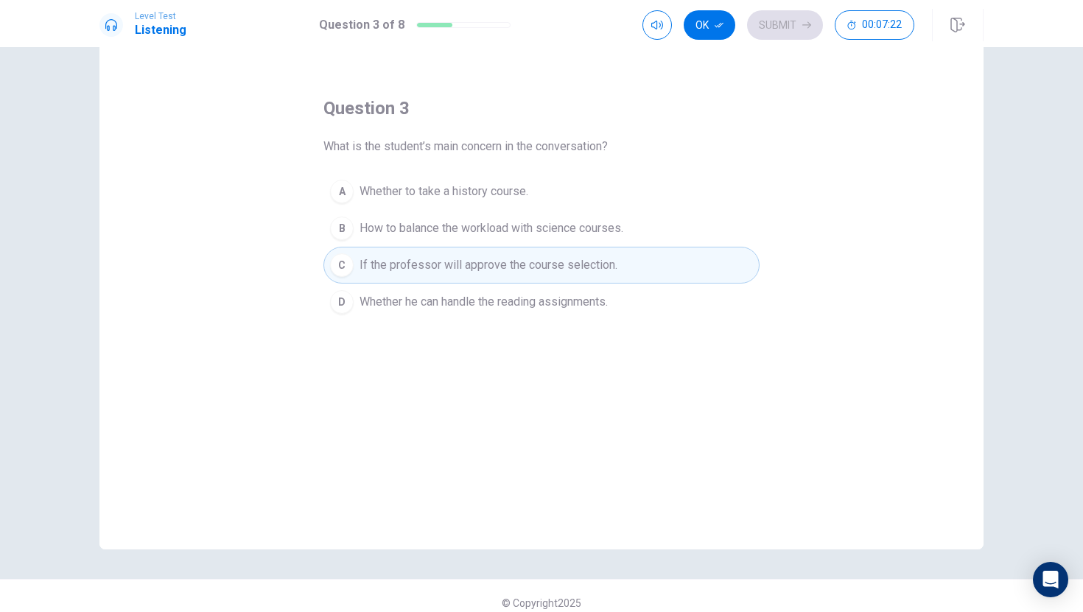
drag, startPoint x: 457, startPoint y: 358, endPoint x: 451, endPoint y: 350, distance: 10.5
click at [453, 351] on div "question 3 What is the student’s main concern in the conversation? A Whether to…" at bounding box center [541, 294] width 884 height 512
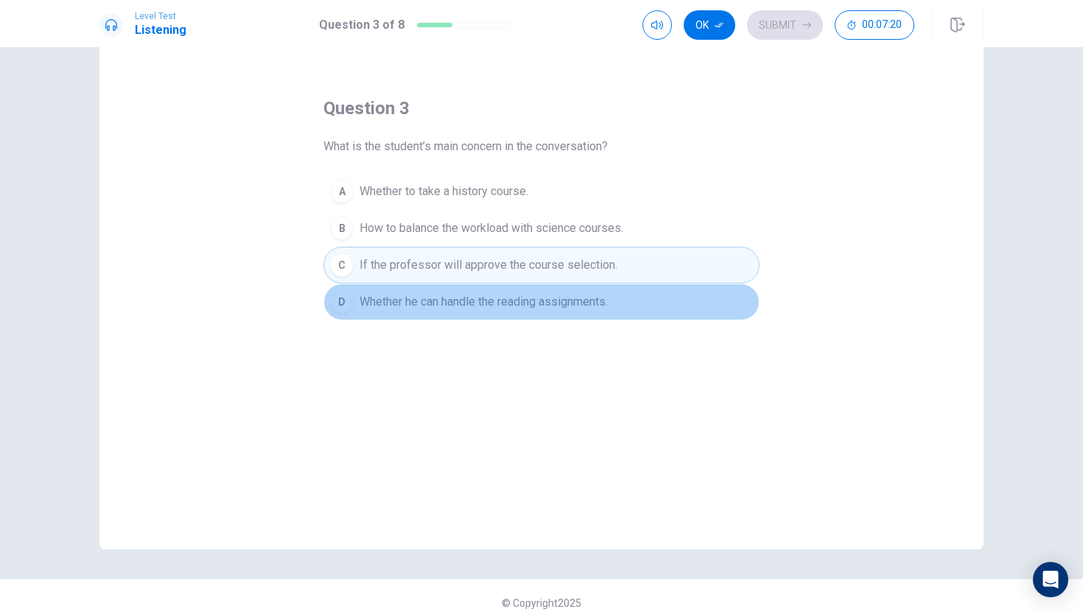
click at [491, 309] on button "D Whether he can handle the reading assignments." at bounding box center [541, 302] width 436 height 37
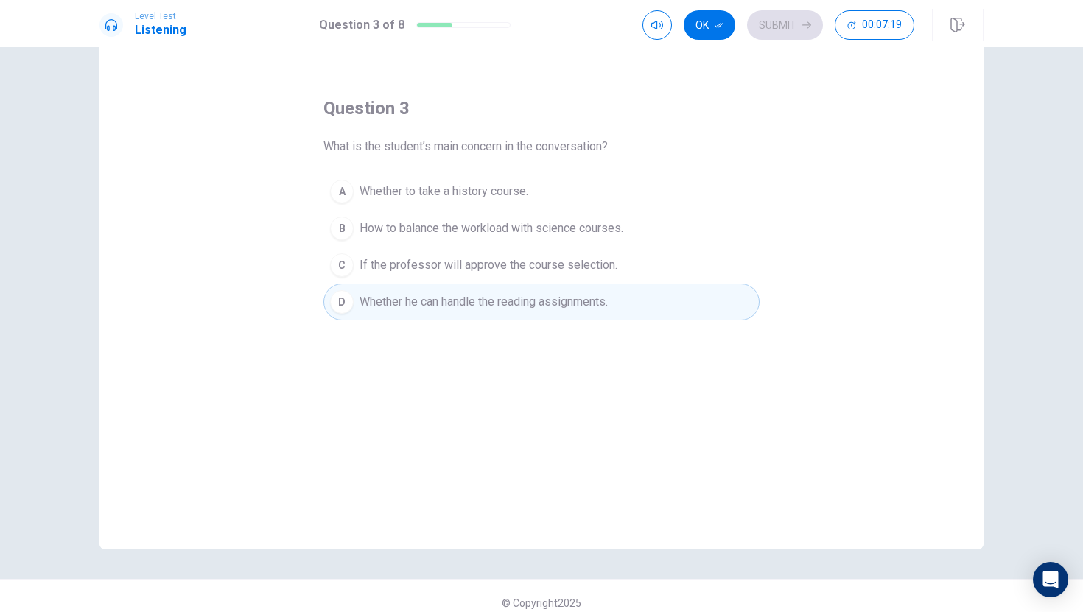
click at [600, 225] on span "How to balance the workload with science courses." at bounding box center [491, 229] width 264 height 18
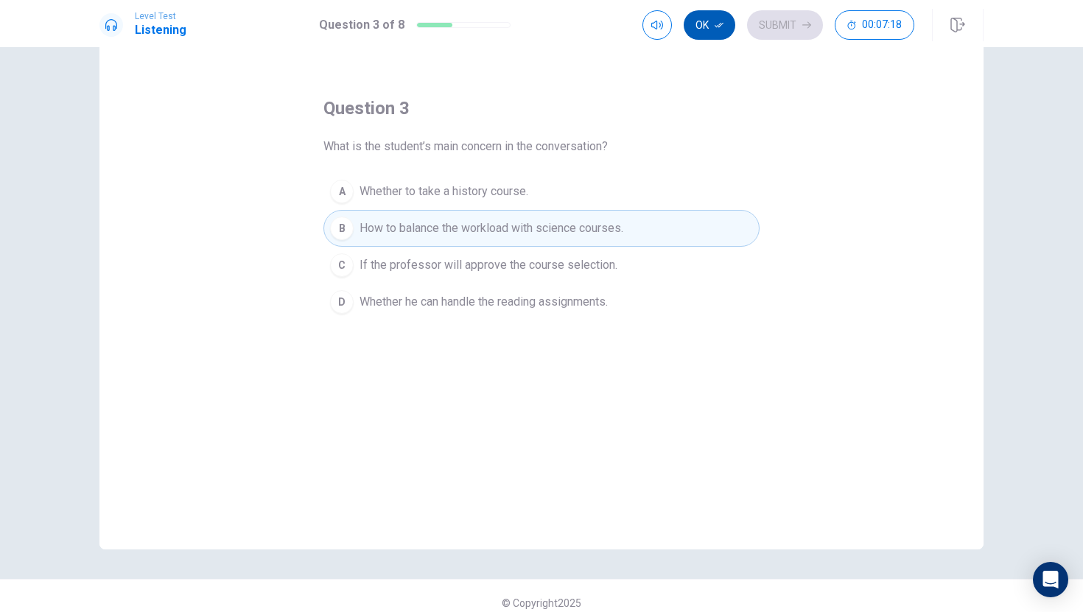
click at [703, 27] on button "Ok" at bounding box center [710, 24] width 52 height 29
click at [772, 27] on button "Submit" at bounding box center [785, 24] width 76 height 29
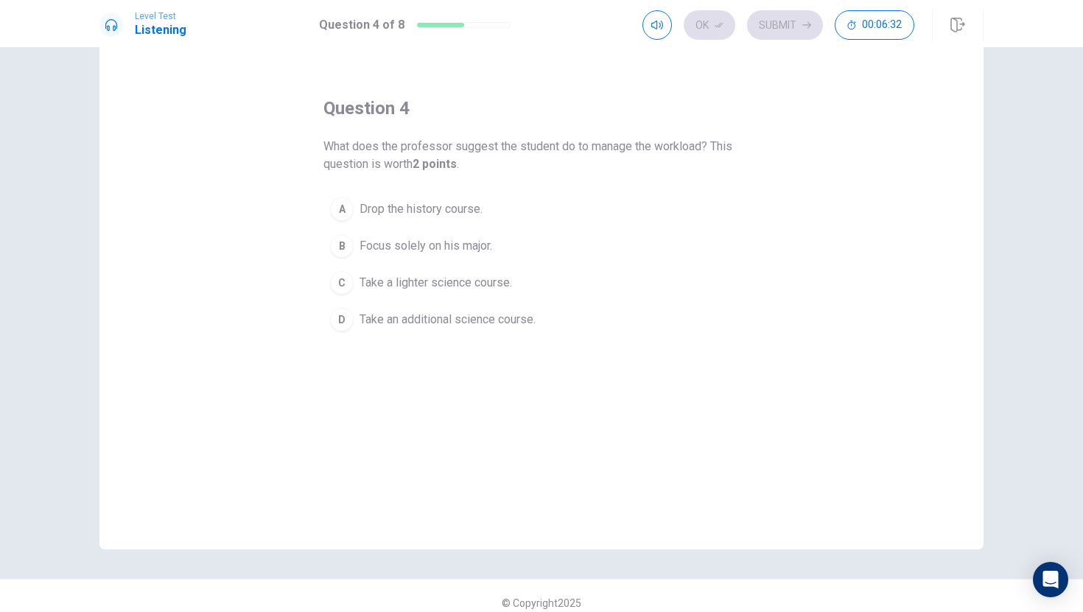
drag, startPoint x: 516, startPoint y: 242, endPoint x: 278, endPoint y: 164, distance: 250.7
click at [280, 164] on div "question 4 What does the professor suggest the student do to manage the workloa…" at bounding box center [541, 294] width 884 height 512
drag, startPoint x: 511, startPoint y: 324, endPoint x: 499, endPoint y: 265, distance: 60.1
click at [499, 265] on div "A Drop the history course. B Focus solely on his major. C Take a lighter scienc…" at bounding box center [541, 264] width 436 height 147
drag, startPoint x: 519, startPoint y: 285, endPoint x: 519, endPoint y: 244, distance: 41.3
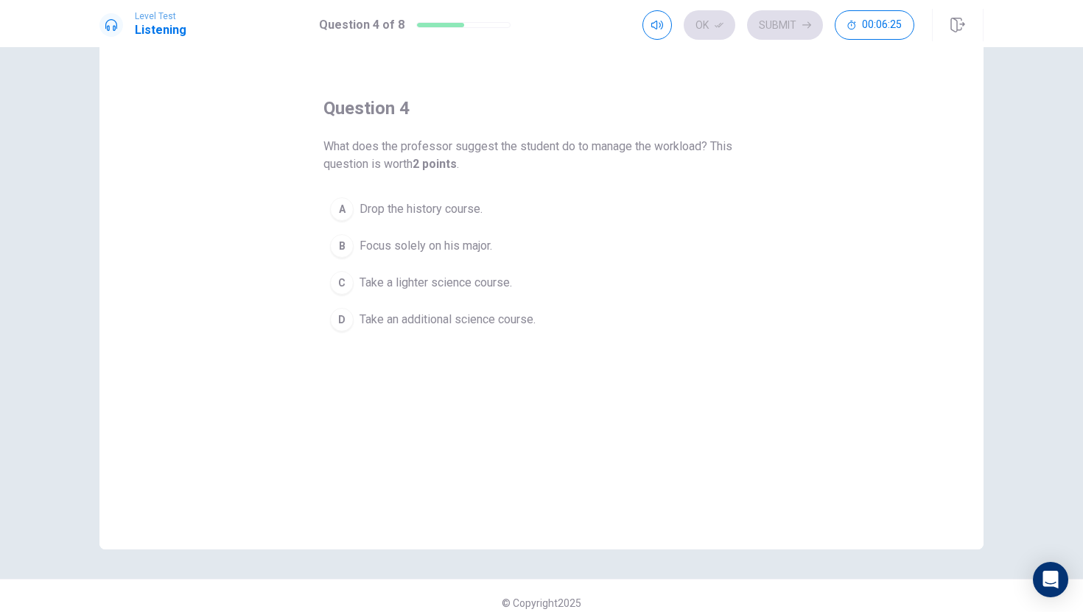
click at [519, 244] on div "A Drop the history course. B Focus solely on his major. C Take a lighter scienc…" at bounding box center [541, 264] width 436 height 147
drag, startPoint x: 517, startPoint y: 244, endPoint x: 521, endPoint y: 209, distance: 34.8
click at [521, 209] on div "A Drop the history course. B Focus solely on his major. C Take a lighter scienc…" at bounding box center [541, 264] width 436 height 147
drag, startPoint x: 521, startPoint y: 209, endPoint x: 564, endPoint y: 136, distance: 85.2
click at [560, 138] on div "question 4 What does the professor suggest the student do to manage the workloa…" at bounding box center [541, 218] width 436 height 242
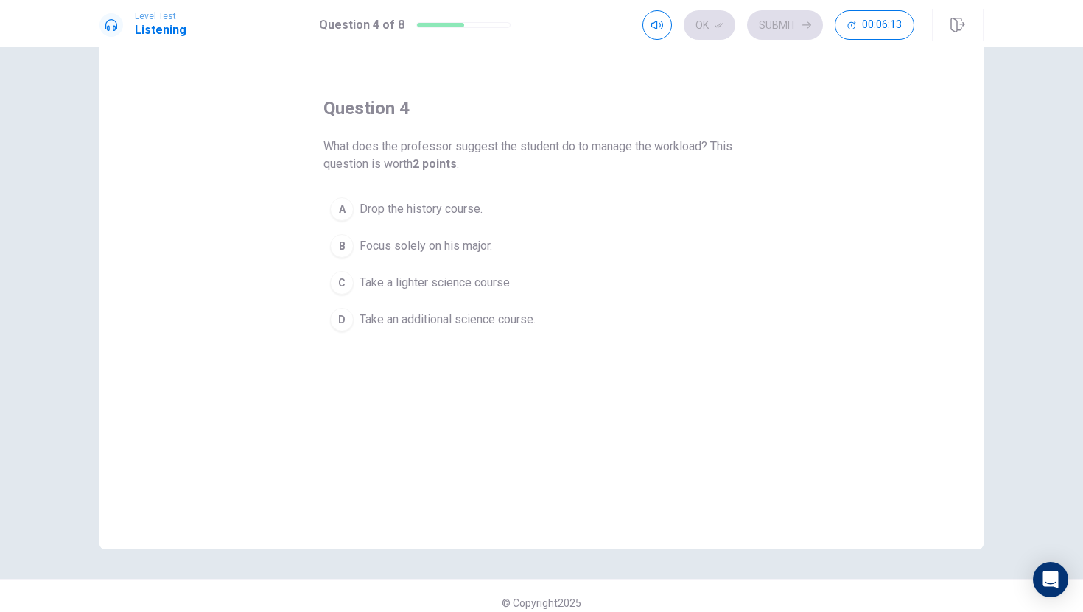
click at [460, 214] on span "Drop the history course." at bounding box center [420, 209] width 123 height 18
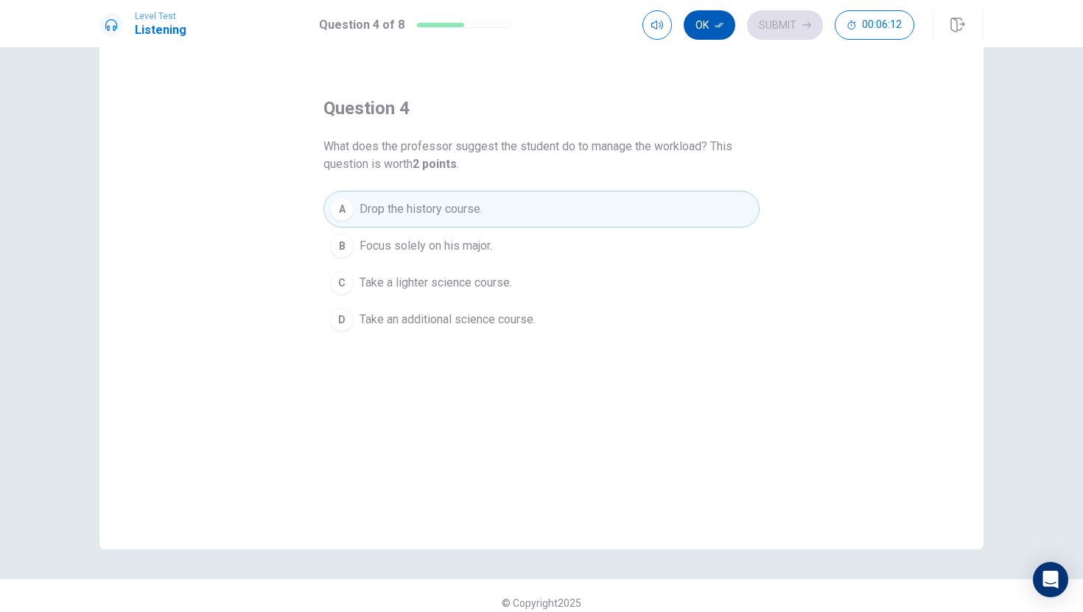
click at [709, 27] on button "Ok" at bounding box center [710, 24] width 52 height 29
click at [536, 248] on button "B Focus solely on his major." at bounding box center [541, 246] width 436 height 37
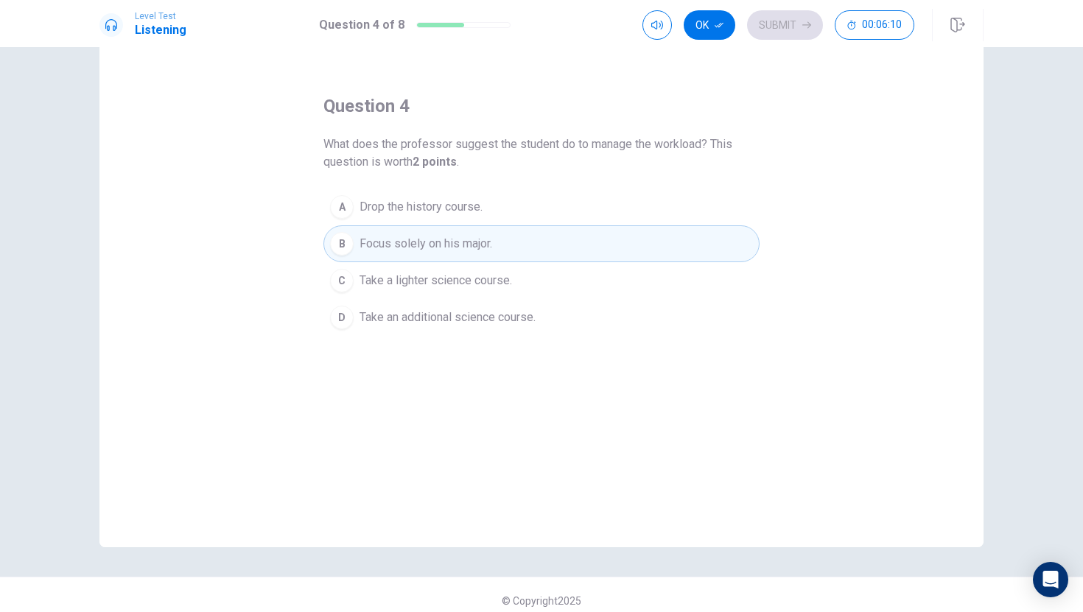
scroll to position [42, 0]
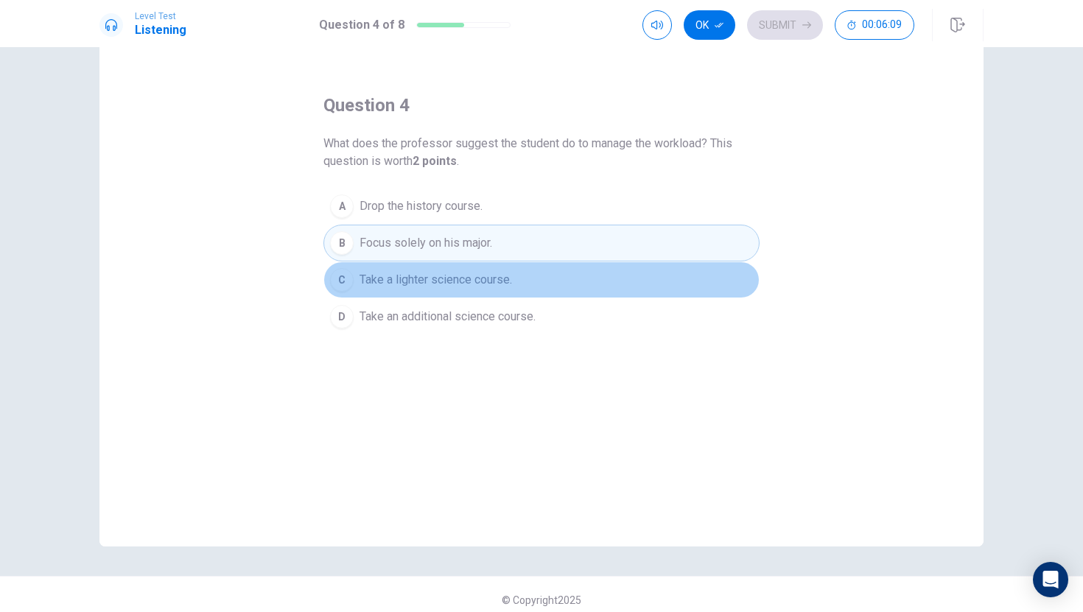
drag, startPoint x: 528, startPoint y: 273, endPoint x: 536, endPoint y: 253, distance: 21.5
click at [530, 270] on button "C Take a lighter science course." at bounding box center [541, 280] width 436 height 37
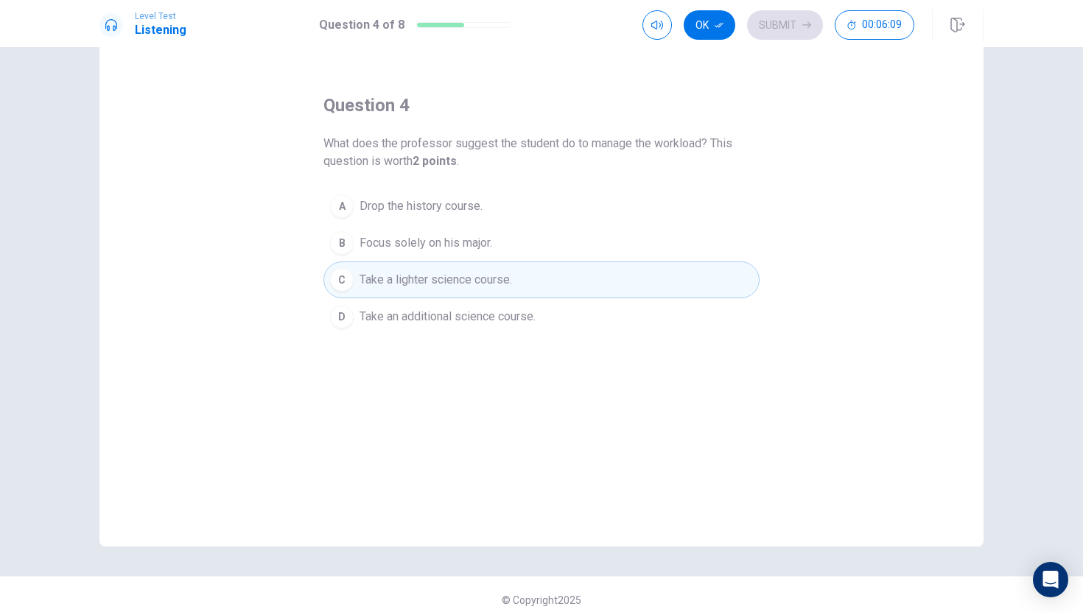
click at [538, 245] on button "B Focus solely on his major." at bounding box center [541, 243] width 436 height 37
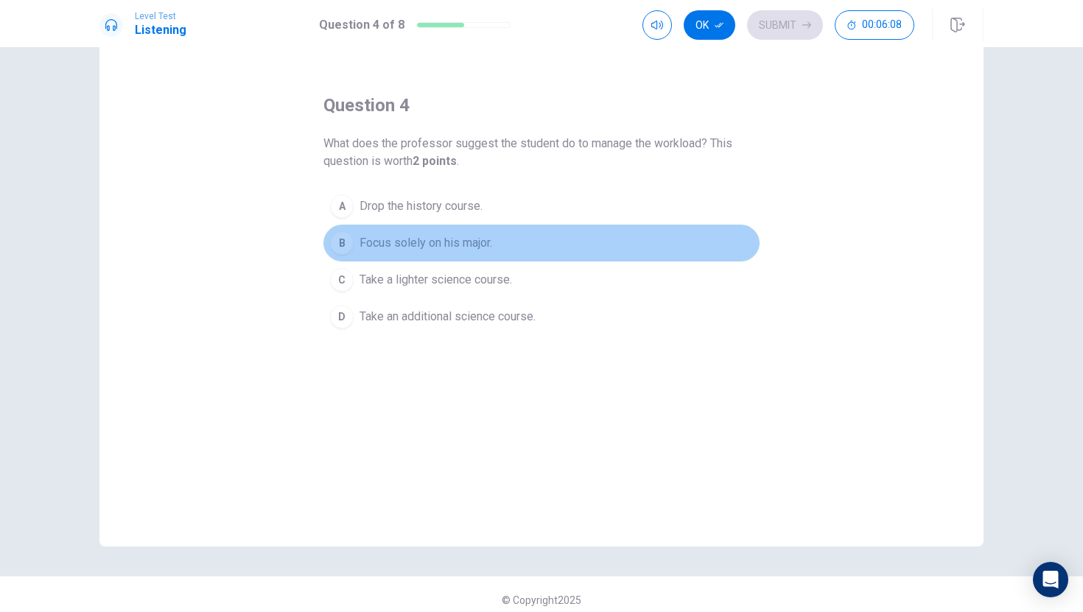
drag, startPoint x: 544, startPoint y: 228, endPoint x: 559, endPoint y: 208, distance: 24.8
click at [545, 228] on button "B Focus solely on his major." at bounding box center [541, 243] width 436 height 37
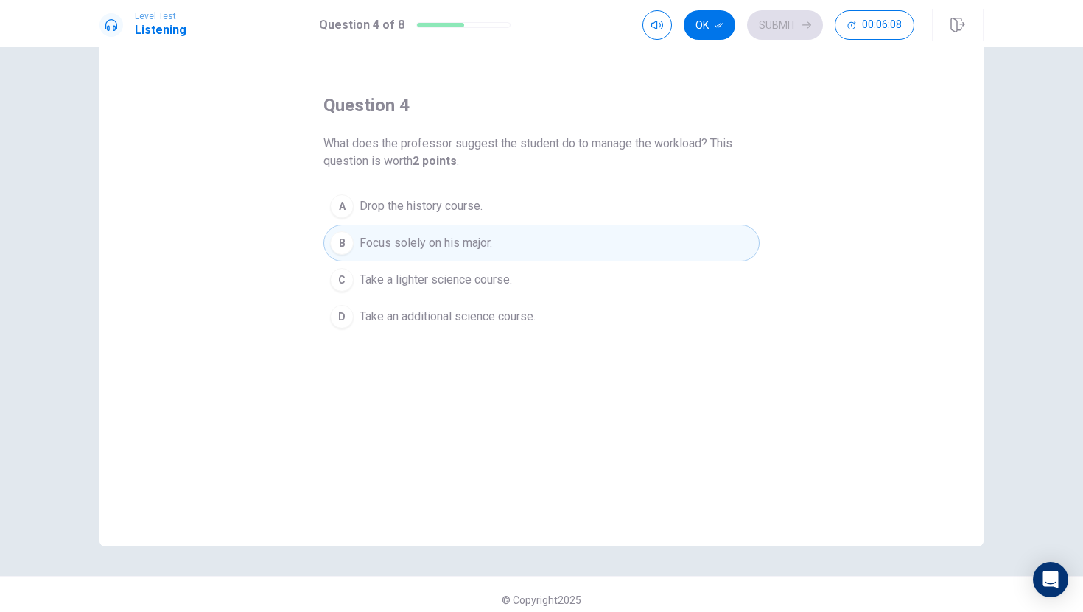
drag, startPoint x: 557, startPoint y: 222, endPoint x: 549, endPoint y: 256, distance: 34.8
click at [556, 222] on button "A Drop the history course." at bounding box center [541, 206] width 436 height 37
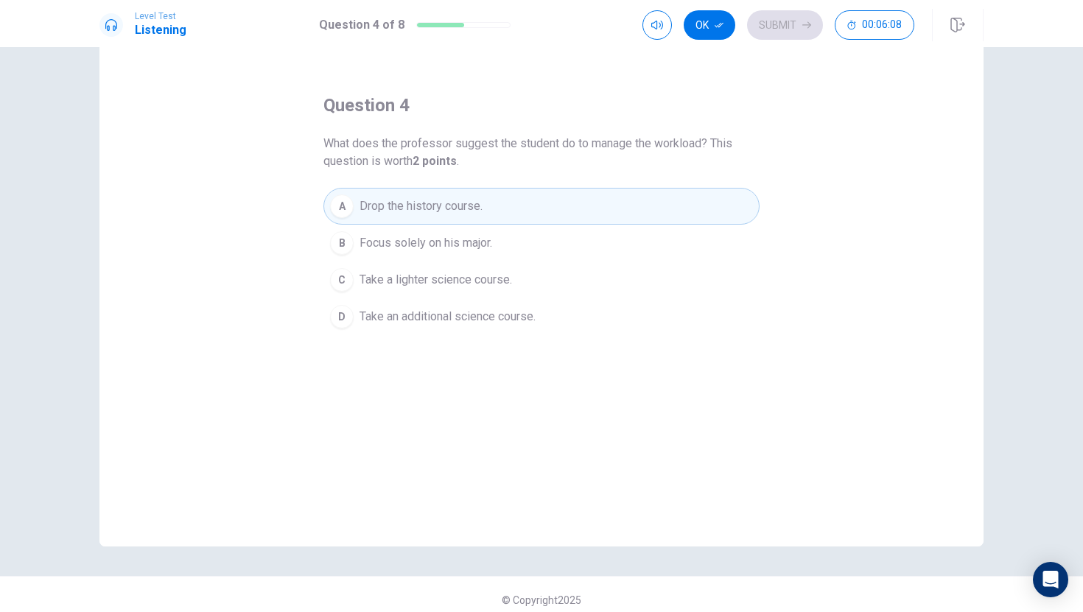
click at [542, 307] on div "A Drop the history course. B Focus solely on his major. C Take a lighter scienc…" at bounding box center [541, 261] width 436 height 147
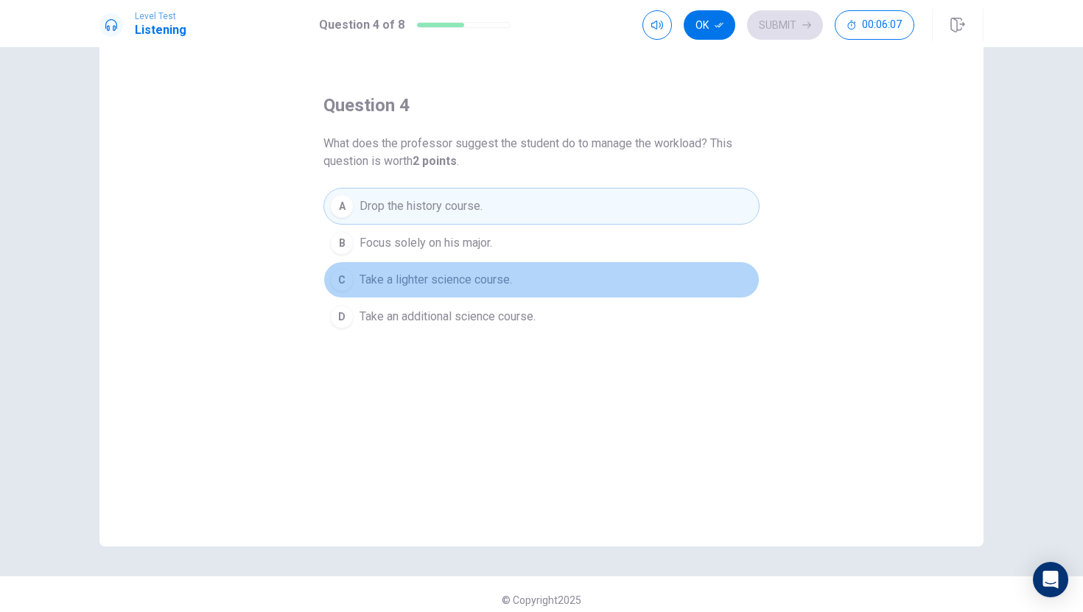
click at [545, 282] on button "C Take a lighter science course." at bounding box center [541, 280] width 436 height 37
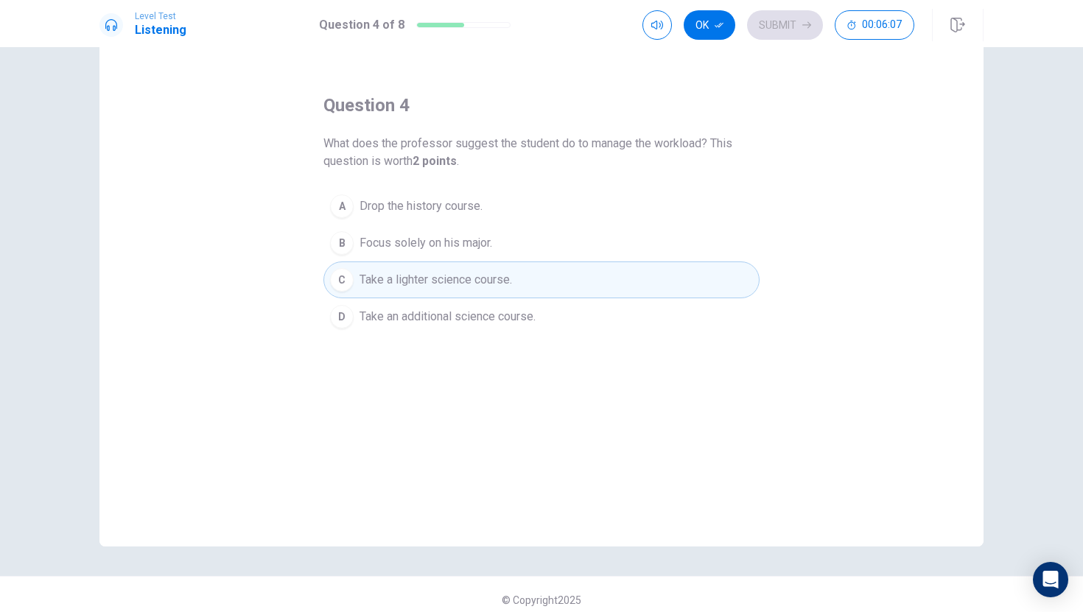
click at [553, 256] on button "B Focus solely on his major." at bounding box center [541, 243] width 436 height 37
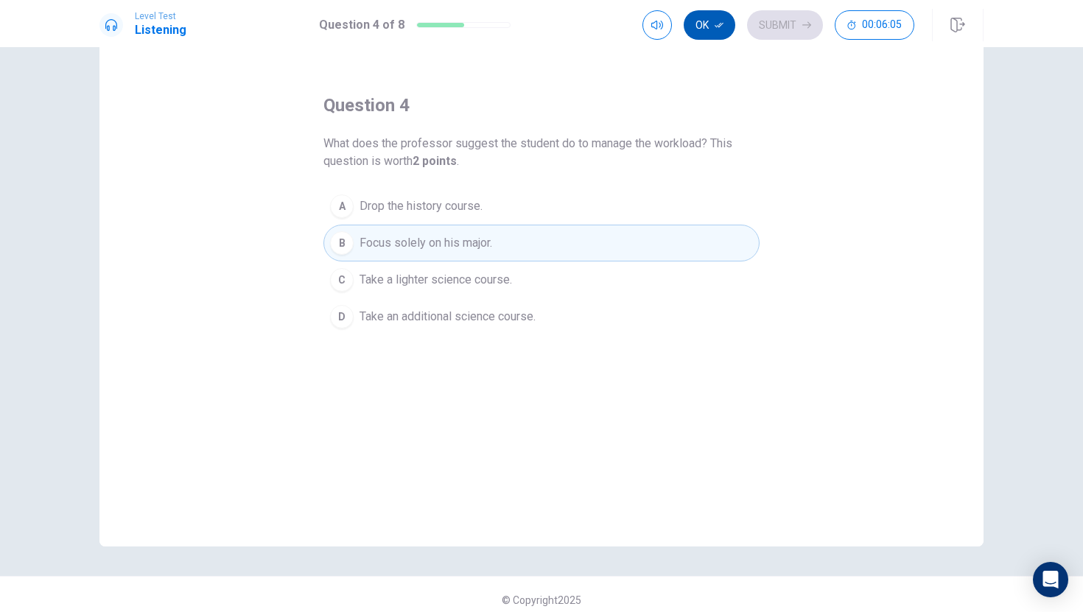
drag, startPoint x: 718, startPoint y: 32, endPoint x: 715, endPoint y: 19, distance: 13.4
click at [743, 25] on div "Ok Submit 00:06:05" at bounding box center [778, 24] width 272 height 29
click at [706, 18] on button "Ok" at bounding box center [710, 24] width 52 height 29
click at [774, 35] on button "Submit" at bounding box center [785, 24] width 76 height 29
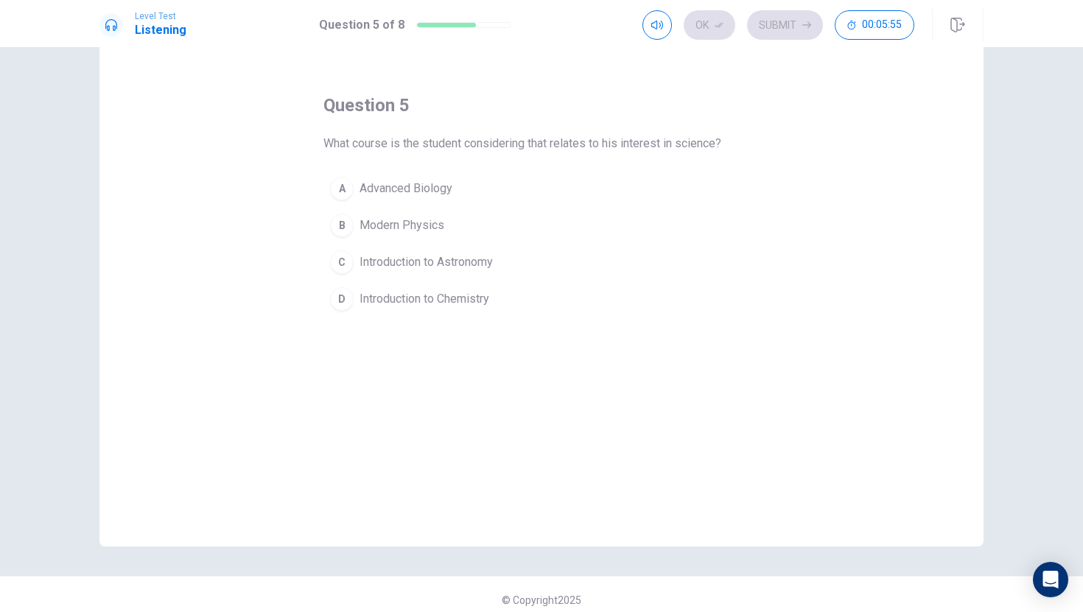
drag, startPoint x: 484, startPoint y: 141, endPoint x: 835, endPoint y: 119, distance: 351.4
click at [835, 119] on div "question 5 What course is the student considering that relates to his interest …" at bounding box center [541, 291] width 884 height 512
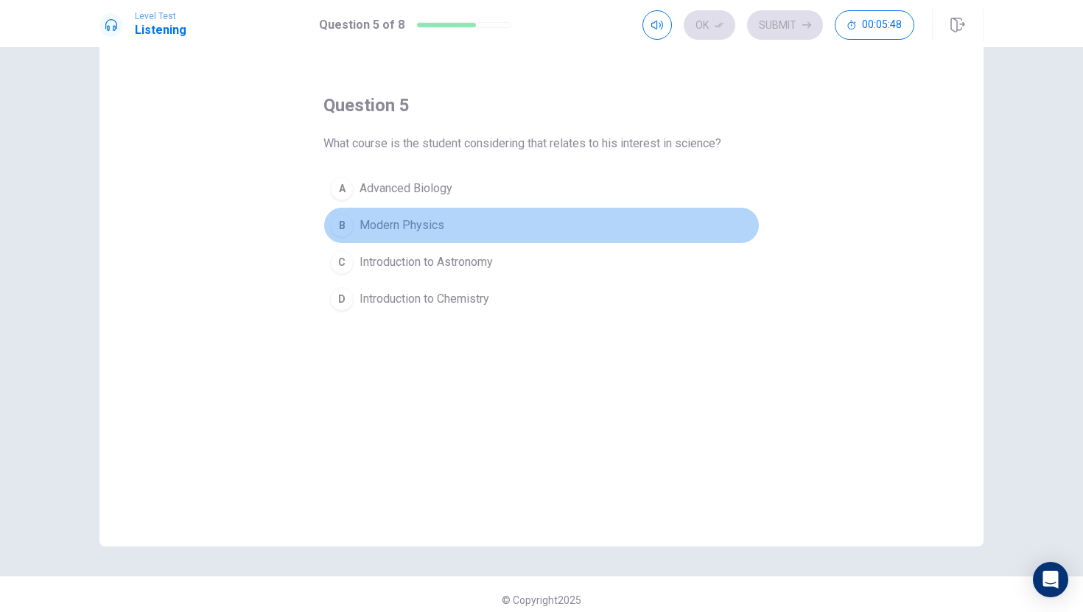
click at [399, 228] on span "Modern Physics" at bounding box center [401, 226] width 85 height 18
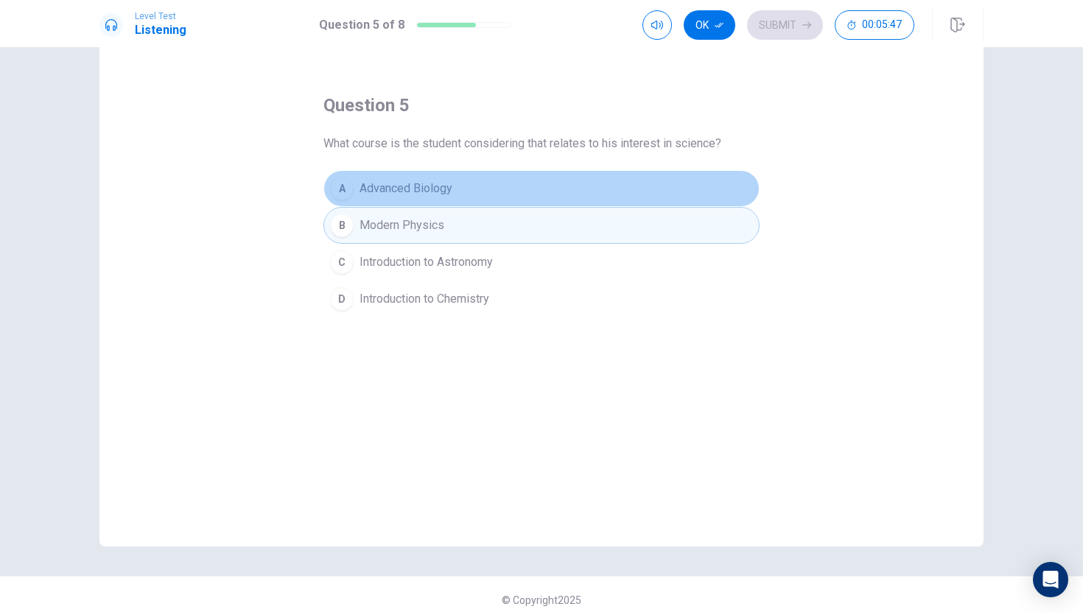
click at [449, 183] on button "A Advanced Biology" at bounding box center [541, 188] width 436 height 37
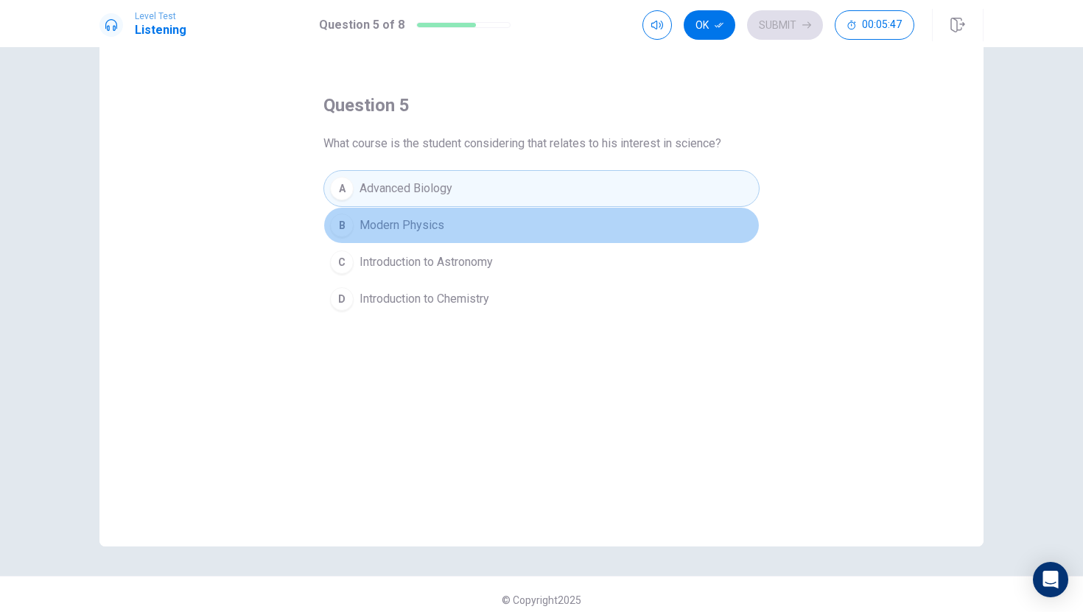
click at [404, 215] on button "B Modern Physics" at bounding box center [541, 225] width 436 height 37
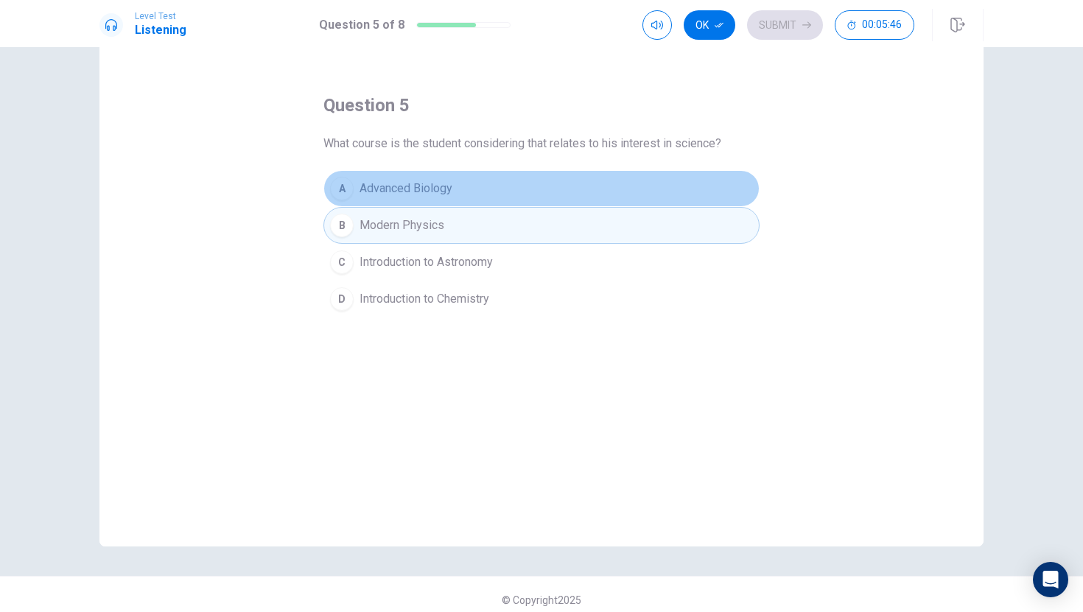
drag, startPoint x: 413, startPoint y: 199, endPoint x: 383, endPoint y: 320, distance: 125.2
click at [414, 199] on button "A Advanced Biology" at bounding box center [541, 188] width 436 height 37
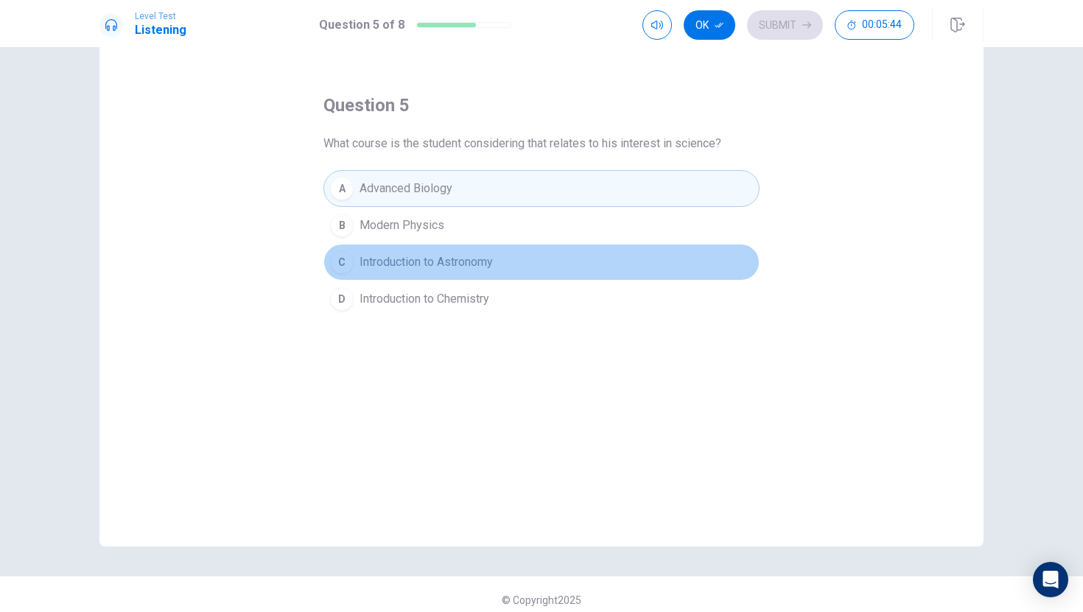
click at [399, 267] on button "C Introduction to Astronomy" at bounding box center [541, 262] width 436 height 37
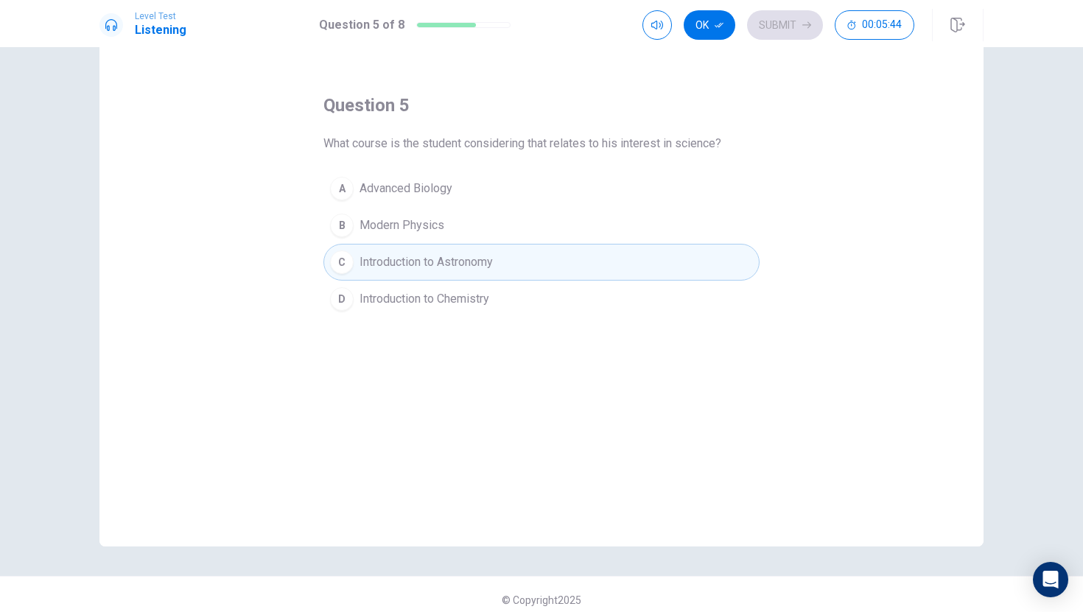
drag, startPoint x: 415, startPoint y: 301, endPoint x: 415, endPoint y: 287, distance: 14.0
click at [415, 287] on div "question 5 What course is the student considering that relates to his interest …" at bounding box center [541, 291] width 884 height 512
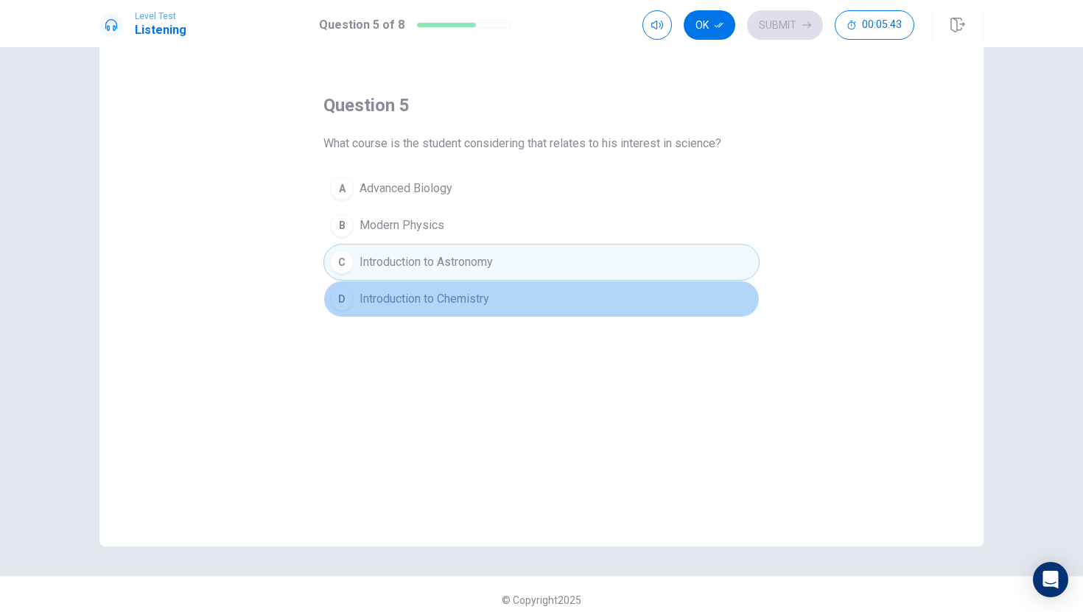
click at [410, 295] on span "Introduction to Chemistry" at bounding box center [424, 299] width 130 height 18
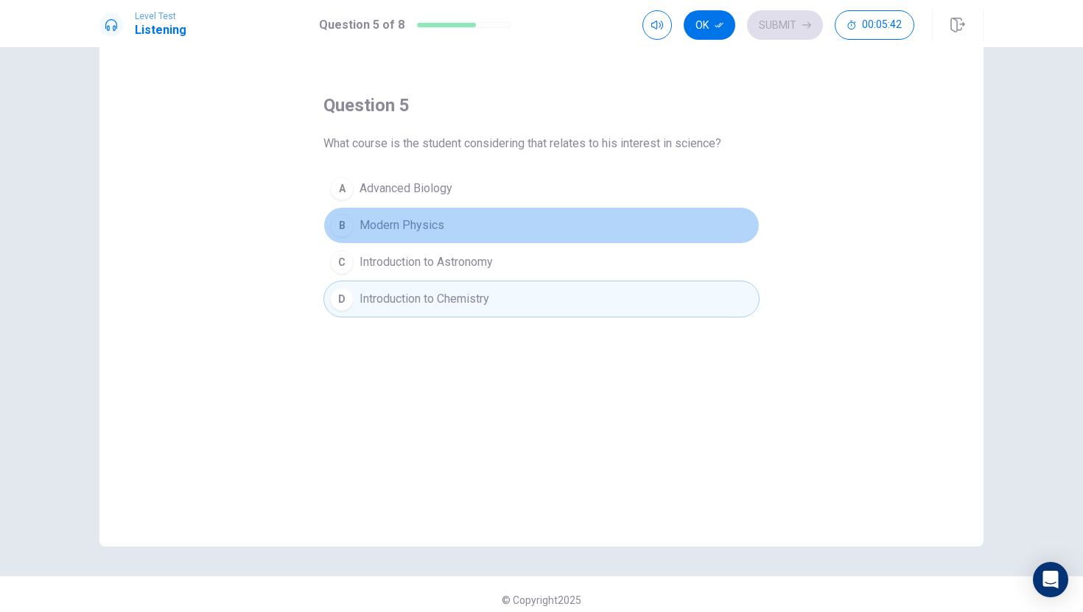
click at [411, 239] on button "B Modern Physics" at bounding box center [541, 225] width 436 height 37
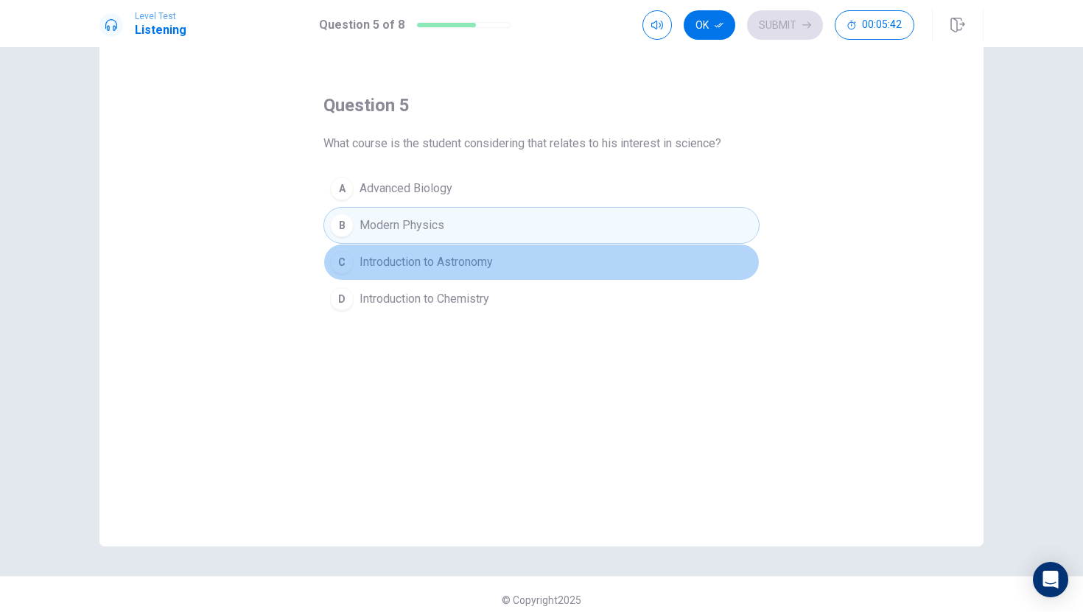
click at [408, 263] on span "Introduction to Astronomy" at bounding box center [425, 262] width 133 height 18
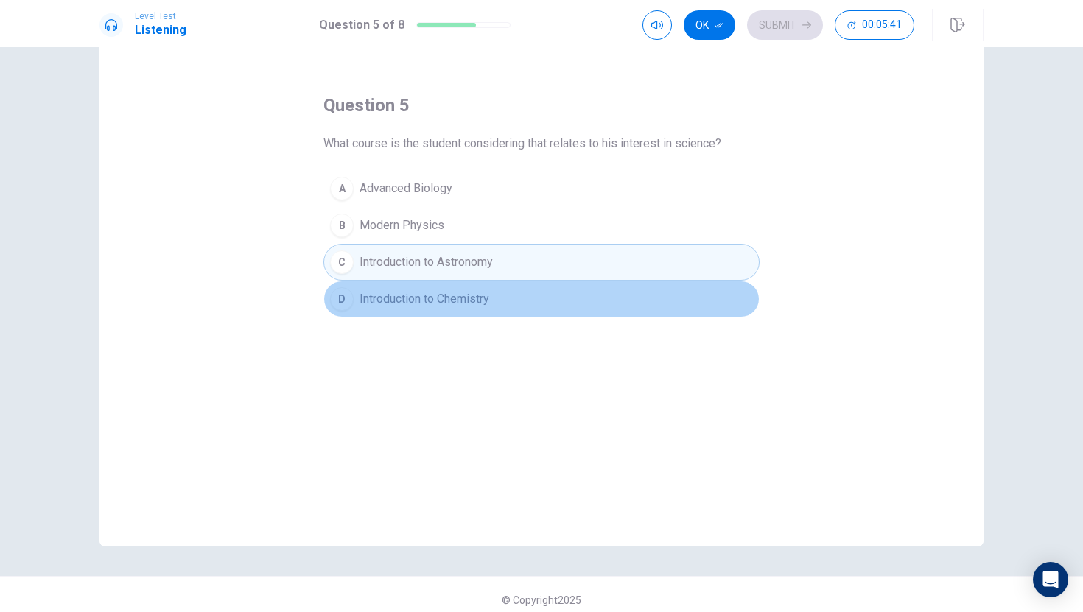
click at [414, 293] on span "Introduction to Chemistry" at bounding box center [424, 299] width 130 height 18
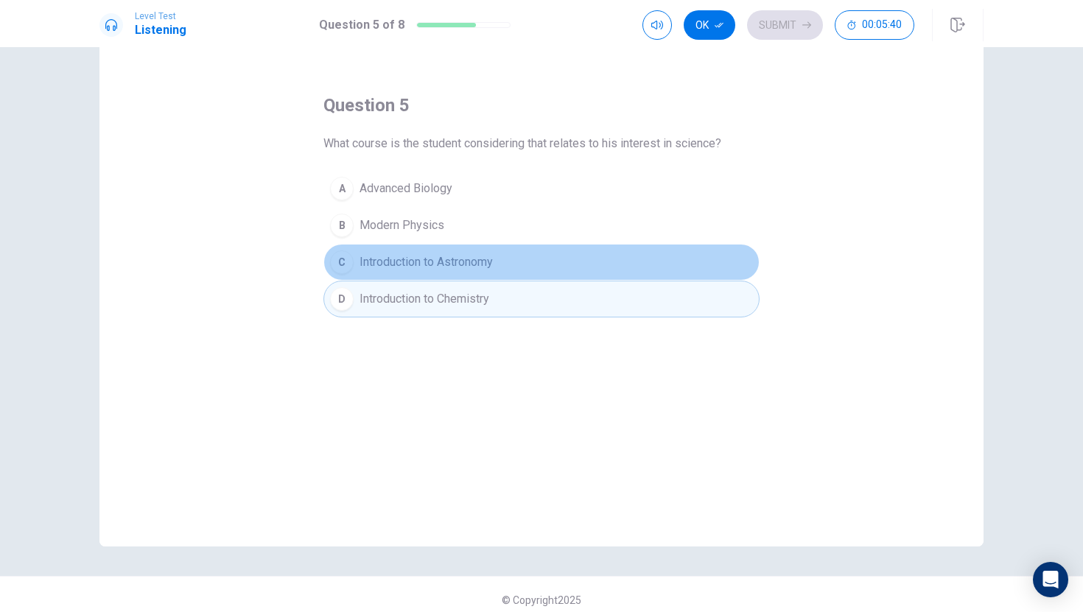
click at [522, 268] on button "C Introduction to Astronomy" at bounding box center [541, 262] width 436 height 37
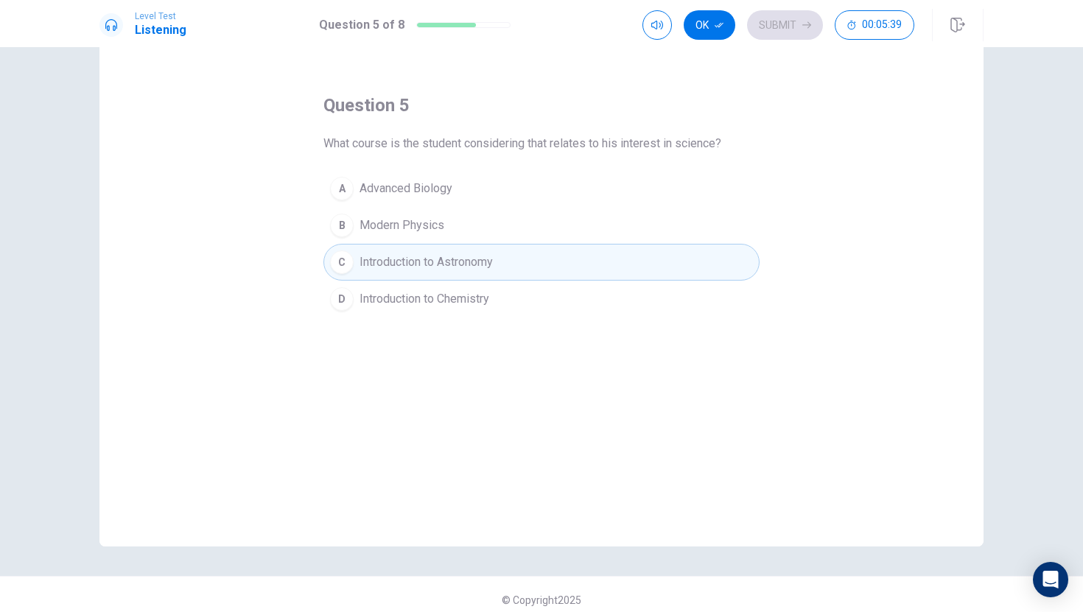
click at [520, 295] on button "D Introduction to Chemistry" at bounding box center [541, 299] width 436 height 37
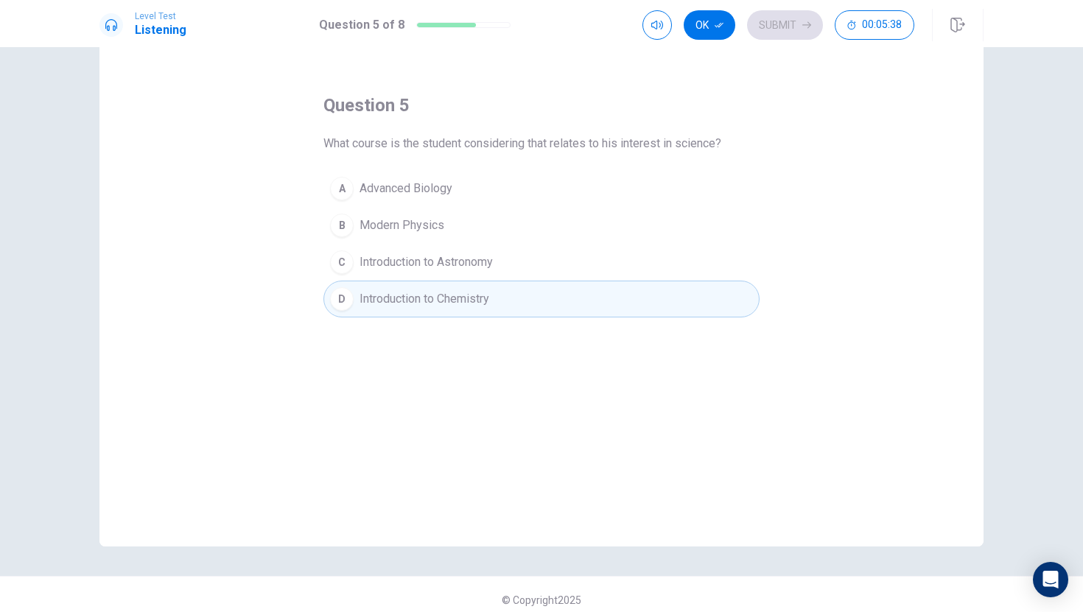
click at [720, 38] on button "Ok" at bounding box center [710, 24] width 52 height 29
click at [804, 31] on button "Submit" at bounding box center [785, 24] width 76 height 29
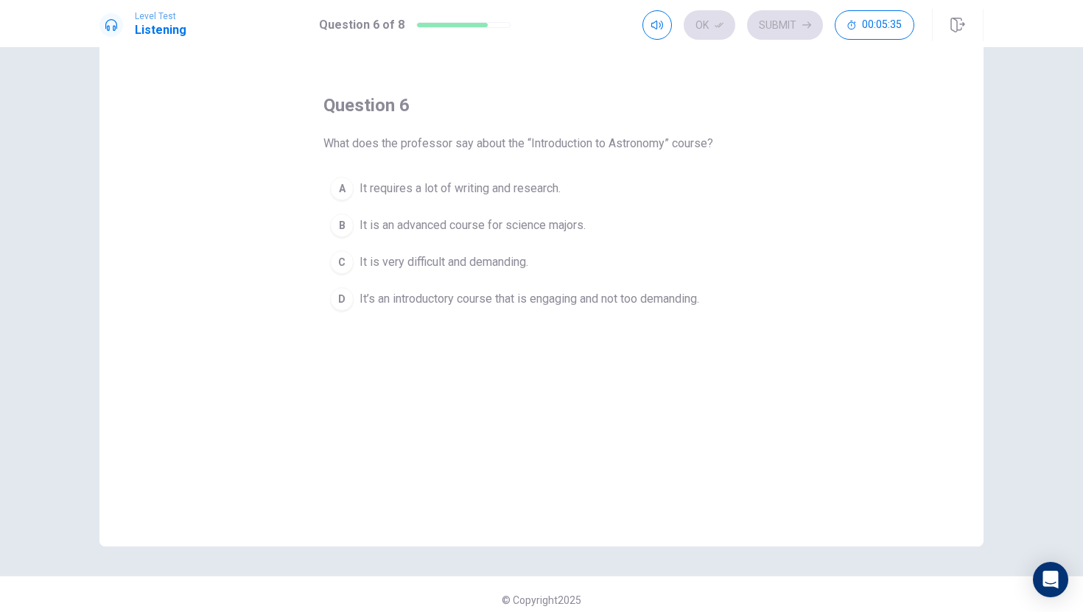
drag, startPoint x: 358, startPoint y: 155, endPoint x: 559, endPoint y: 160, distance: 201.2
click at [558, 160] on div "question 6 What does the professor say about the “Introduction to Astronomy” co…" at bounding box center [541, 206] width 436 height 224
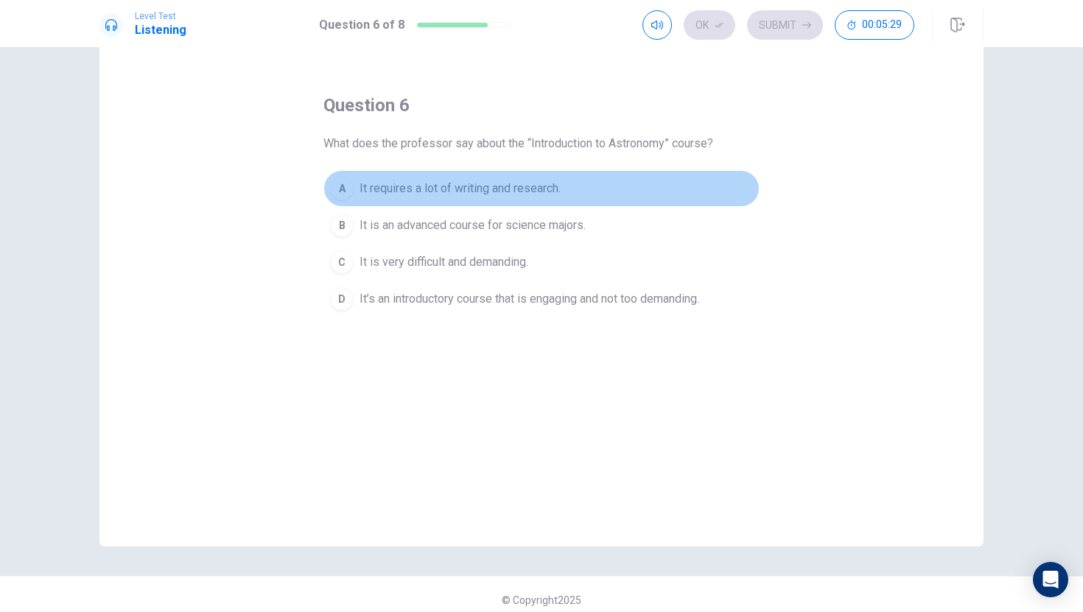
click at [406, 182] on span "It requires a lot of writing and research." at bounding box center [459, 189] width 201 height 18
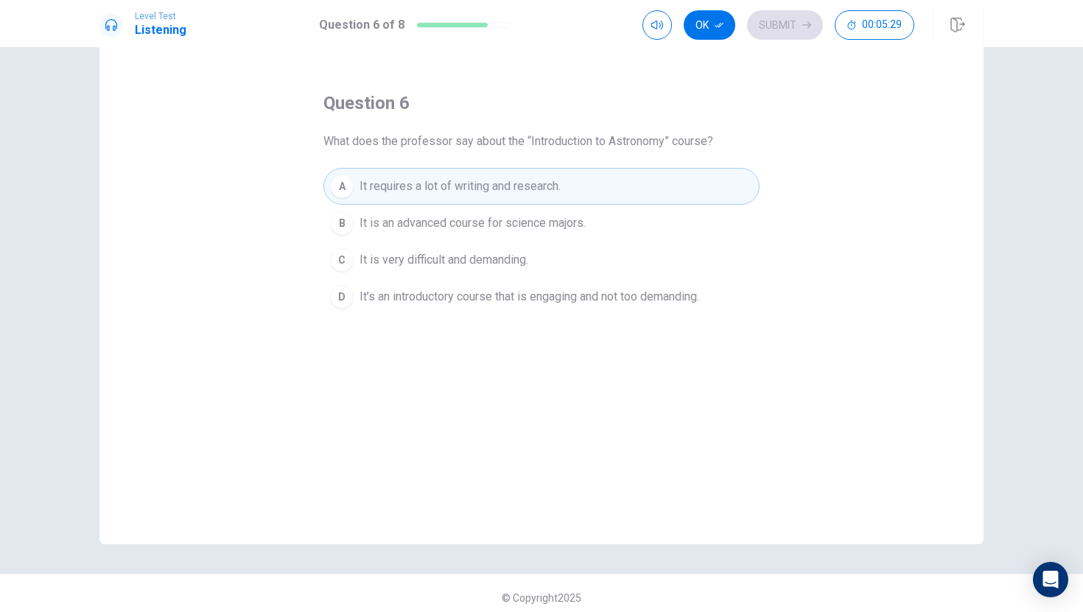
scroll to position [45, 0]
click at [449, 208] on button "B It is an advanced course for science majors." at bounding box center [541, 222] width 436 height 37
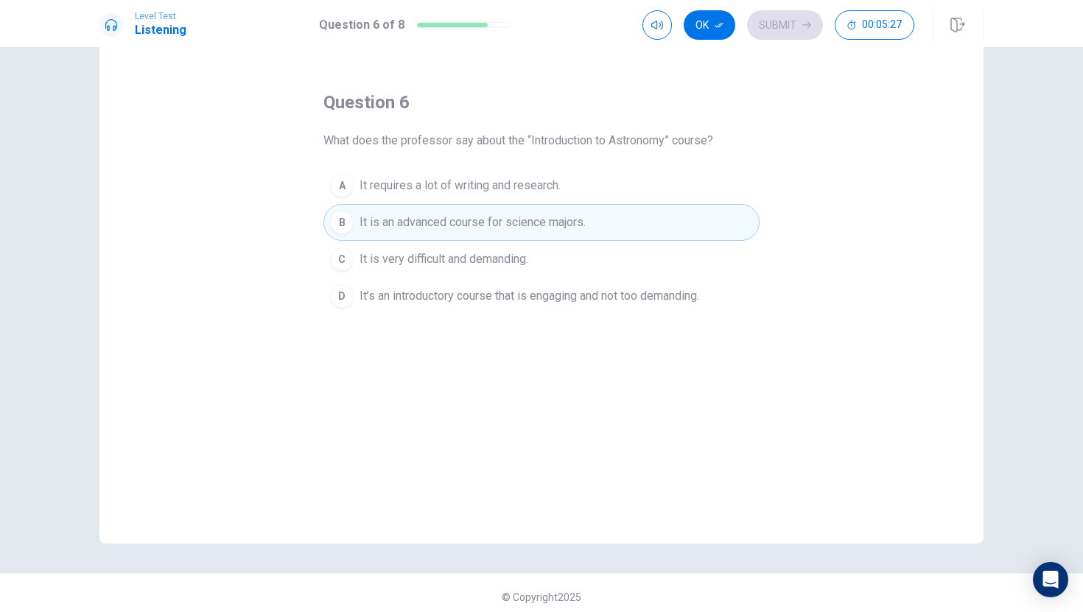
click at [451, 256] on span "It is very difficult and demanding." at bounding box center [443, 259] width 169 height 18
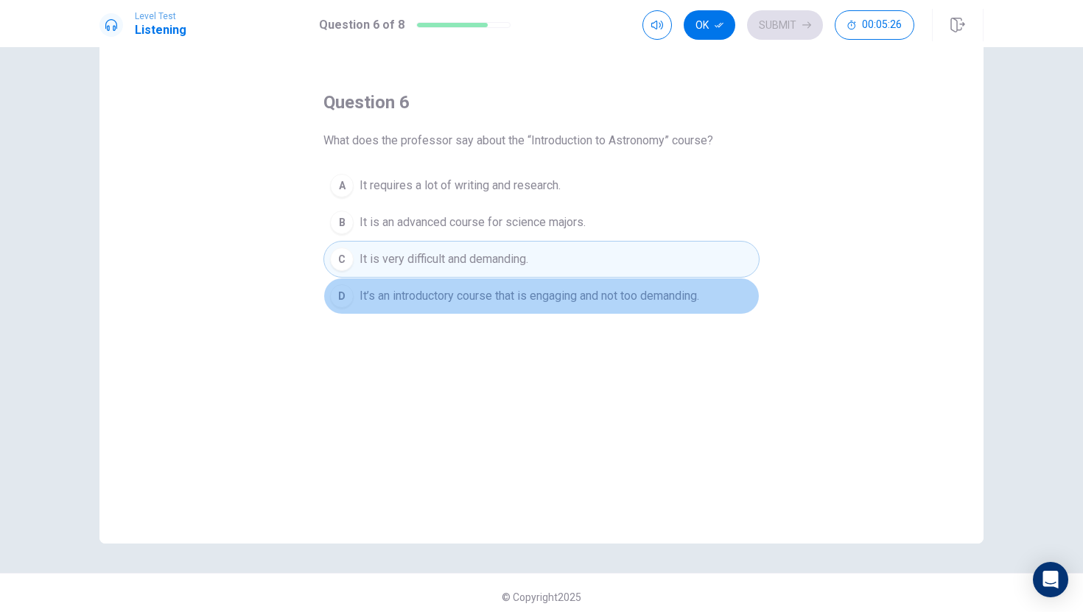
click at [451, 284] on button "D It’s an introductory course that is engaging and not too demanding." at bounding box center [541, 296] width 436 height 37
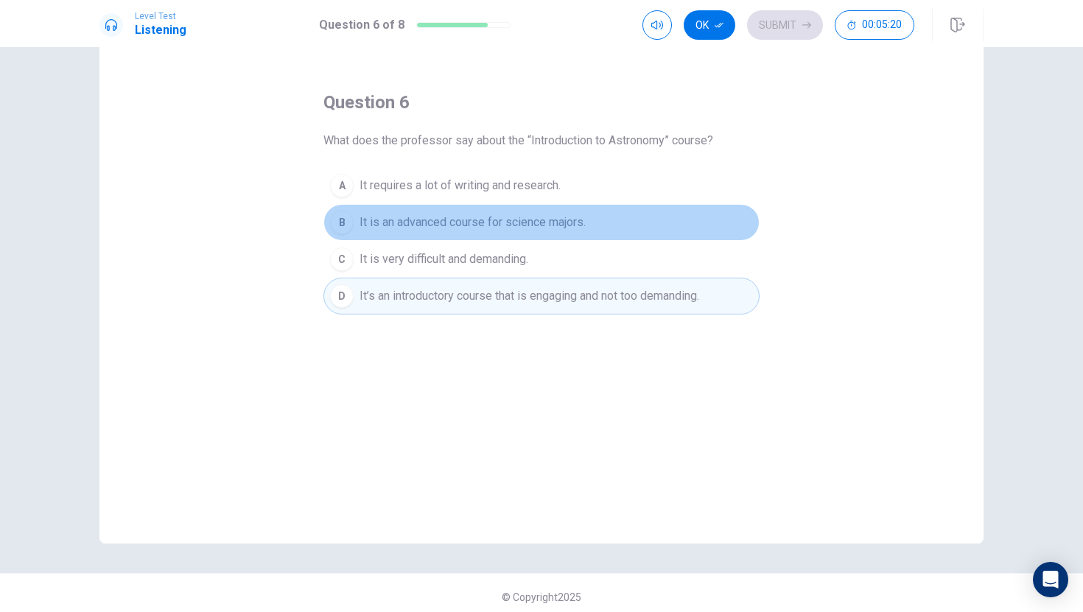
click at [443, 210] on button "B It is an advanced course for science majors." at bounding box center [541, 222] width 436 height 37
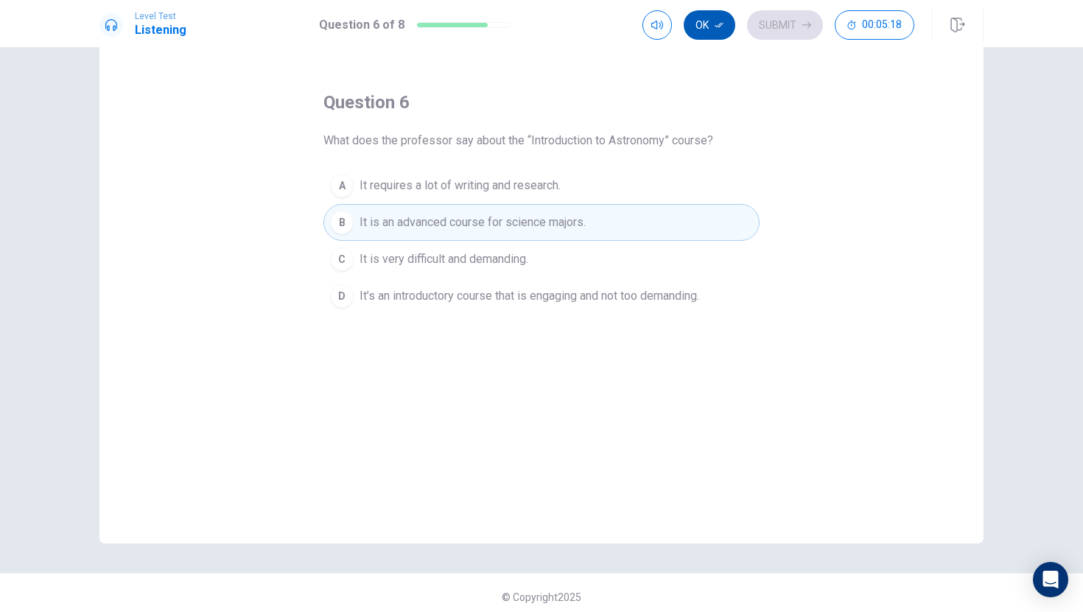
click at [715, 25] on icon "button" at bounding box center [719, 25] width 9 height 5
click at [828, 22] on div "Ok Submit 00:05:17" at bounding box center [778, 24] width 272 height 29
click at [802, 24] on icon "button" at bounding box center [806, 25] width 9 height 9
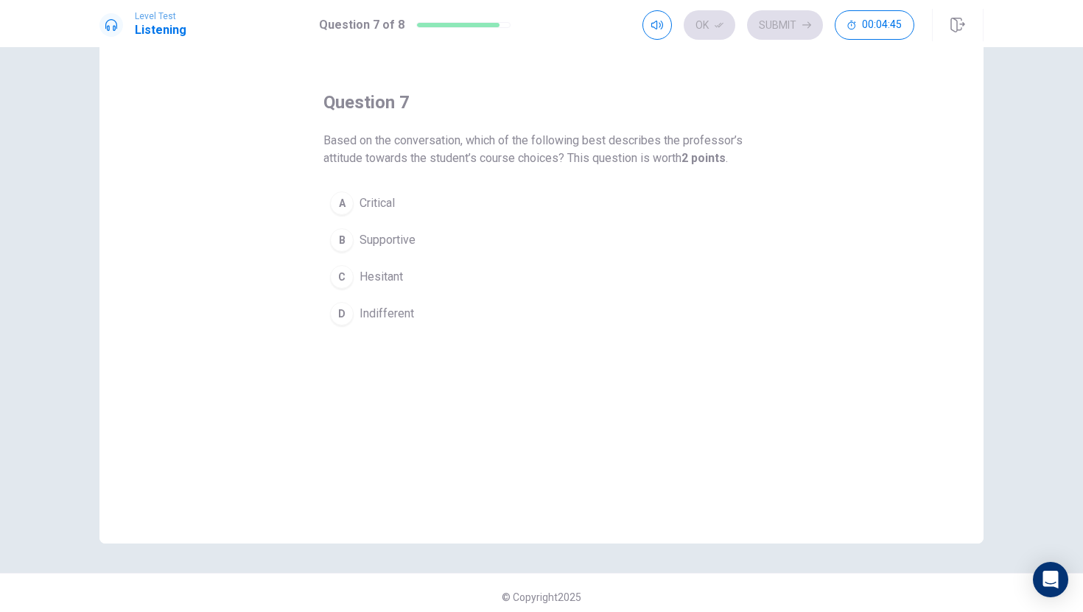
click at [362, 203] on span "Critical" at bounding box center [376, 203] width 35 height 18
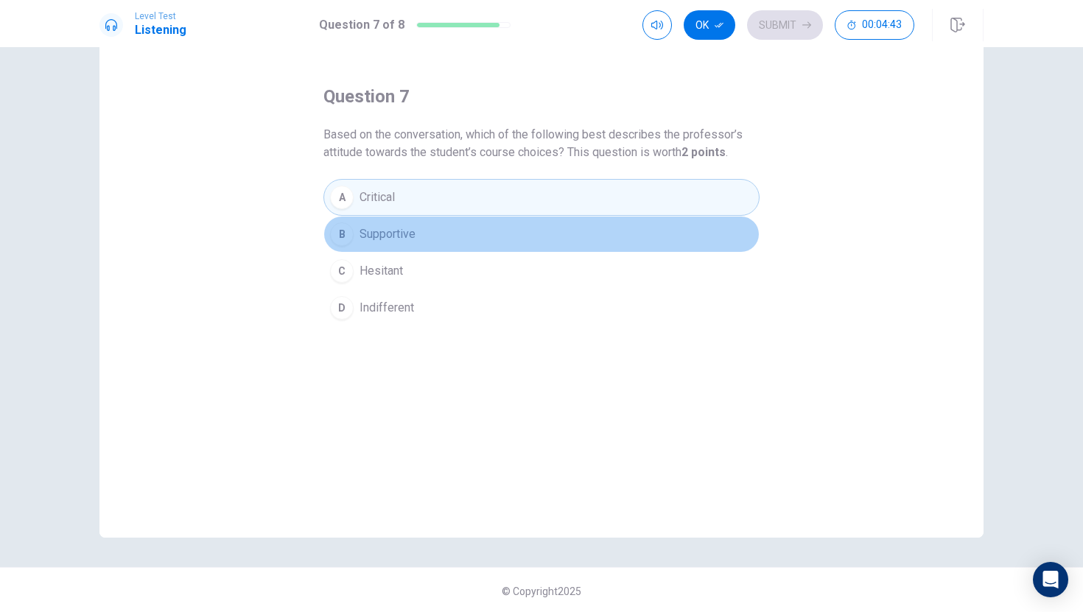
click at [378, 244] on button "B Supportive" at bounding box center [541, 234] width 436 height 37
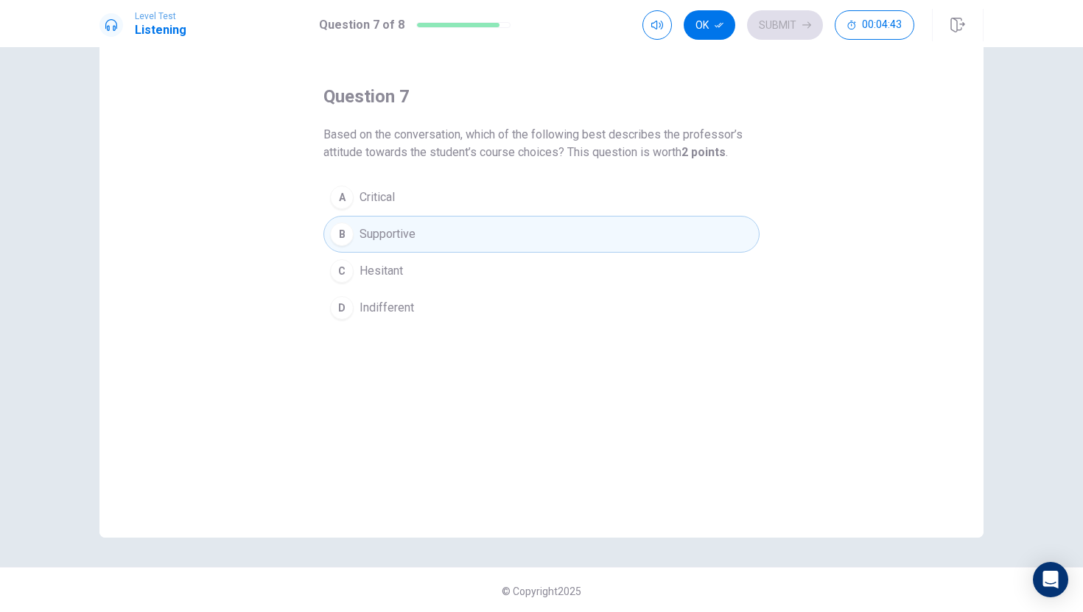
scroll to position [51, 0]
click at [673, 240] on div "A Critical B Supportive C Hesitant D Indifferent" at bounding box center [541, 252] width 436 height 147
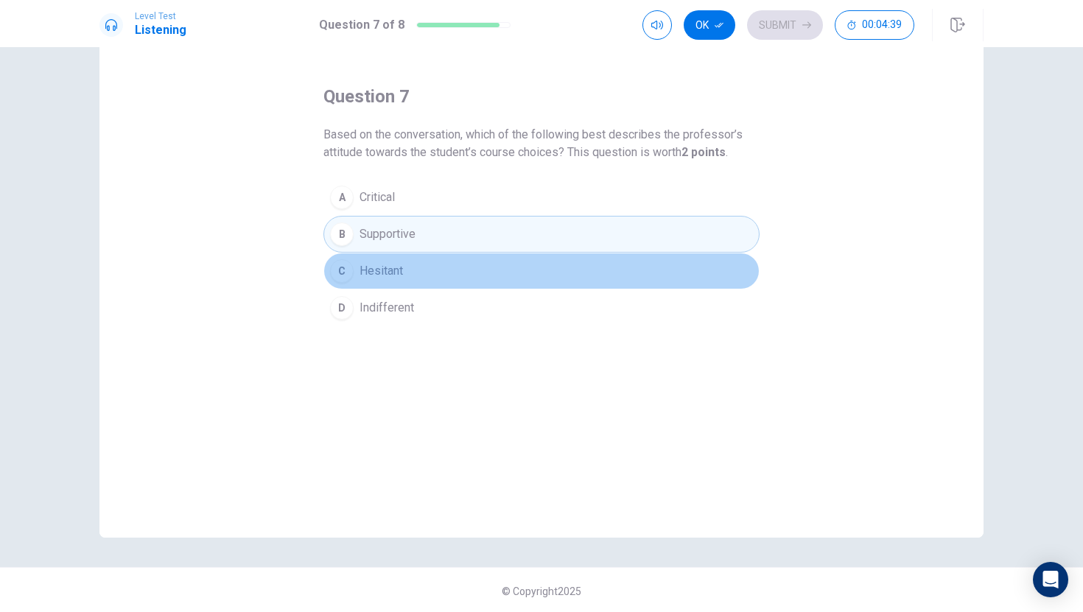
click at [657, 270] on button "C Hesitant" at bounding box center [541, 271] width 436 height 37
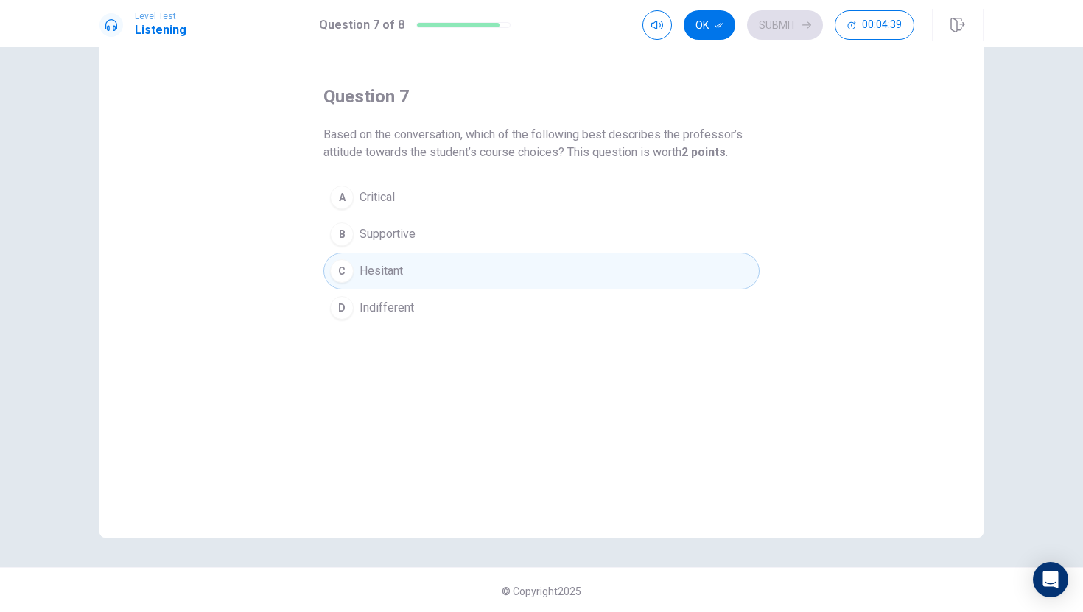
click at [659, 259] on button "C Hesitant" at bounding box center [541, 271] width 436 height 37
click at [653, 234] on button "B Supportive" at bounding box center [541, 234] width 436 height 37
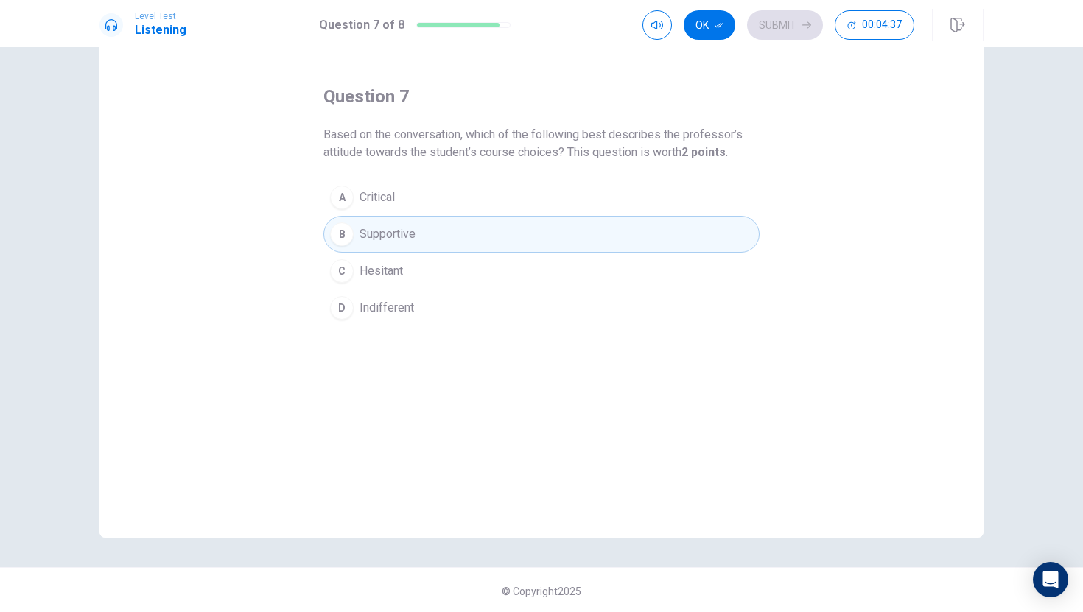
click at [655, 204] on button "A Critical" at bounding box center [541, 197] width 436 height 37
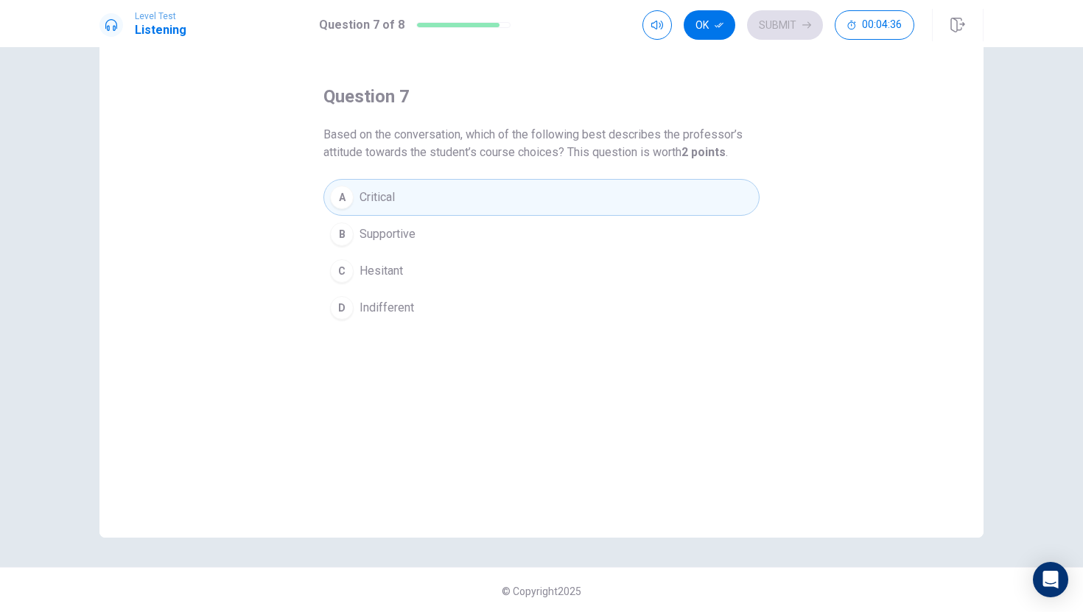
click at [625, 243] on button "B Supportive" at bounding box center [541, 234] width 436 height 37
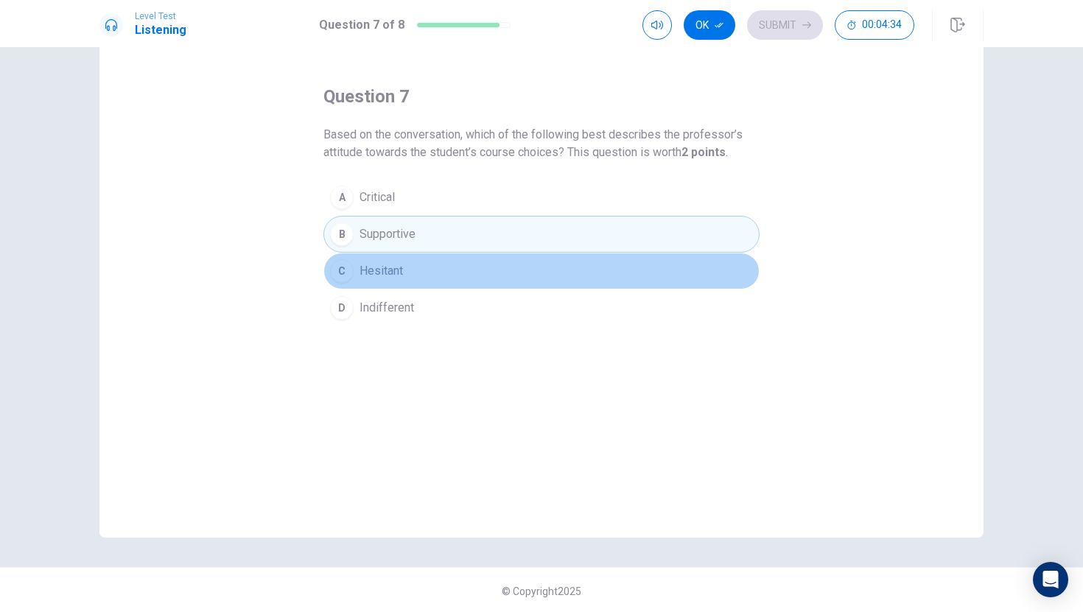
click at [622, 268] on button "C Hesitant" at bounding box center [541, 271] width 436 height 37
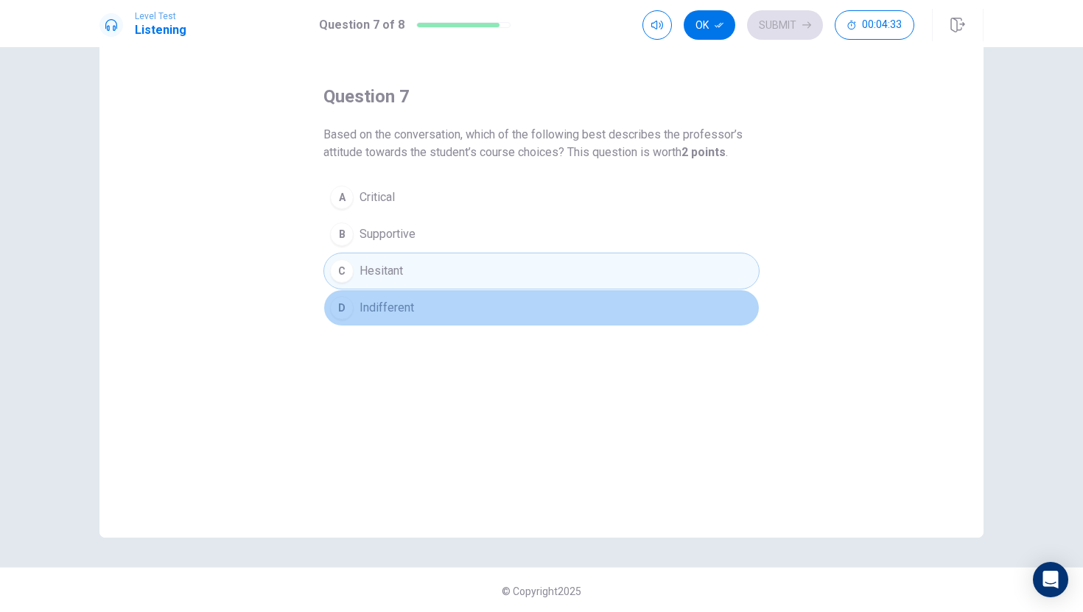
drag, startPoint x: 584, startPoint y: 310, endPoint x: 581, endPoint y: 299, distance: 11.4
click at [582, 312] on button "D Indifferent" at bounding box center [541, 308] width 436 height 37
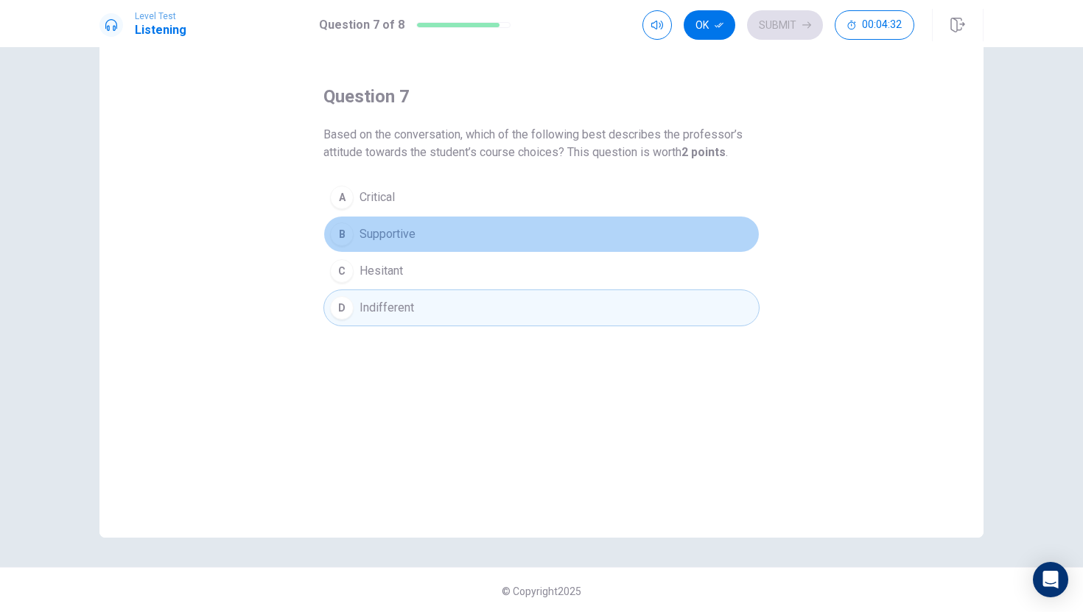
click at [569, 248] on button "B Supportive" at bounding box center [541, 234] width 436 height 37
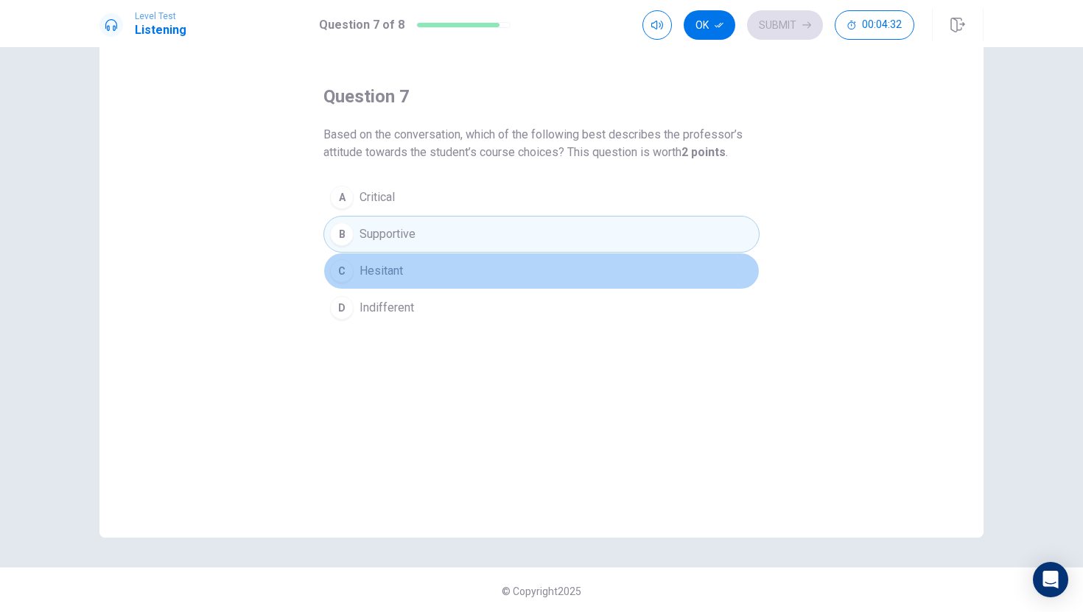
drag, startPoint x: 561, startPoint y: 270, endPoint x: 582, endPoint y: 228, distance: 47.8
click at [564, 265] on button "C Hesitant" at bounding box center [541, 271] width 436 height 37
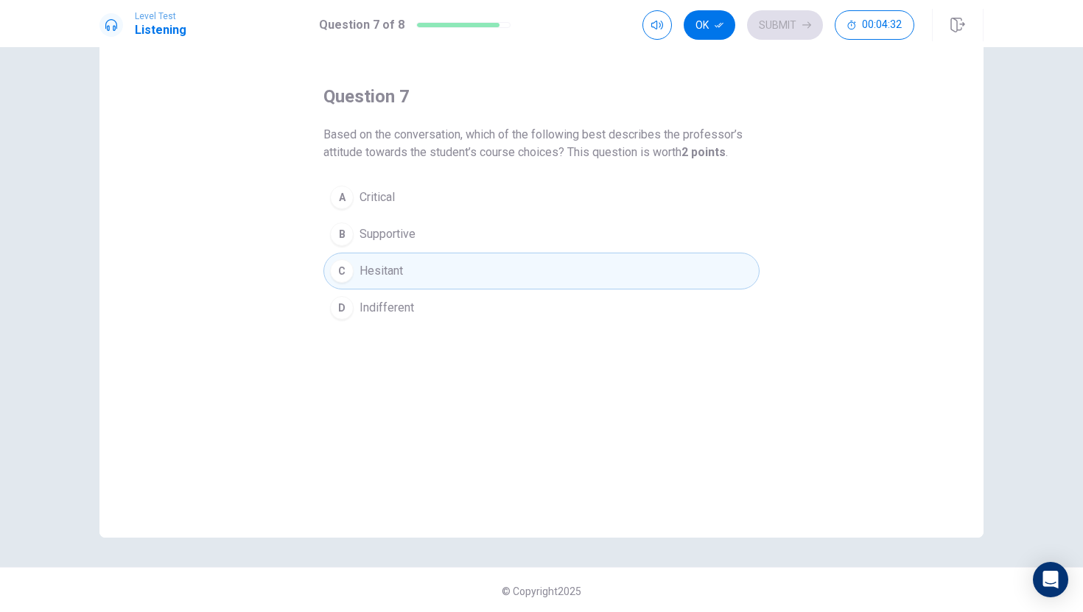
click at [584, 216] on button "B Supportive" at bounding box center [541, 234] width 436 height 37
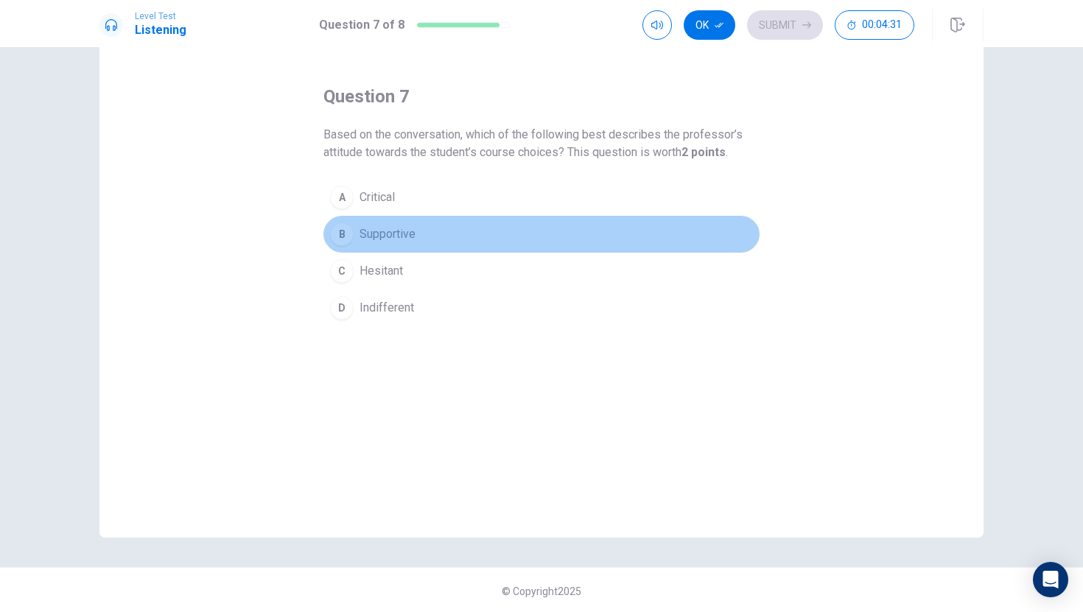
click at [572, 237] on button "B Supportive" at bounding box center [541, 234] width 436 height 37
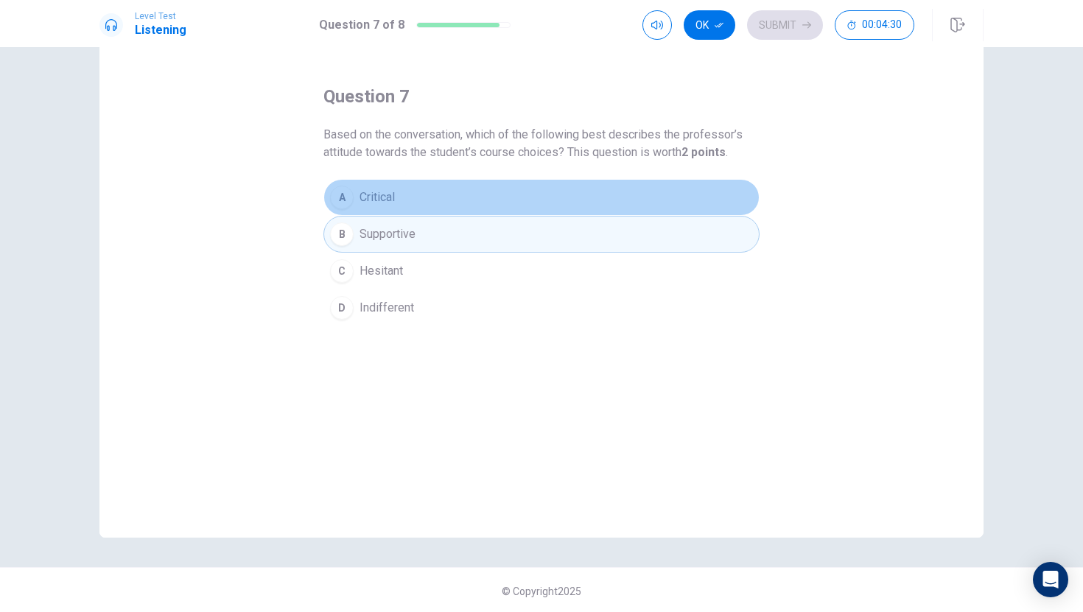
click at [577, 206] on button "A Critical" at bounding box center [541, 197] width 436 height 37
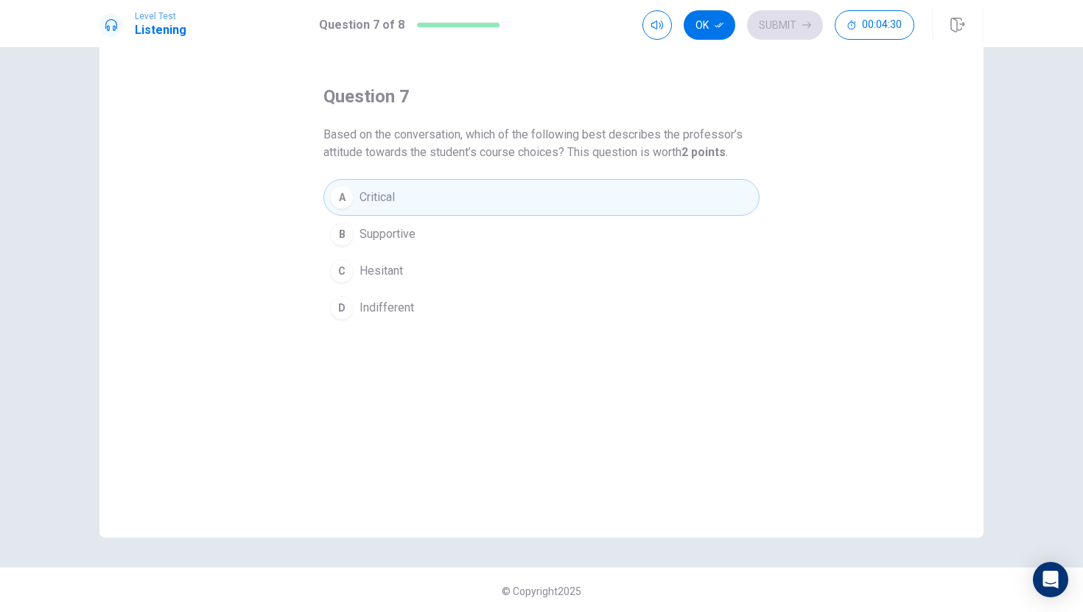
click at [553, 331] on div "question 7 Based on the conversation, which of the following best describes the…" at bounding box center [541, 282] width 884 height 512
click at [556, 309] on button "D Indifferent" at bounding box center [541, 308] width 436 height 37
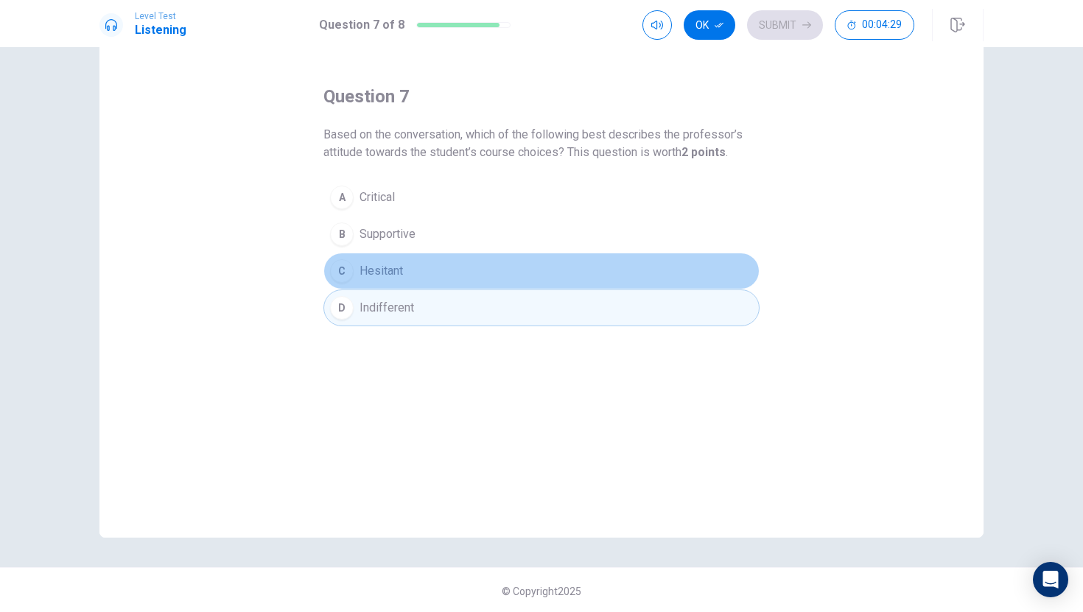
drag, startPoint x: 563, startPoint y: 278, endPoint x: 563, endPoint y: 267, distance: 10.3
click at [563, 276] on button "C Hesitant" at bounding box center [541, 271] width 436 height 37
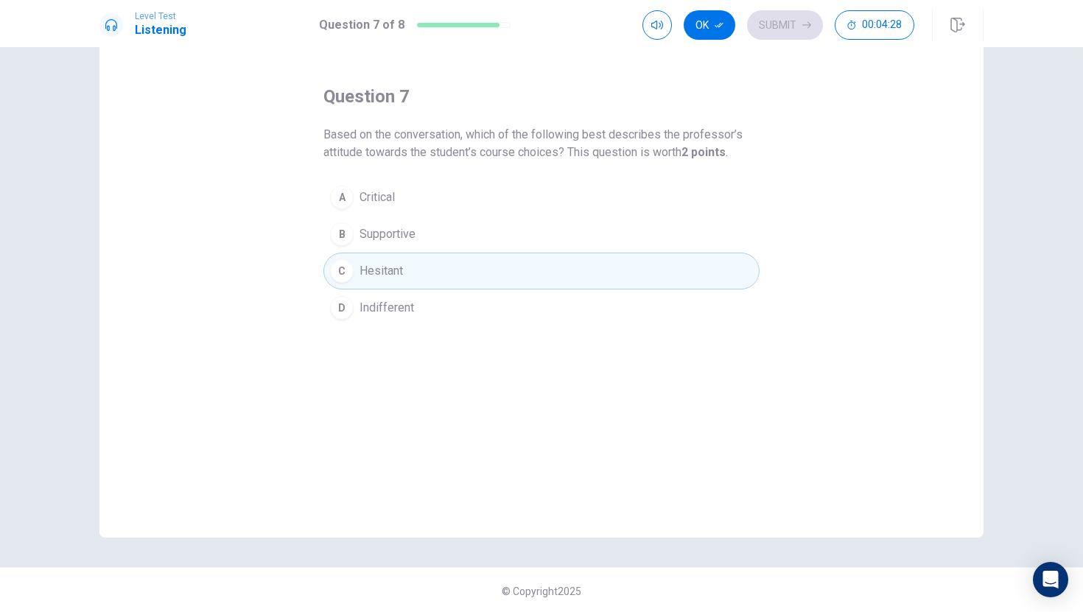
click at [549, 293] on button "D Indifferent" at bounding box center [541, 308] width 436 height 37
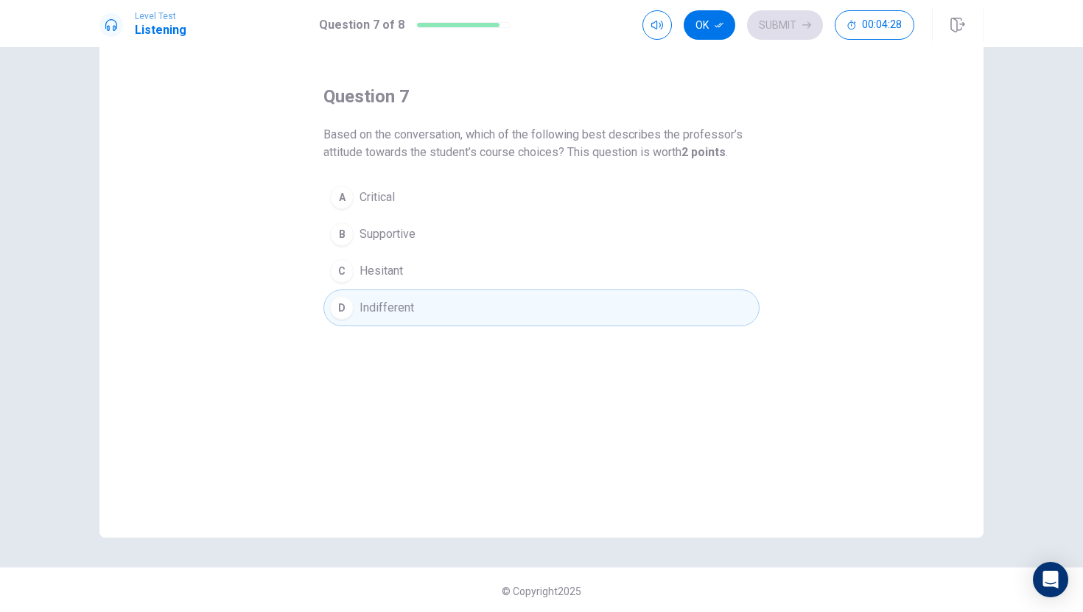
click at [549, 293] on button "D Indifferent" at bounding box center [541, 308] width 436 height 37
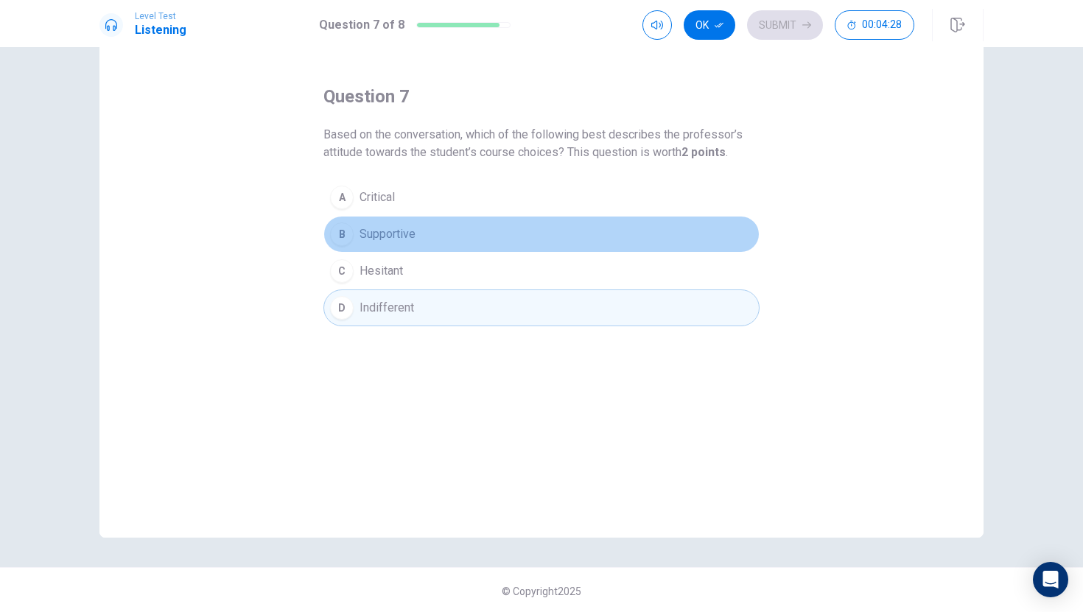
drag, startPoint x: 562, startPoint y: 222, endPoint x: 559, endPoint y: 230, distance: 8.6
click at [562, 222] on button "B Supportive" at bounding box center [541, 234] width 436 height 37
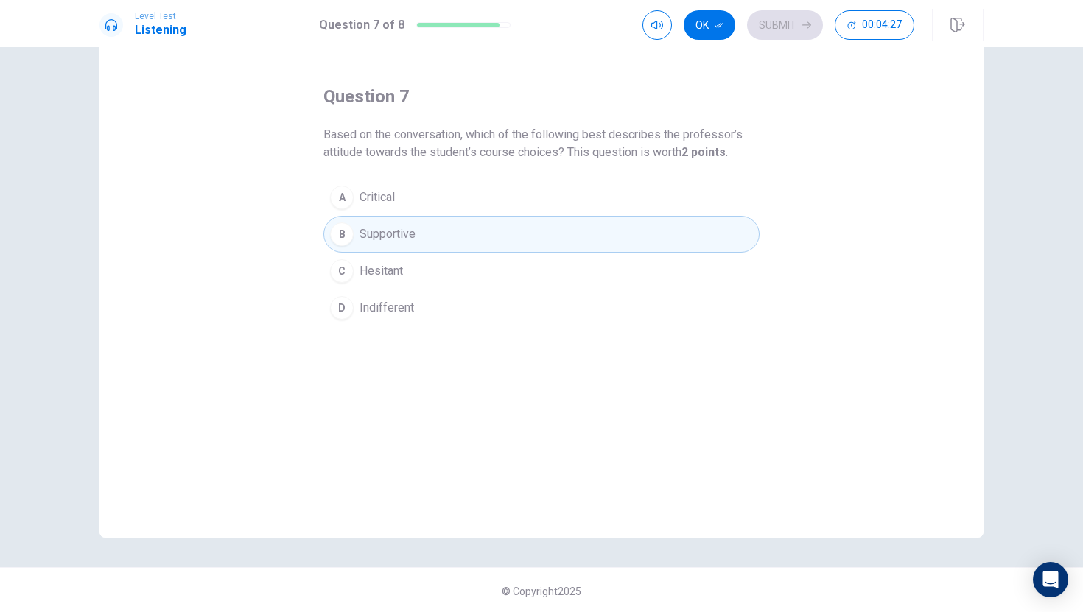
click at [554, 261] on button "C Hesitant" at bounding box center [541, 271] width 436 height 37
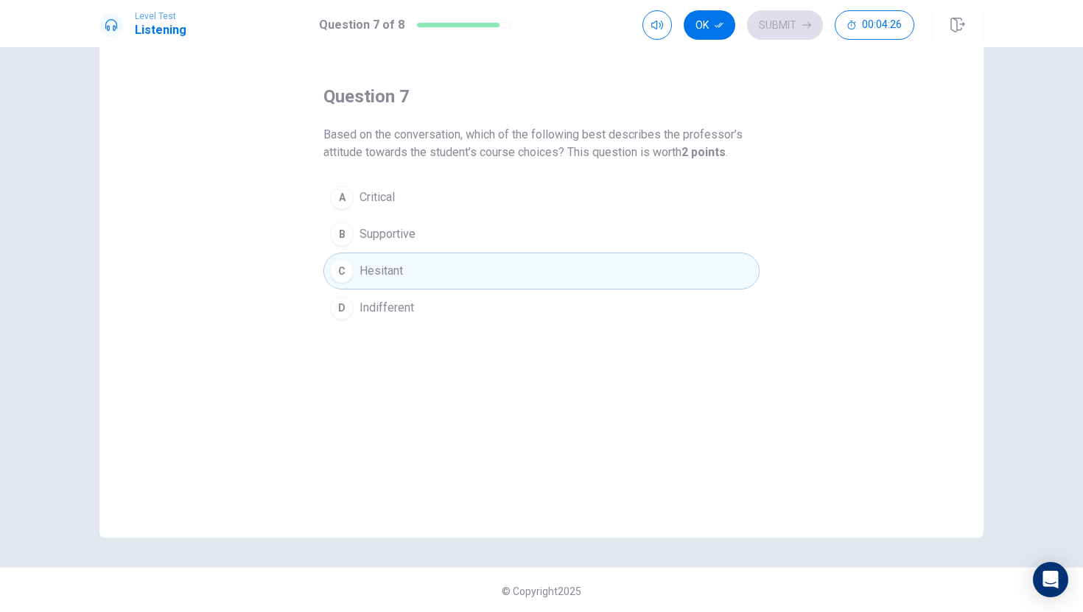
drag, startPoint x: 582, startPoint y: 209, endPoint x: 577, endPoint y: 220, distance: 12.2
click at [582, 209] on button "A Critical" at bounding box center [541, 197] width 436 height 37
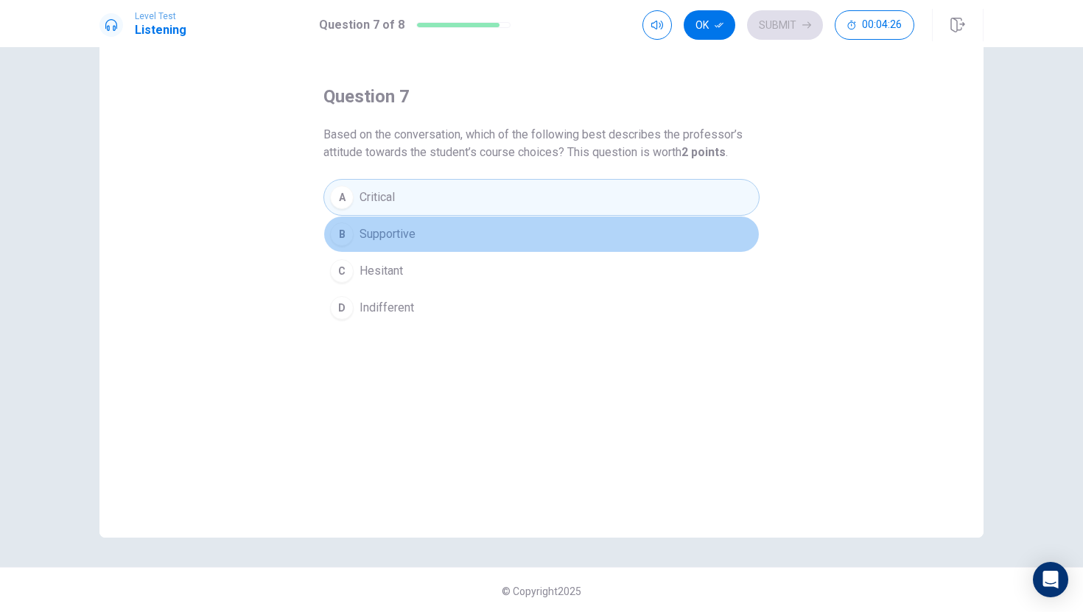
click at [577, 221] on button "B Supportive" at bounding box center [541, 234] width 436 height 37
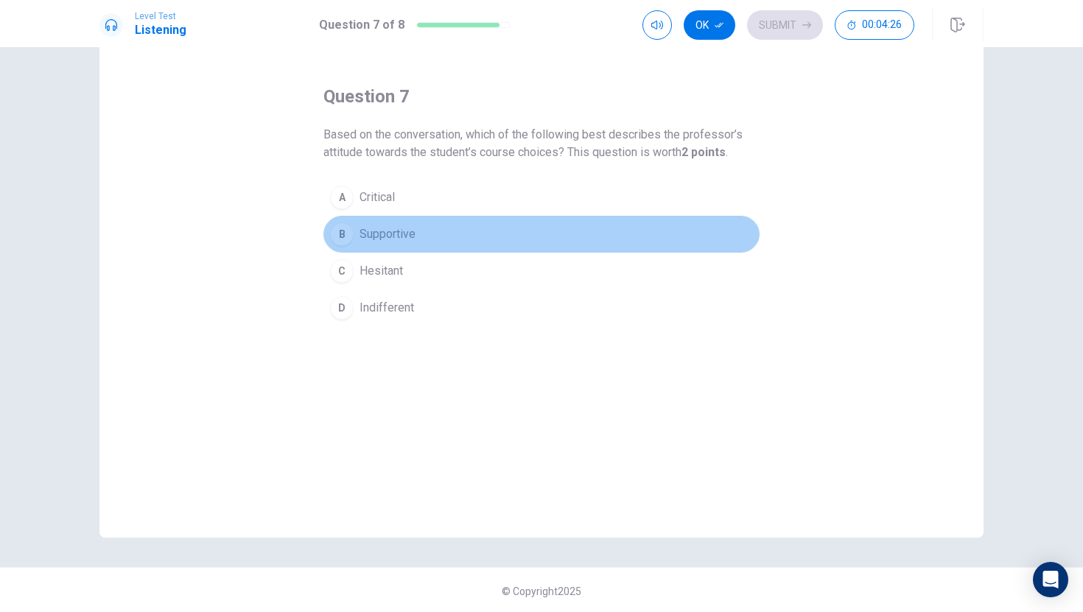
click at [577, 226] on button "B Supportive" at bounding box center [541, 234] width 436 height 37
click at [577, 228] on button "B Supportive" at bounding box center [541, 234] width 436 height 37
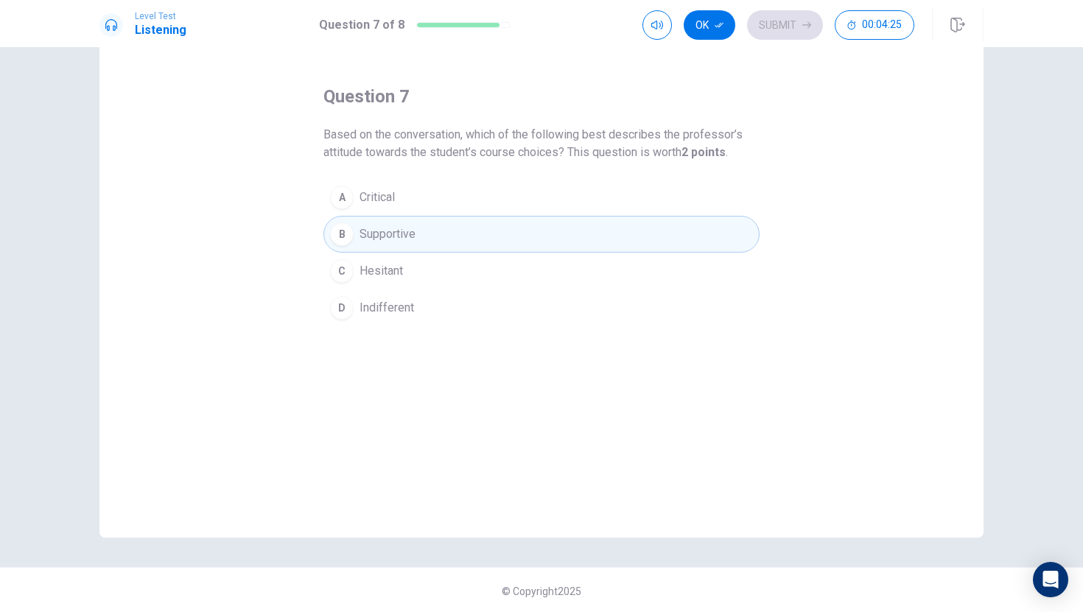
click at [586, 201] on button "A Critical" at bounding box center [541, 197] width 436 height 37
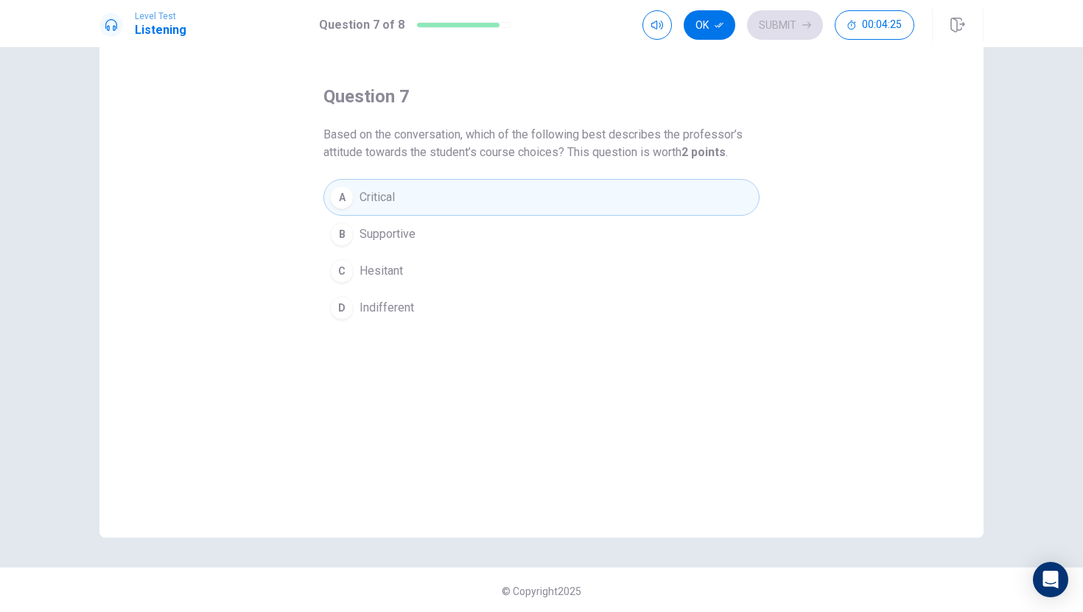
drag, startPoint x: 580, startPoint y: 240, endPoint x: 586, endPoint y: 214, distance: 27.0
click at [583, 262] on div "A Critical B Supportive C Hesitant D Indifferent" at bounding box center [541, 252] width 436 height 147
drag, startPoint x: 376, startPoint y: 308, endPoint x: 397, endPoint y: 279, distance: 35.4
click at [397, 279] on div "A Critical B Supportive C Hesitant D Indifferent" at bounding box center [541, 252] width 436 height 147
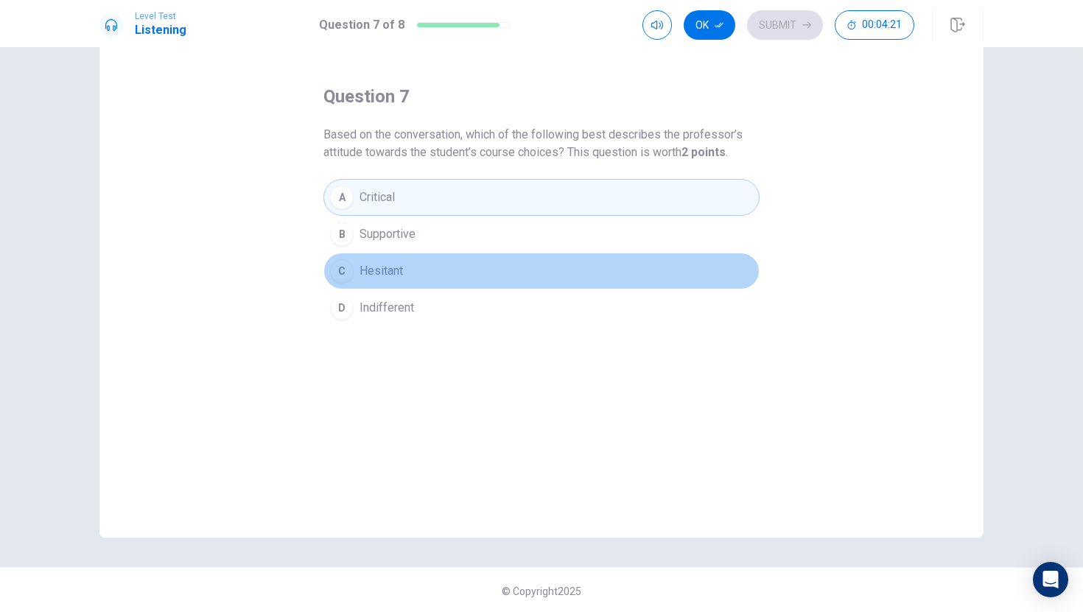
click at [397, 278] on span "Hesitant" at bounding box center [380, 271] width 43 height 18
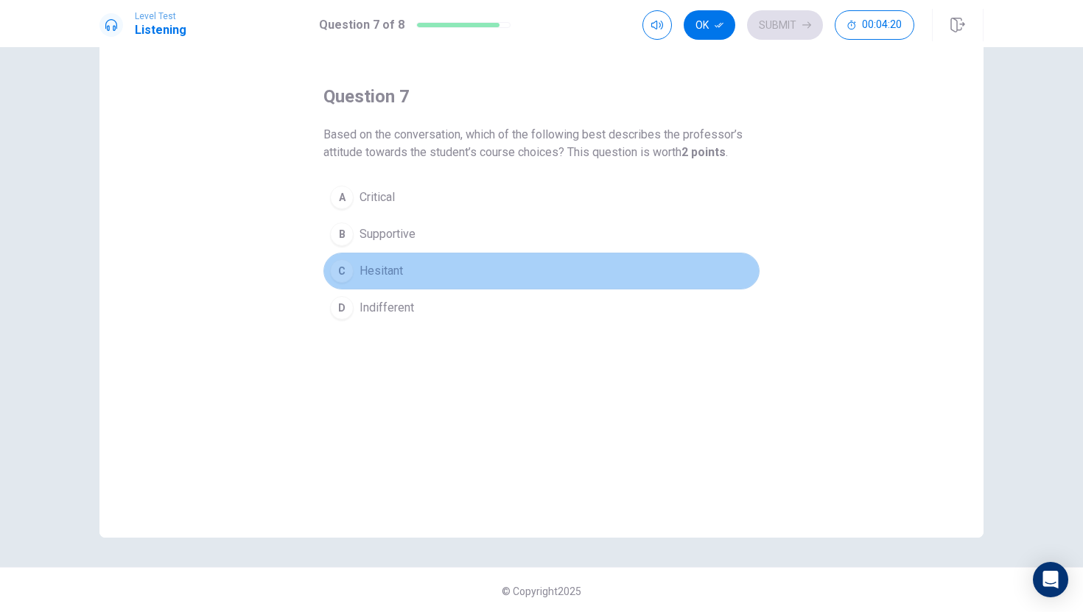
drag, startPoint x: 396, startPoint y: 276, endPoint x: 403, endPoint y: 248, distance: 28.8
click at [404, 254] on button "C Hesitant" at bounding box center [541, 271] width 436 height 37
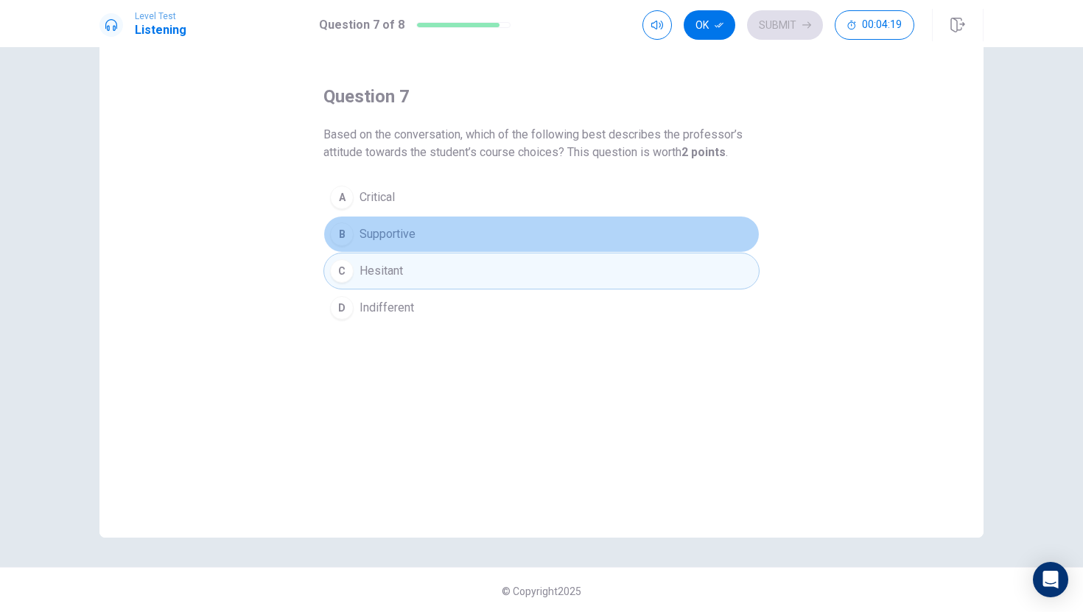
click at [403, 239] on button "B Supportive" at bounding box center [541, 234] width 436 height 37
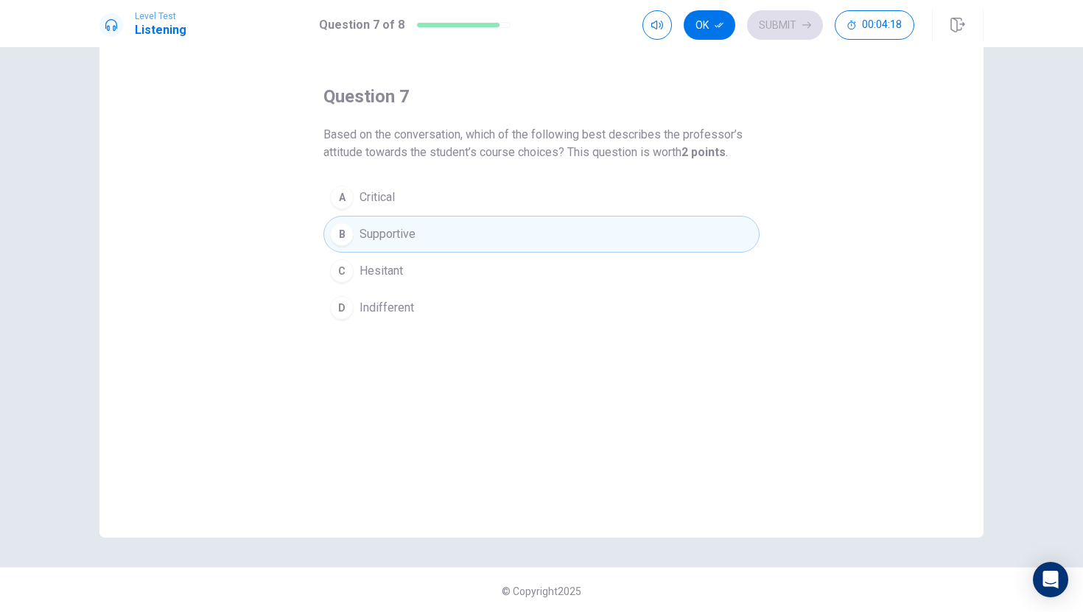
drag, startPoint x: 414, startPoint y: 219, endPoint x: 419, endPoint y: 204, distance: 15.6
click at [417, 211] on div "A Critical B Supportive C Hesitant D Indifferent" at bounding box center [541, 252] width 436 height 147
click at [420, 203] on button "A Critical" at bounding box center [541, 197] width 436 height 37
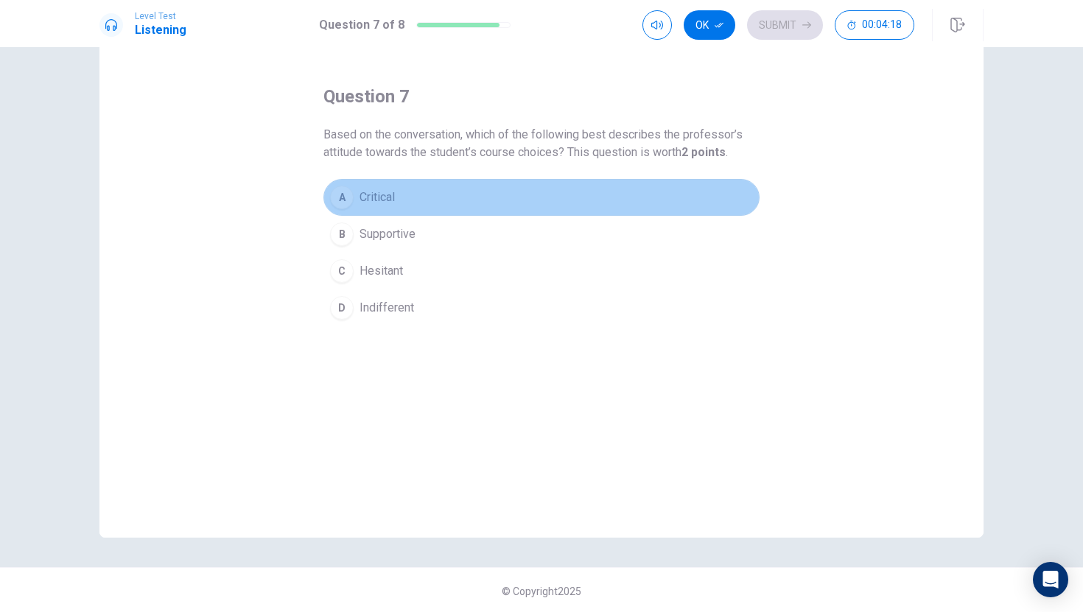
click at [423, 198] on button "A Critical" at bounding box center [541, 197] width 436 height 37
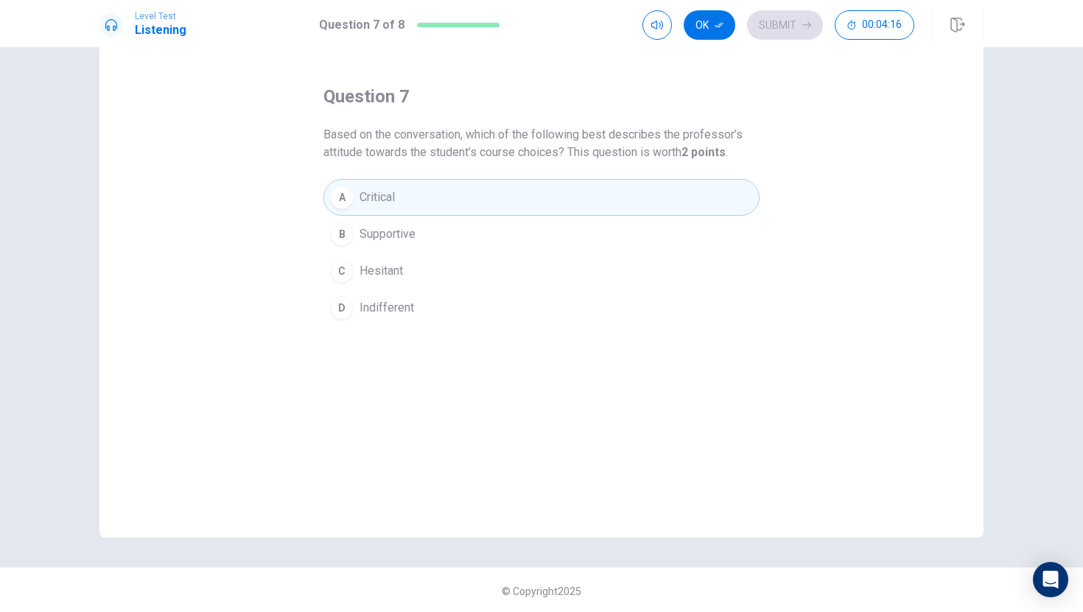
click at [407, 235] on span "Supportive" at bounding box center [387, 234] width 56 height 18
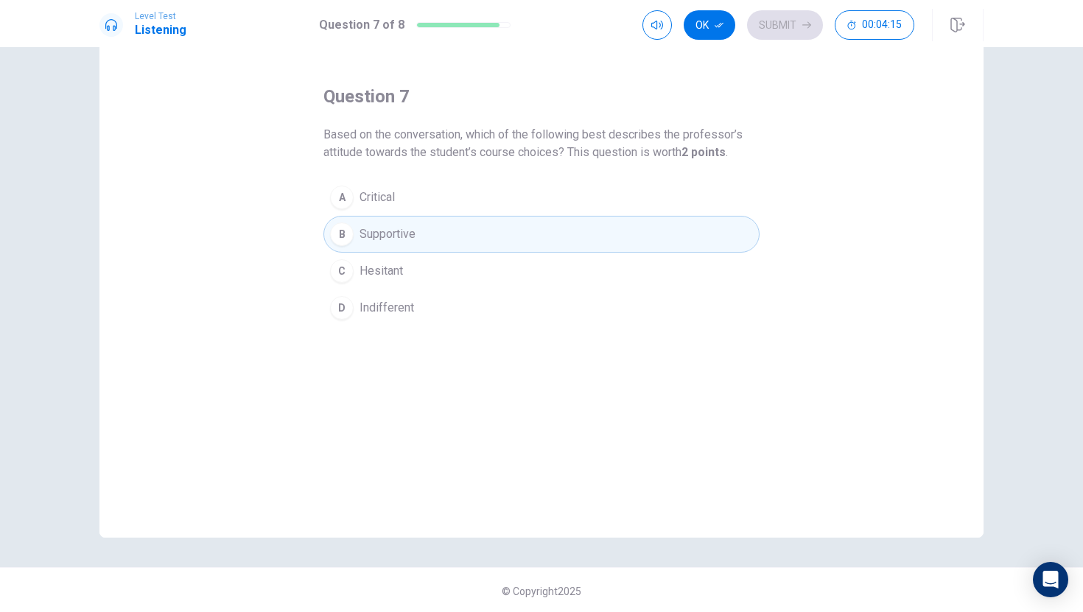
click at [384, 264] on span "Hesitant" at bounding box center [380, 271] width 43 height 18
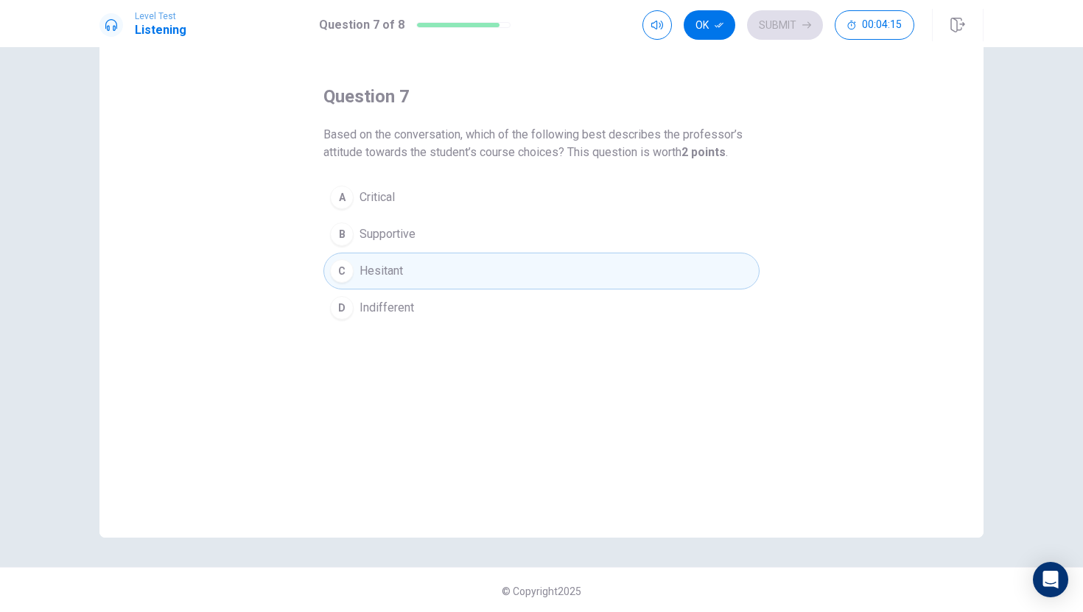
click at [382, 271] on span "Hesitant" at bounding box center [380, 271] width 43 height 18
click at [378, 289] on div "A Critical B Supportive C Hesitant D Indifferent" at bounding box center [541, 252] width 436 height 147
click at [376, 292] on button "D Indifferent" at bounding box center [541, 308] width 436 height 37
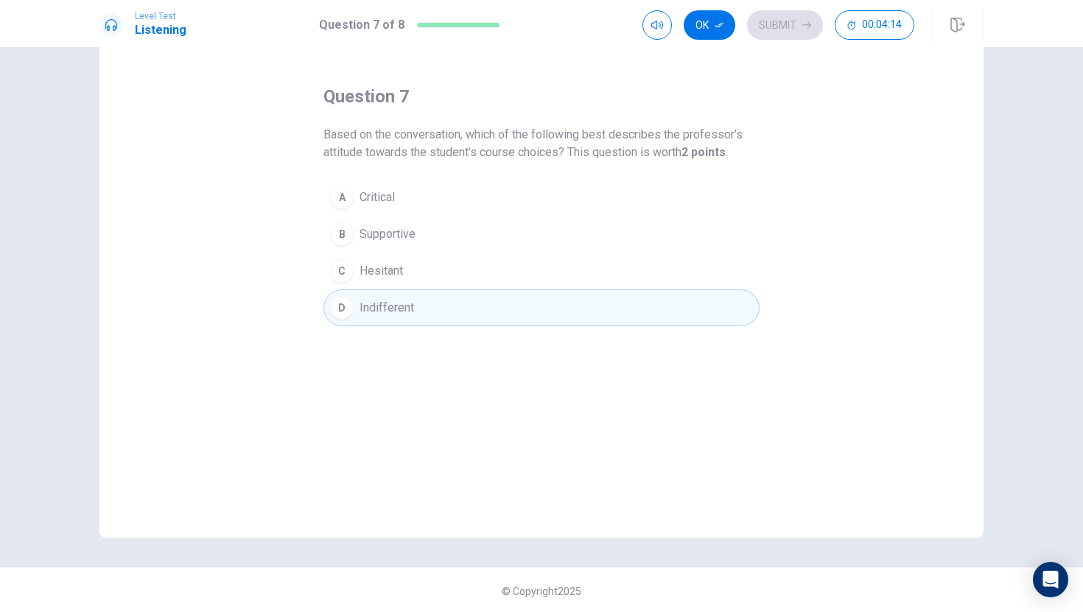
click at [376, 292] on button "D Indifferent" at bounding box center [541, 308] width 436 height 37
click at [376, 293] on button "D Indifferent" at bounding box center [541, 308] width 436 height 37
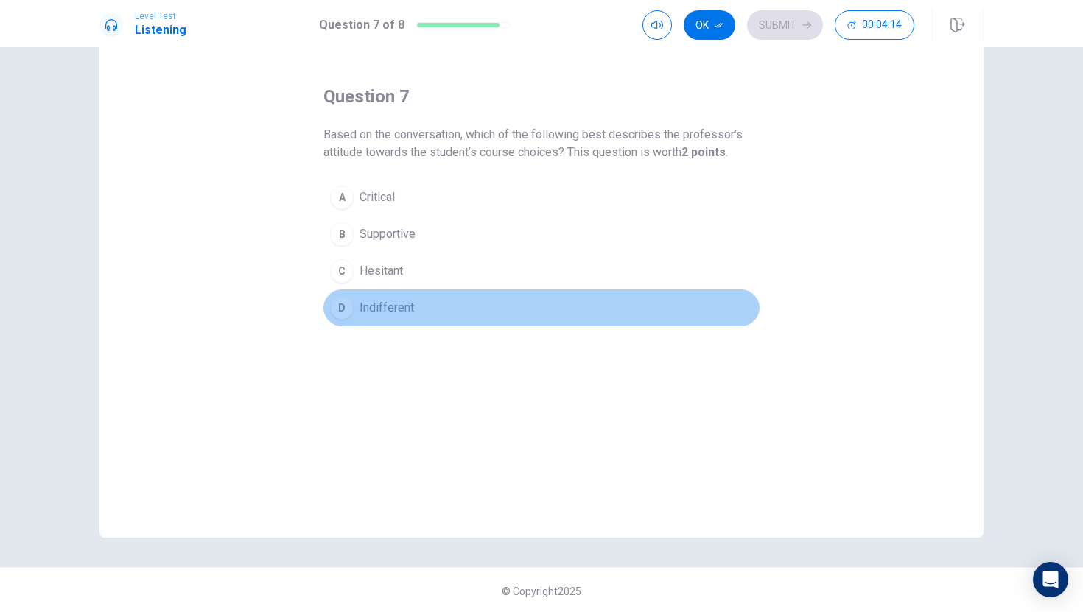
click at [377, 295] on button "D Indifferent" at bounding box center [541, 308] width 436 height 37
click at [379, 295] on button "D Indifferent" at bounding box center [541, 308] width 436 height 37
click at [382, 295] on button "D Indifferent" at bounding box center [541, 308] width 436 height 37
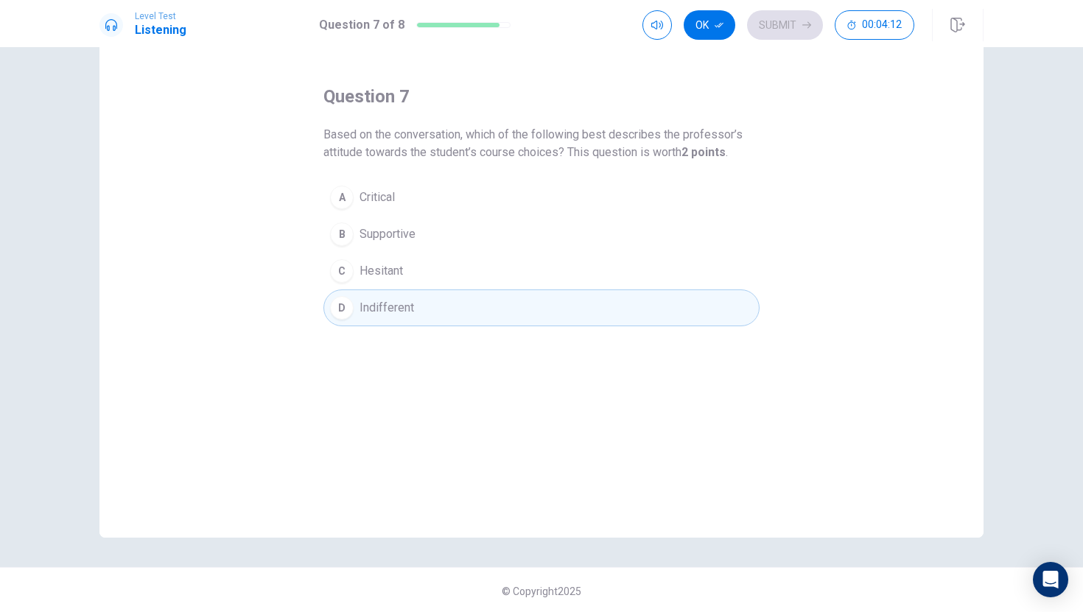
click at [385, 294] on button "D Indifferent" at bounding box center [541, 308] width 436 height 37
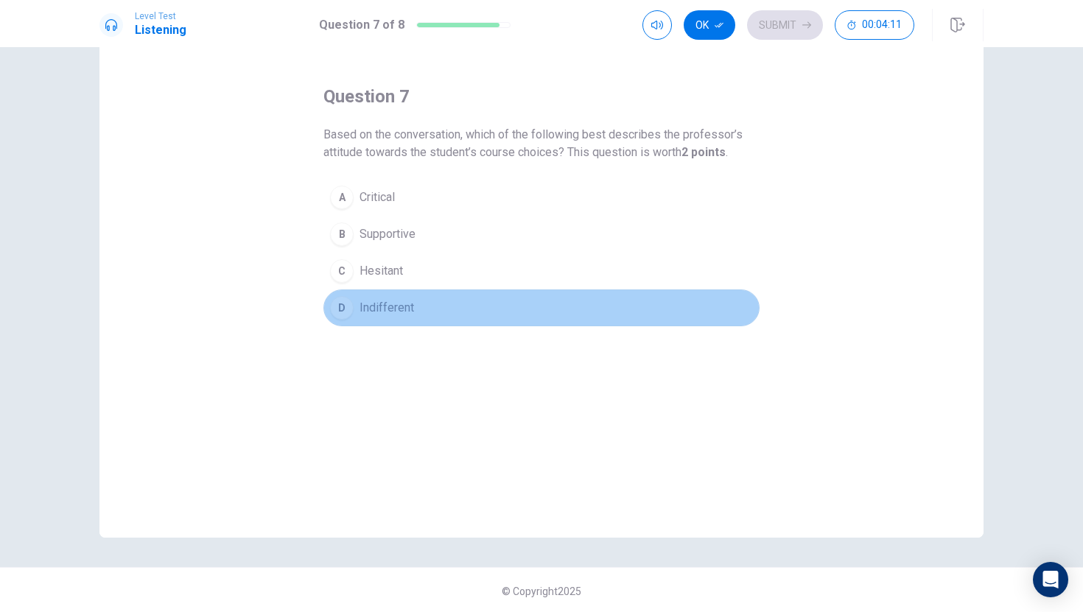
click at [387, 291] on button "D Indifferent" at bounding box center [541, 308] width 436 height 37
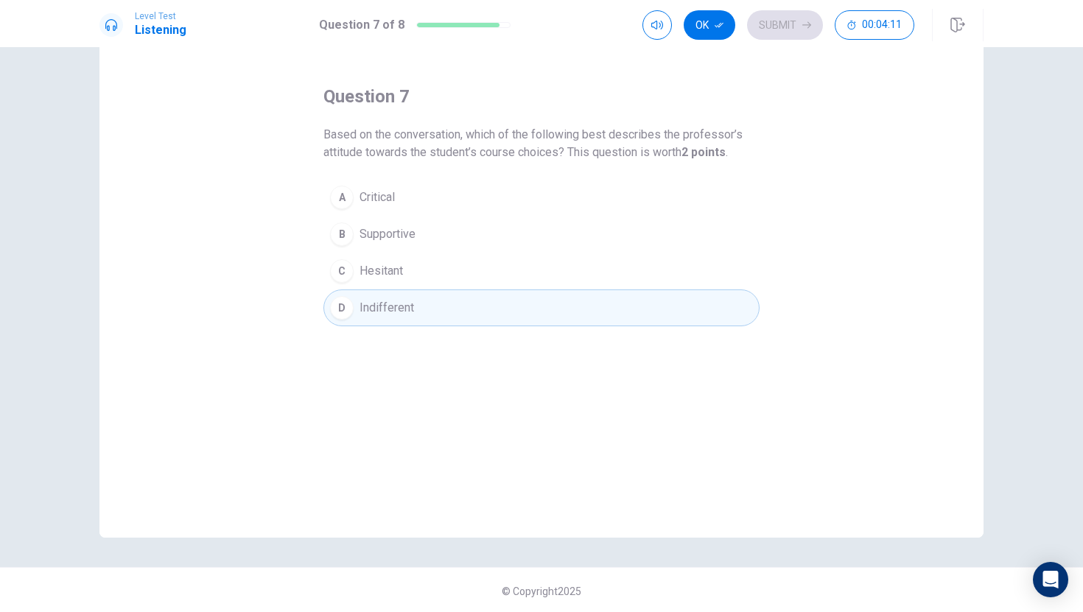
click at [390, 290] on button "D Indifferent" at bounding box center [541, 308] width 436 height 37
click at [391, 288] on div "A Critical B Supportive C Hesitant D Indifferent" at bounding box center [541, 252] width 436 height 147
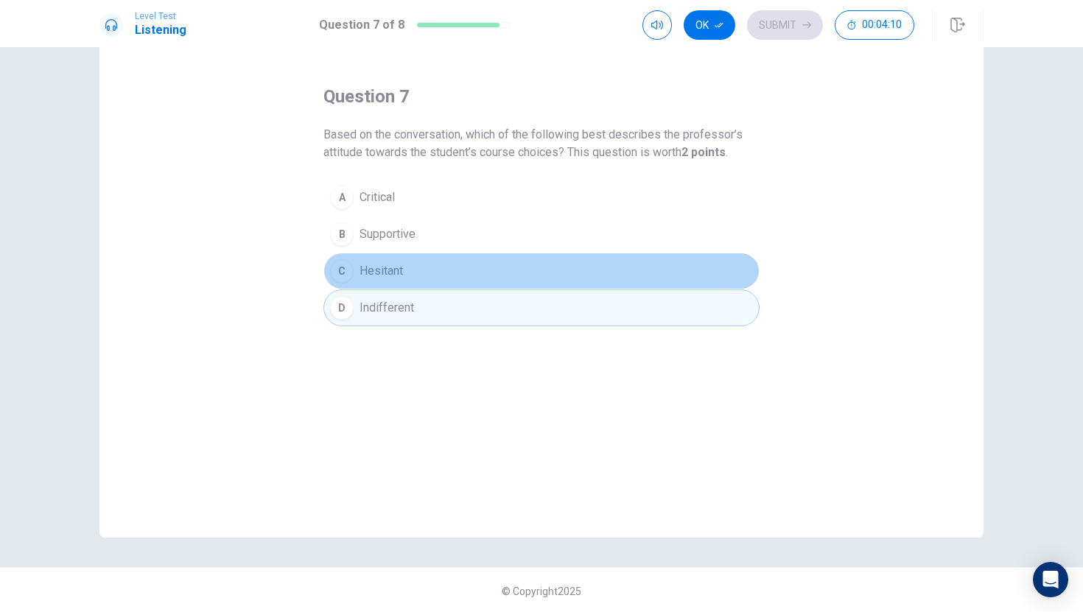
click at [393, 287] on button "C Hesitant" at bounding box center [541, 271] width 436 height 37
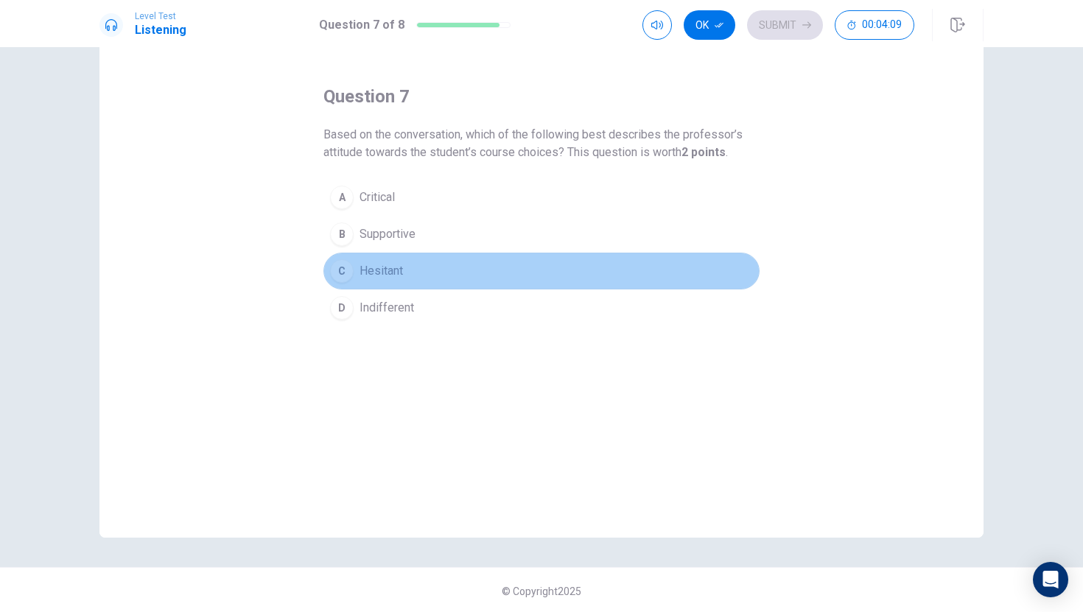
click at [394, 284] on button "C Hesitant" at bounding box center [541, 271] width 436 height 37
click at [396, 284] on button "C Hesitant" at bounding box center [541, 271] width 436 height 37
click at [398, 283] on button "C Hesitant" at bounding box center [541, 271] width 436 height 37
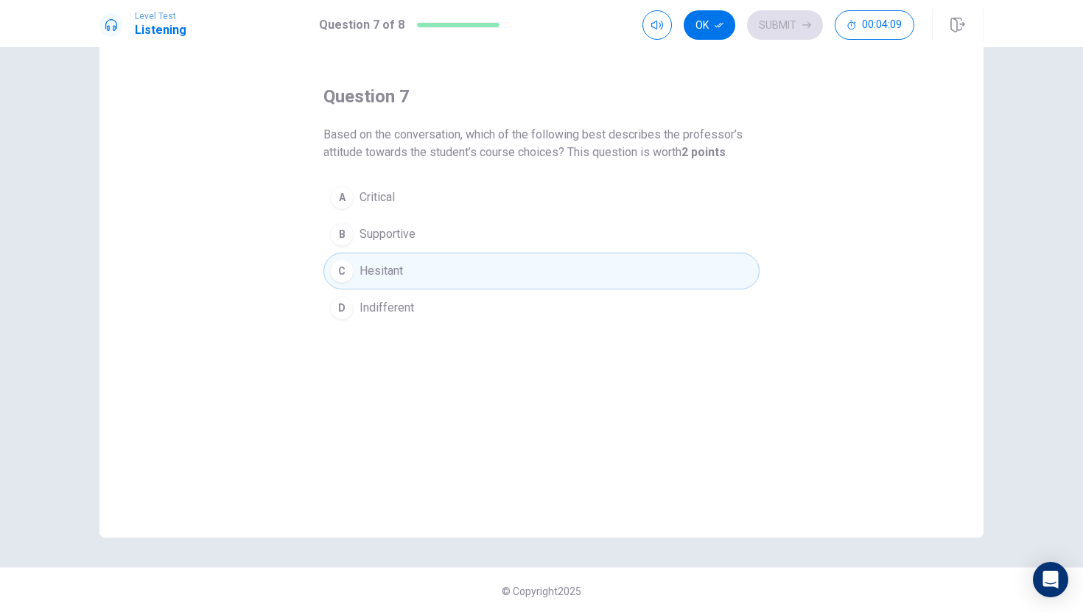
click at [399, 283] on button "C Hesitant" at bounding box center [541, 271] width 436 height 37
click at [402, 281] on button "C Hesitant" at bounding box center [541, 271] width 436 height 37
click at [411, 277] on button "C Hesitant" at bounding box center [541, 271] width 436 height 37
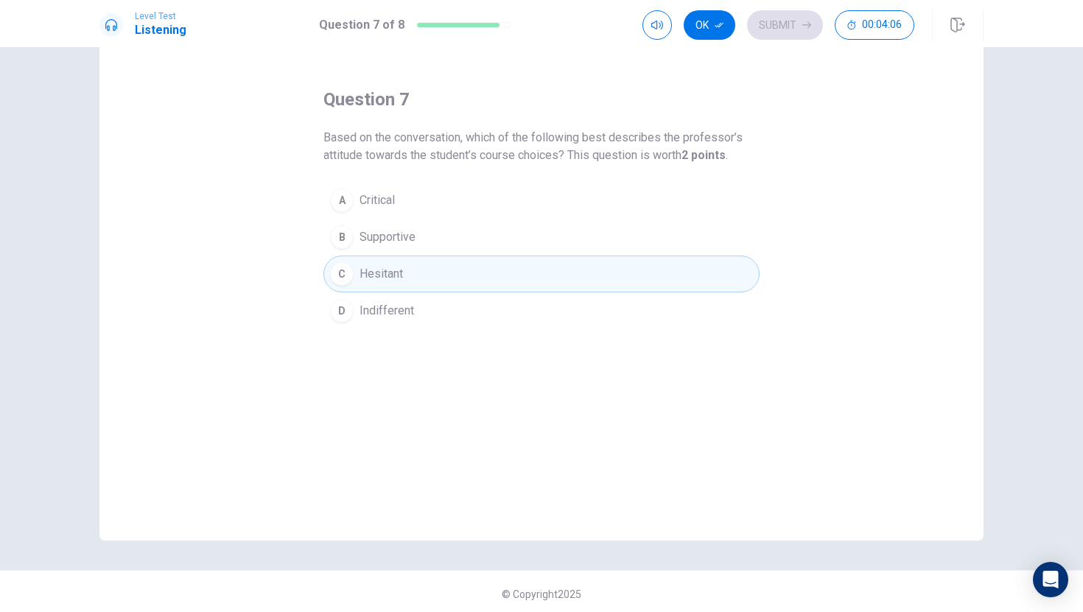
click at [413, 276] on button "C Hesitant" at bounding box center [541, 274] width 436 height 37
click at [417, 274] on button "C Hesitant" at bounding box center [541, 274] width 436 height 37
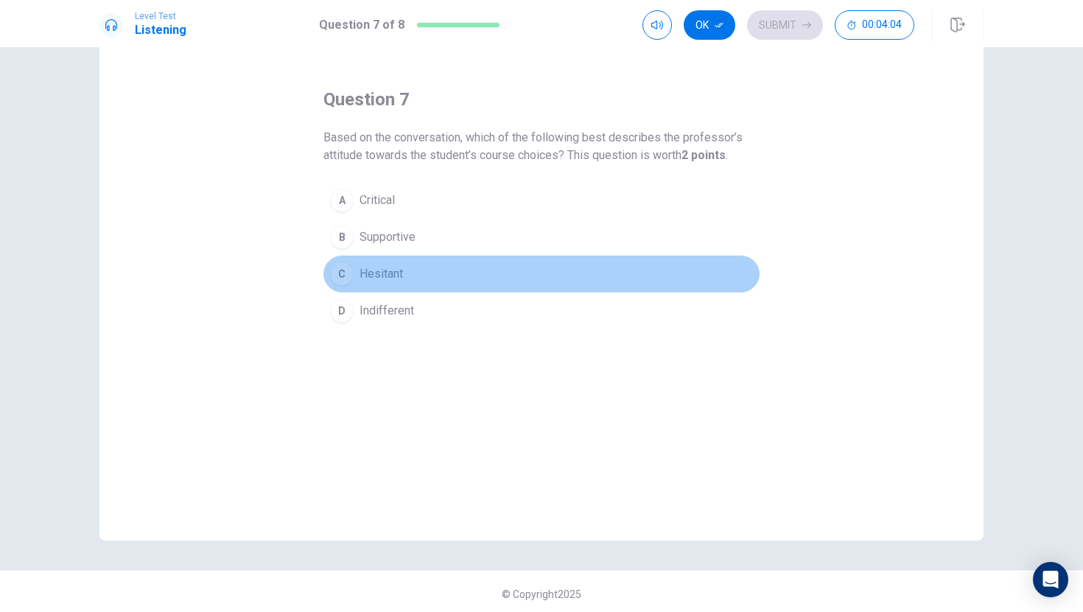
click at [421, 259] on button "C Hesitant" at bounding box center [541, 274] width 436 height 37
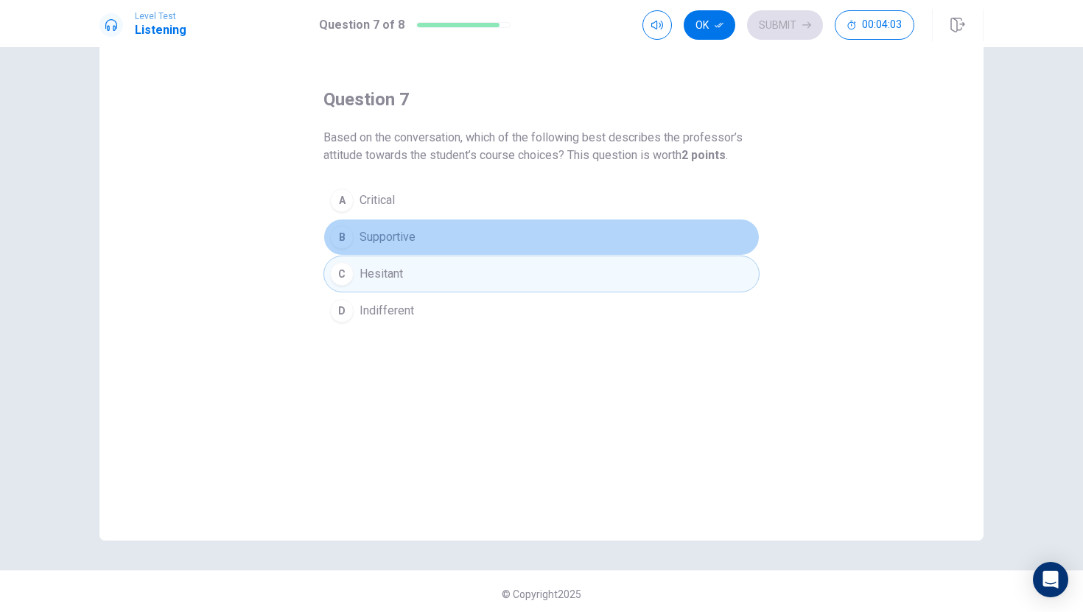
drag, startPoint x: 425, startPoint y: 246, endPoint x: 405, endPoint y: 249, distance: 20.1
click at [426, 245] on button "B Supportive" at bounding box center [541, 237] width 436 height 37
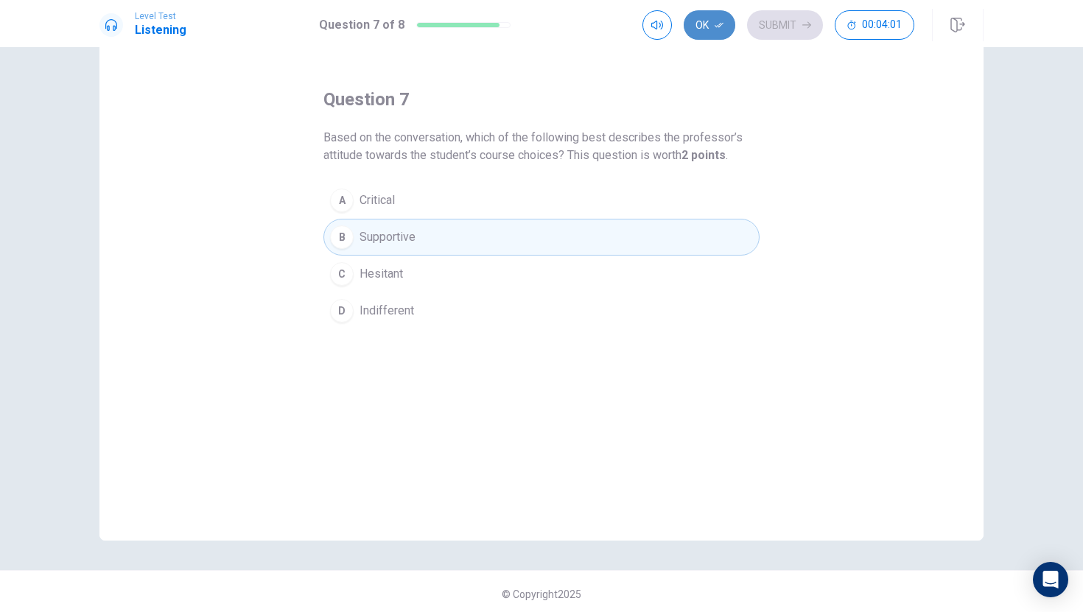
drag, startPoint x: 701, startPoint y: 23, endPoint x: 743, endPoint y: 15, distance: 42.8
click at [701, 23] on button "Ok" at bounding box center [710, 24] width 52 height 29
click at [774, 22] on button "Submit" at bounding box center [785, 24] width 76 height 29
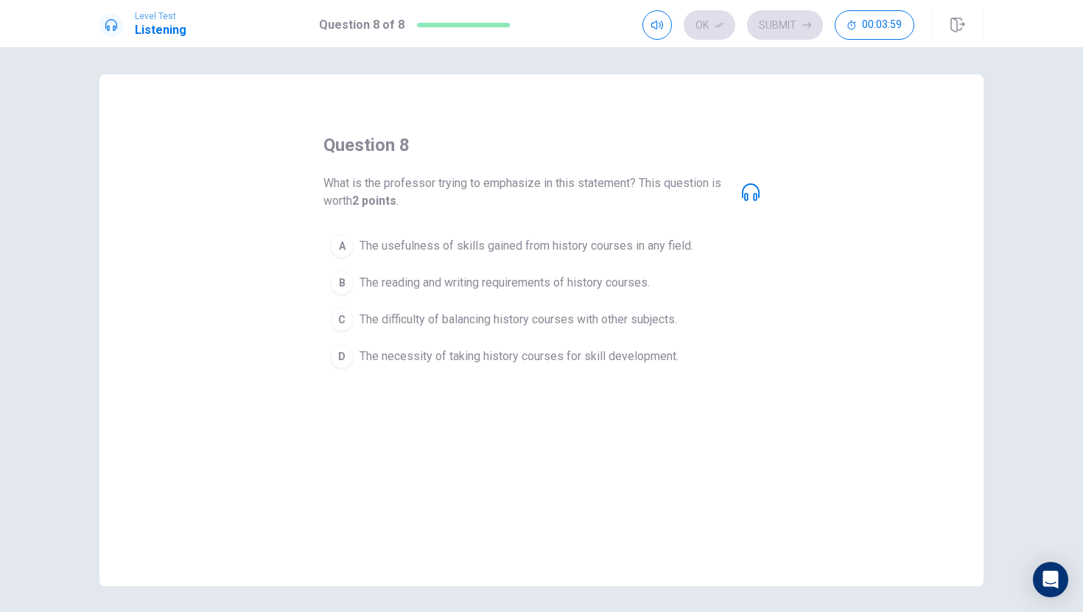
scroll to position [3, 0]
click at [746, 203] on div "What is the professor trying to emphasize in this statement? This question is w…" at bounding box center [541, 191] width 436 height 35
click at [753, 189] on icon at bounding box center [751, 192] width 18 height 18
click at [753, 188] on icon at bounding box center [751, 192] width 18 height 18
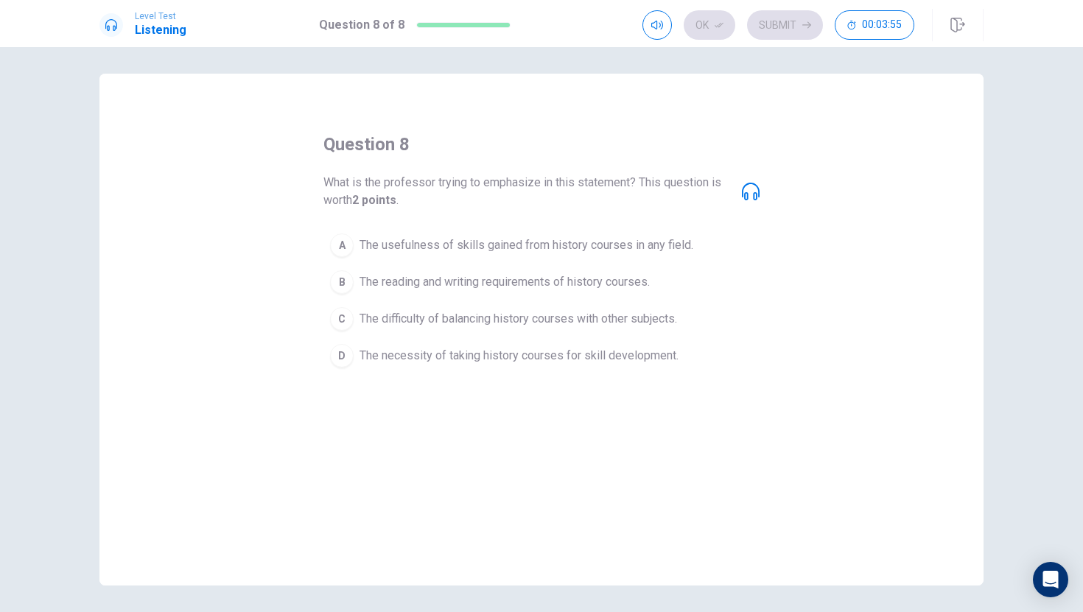
click at [718, 196] on span "What is the professor trying to emphasize in this statement? This question is w…" at bounding box center [526, 191] width 407 height 35
drag, startPoint x: 357, startPoint y: 218, endPoint x: 382, endPoint y: 256, distance: 45.8
click at [382, 256] on div "question 8 What is the professor trying to emphasize in this statement? This qu…" at bounding box center [541, 254] width 436 height 242
drag, startPoint x: 382, startPoint y: 261, endPoint x: 396, endPoint y: 261, distance: 13.3
click at [382, 261] on button "A The usefulness of skills gained from history courses in any field." at bounding box center [541, 245] width 436 height 37
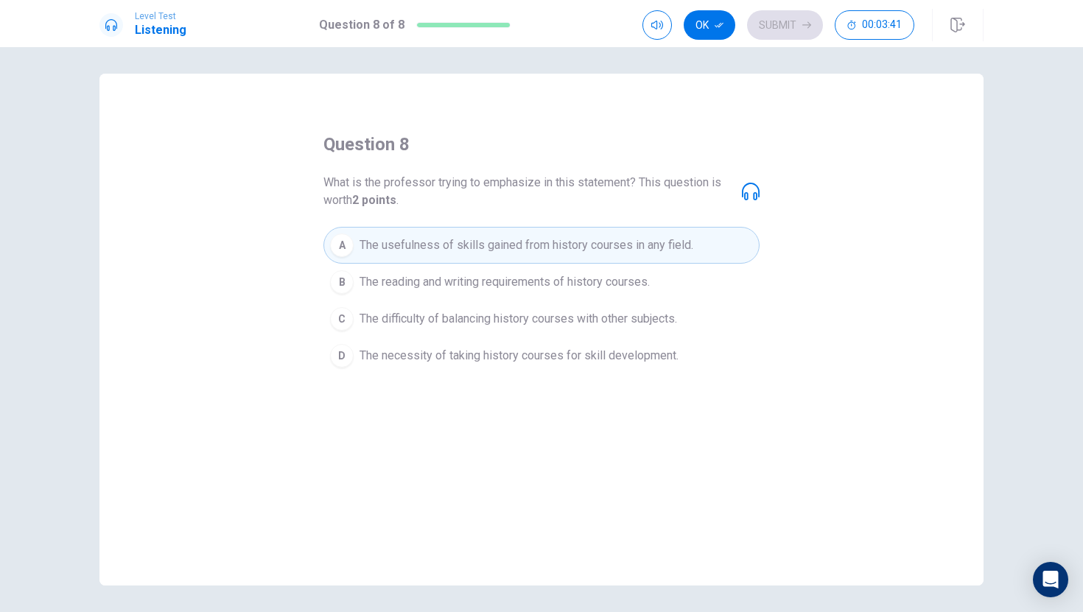
click at [437, 286] on span "The reading and writing requirements of history courses." at bounding box center [504, 282] width 290 height 18
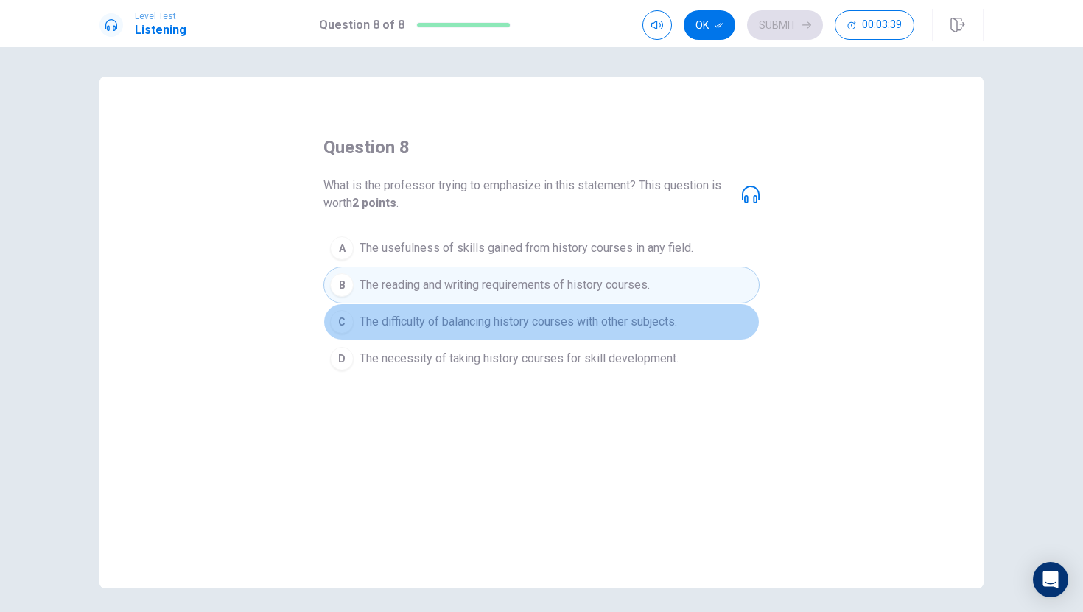
click at [460, 313] on span "The difficulty of balancing history courses with other subjects." at bounding box center [518, 322] width 318 height 18
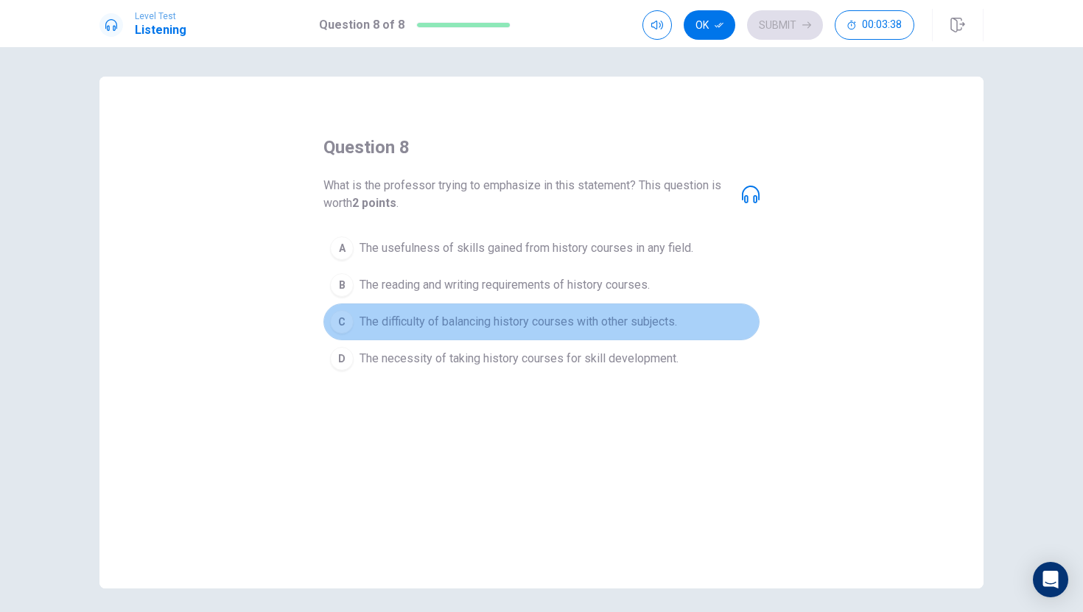
click at [458, 314] on span "The difficulty of balancing history courses with other subjects." at bounding box center [518, 322] width 318 height 18
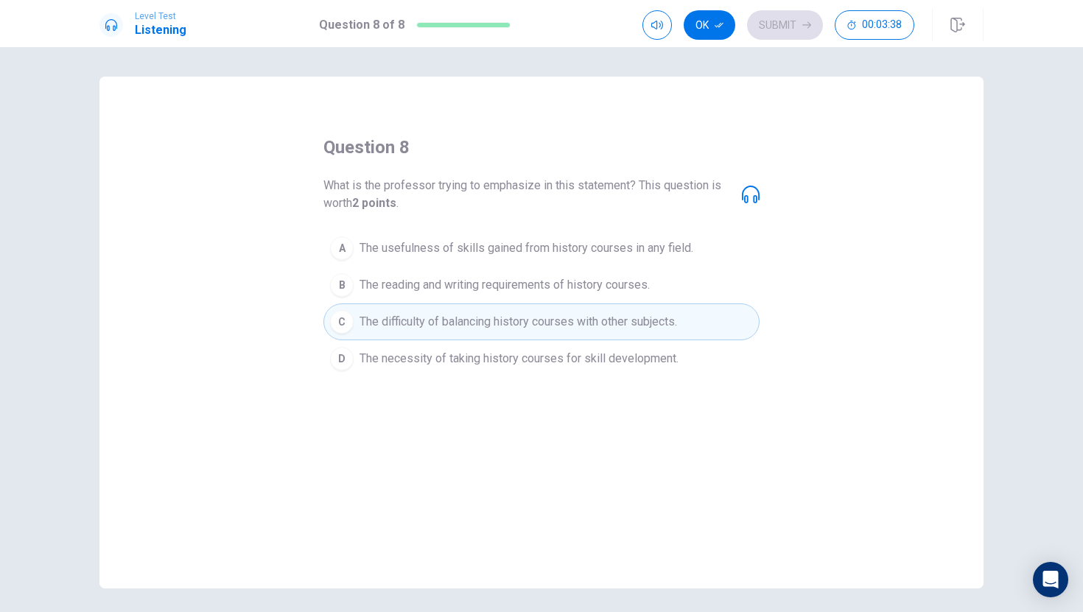
click at [458, 315] on span "The difficulty of balancing history courses with other subjects." at bounding box center [518, 322] width 318 height 18
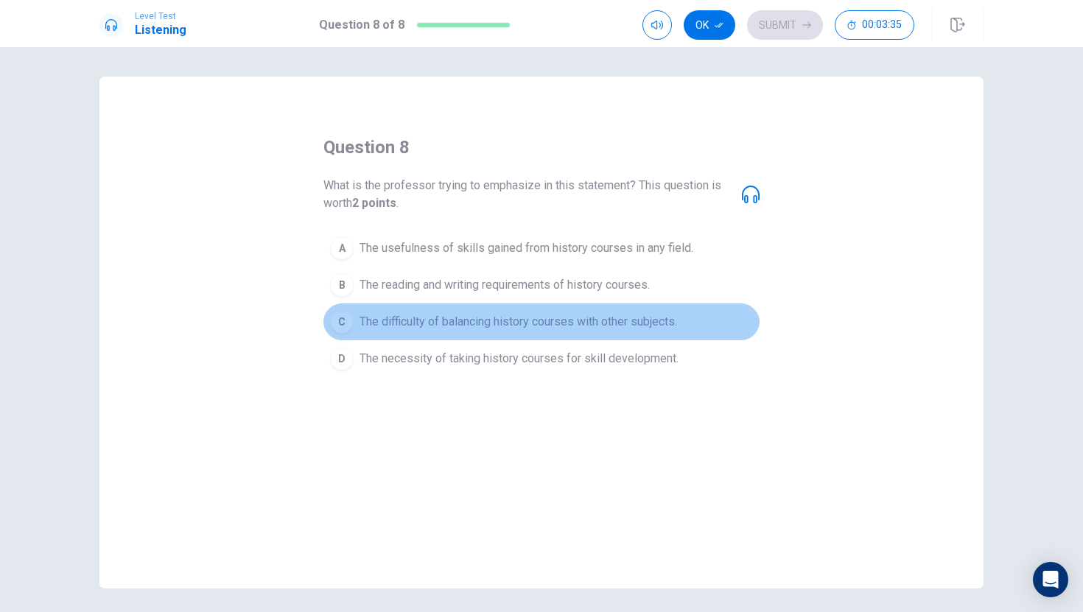
drag, startPoint x: 517, startPoint y: 310, endPoint x: 508, endPoint y: 306, distance: 9.9
click at [516, 310] on button "C The difficulty of balancing history courses with other subjects." at bounding box center [541, 322] width 436 height 37
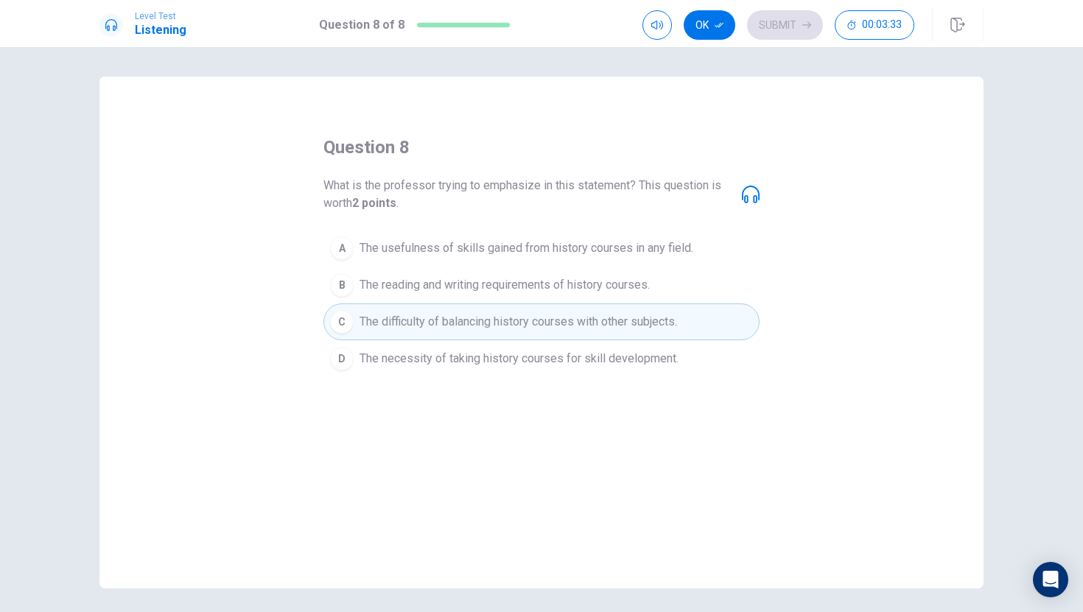
click at [516, 374] on button "D The necessity of taking history courses for skill development." at bounding box center [541, 358] width 436 height 37
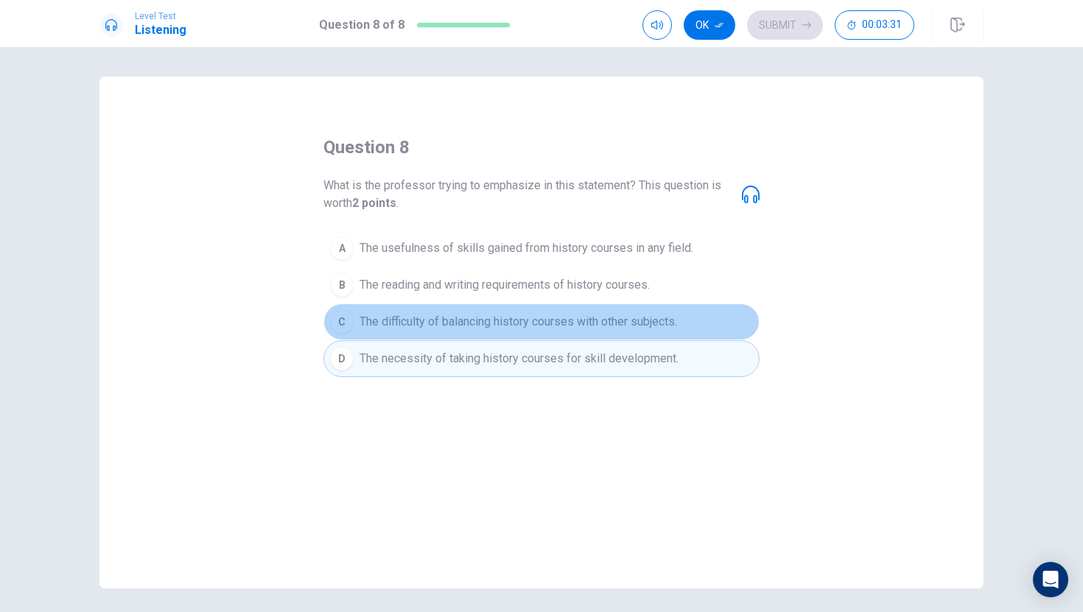
drag, startPoint x: 570, startPoint y: 312, endPoint x: 589, endPoint y: 304, distance: 21.1
click at [570, 312] on button "C The difficulty of balancing history courses with other subjects." at bounding box center [541, 322] width 436 height 37
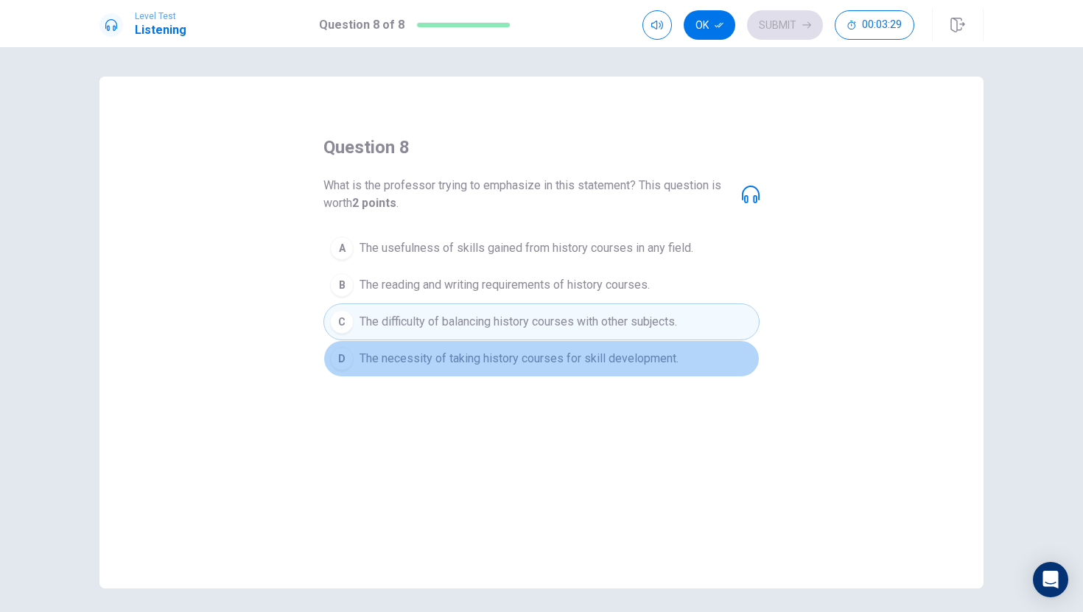
click at [561, 375] on button "D The necessity of taking history courses for skill development." at bounding box center [541, 358] width 436 height 37
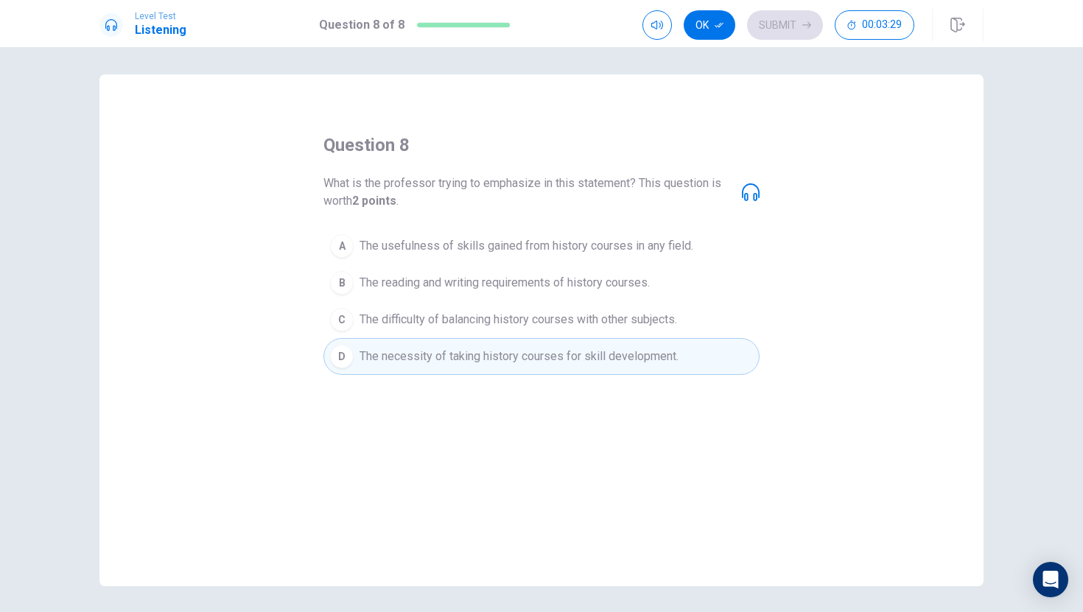
scroll to position [3, 0]
click at [639, 257] on button "A The usefulness of skills gained from history courses in any field." at bounding box center [541, 245] width 436 height 37
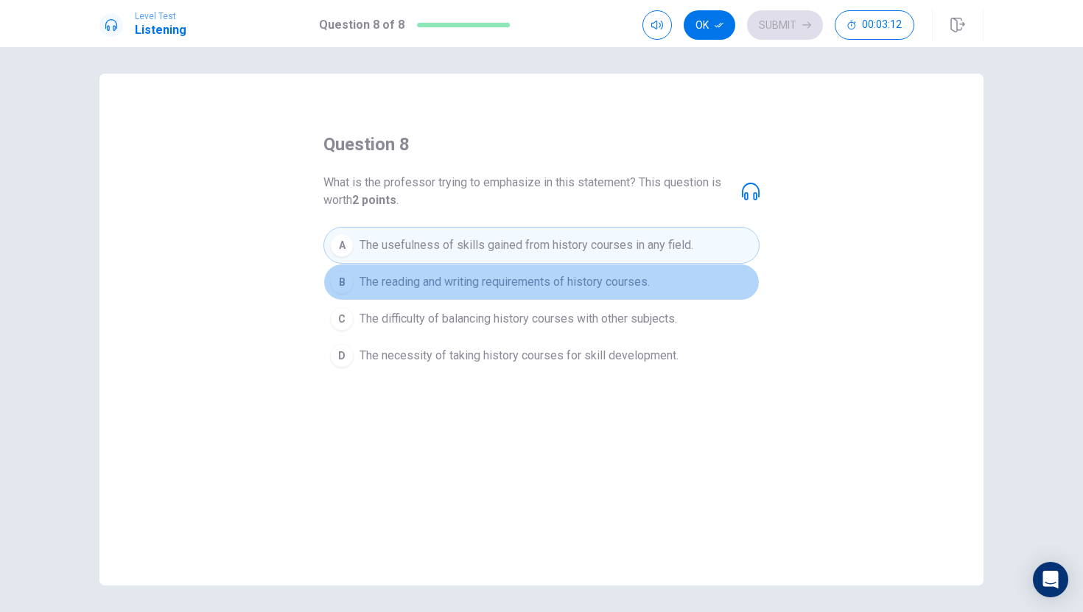
click at [626, 278] on span "The reading and writing requirements of history courses." at bounding box center [504, 282] width 290 height 18
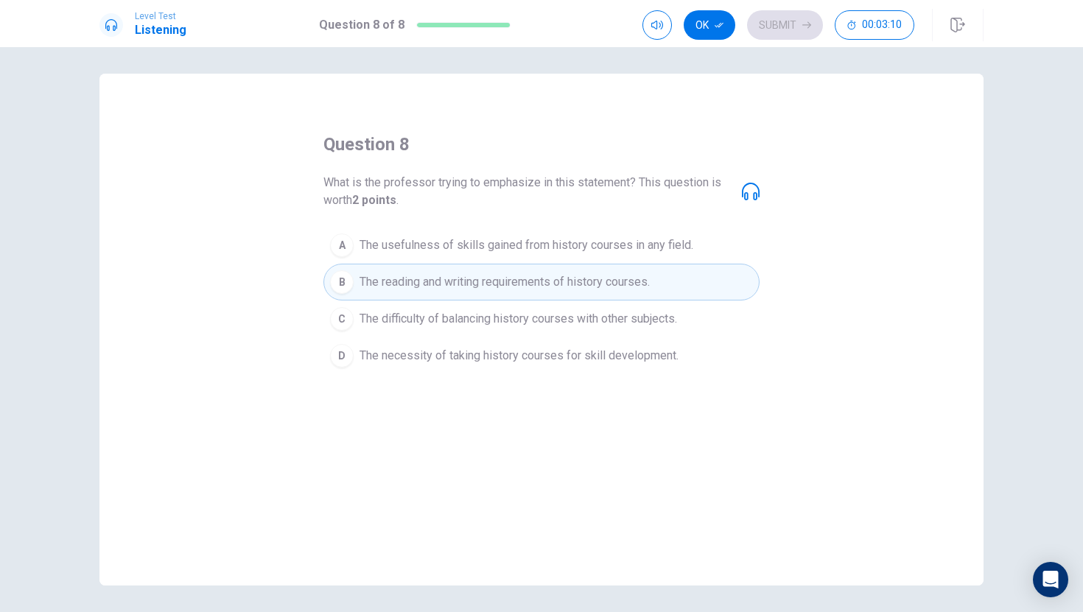
click at [671, 326] on span "The difficulty of balancing history courses with other subjects." at bounding box center [518, 319] width 318 height 18
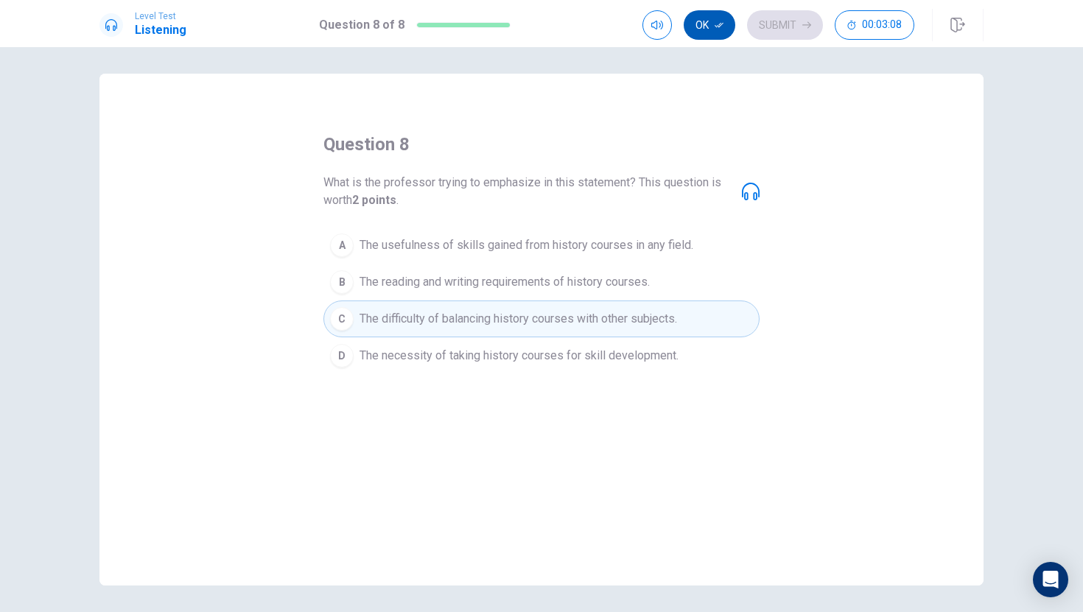
click at [701, 21] on button "Ok" at bounding box center [710, 24] width 52 height 29
click at [801, 23] on button "Submit" at bounding box center [785, 24] width 76 height 29
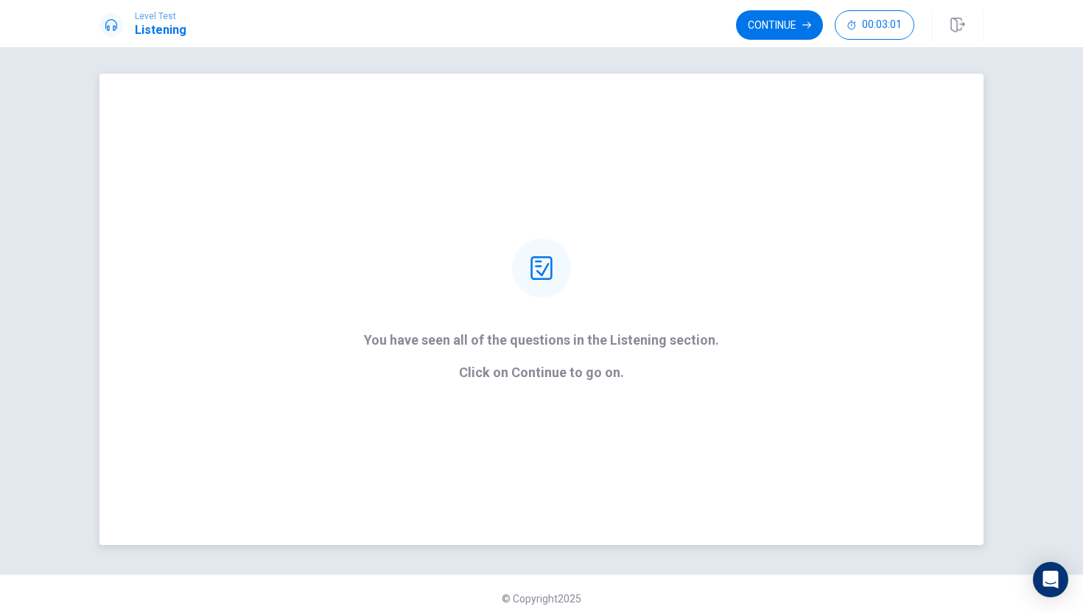
click at [699, 165] on div "You have seen all of the questions in the Listening section. Click on Continue …" at bounding box center [541, 309] width 884 height 471
click at [692, 158] on div "You have seen all of the questions in the Listening section. Click on Continue …" at bounding box center [541, 309] width 884 height 471
click at [605, 337] on p "You have seen all of the questions in the Listening section." at bounding box center [541, 340] width 355 height 15
click at [616, 351] on strong "You have seen all of the questions in the Listening section. Click on Continue …" at bounding box center [541, 353] width 355 height 47
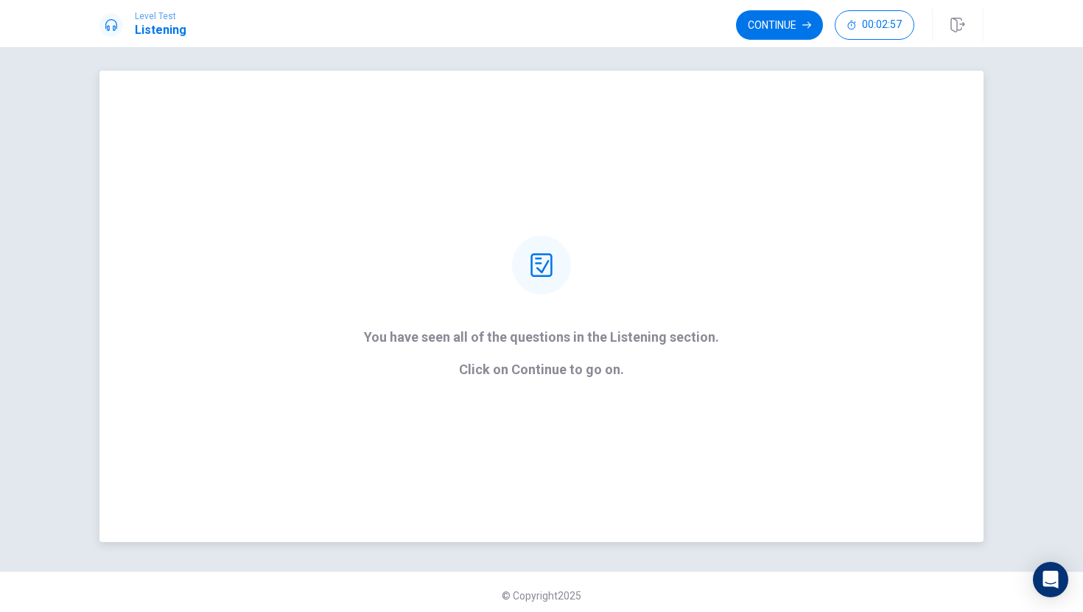
click at [607, 382] on div "You have seen all of the questions in the Listening section. Click on Continue …" at bounding box center [541, 306] width 884 height 471
drag, startPoint x: 616, startPoint y: 364, endPoint x: 627, endPoint y: 362, distance: 11.1
click at [617, 365] on p "Click on Continue to go on." at bounding box center [541, 369] width 355 height 15
click at [634, 361] on strong "You have seen all of the questions in the Listening section. Click on Continue …" at bounding box center [541, 353] width 355 height 47
click at [639, 357] on strong "You have seen all of the questions in the Listening section. Click on Continue …" at bounding box center [541, 353] width 355 height 47
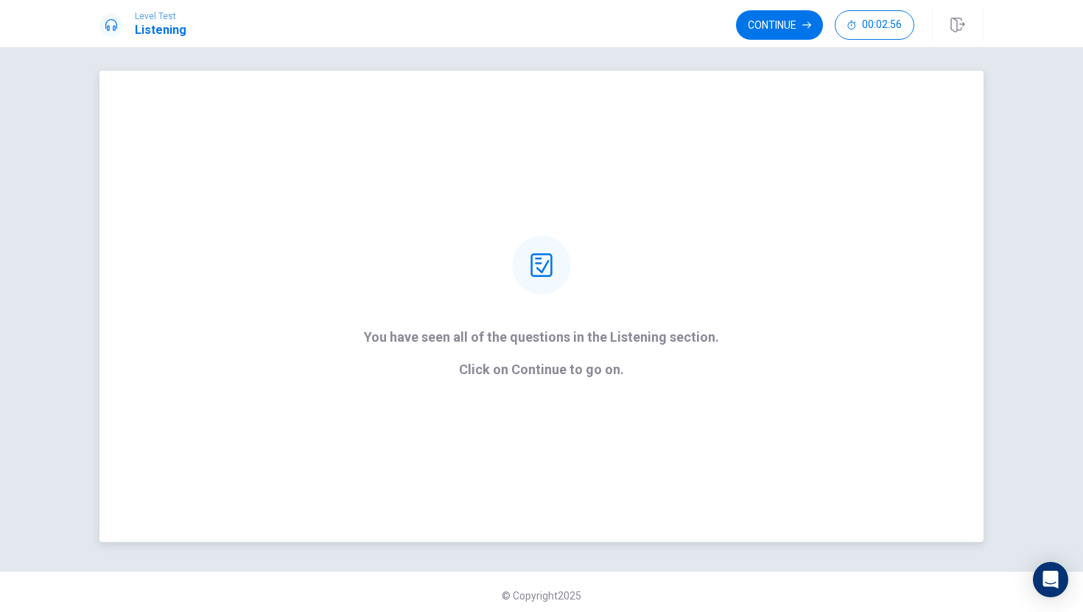
click at [637, 366] on p "Click on Continue to go on." at bounding box center [541, 369] width 355 height 15
drag, startPoint x: 638, startPoint y: 365, endPoint x: 635, endPoint y: 373, distance: 7.9
click at [636, 369] on p "Click on Continue to go on." at bounding box center [541, 369] width 355 height 15
drag, startPoint x: 645, startPoint y: 430, endPoint x: 637, endPoint y: 415, distance: 17.1
click at [637, 415] on div "You have seen all of the questions in the Listening section. Click on Continue …" at bounding box center [541, 306] width 884 height 471
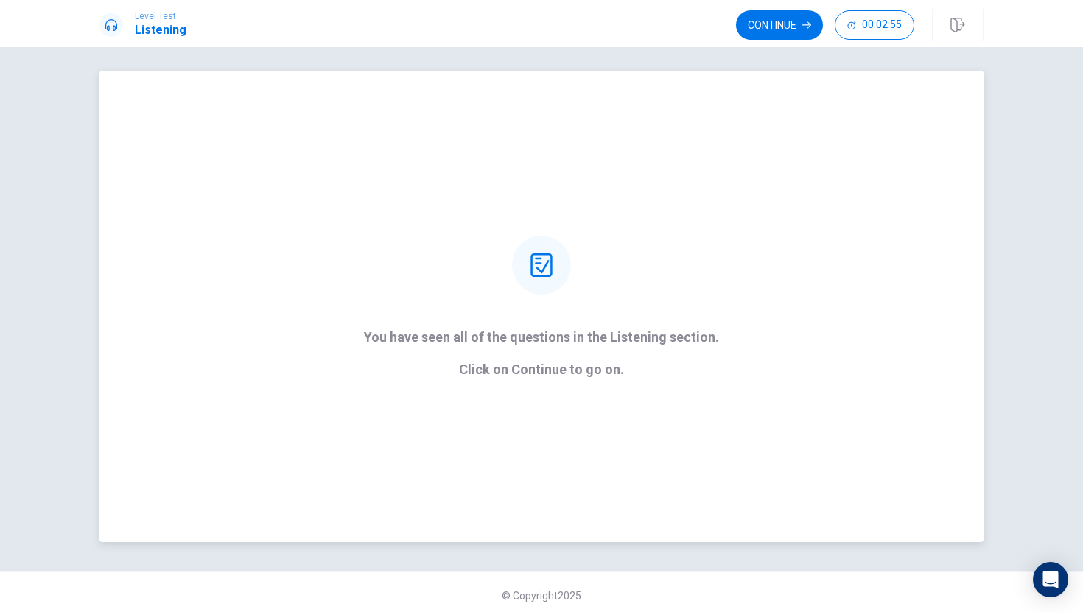
drag, startPoint x: 636, startPoint y: 413, endPoint x: 624, endPoint y: 403, distance: 16.2
click at [627, 407] on div "You have seen all of the questions in the Listening section. Click on Continue …" at bounding box center [541, 306] width 884 height 471
click at [561, 364] on p "Click on Continue to go on." at bounding box center [541, 369] width 355 height 15
click at [555, 373] on p "Click on Continue to go on." at bounding box center [541, 369] width 355 height 15
drag, startPoint x: 555, startPoint y: 374, endPoint x: 734, endPoint y: 345, distance: 181.4
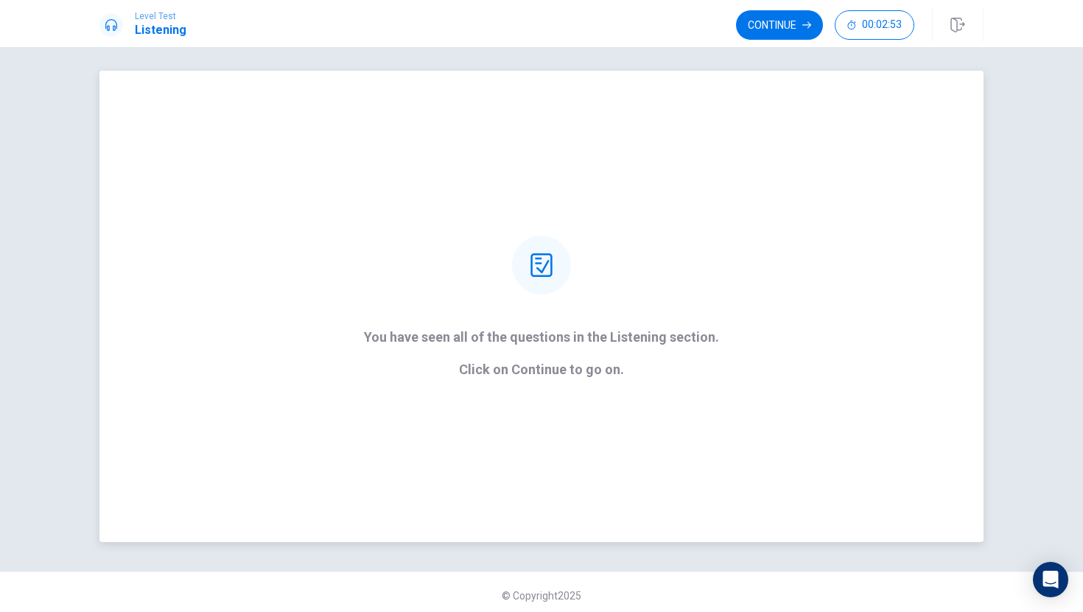
click at [658, 363] on p "Click on Continue to go on." at bounding box center [541, 369] width 355 height 15
click at [780, 294] on div "You have seen all of the questions in the Listening section. Click on Continue …" at bounding box center [541, 306] width 884 height 471
click at [779, 295] on div "You have seen all of the questions in the Listening section. Click on Continue …" at bounding box center [541, 306] width 884 height 471
click at [779, 296] on div "You have seen all of the questions in the Listening section. Click on Continue …" at bounding box center [541, 306] width 884 height 471
click at [779, 300] on div "You have seen all of the questions in the Listening section. Click on Continue …" at bounding box center [541, 306] width 884 height 471
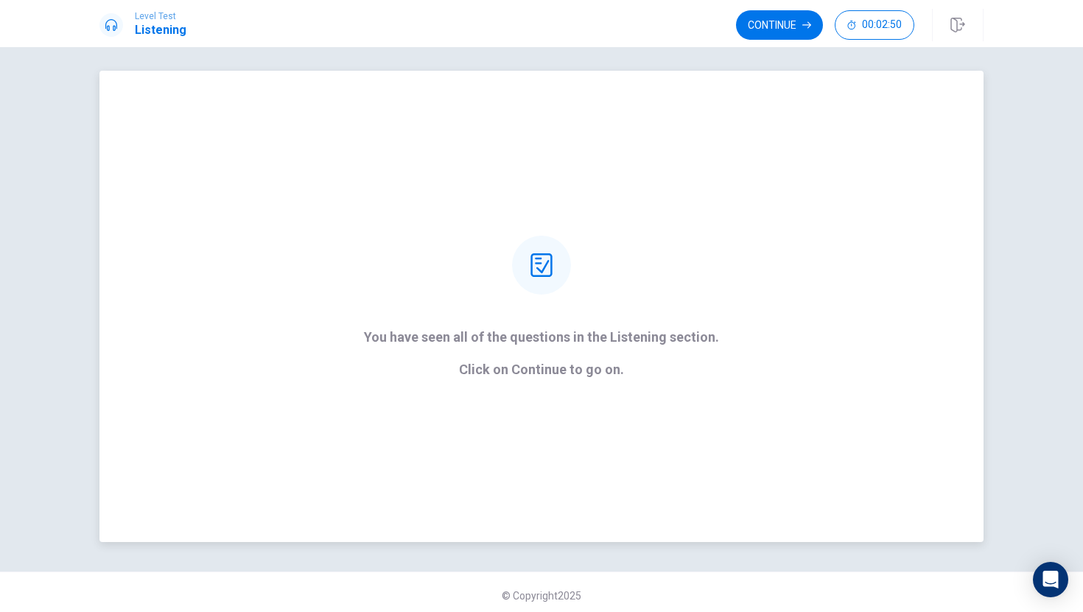
click at [773, 306] on div "You have seen all of the questions in the Listening section. Click on Continue …" at bounding box center [541, 306] width 884 height 471
drag, startPoint x: 760, startPoint y: 320, endPoint x: 724, endPoint y: 329, distance: 36.4
click at [743, 333] on div "You have seen all of the questions in the Listening section. Click on Continue …" at bounding box center [541, 306] width 884 height 471
click at [692, 346] on strong "You have seen all of the questions in the Listening section. Click on Continue …" at bounding box center [541, 353] width 355 height 47
click at [688, 346] on strong "You have seen all of the questions in the Listening section. Click on Continue …" at bounding box center [541, 353] width 355 height 47
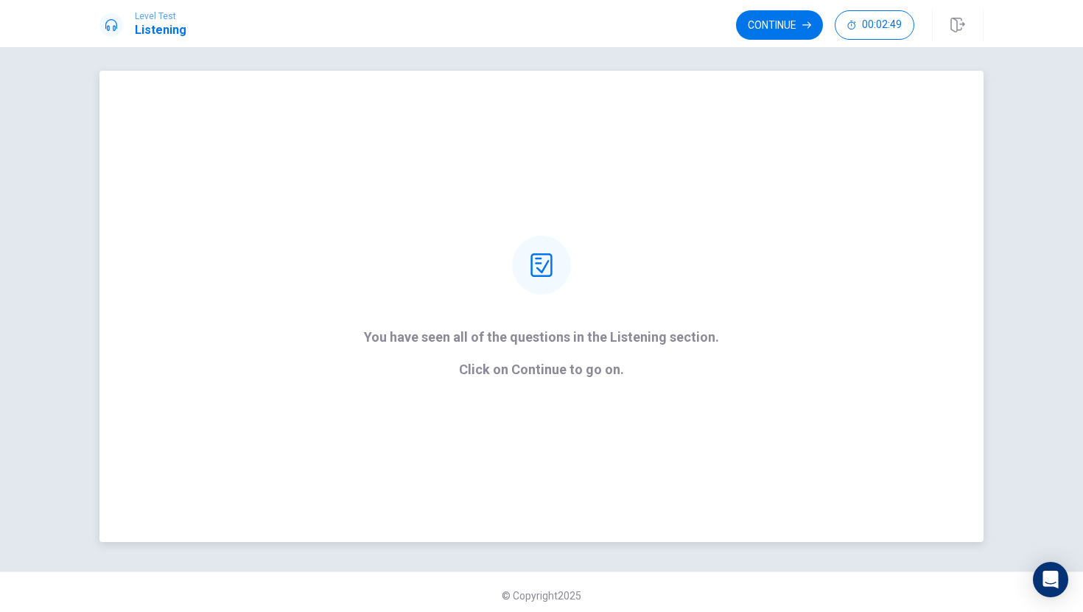
click at [687, 346] on strong "You have seen all of the questions in the Listening section. Click on Continue …" at bounding box center [541, 353] width 355 height 47
click at [690, 345] on p "You have seen all of the questions in the Listening section." at bounding box center [541, 337] width 355 height 15
click at [702, 330] on p "You have seen all of the questions in the Listening section." at bounding box center [541, 337] width 355 height 15
click at [718, 320] on div "You have seen all of the questions in the Listening section. Click on Continue …" at bounding box center [541, 306] width 396 height 141
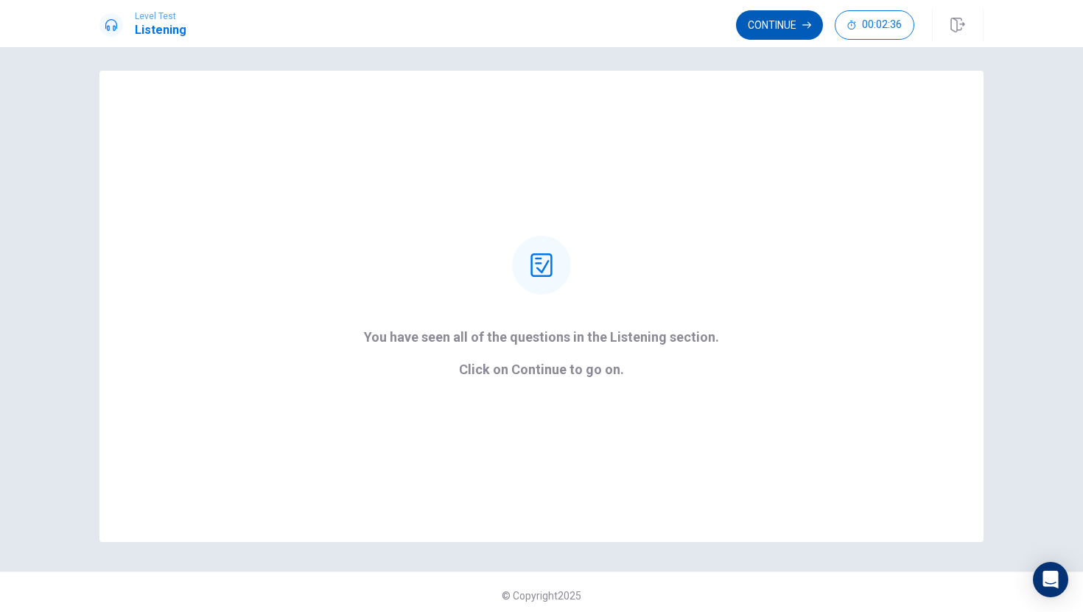
click at [788, 34] on button "Continue" at bounding box center [779, 24] width 87 height 29
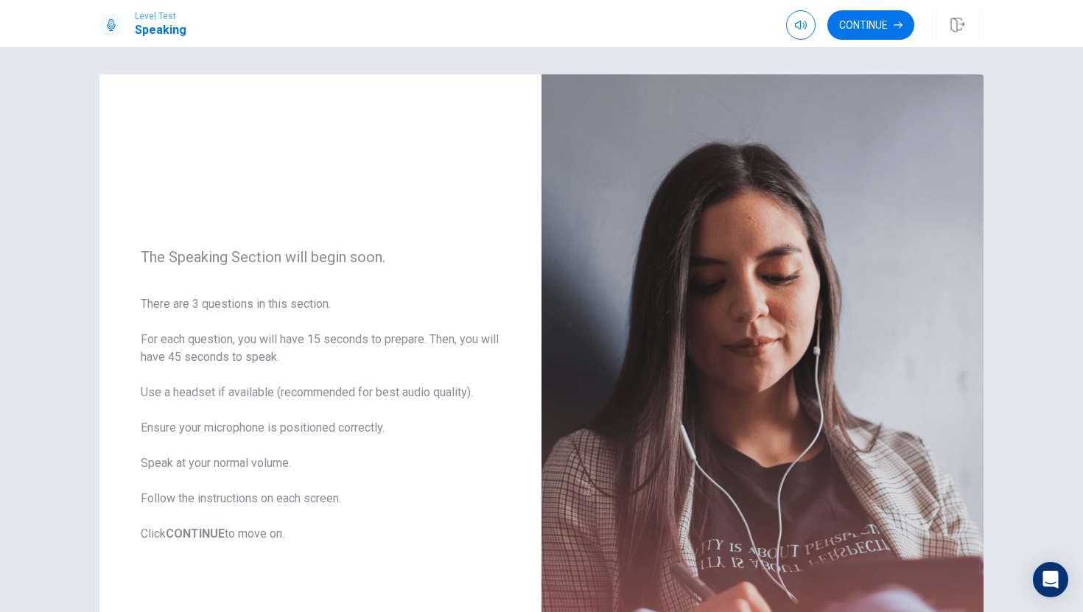
scroll to position [3, 0]
click at [799, 32] on button "button" at bounding box center [800, 24] width 29 height 29
click at [412, 183] on div "The Speaking Section will begin soon. There are 3 questions in this section. Fo…" at bounding box center [320, 395] width 442 height 642
click at [886, 29] on button "Continue" at bounding box center [870, 24] width 87 height 29
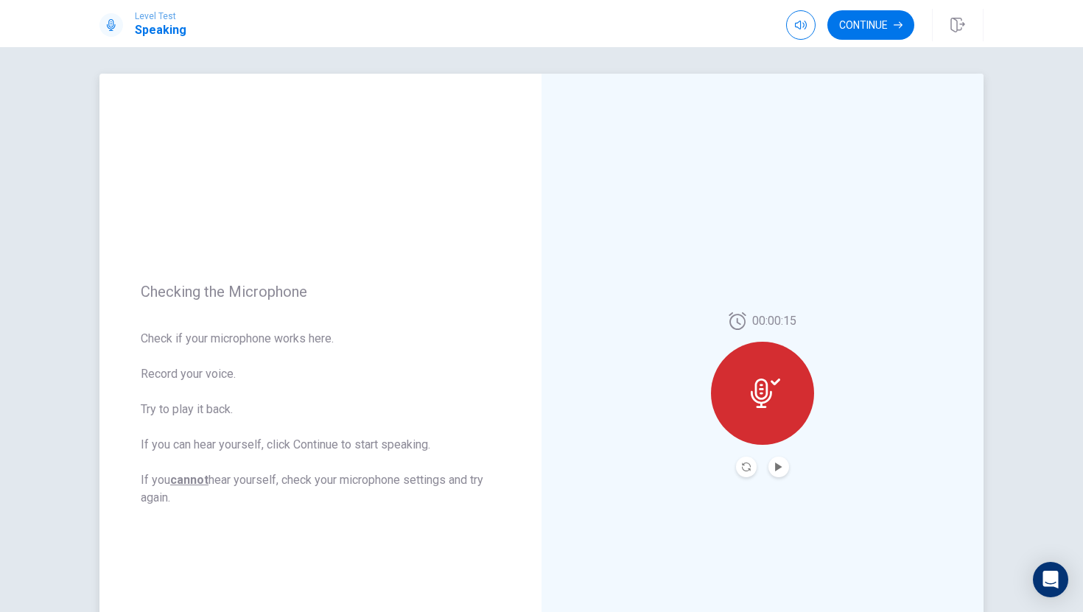
click at [782, 468] on button "Play Audio" at bounding box center [778, 467] width 21 height 21
click at [776, 468] on icon "Pause Audio" at bounding box center [778, 467] width 7 height 9
click at [800, 387] on div at bounding box center [762, 393] width 103 height 103
click at [743, 469] on icon "Record Again" at bounding box center [746, 467] width 9 height 9
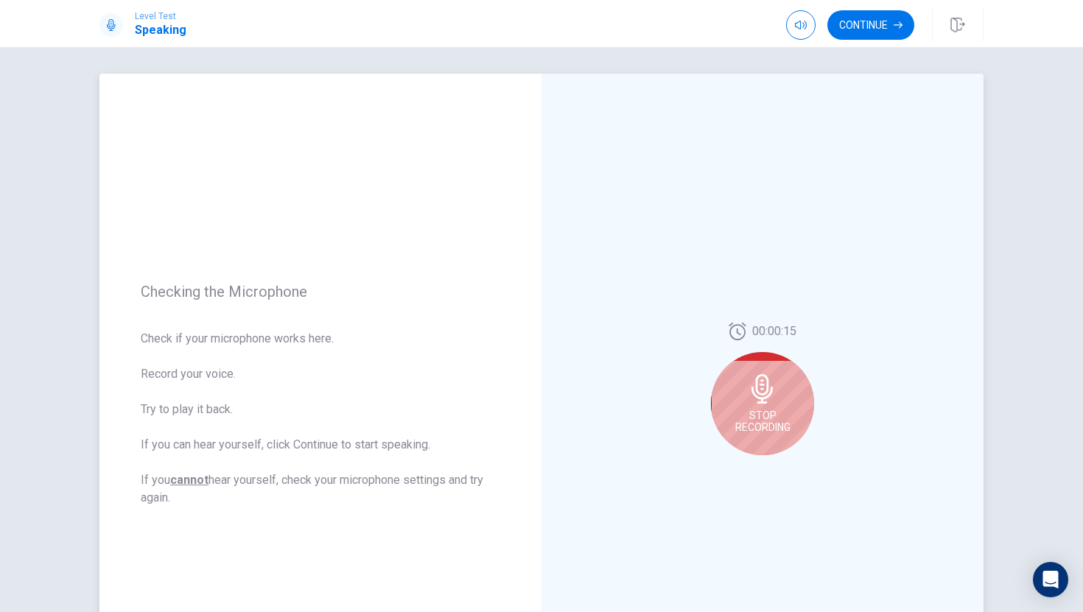
click at [804, 420] on div "Stop Recording" at bounding box center [762, 403] width 103 height 103
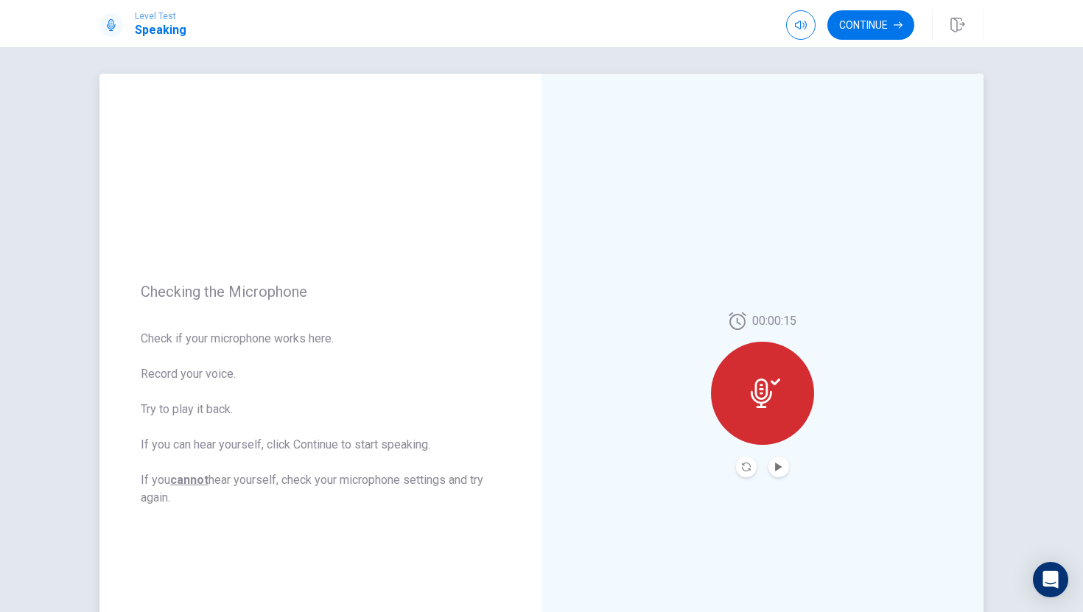
click at [758, 409] on div at bounding box center [762, 393] width 103 height 103
click at [745, 471] on button "Record Again" at bounding box center [746, 465] width 21 height 21
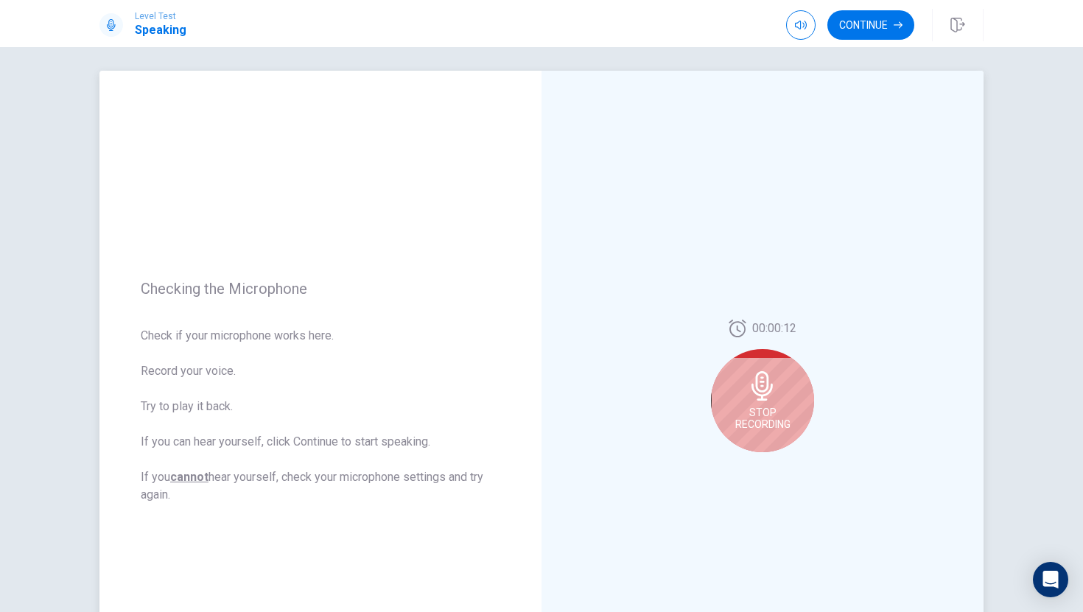
click at [763, 425] on span "Stop Recording" at bounding box center [762, 419] width 55 height 24
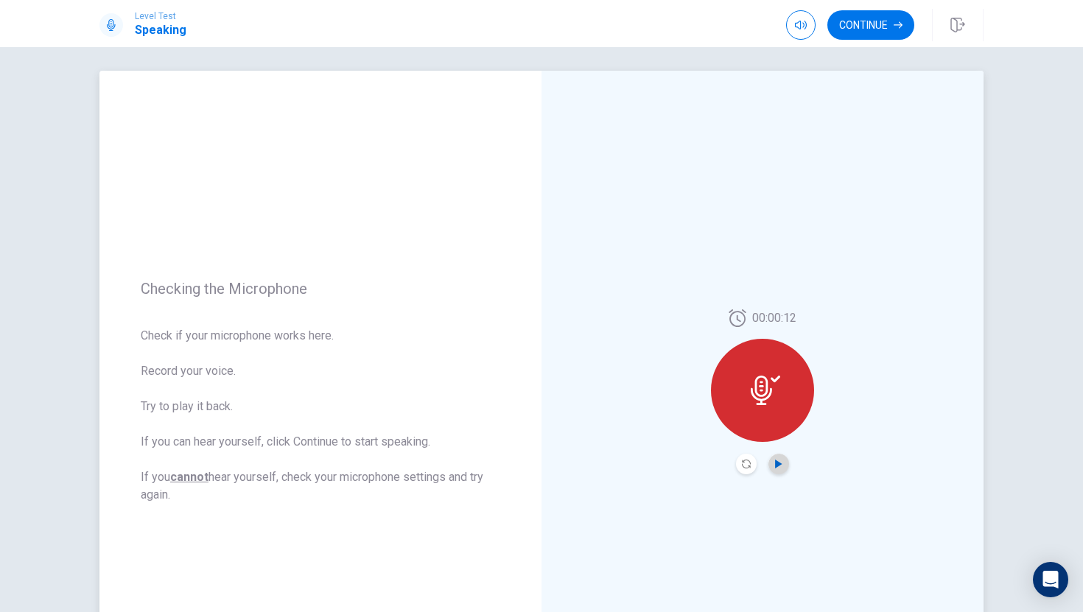
click at [777, 460] on icon "Play Audio" at bounding box center [778, 464] width 9 height 9
click at [895, 17] on button "Continue" at bounding box center [870, 24] width 87 height 29
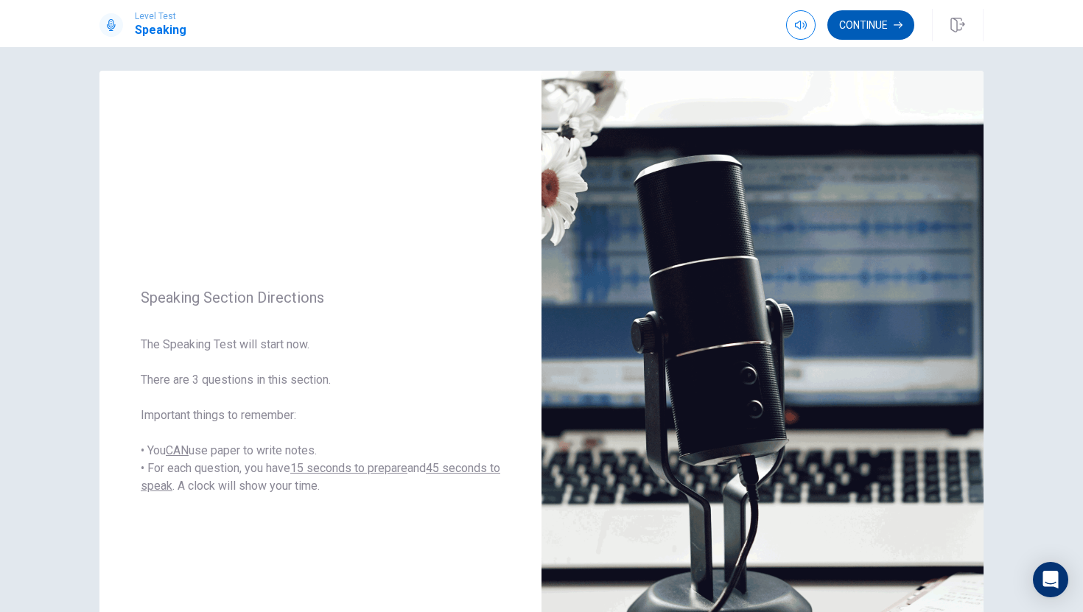
click at [902, 30] on button "Continue" at bounding box center [870, 24] width 87 height 29
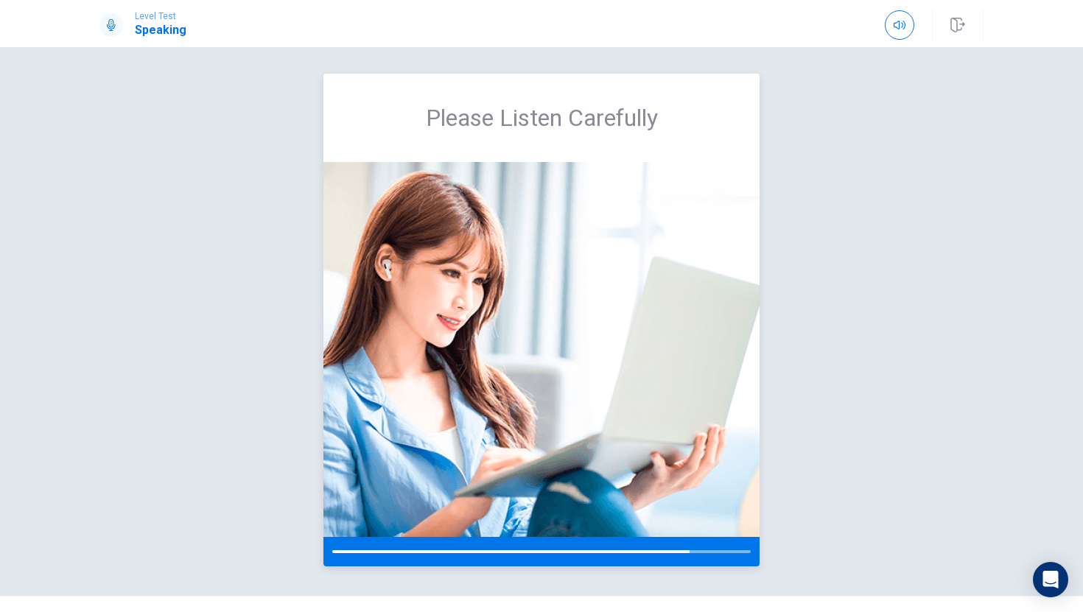
scroll to position [3, 0]
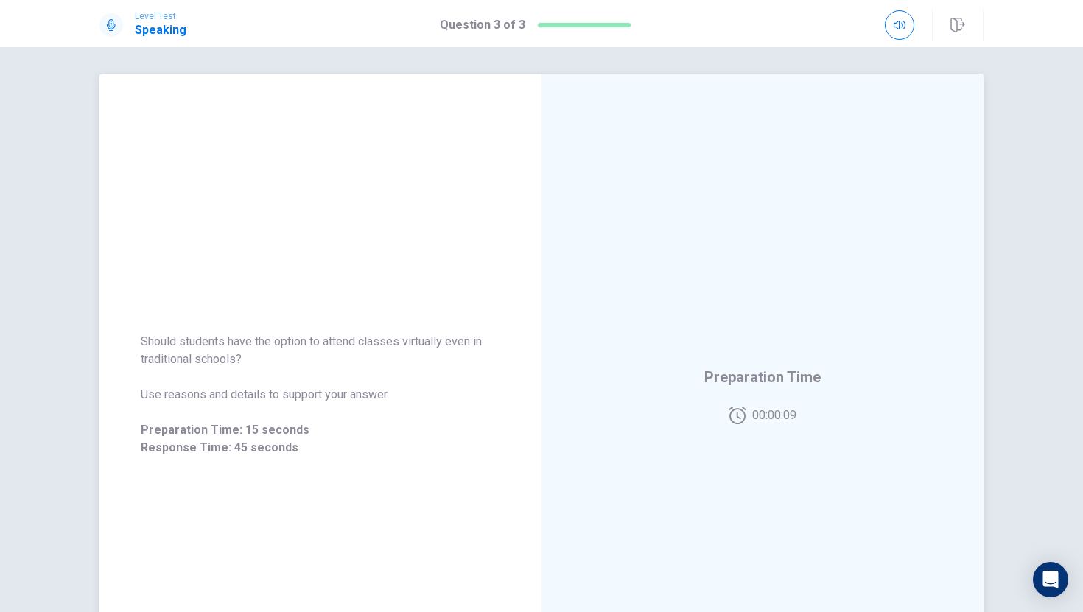
drag, startPoint x: 339, startPoint y: 382, endPoint x: 363, endPoint y: 355, distance: 36.5
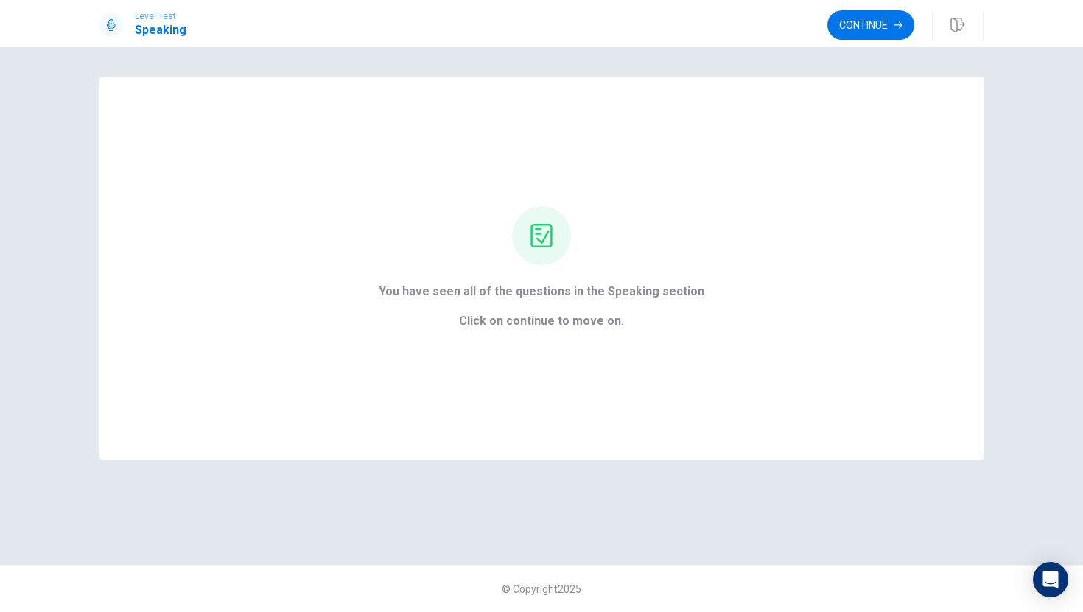
scroll to position [0, 0]
click at [867, 19] on button "Continue" at bounding box center [870, 24] width 87 height 29
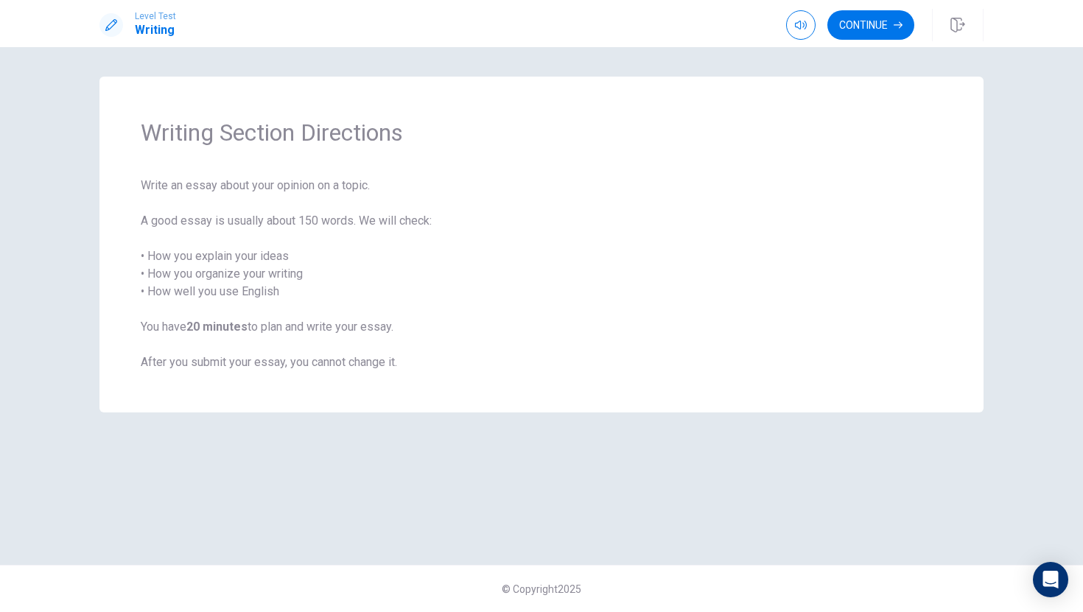
drag, startPoint x: 213, startPoint y: 165, endPoint x: 208, endPoint y: 156, distance: 9.9
click at [209, 158] on div "Writing Section Directions Write an essay about your opinion on a topic. A good…" at bounding box center [541, 245] width 884 height 336
click at [222, 175] on div "Writing Section Directions Write an essay about your opinion on a topic. A good…" at bounding box center [541, 245] width 884 height 336
click at [225, 169] on div "Writing Section Directions Write an essay about your opinion on a topic. A good…" at bounding box center [541, 245] width 884 height 336
click at [221, 147] on span "Writing Section Directions" at bounding box center [542, 132] width 802 height 29
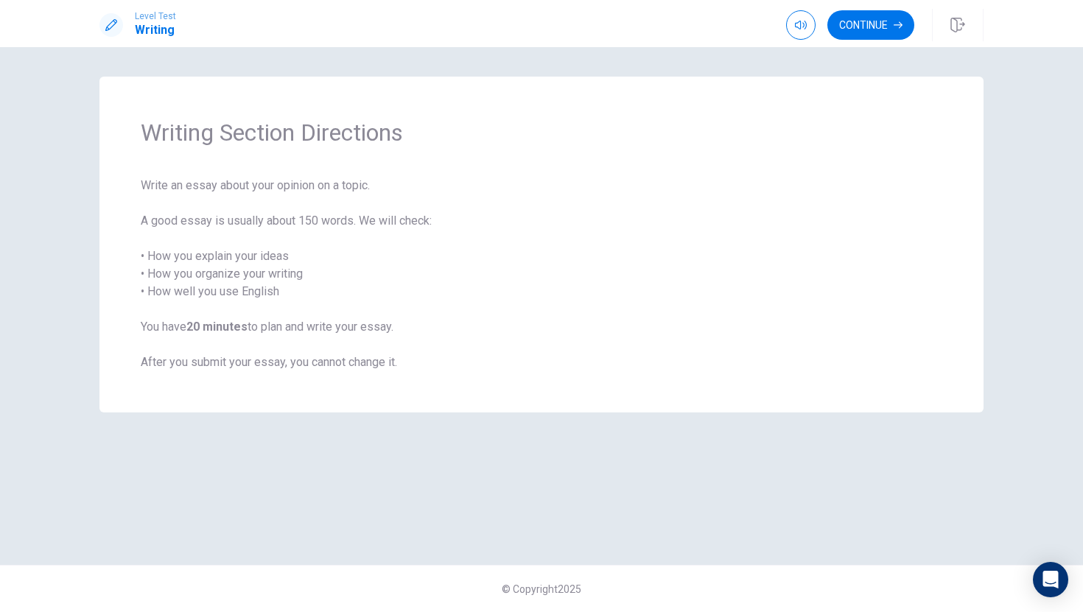
drag, startPoint x: 264, startPoint y: 215, endPoint x: 277, endPoint y: 202, distance: 18.8
click at [262, 209] on span "Write an essay about your opinion on a topic. A good essay is usually about 150…" at bounding box center [542, 274] width 802 height 194
click at [843, 32] on button "Continue" at bounding box center [870, 24] width 87 height 29
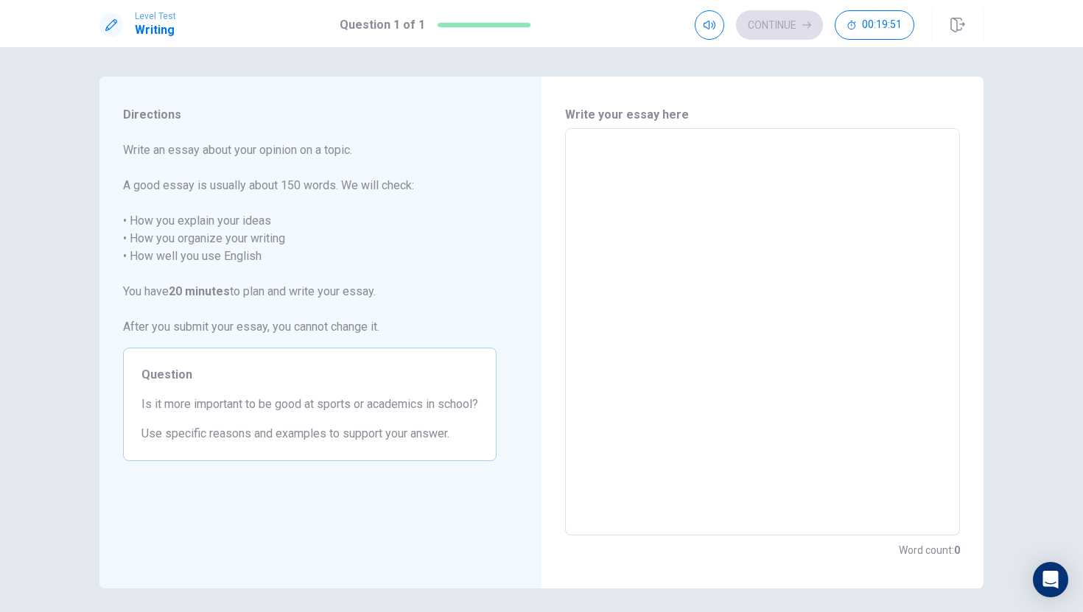
drag, startPoint x: 224, startPoint y: 192, endPoint x: 533, endPoint y: 183, distance: 308.8
click at [533, 183] on div "Directions Write an essay about your opinion on a topic. A good essay is usuall…" at bounding box center [320, 333] width 442 height 512
click at [652, 152] on textarea at bounding box center [762, 332] width 374 height 383
type textarea "i"
type textarea "x"
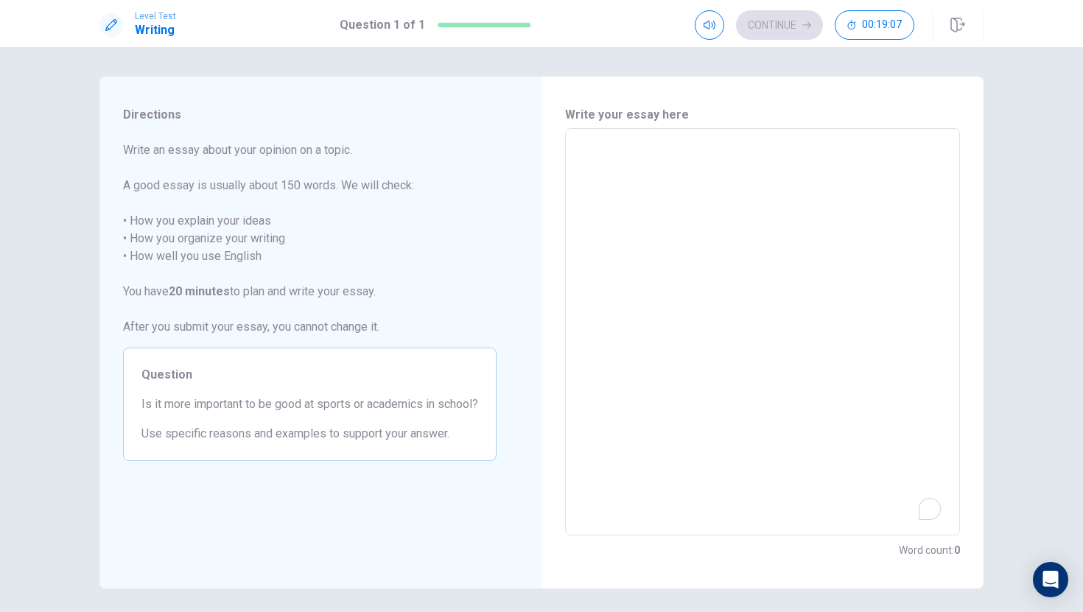
type textarea "I"
type textarea "x"
type textarea "I"
type textarea "x"
type textarea "I t"
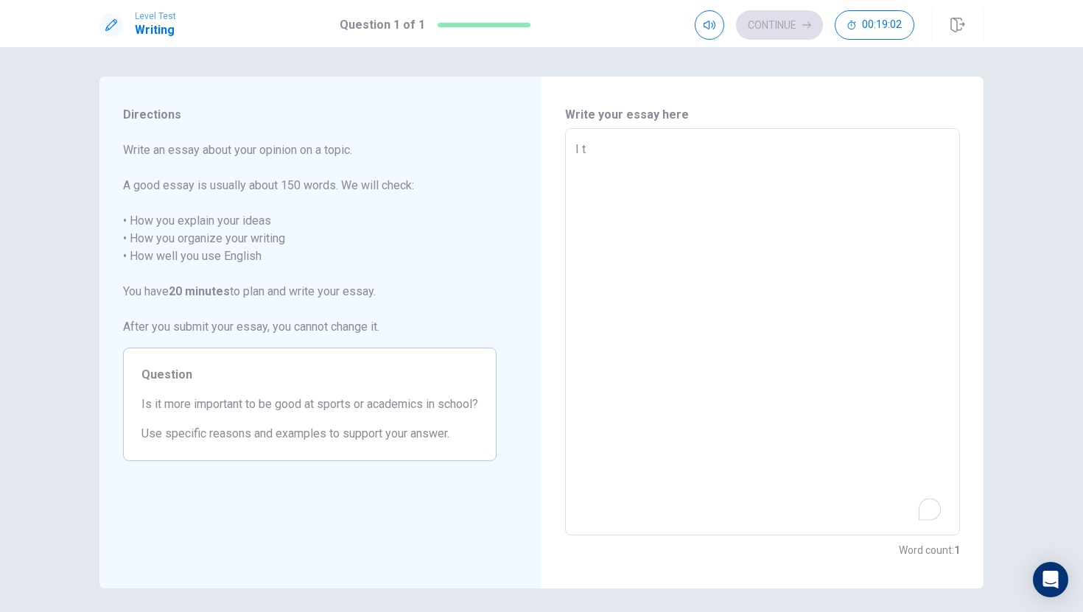
type textarea "x"
type textarea "I th"
type textarea "x"
type textarea "I tha"
type textarea "x"
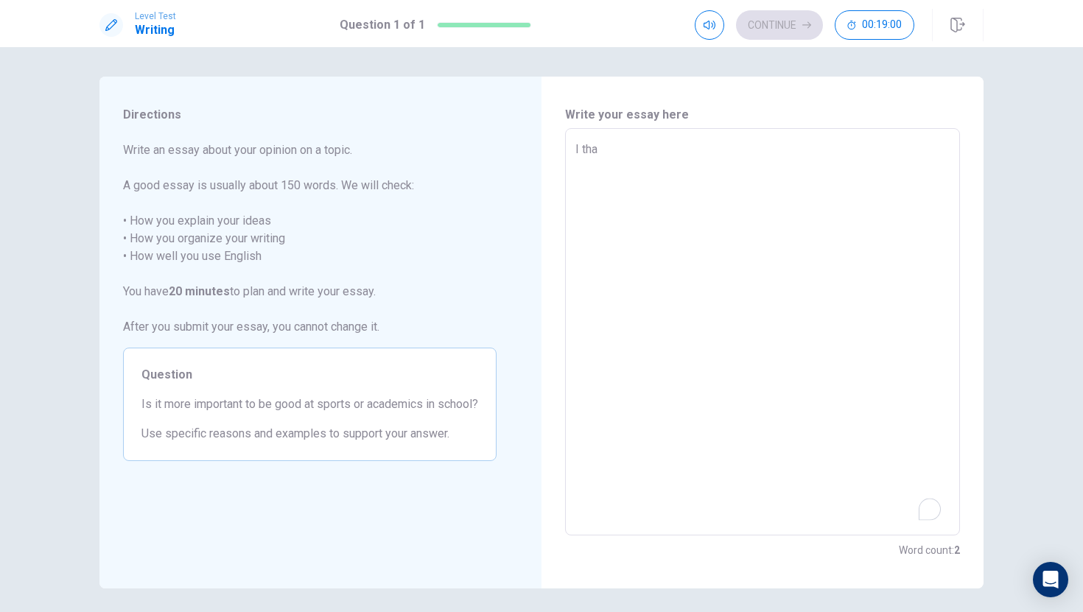
type textarea "I than"
type textarea "x"
type textarea "I tha"
type textarea "x"
type textarea "I th"
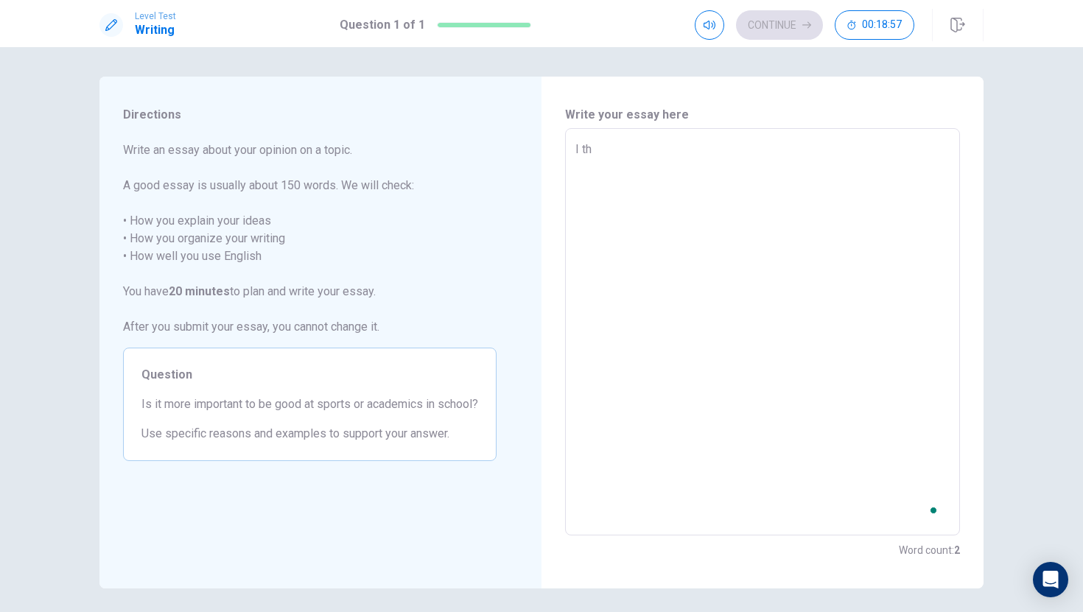
type textarea "x"
type textarea "I thi"
type textarea "x"
type textarea "I thin"
type textarea "x"
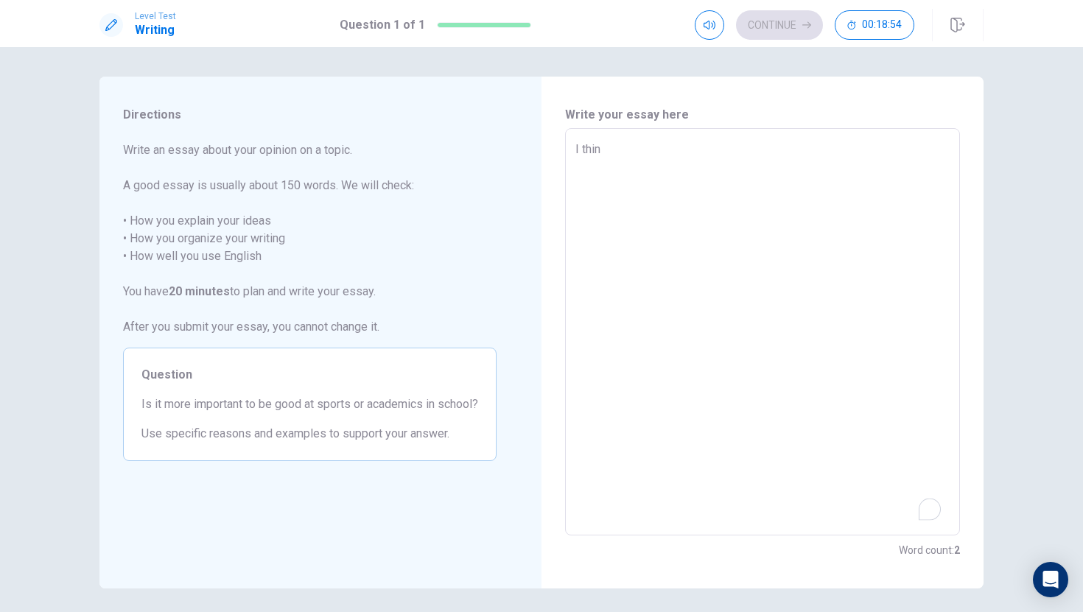
type textarea "I think"
type textarea "x"
type textarea "I think"
type textarea "x"
type textarea "I think w"
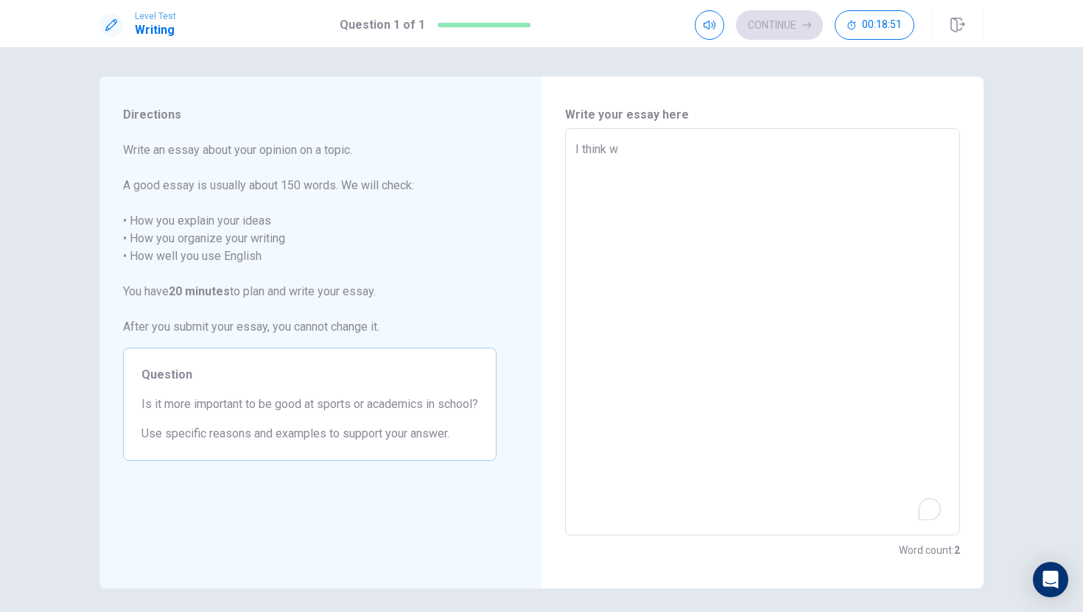
type textarea "x"
type textarea "I think we"
type textarea "x"
type textarea "I think we"
type textarea "x"
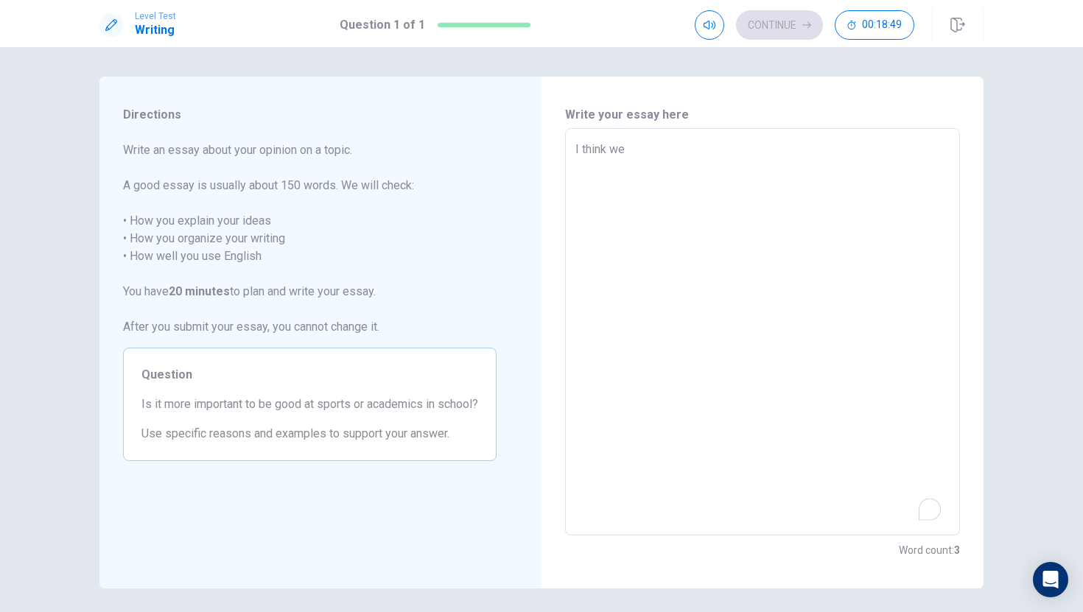
type textarea "I think we s"
type textarea "x"
type textarea "I think we sh"
type textarea "x"
type textarea "I think we sho"
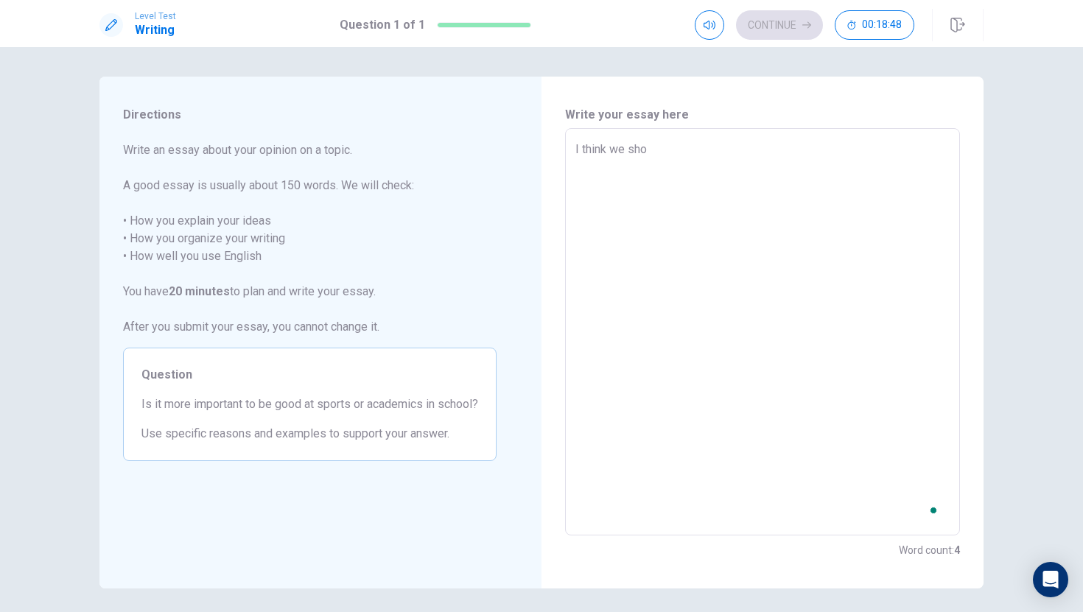
type textarea "x"
type textarea "I think we shou"
type textarea "x"
type textarea "I think we shoul"
type textarea "x"
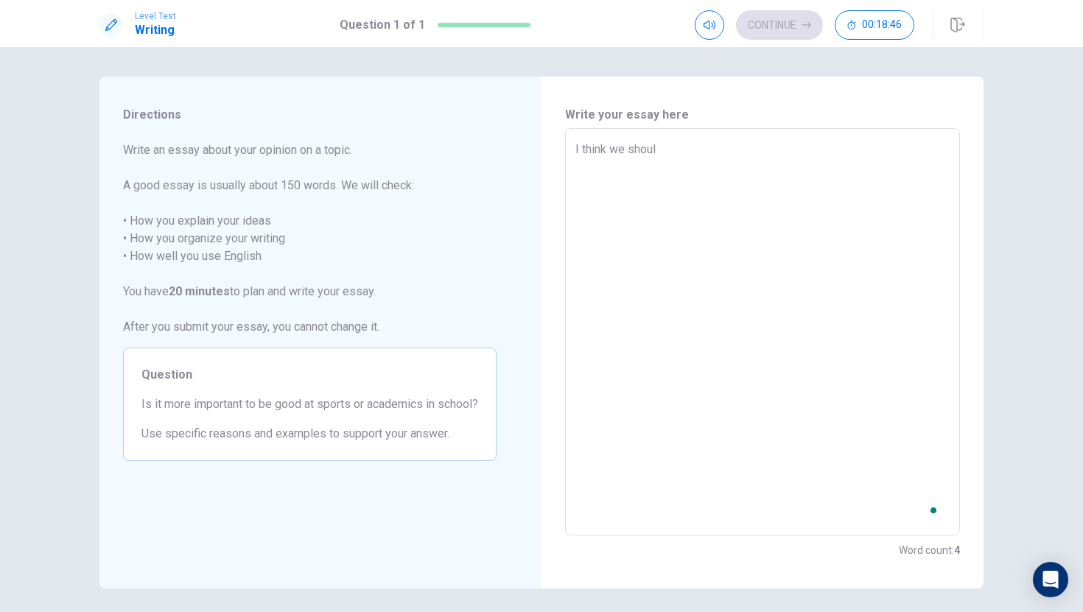
type textarea "I think we should"
type textarea "x"
type textarea "I think we should"
type textarea "x"
type textarea "I think we should"
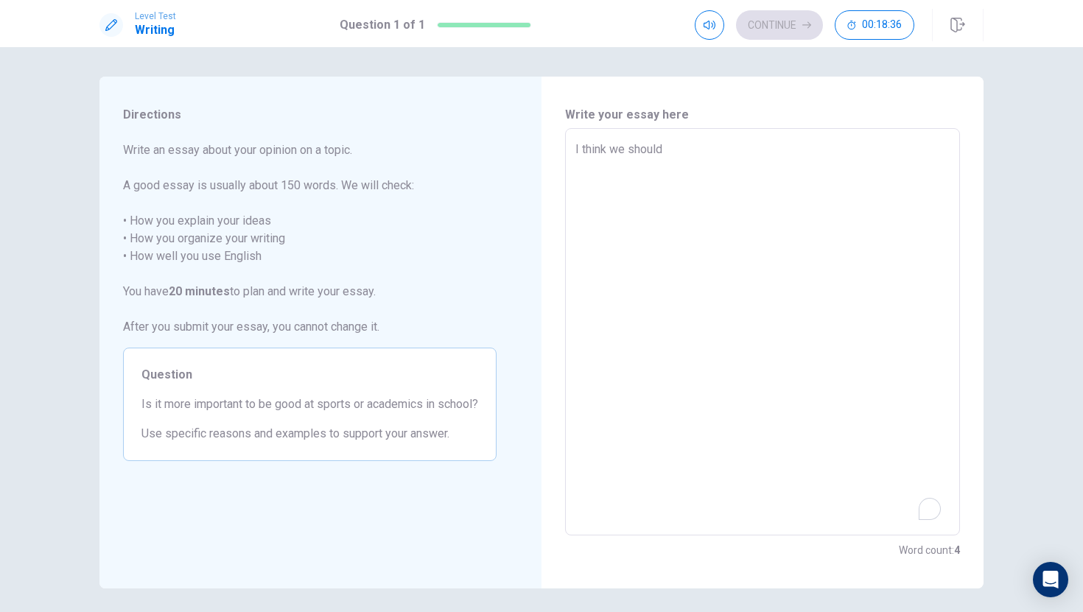
type textarea "x"
type textarea "I think we shoul"
type textarea "x"
type textarea "I think we shou"
type textarea "x"
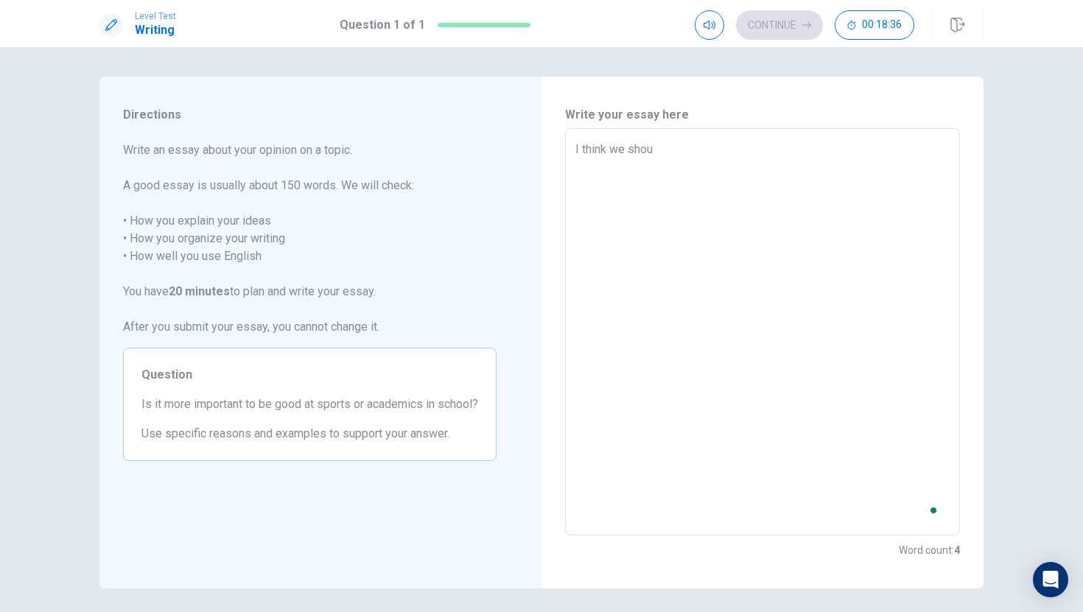
type textarea "I think we sho"
type textarea "x"
type textarea "I think we sh"
type textarea "x"
type textarea "I think we s"
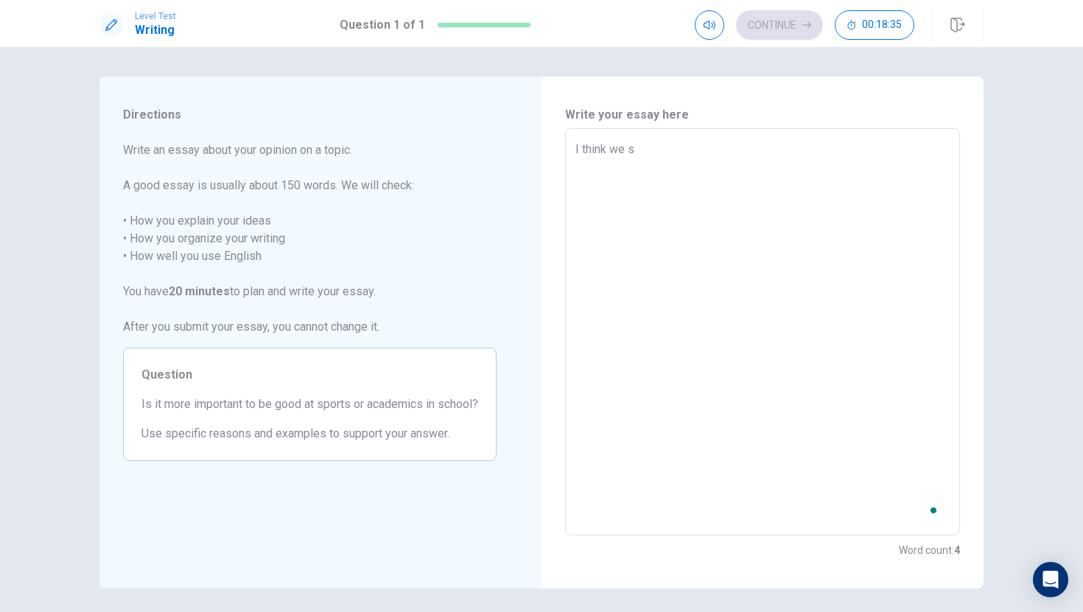
type textarea "x"
type textarea "I think we"
type textarea "x"
type textarea "I think we a"
type textarea "x"
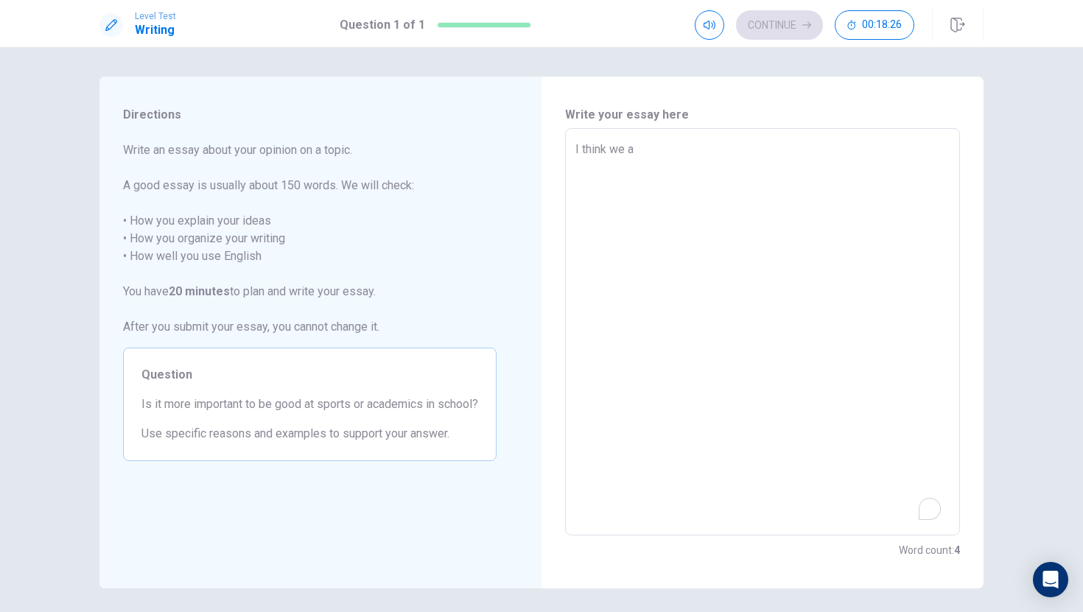
type textarea "I think we ar"
type textarea "x"
type textarea "I think we are"
type textarea "x"
type textarea "I think we are"
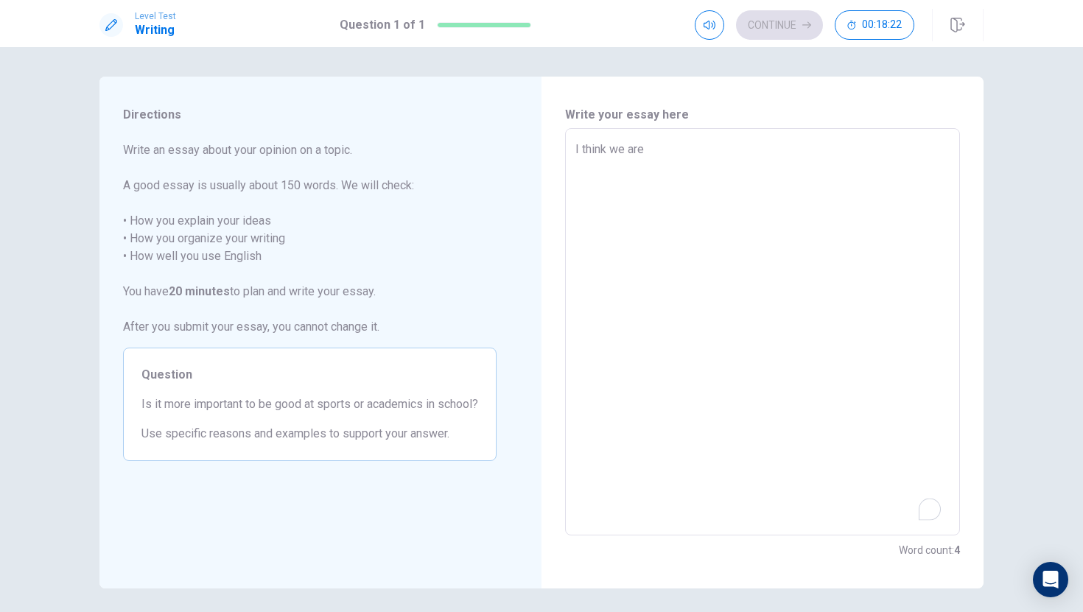
type textarea "x"
type textarea "I think we are i"
type textarea "x"
type textarea "I think we are im"
type textarea "x"
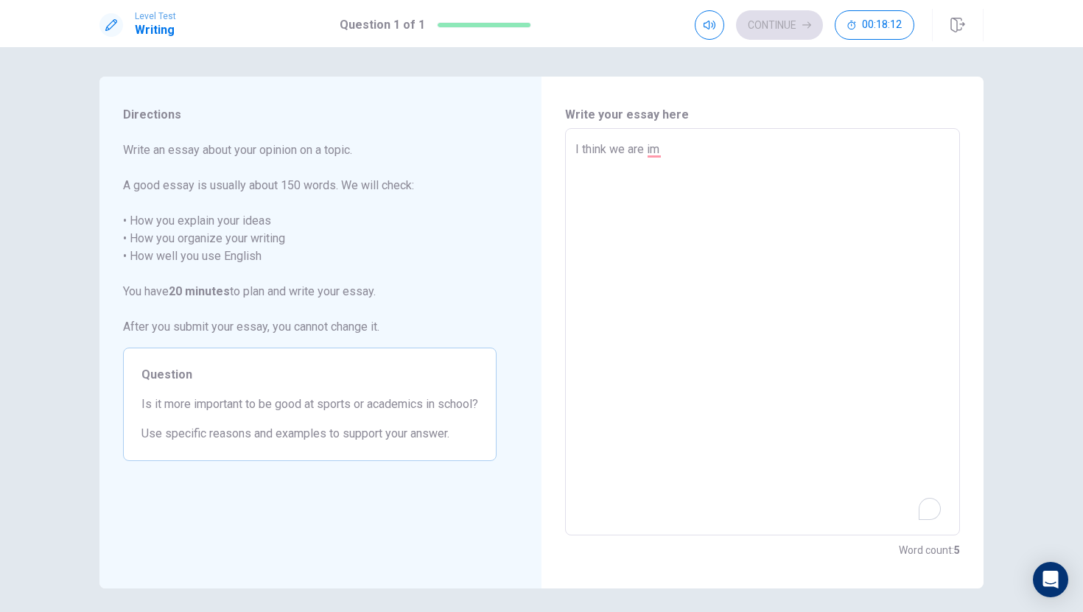
type textarea "I think we are imp"
type textarea "x"
type textarea "I think we are impo"
type textarea "x"
type textarea "I think we are impor"
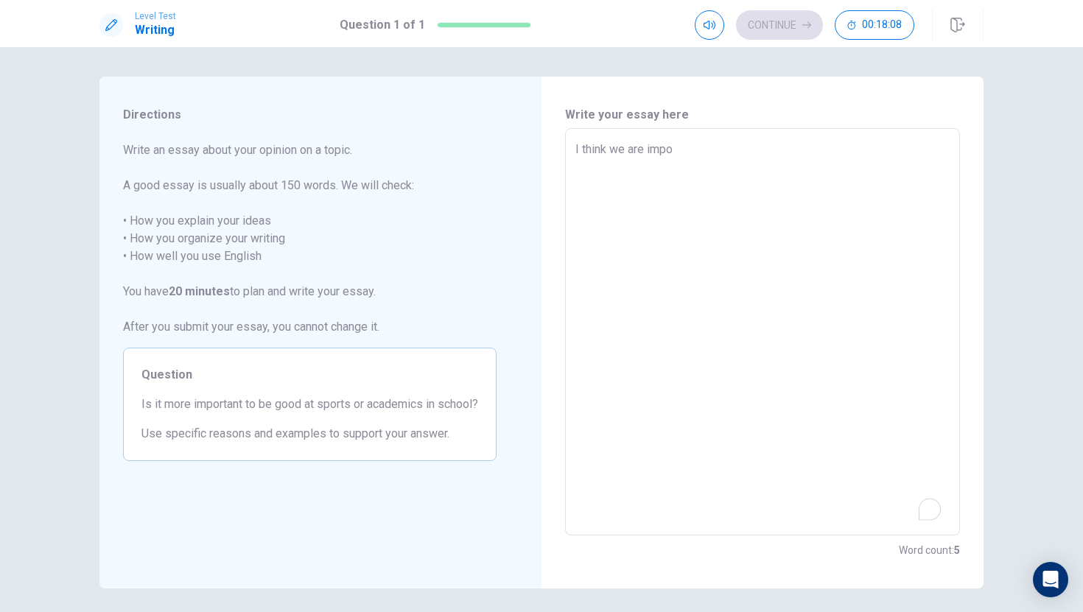
type textarea "x"
type textarea "I think we are import"
type textarea "x"
type textarea "I think we are importa"
type textarea "x"
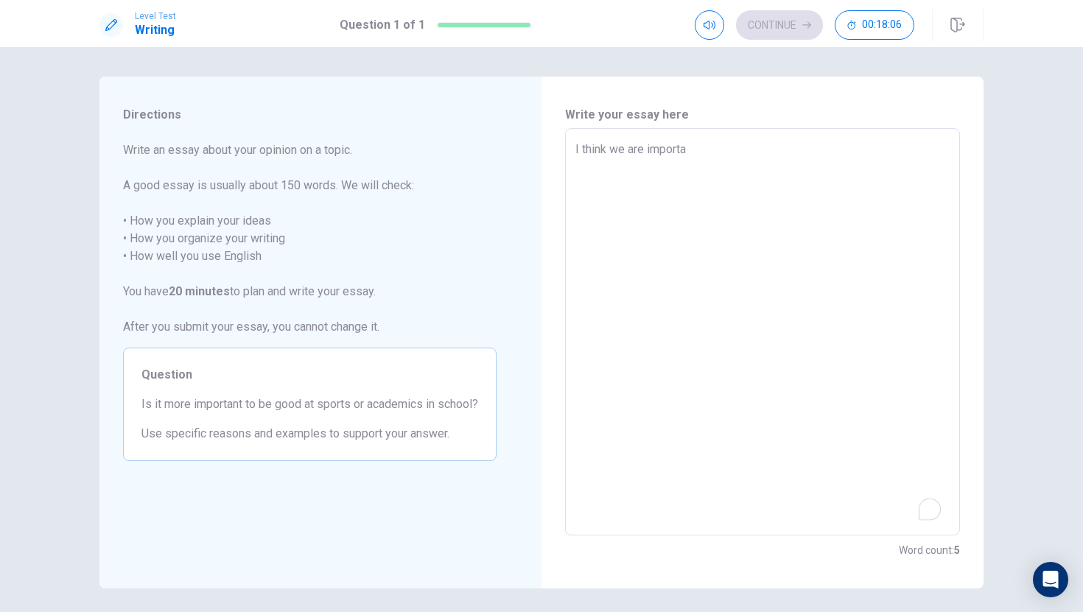
type textarea "I think we are importan"
type textarea "x"
type textarea "I think we are important"
type textarea "x"
type textarea "I think we are important"
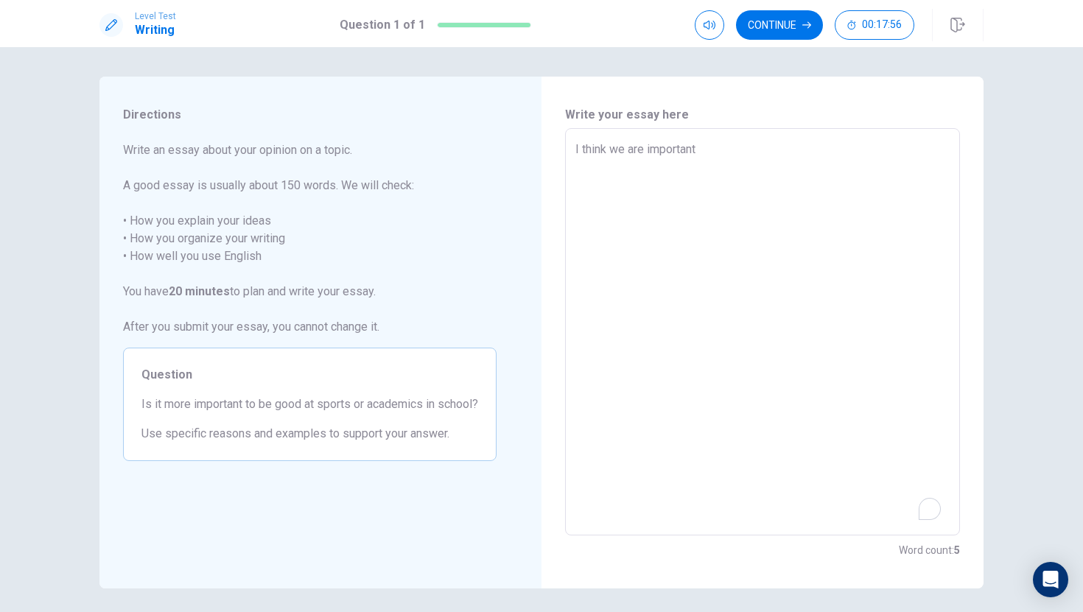
type textarea "x"
type textarea "I think we are important t"
type textarea "x"
type textarea "I think we are important to"
type textarea "x"
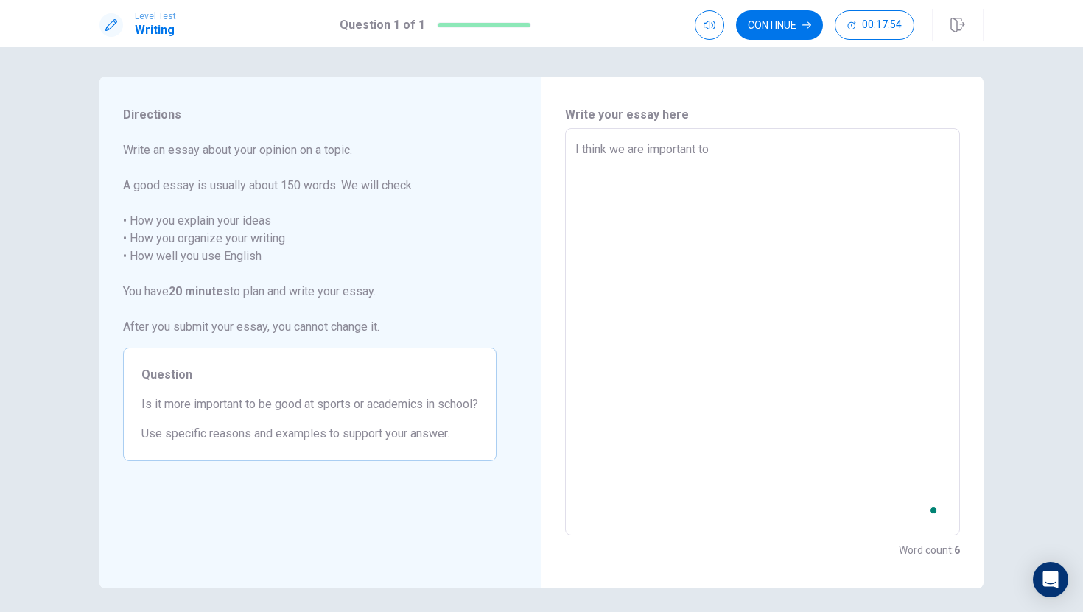
type textarea "I think we are important to"
type textarea "x"
type textarea "I think we are important to b"
type textarea "x"
type textarea "I think we are important to be"
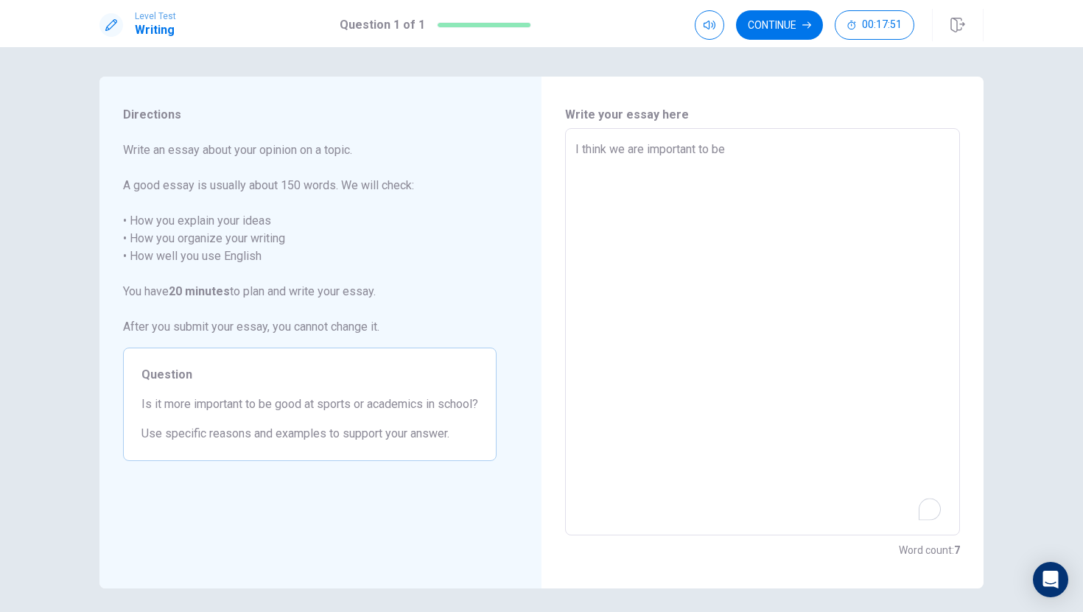
type textarea "x"
type textarea "I think we are important to be"
type textarea "x"
type textarea "I think we are important to be g"
type textarea "x"
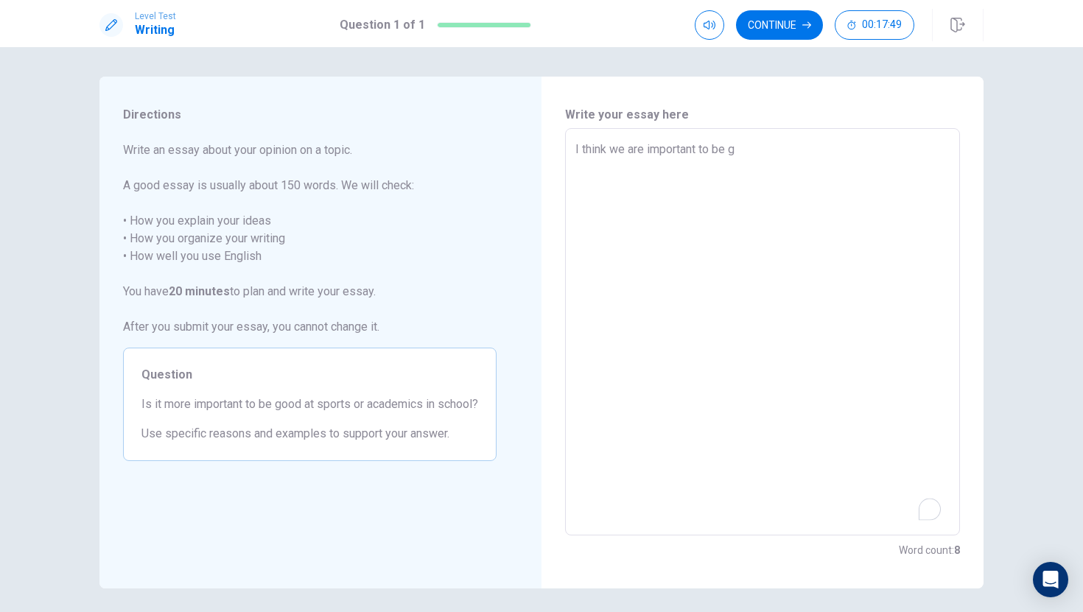
type textarea "I think we are important to be go"
type textarea "x"
type textarea "I think we are important to be goo"
type textarea "x"
type textarea "I think we are important to be good"
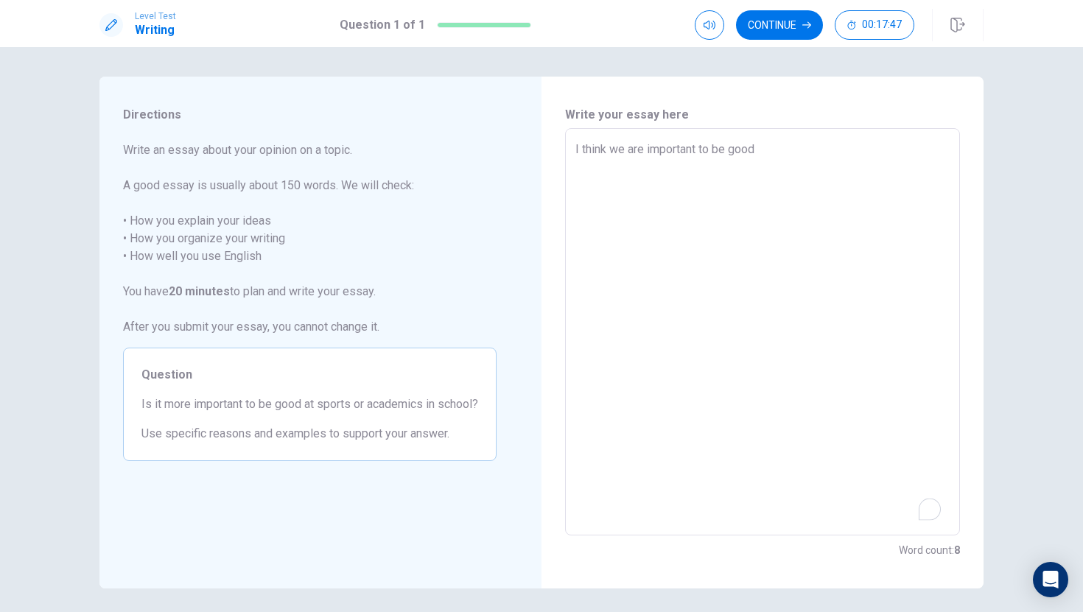
type textarea "x"
type textarea "I think we are important to be good"
type textarea "x"
type textarea "I think we are important to be good a"
type textarea "x"
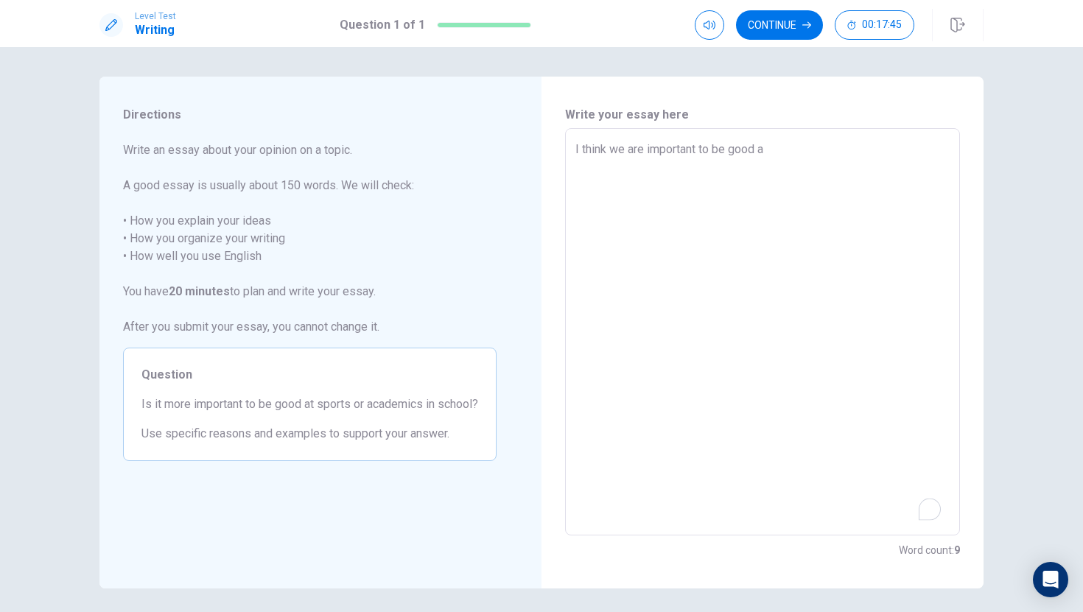
type textarea "I think we are important to be good at"
type textarea "x"
type textarea "I think we are important to be good atn"
type textarea "x"
type textarea "I think we are important to be good atn"
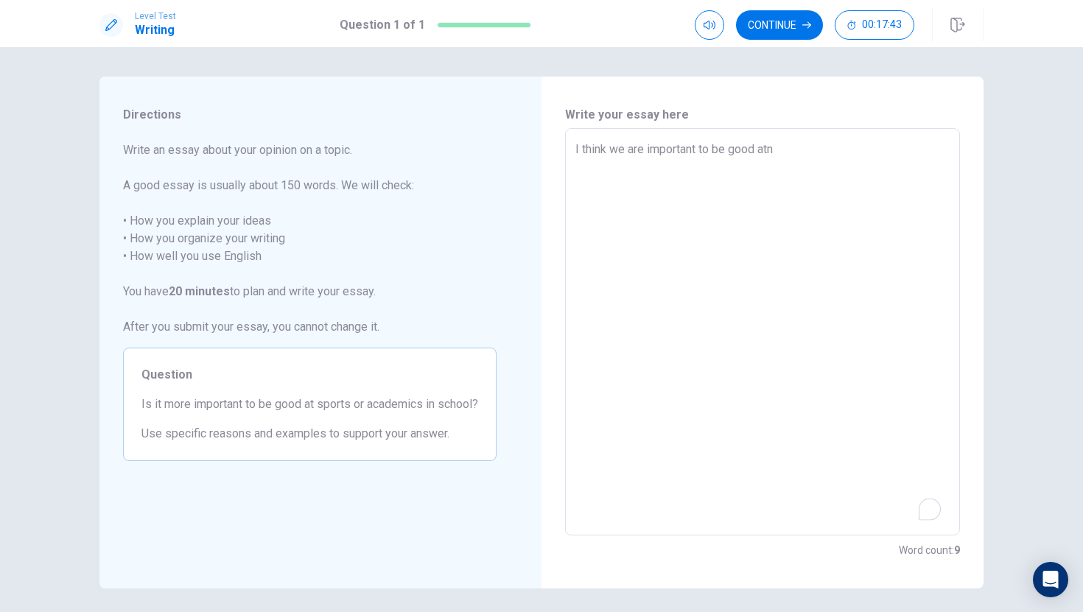
type textarea "x"
type textarea "I think we are important to be good atn"
type textarea "x"
type textarea "I think we are important to be good at"
type textarea "x"
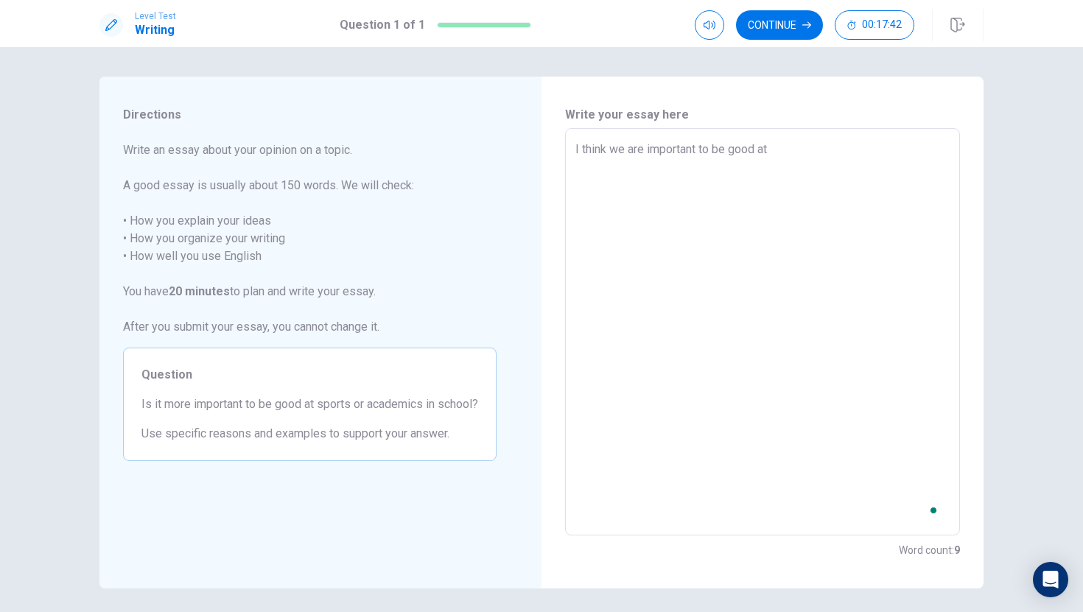
type textarea "I think we are important to be good at"
type textarea "x"
type textarea "I think we are important to be good at s"
type textarea "x"
type textarea "I think we are important to be good at sp"
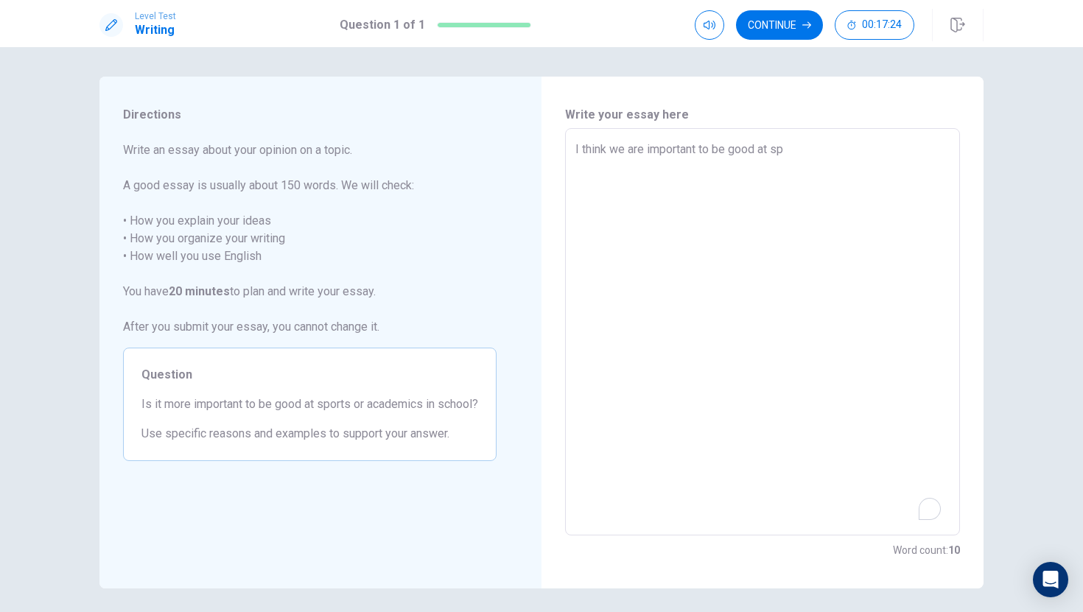
type textarea "x"
type textarea "I think we are important to be good at spo"
type textarea "x"
type textarea "I think we are important to be good at spor"
type textarea "x"
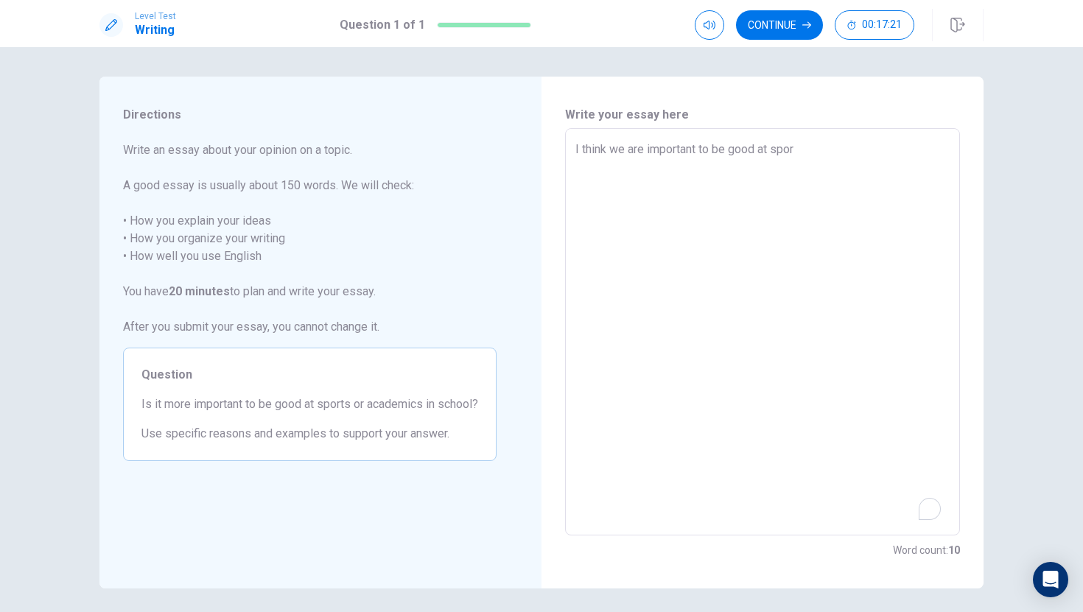
type textarea "I think we are important to be good at sport"
type textarea "x"
type textarea "I think we are important to be good at sports"
type textarea "x"
type textarea "I think we are important to be good at sports"
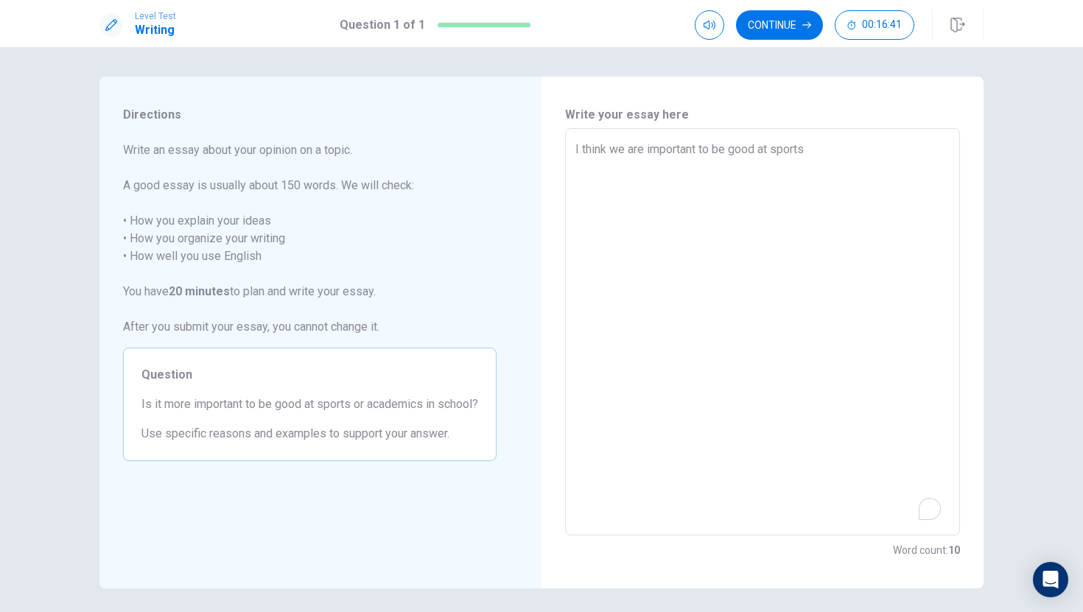
type textarea "x"
type textarea "I think we are important to be good at sports k"
type textarea "x"
type textarea "I think we are important to be good at sports kk"
type textarea "x"
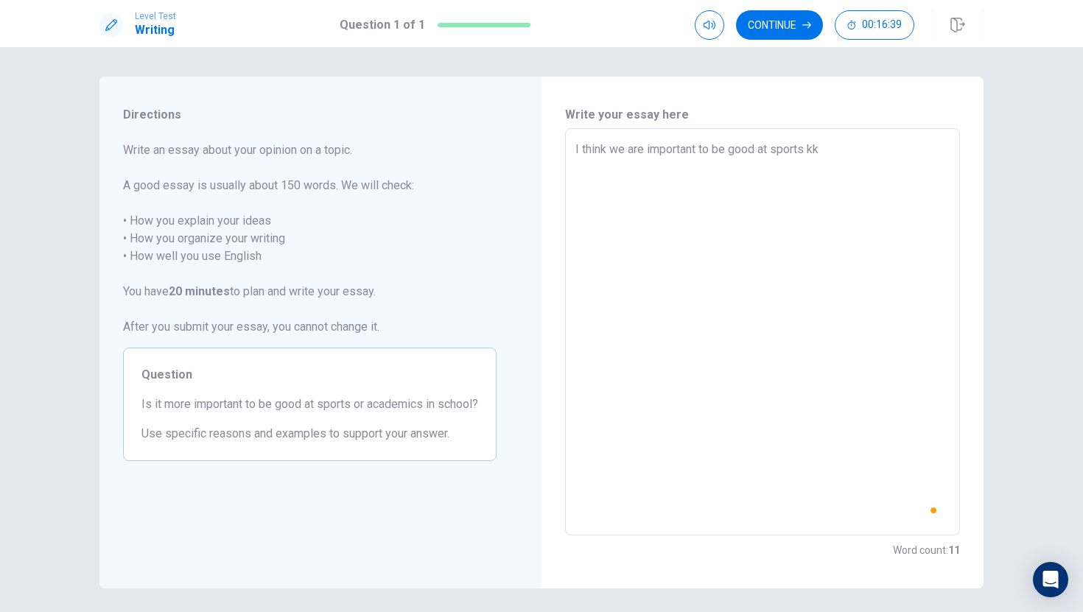
type textarea "I think we are important to be good at sports kkk"
type textarea "x"
type textarea "I think we are important to be good at sports kkkk"
type textarea "x"
type textarea "I think we are important to be good at sports kkkkk"
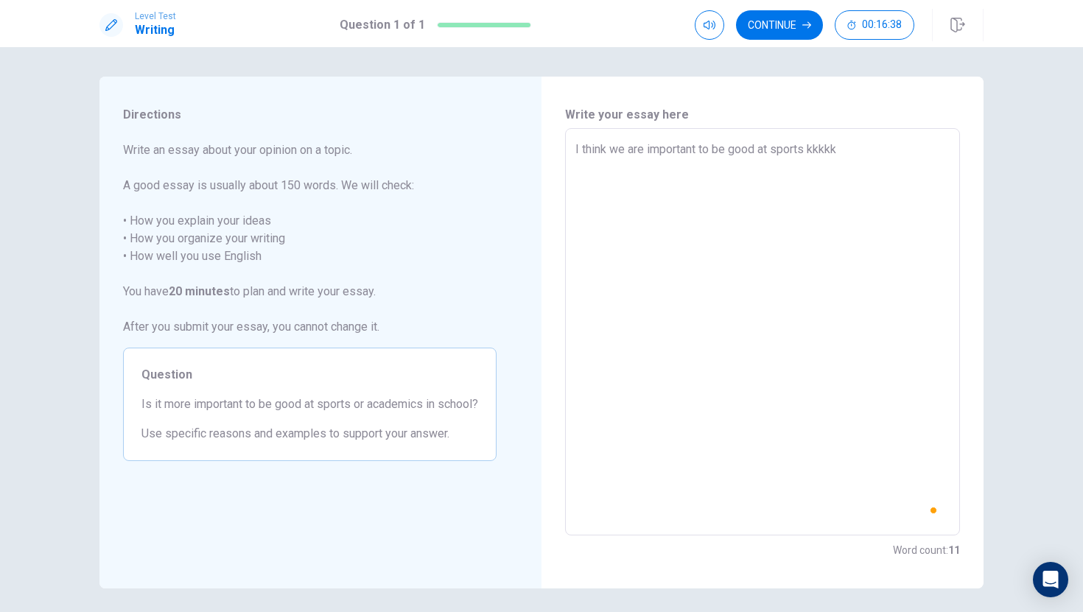
type textarea "x"
type textarea "I think we are important to be good at sports kkkkkk"
type textarea "x"
type textarea "I think we are important to be good at sports kkkkk"
type textarea "x"
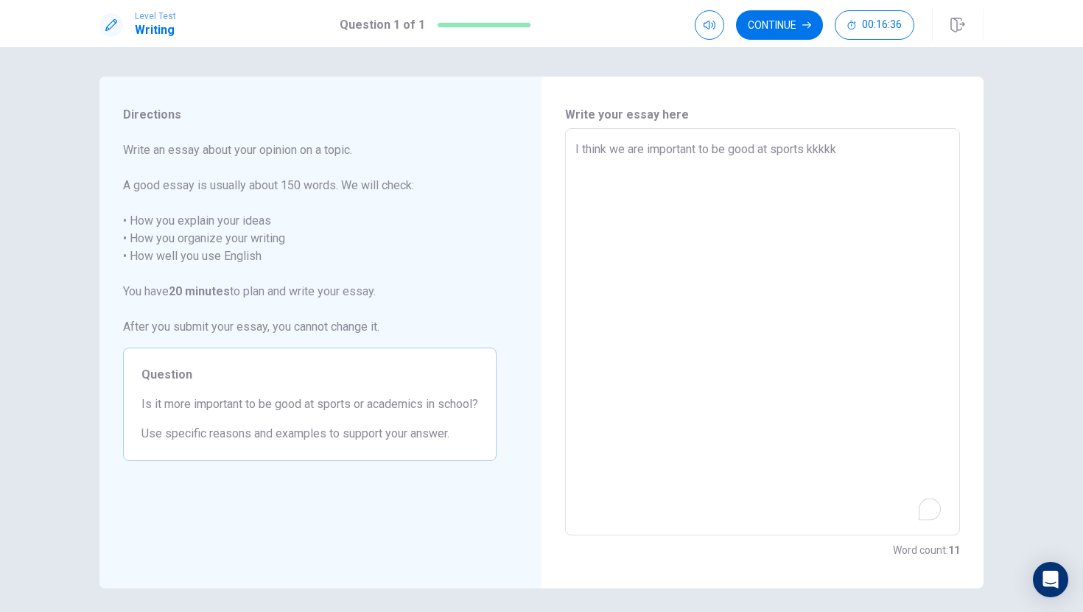
type textarea "I think we are important to be good at sports kkkk"
type textarea "x"
type textarea "I think we are important to be good at sports kkk"
type textarea "x"
type textarea "I think we are important to be good at sports kk"
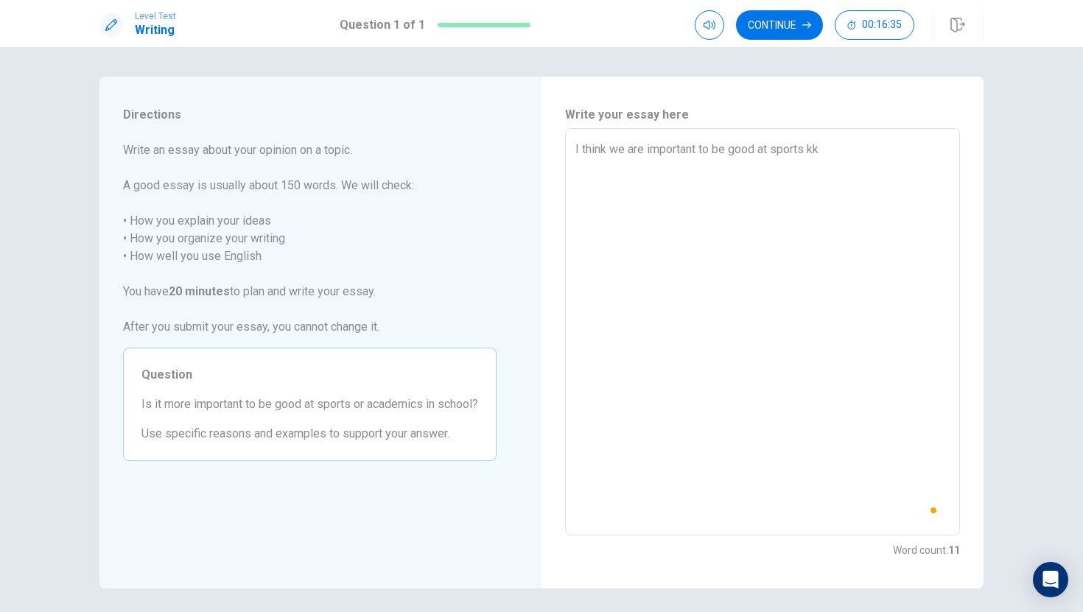
type textarea "x"
type textarea "I think we are important to be good at sports k"
type textarea "x"
type textarea "I think we are important to be good at sports ko"
type textarea "x"
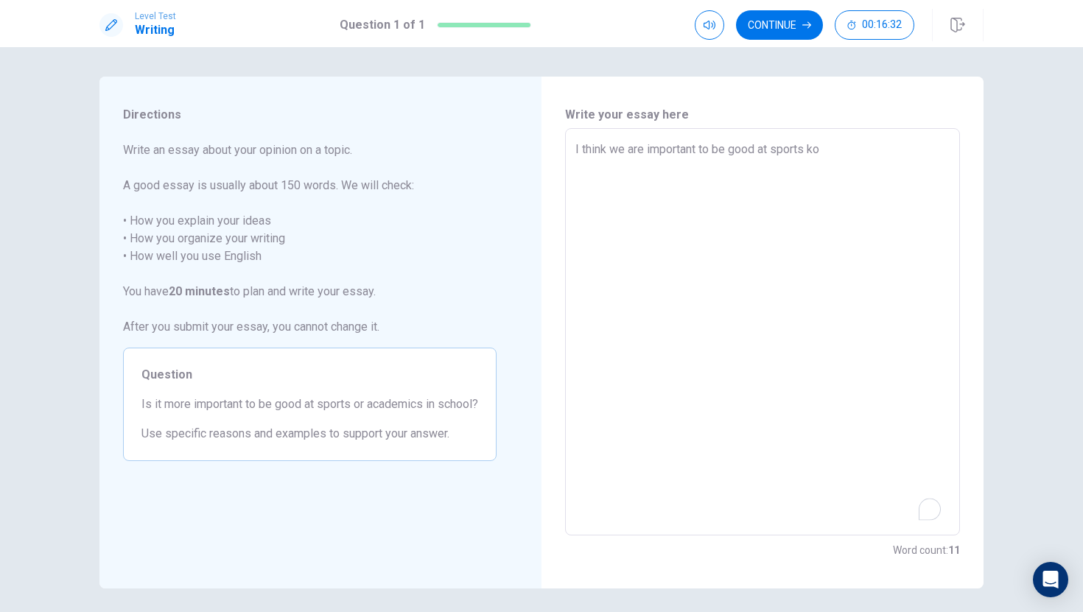
type textarea "I think we are important to be good at sports koo"
type textarea "x"
type textarea "I think we are important to be good at sports koo"
type textarea "x"
type textarea "I think we are important to be good at sports koo"
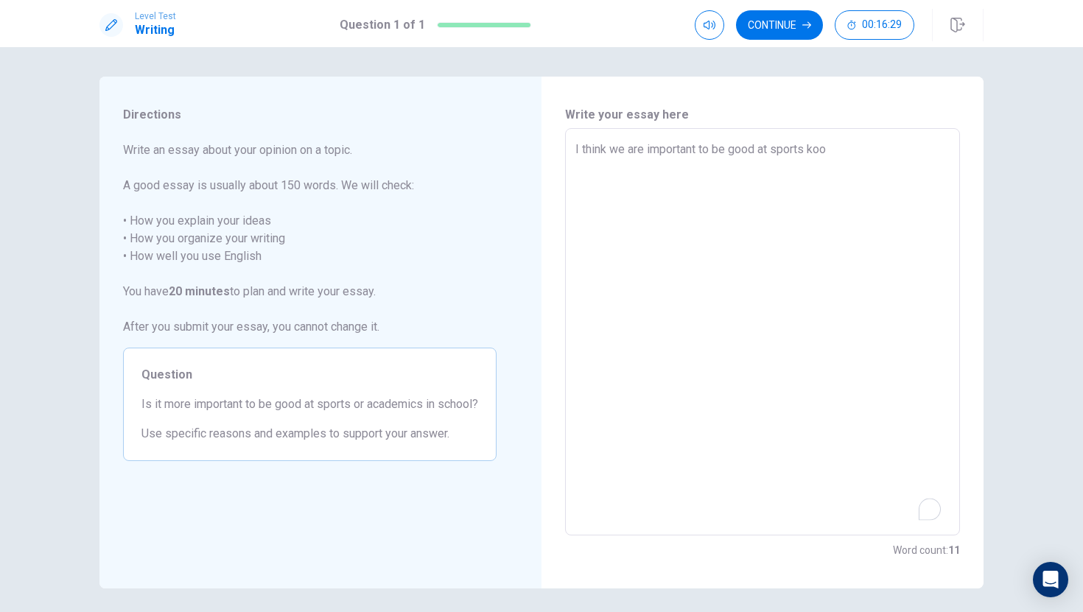
type textarea "x"
type textarea "I think we are important to be good at sports ko"
type textarea "x"
type textarea "I think we are important to be good at sports k"
type textarea "x"
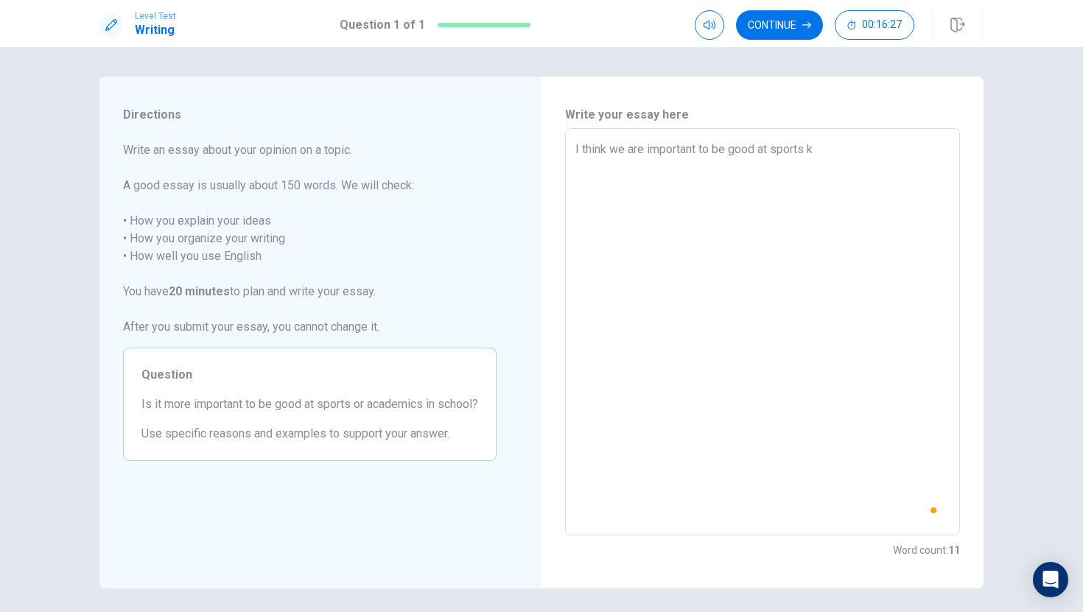
type textarea "I think we are important to be good at sports"
type textarea "x"
type textarea "I think we are important to be good at sports ."
type textarea "x"
type textarea "I think we are important to be good at sports"
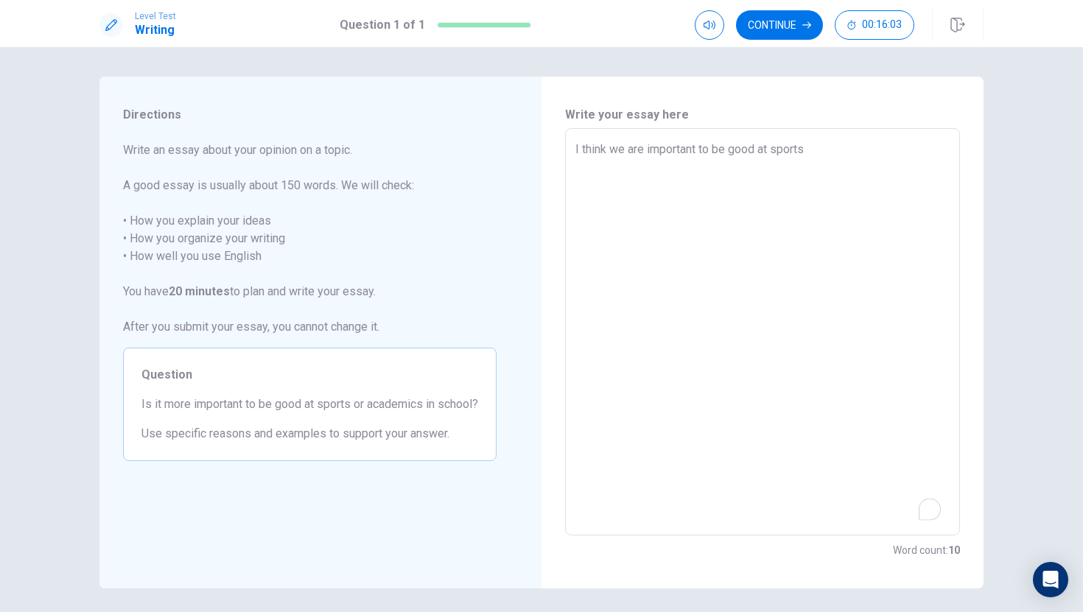
type textarea "x"
type textarea "I think we are important to be good at sports ,"
type textarea "x"
type textarea "I think we are important to be good at sports ,b"
type textarea "x"
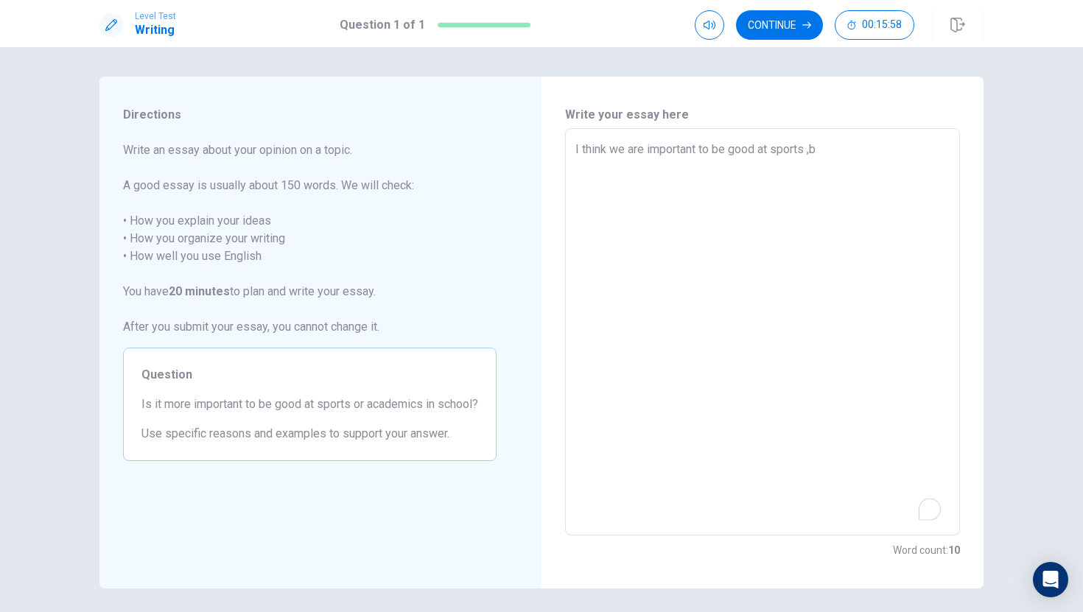
type textarea "I think we are important to be good at sports ,be"
type textarea "x"
type textarea "I think we are important to be good at sports ,bec"
type textarea "x"
type textarea "I think we are important to be good at sports ,beca"
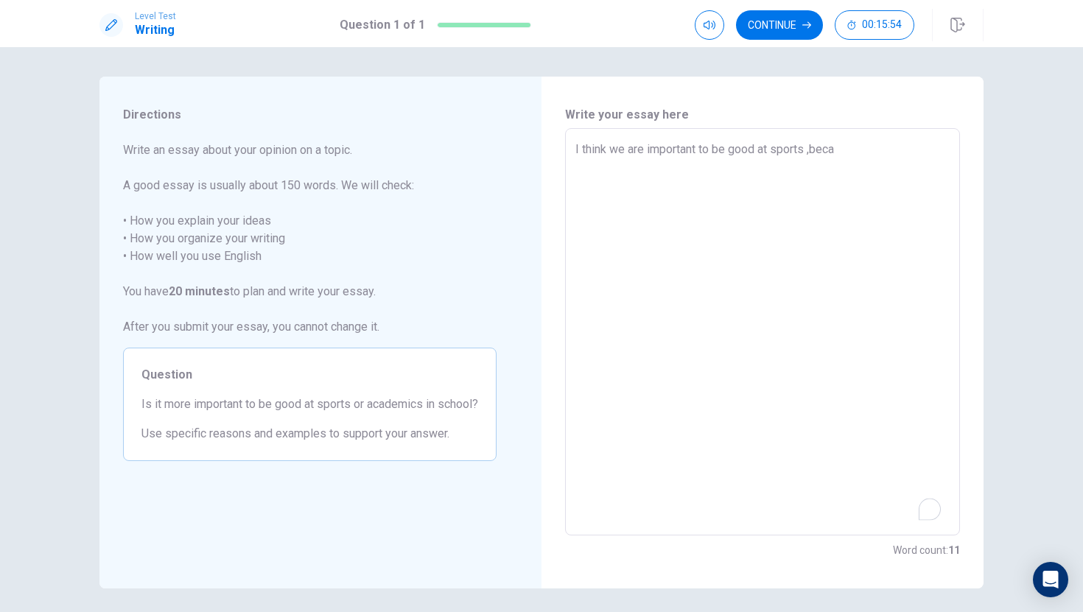
type textarea "x"
type textarea "I think we are important to be good at sports ,becau"
type textarea "x"
type textarea "I think we are important to be good at sports ,becaus"
type textarea "x"
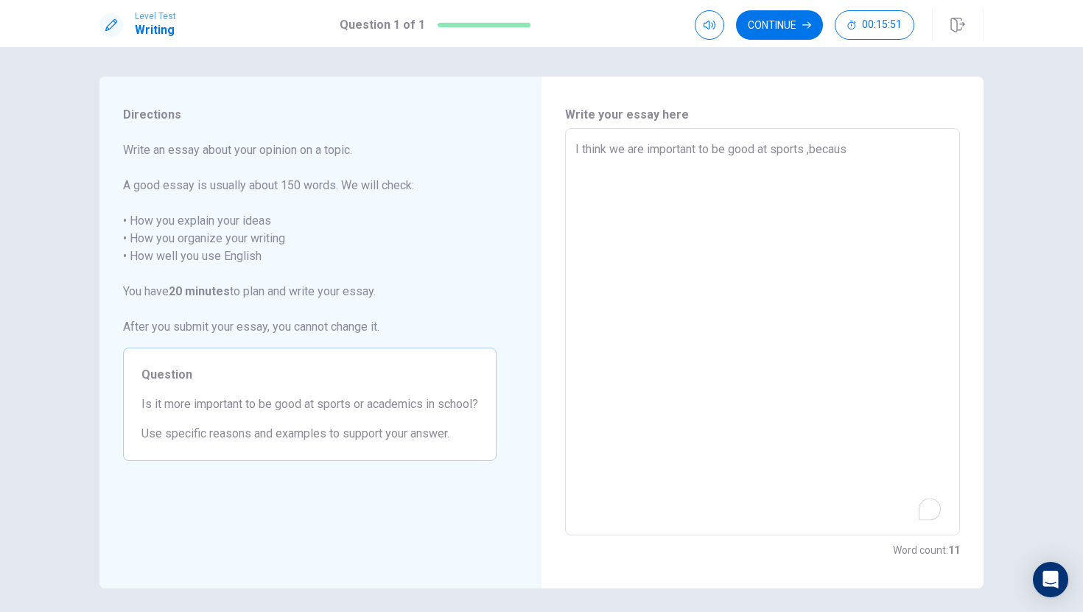
type textarea "I think we are important to be good at sports ,because"
type textarea "x"
type textarea "I think we are important to be good at sports ,because"
type textarea "x"
type textarea "I think we are important to be good at sports ,because"
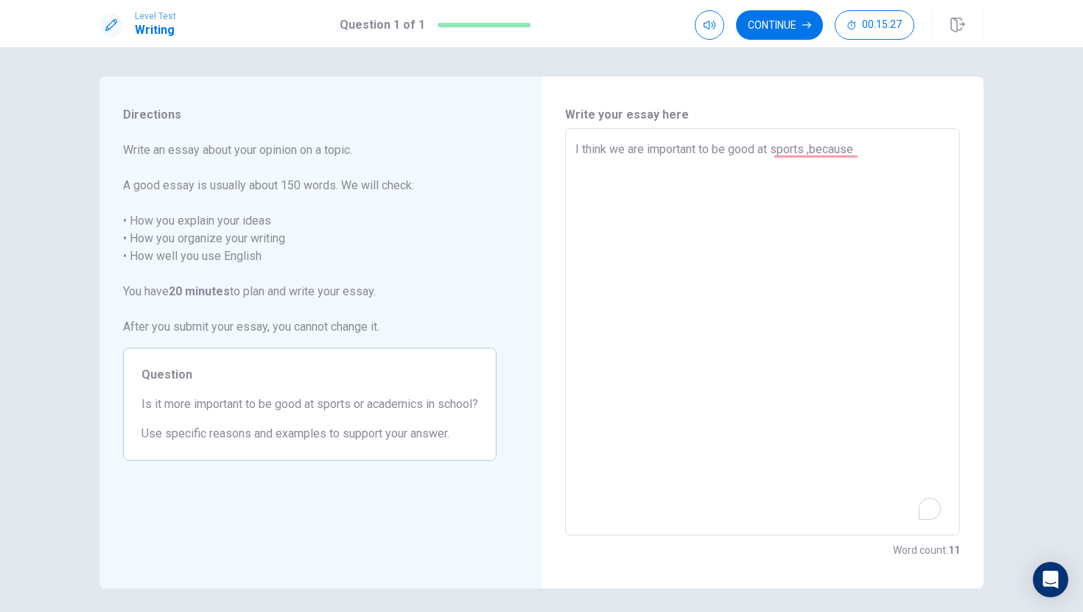
type textarea "x"
type textarea "I think we are important to be good at sports ,becaus"
click at [567, 148] on div "I think we are important to be good at sports ,because it is good for our helth…" at bounding box center [762, 331] width 395 height 407
click at [569, 144] on div "I think we are important to be good at sports ,because it is good for our helth…" at bounding box center [762, 331] width 395 height 407
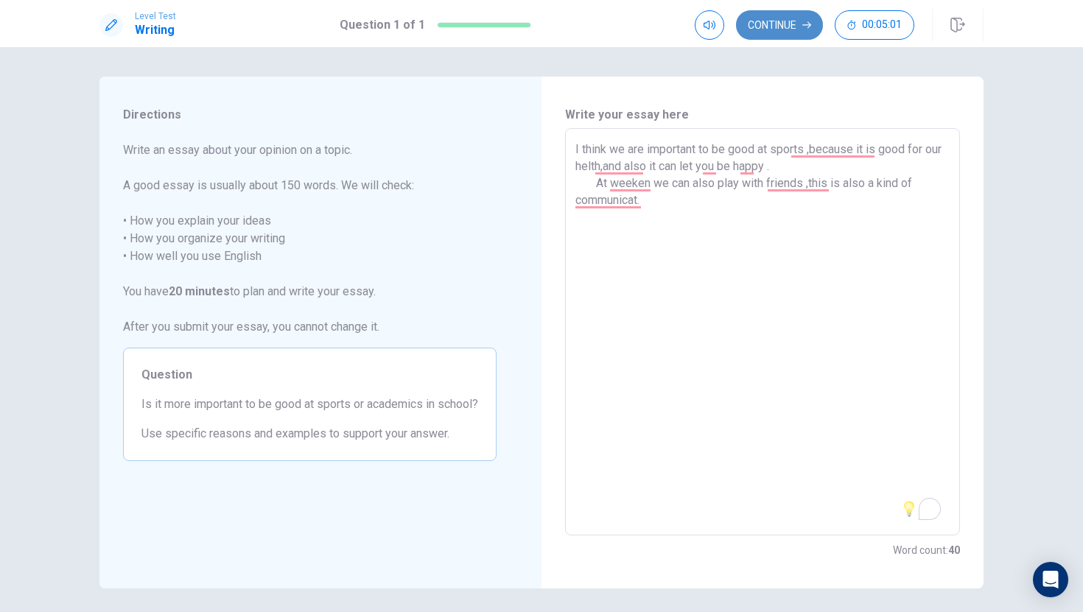
click at [792, 31] on button "Continue" at bounding box center [779, 24] width 87 height 29
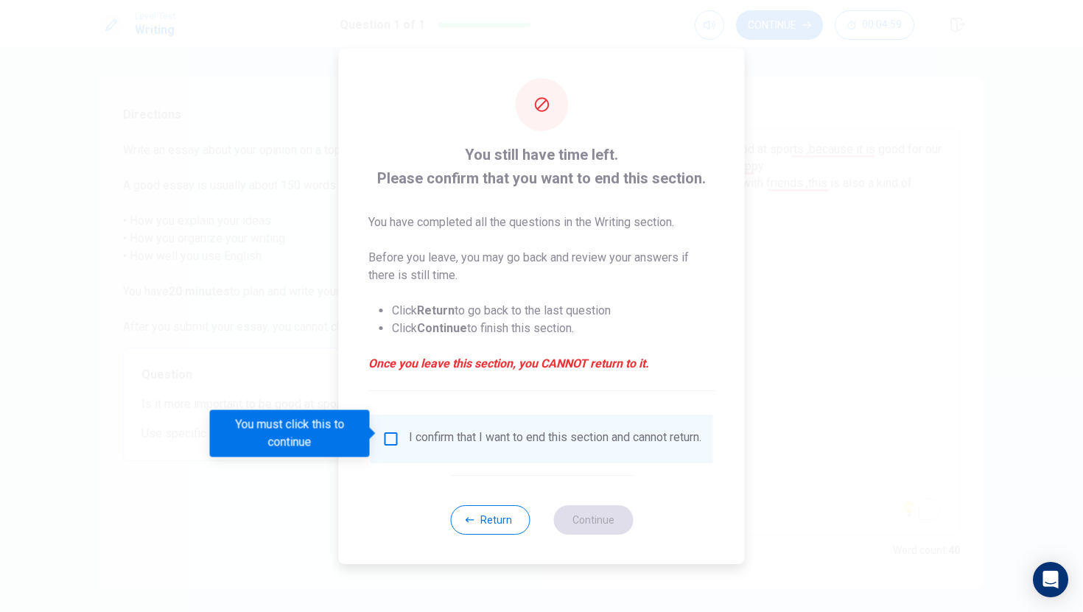
click at [392, 432] on input "You must click this to continue" at bounding box center [391, 439] width 18 height 18
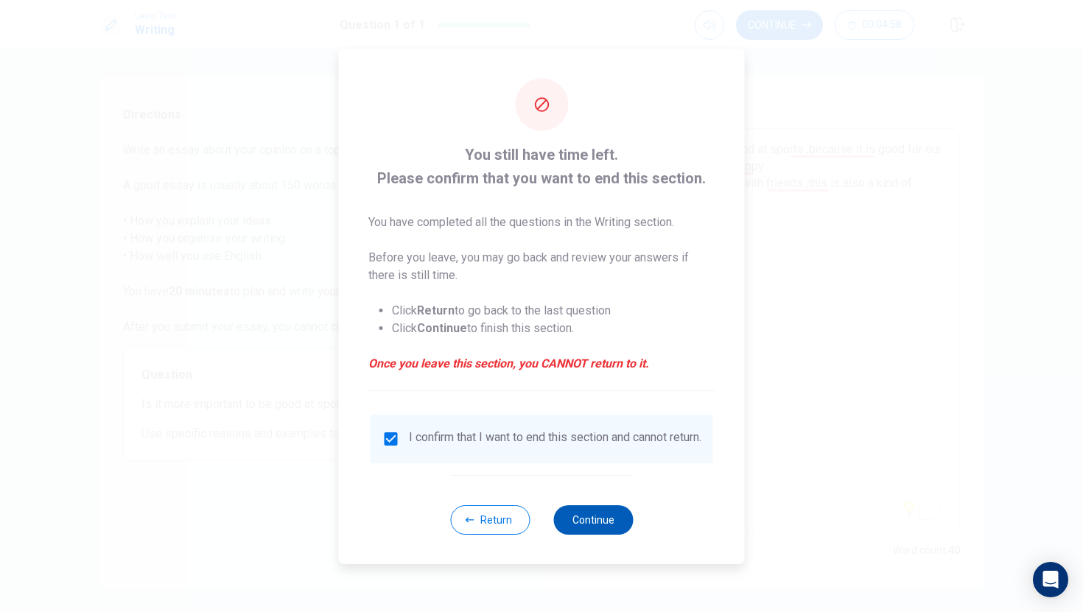
click at [617, 533] on button "Continue" at bounding box center [593, 519] width 80 height 29
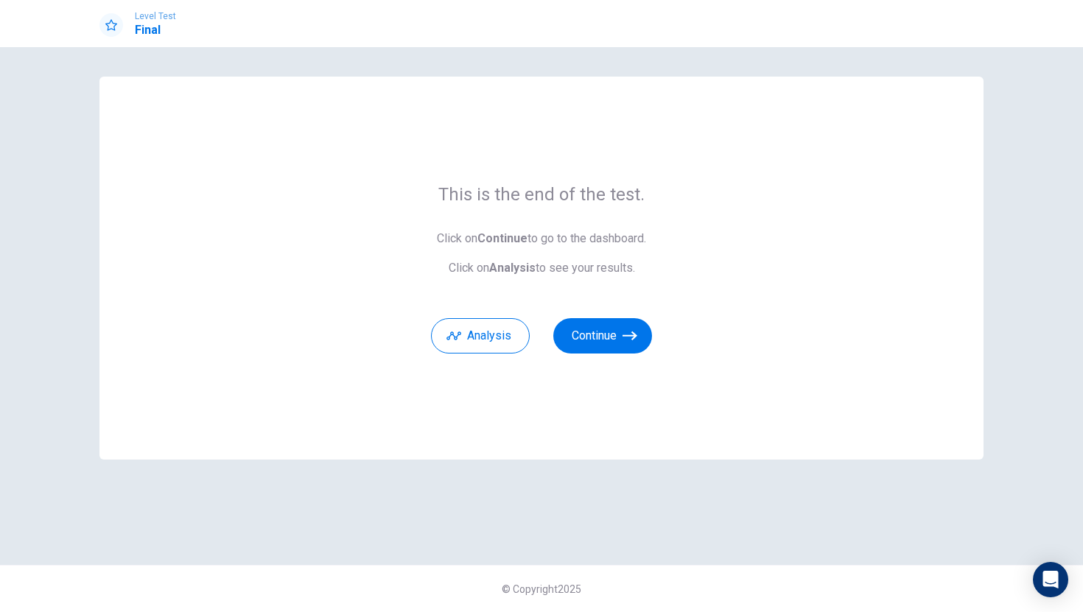
click at [636, 364] on div "This is the end of the test. Click on Continue to go to the dashboard. Click on…" at bounding box center [541, 268] width 884 height 383
click at [638, 355] on div "This is the end of the test. Click on Continue to go to the dashboard. Click on…" at bounding box center [541, 268] width 884 height 383
click at [635, 347] on button "Continue" at bounding box center [602, 335] width 99 height 35
